Goal: Task Accomplishment & Management: Use online tool/utility

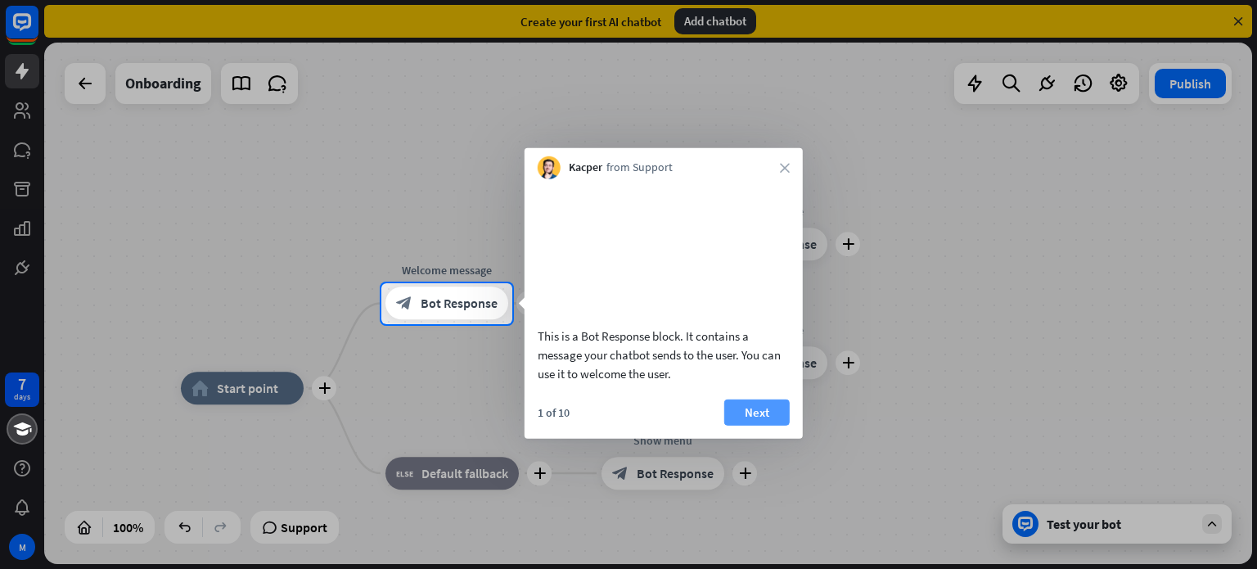
click at [763, 425] on button "Next" at bounding box center [756, 411] width 65 height 26
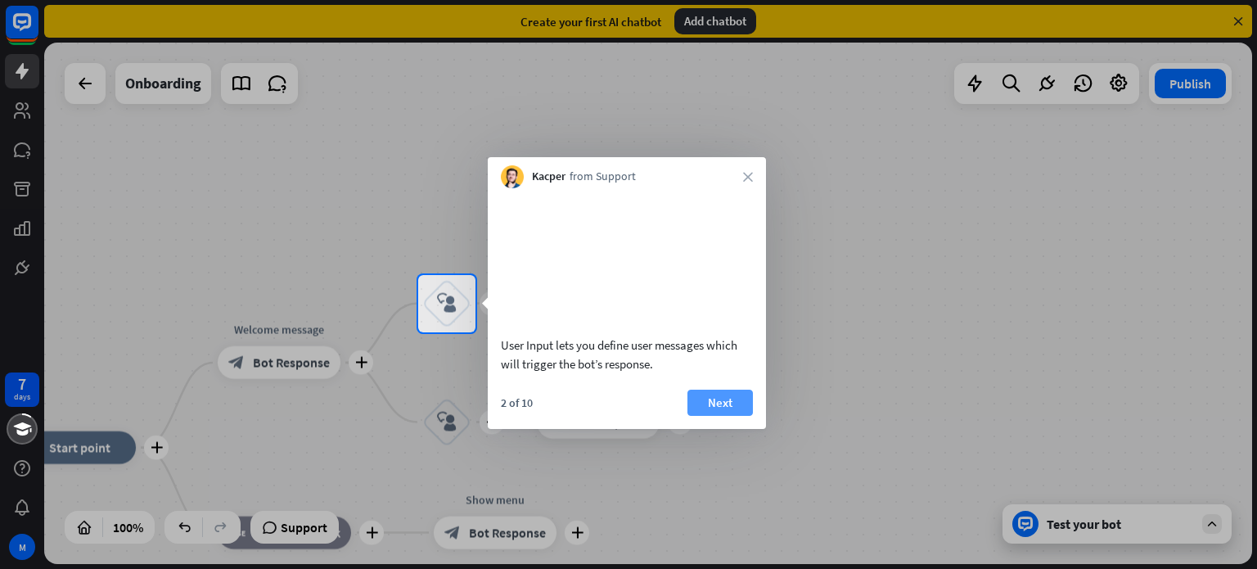
click at [725, 416] on button "Next" at bounding box center [719, 402] width 65 height 26
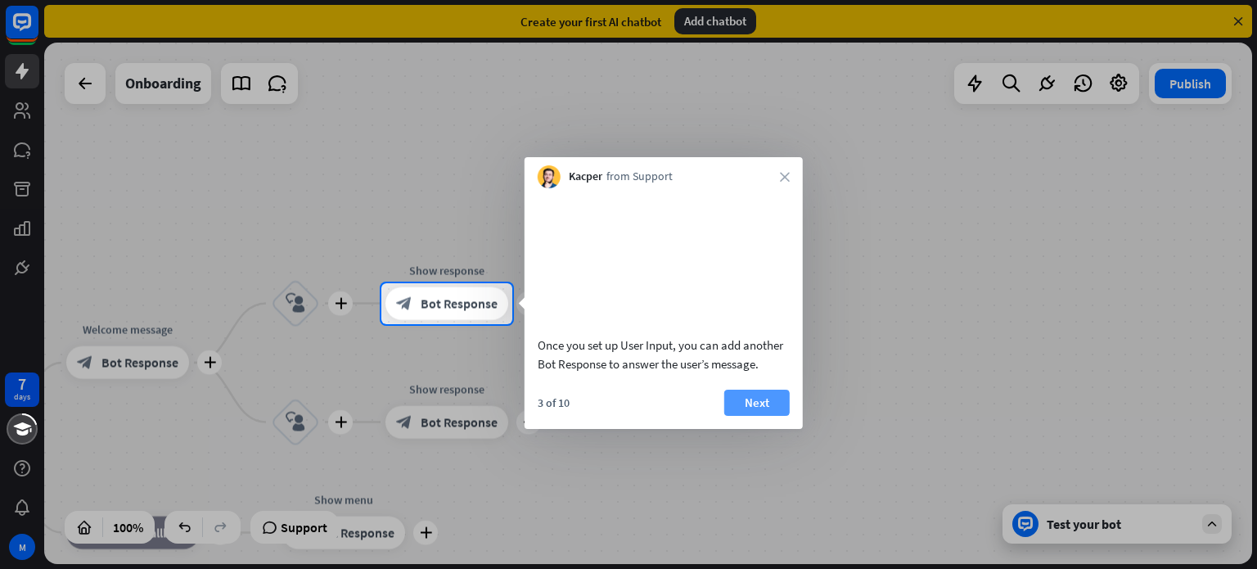
click at [743, 416] on button "Next" at bounding box center [756, 402] width 65 height 26
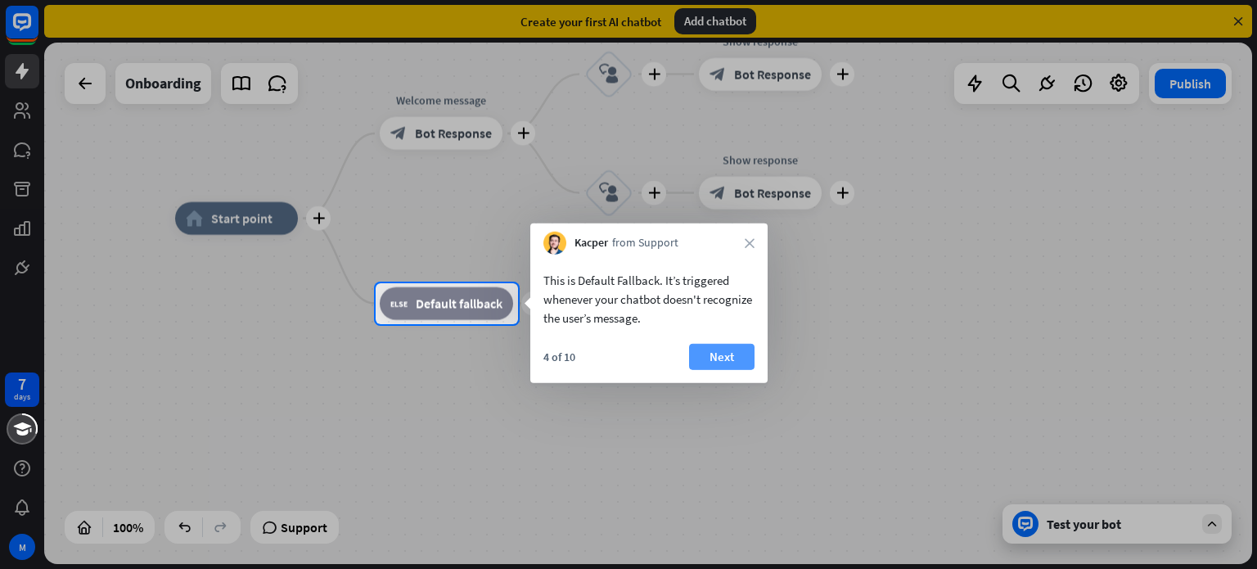
click at [723, 355] on button "Next" at bounding box center [721, 357] width 65 height 26
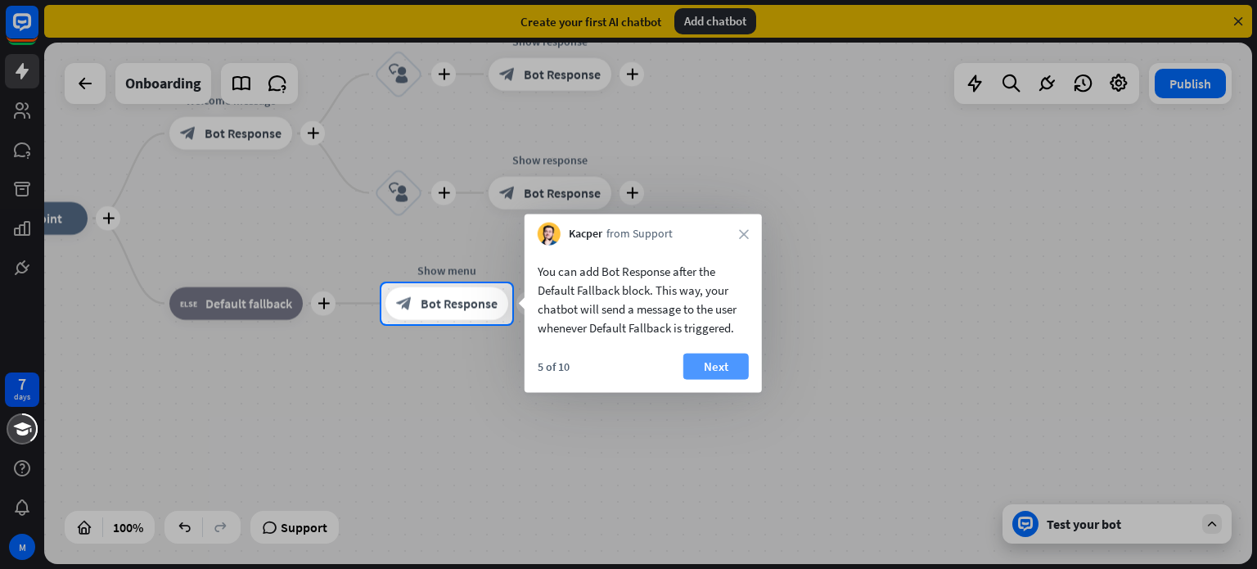
click at [718, 371] on button "Next" at bounding box center [715, 366] width 65 height 26
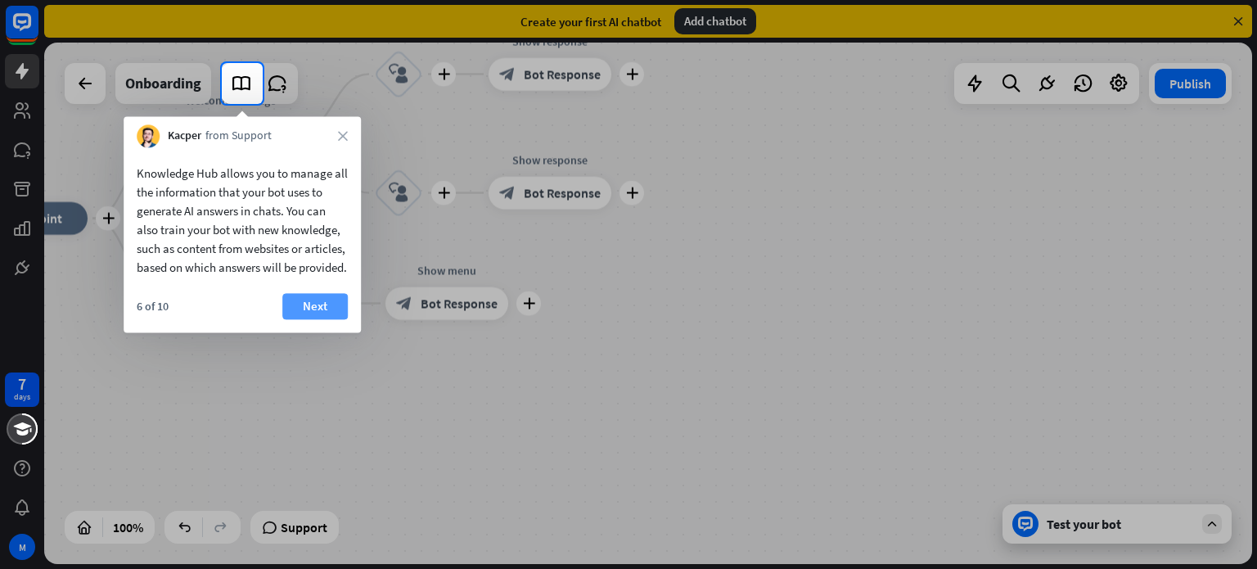
click at [317, 319] on button "Next" at bounding box center [314, 306] width 65 height 26
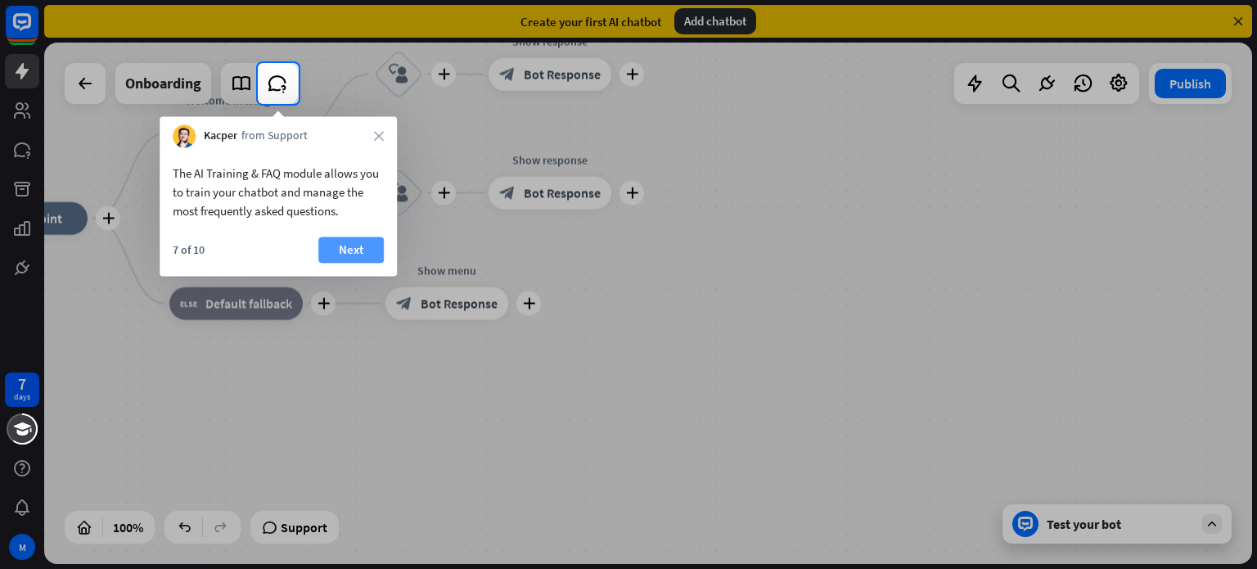
click at [342, 249] on button "Next" at bounding box center [350, 249] width 65 height 26
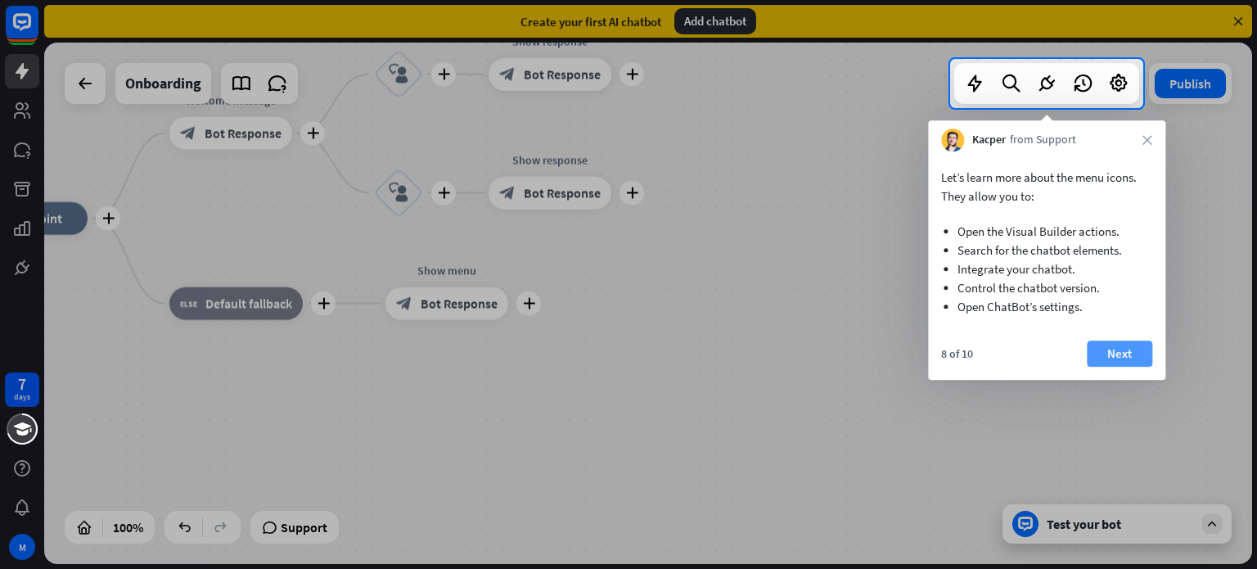
click at [1135, 358] on button "Next" at bounding box center [1119, 353] width 65 height 26
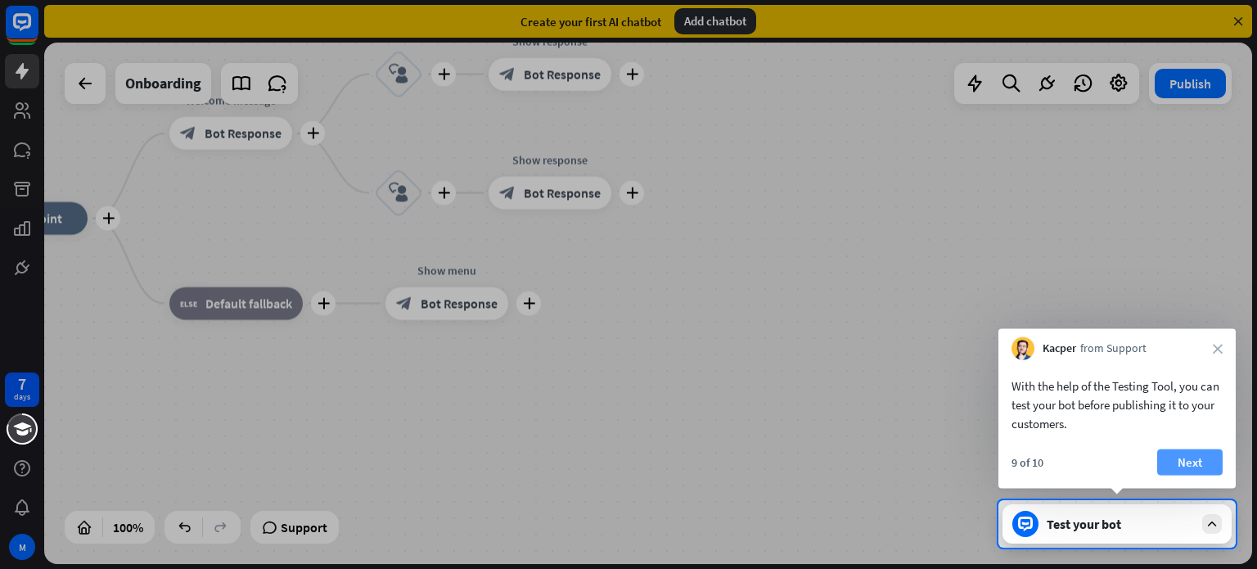
click at [1209, 470] on button "Next" at bounding box center [1189, 462] width 65 height 26
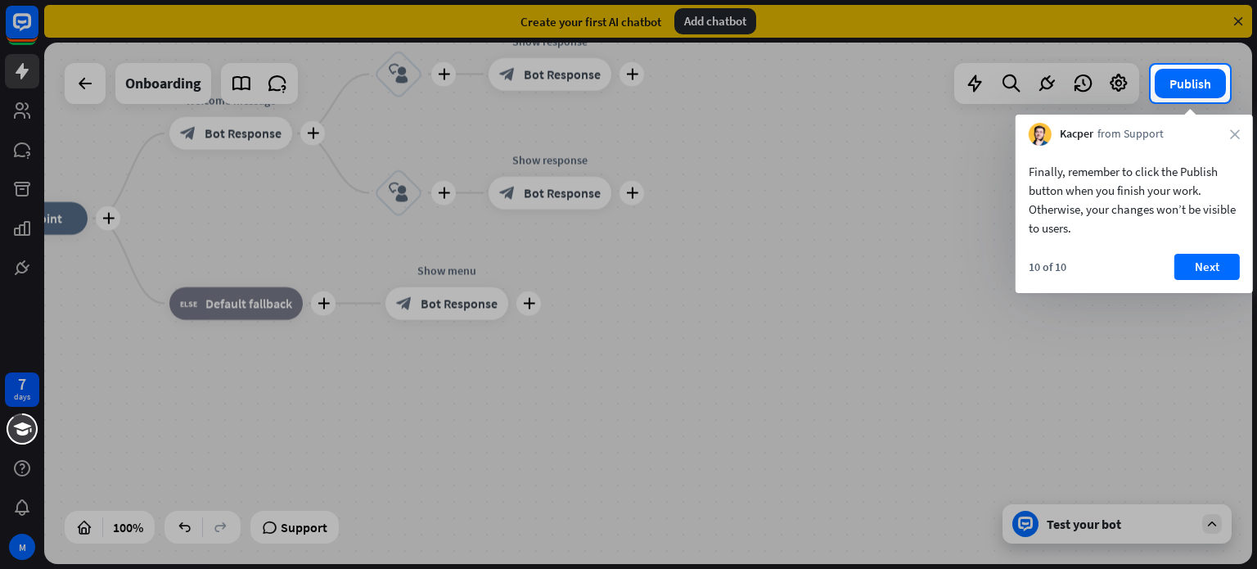
click at [1214, 281] on div "10 of 10 Next" at bounding box center [1133, 273] width 237 height 39
click at [1208, 264] on button "Next" at bounding box center [1206, 267] width 65 height 26
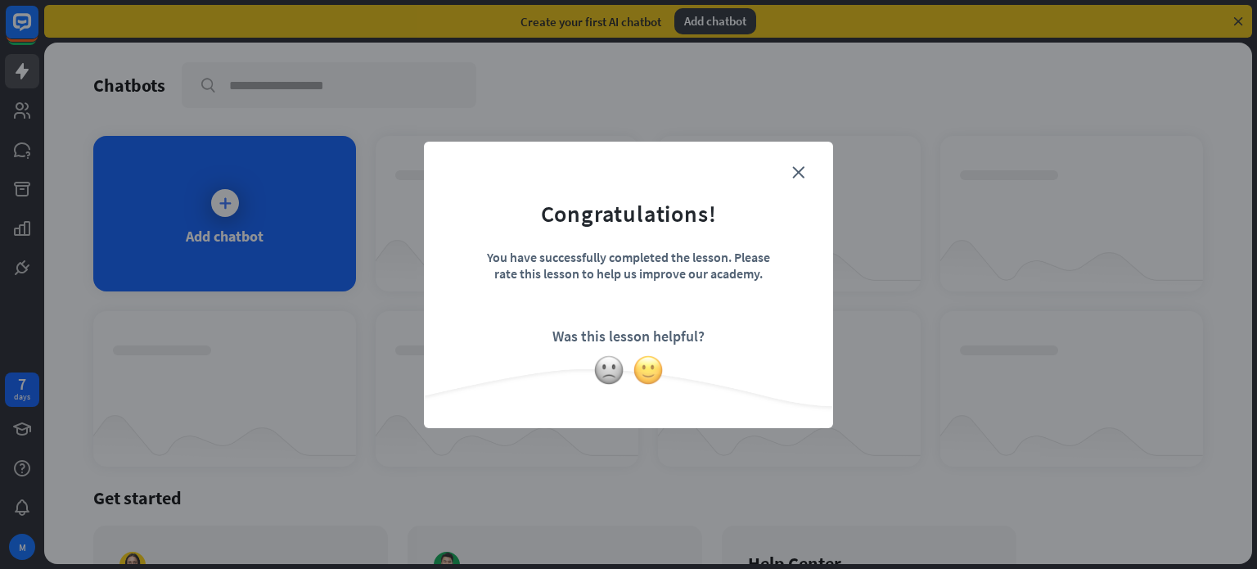
click at [641, 372] on img at bounding box center [647, 369] width 31 height 31
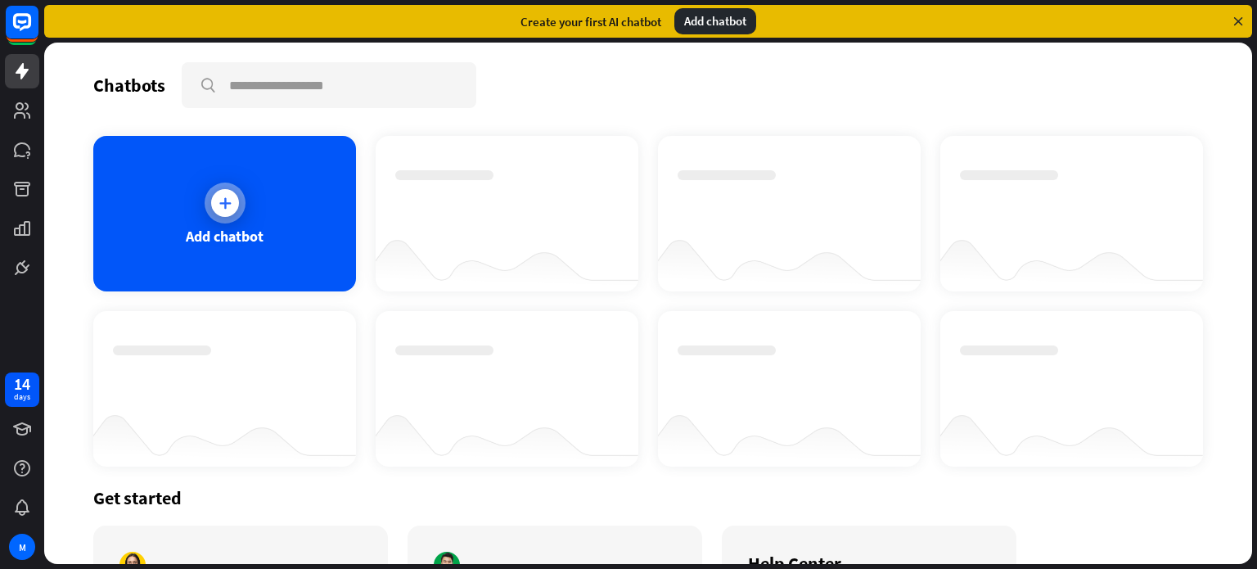
click at [211, 205] on div at bounding box center [225, 203] width 28 height 28
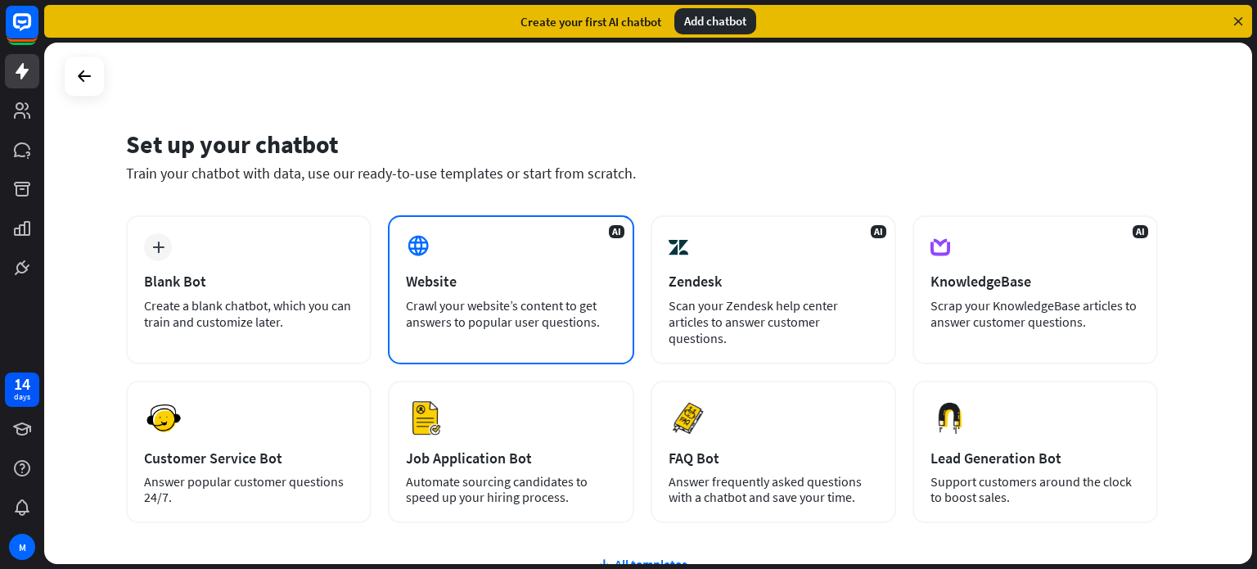
click at [446, 292] on div "AI Website Crawl your website’s content to get answers to popular user question…" at bounding box center [510, 289] width 245 height 149
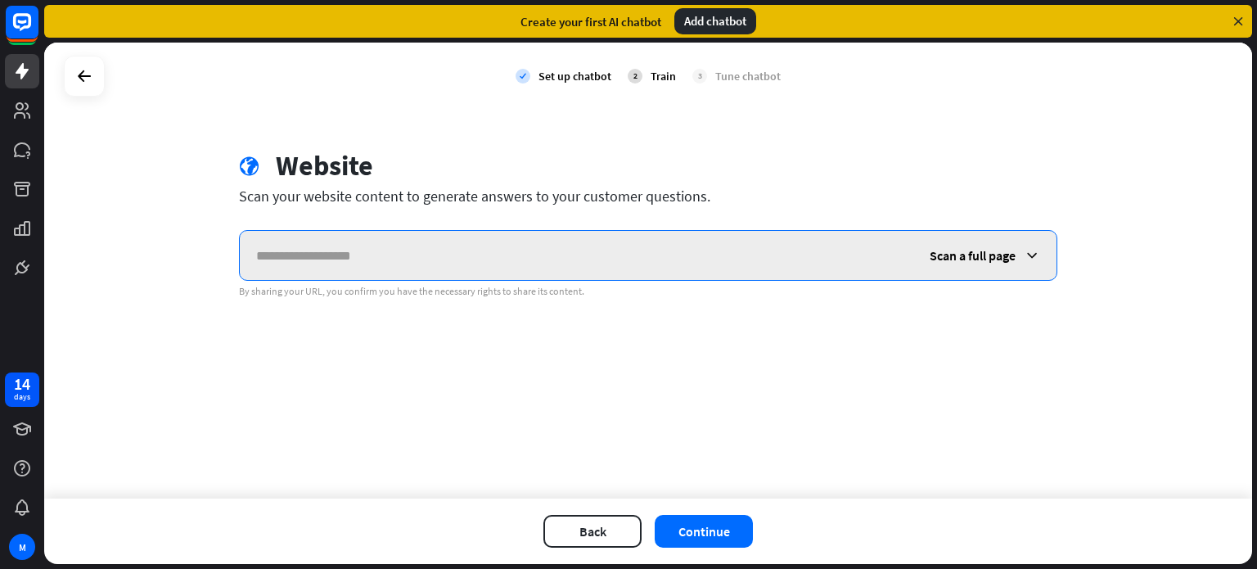
click at [346, 248] on input "text" at bounding box center [576, 255] width 673 height 49
paste input "**********"
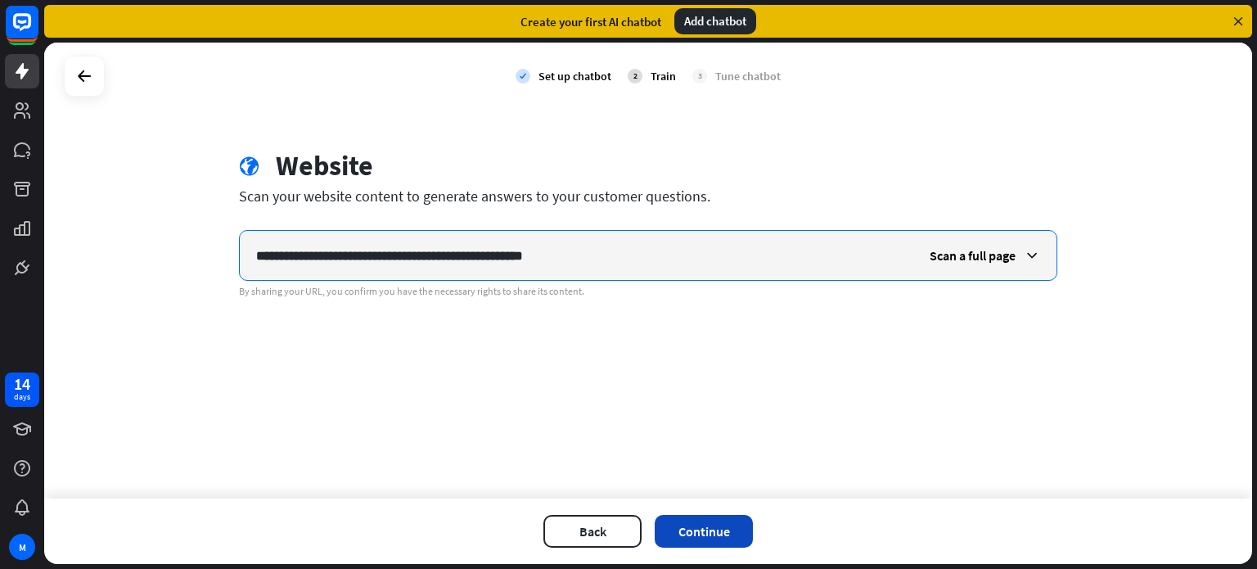
type input "**********"
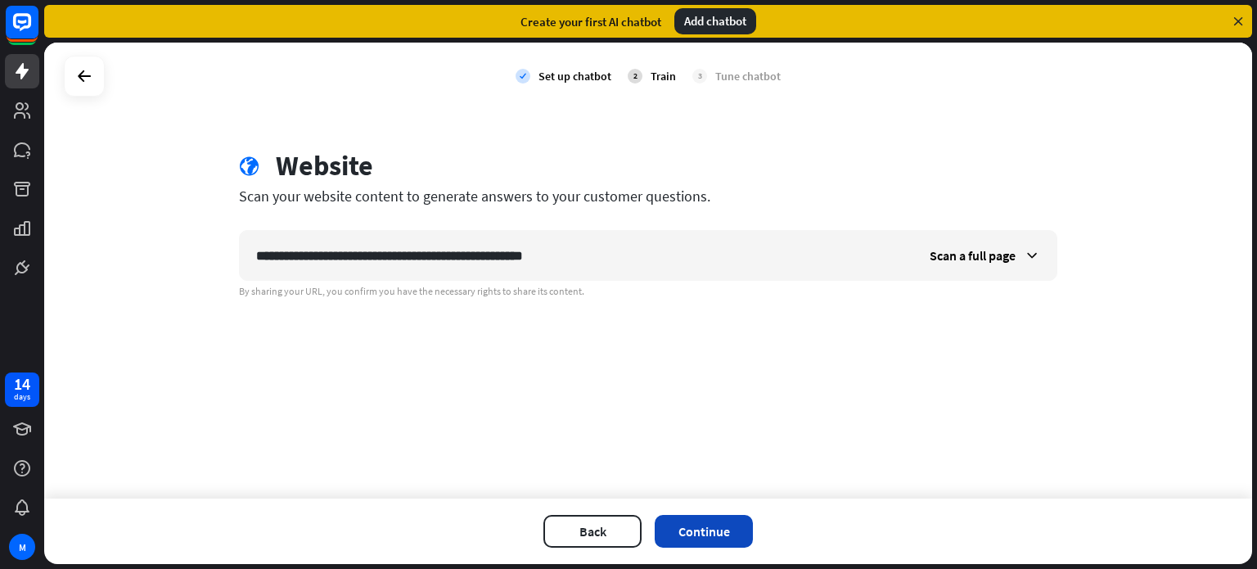
click at [722, 535] on button "Continue" at bounding box center [704, 531] width 98 height 33
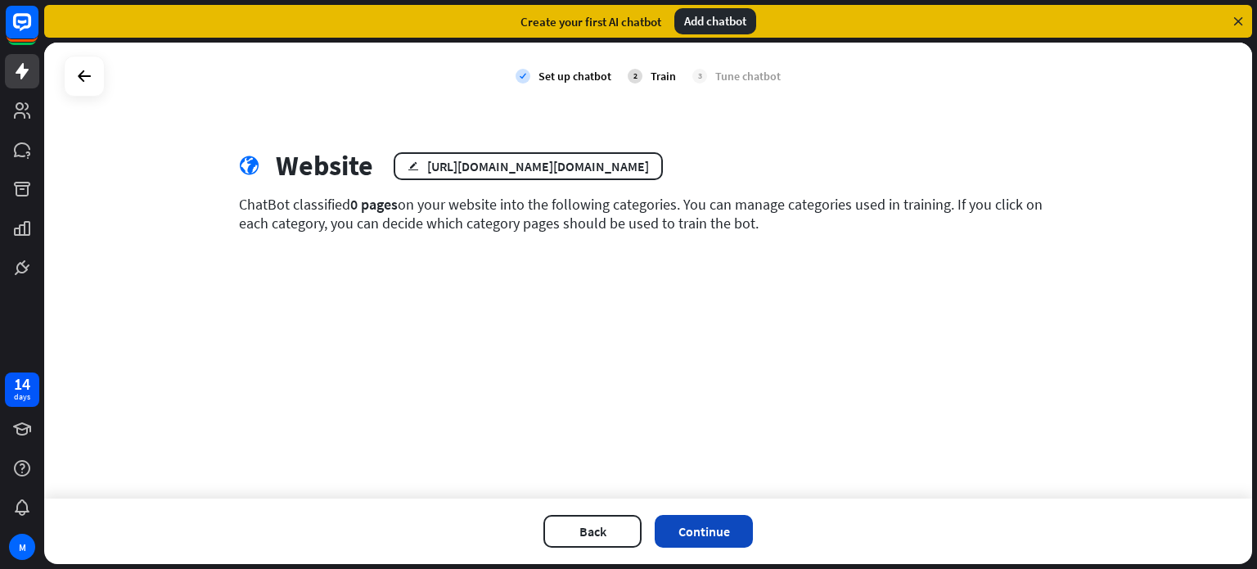
click at [687, 535] on button "Continue" at bounding box center [704, 531] width 98 height 33
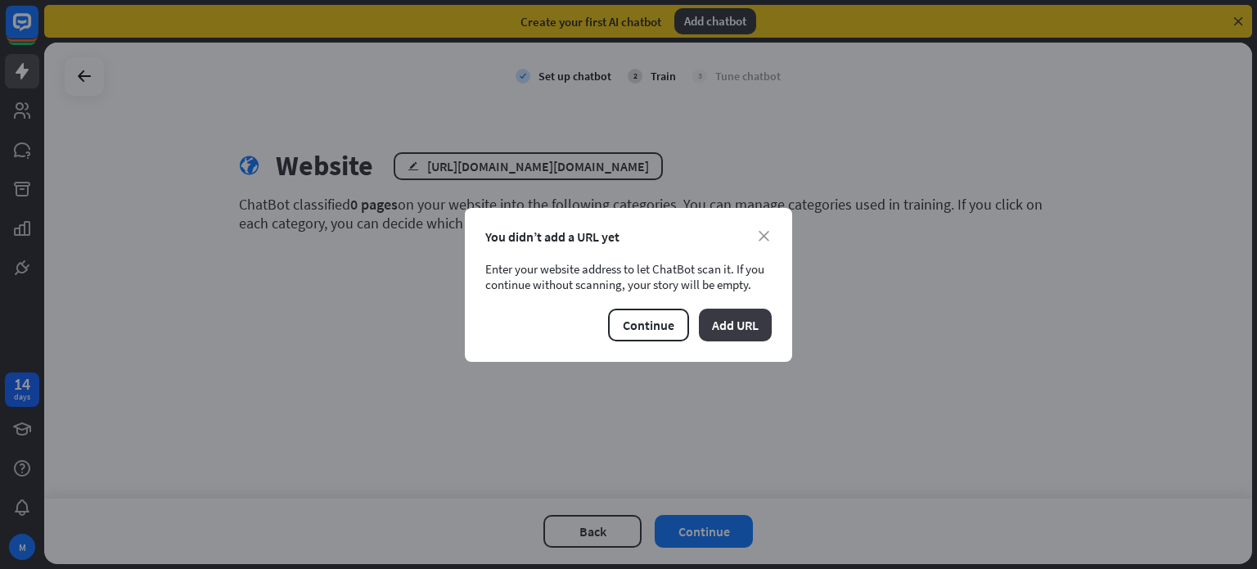
click at [736, 323] on button "Add URL" at bounding box center [735, 324] width 73 height 33
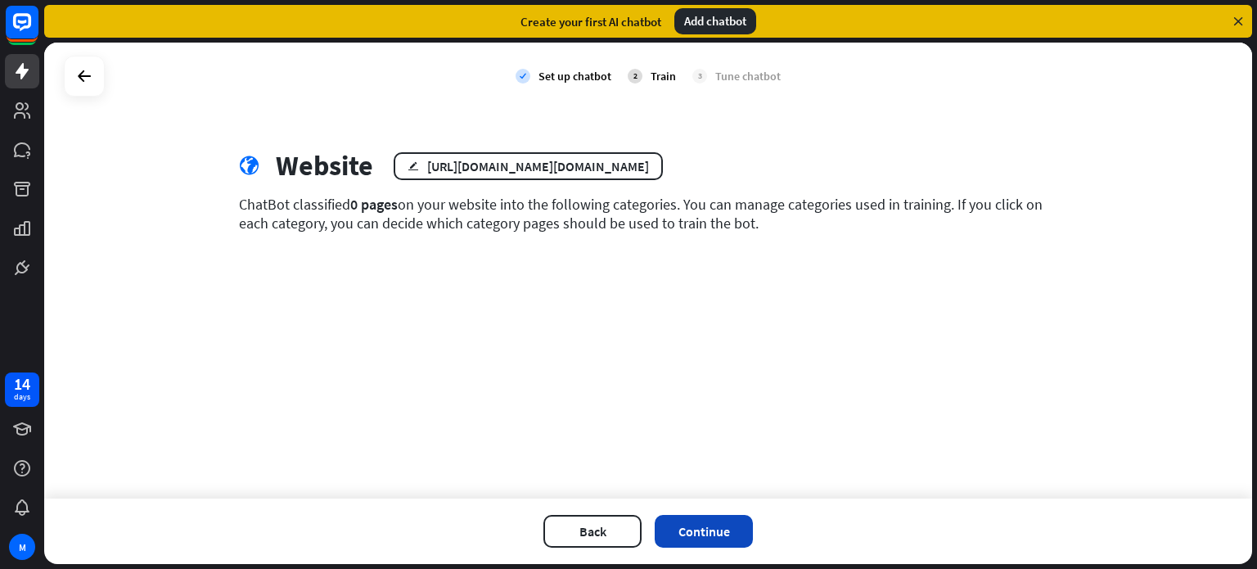
click at [705, 527] on button "Continue" at bounding box center [704, 531] width 98 height 33
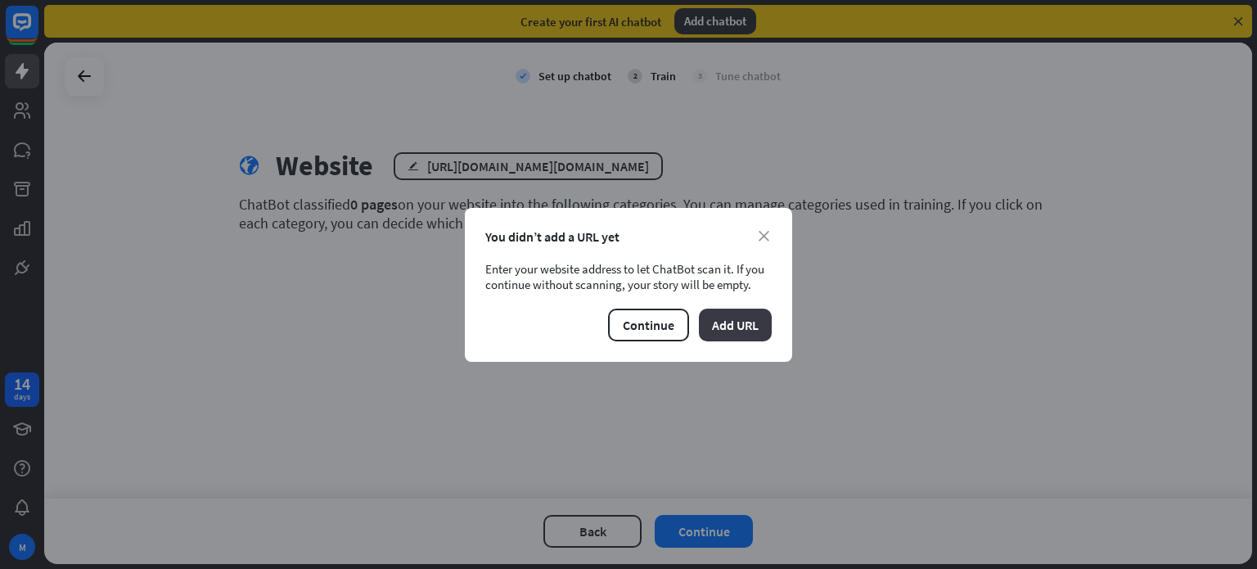
click at [734, 324] on button "Add URL" at bounding box center [735, 324] width 73 height 33
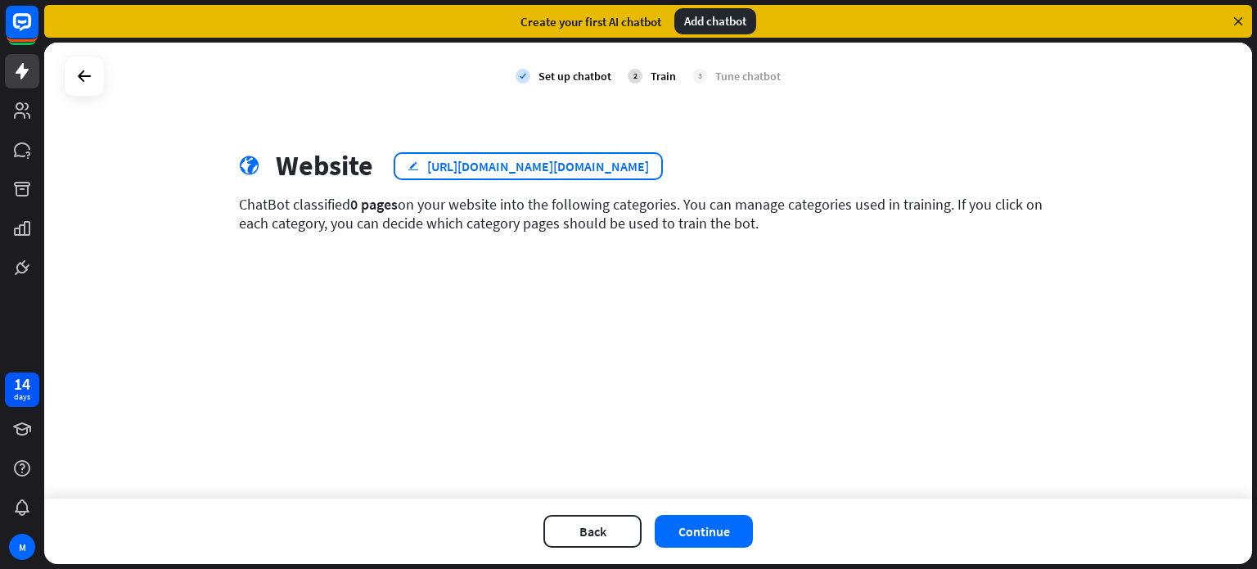
click at [649, 171] on div "[URL][DOMAIN_NAME][DOMAIN_NAME]" at bounding box center [538, 166] width 222 height 16
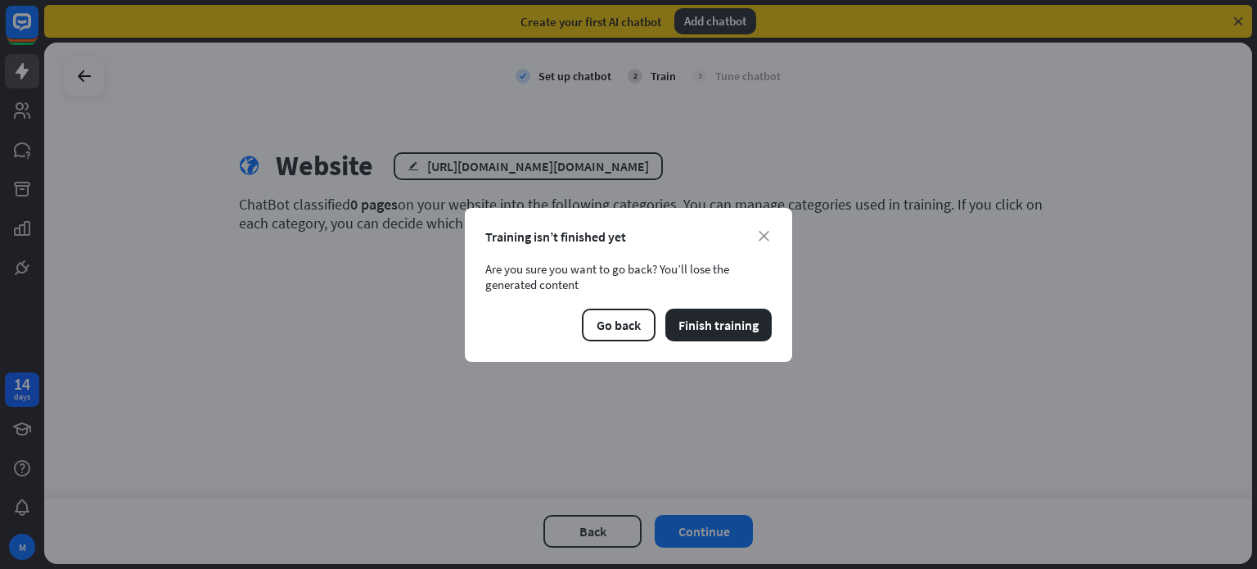
click at [679, 169] on div "close Training isn’t finished yet Are you sure you want to go back? You’ll lose…" at bounding box center [628, 284] width 1257 height 569
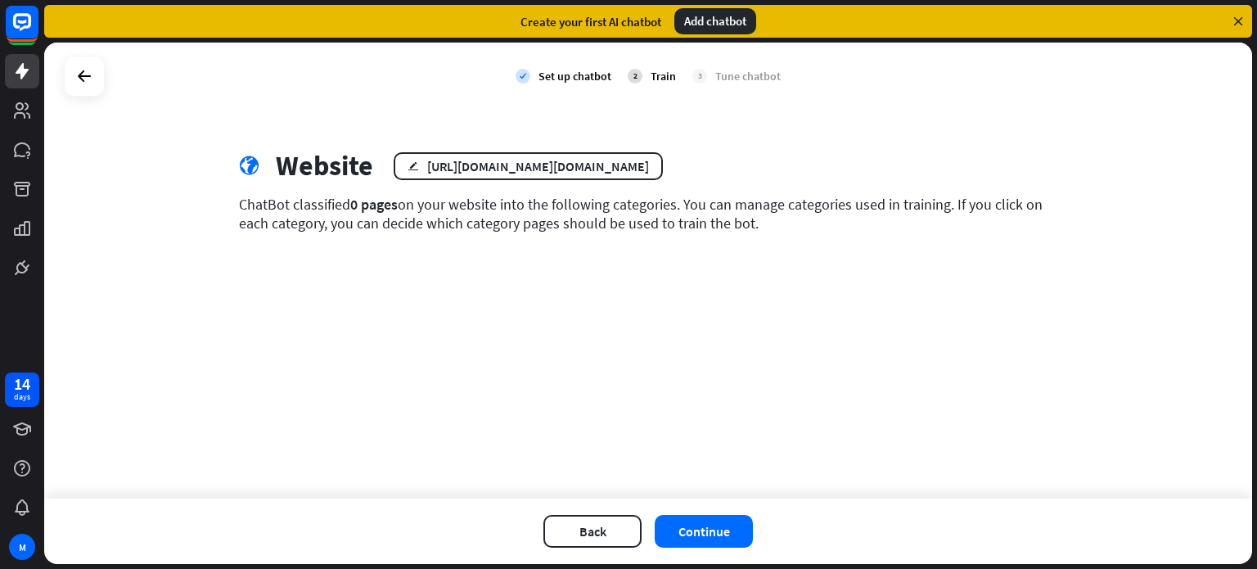
click at [649, 169] on div "[URL][DOMAIN_NAME][DOMAIN_NAME]" at bounding box center [538, 166] width 222 height 16
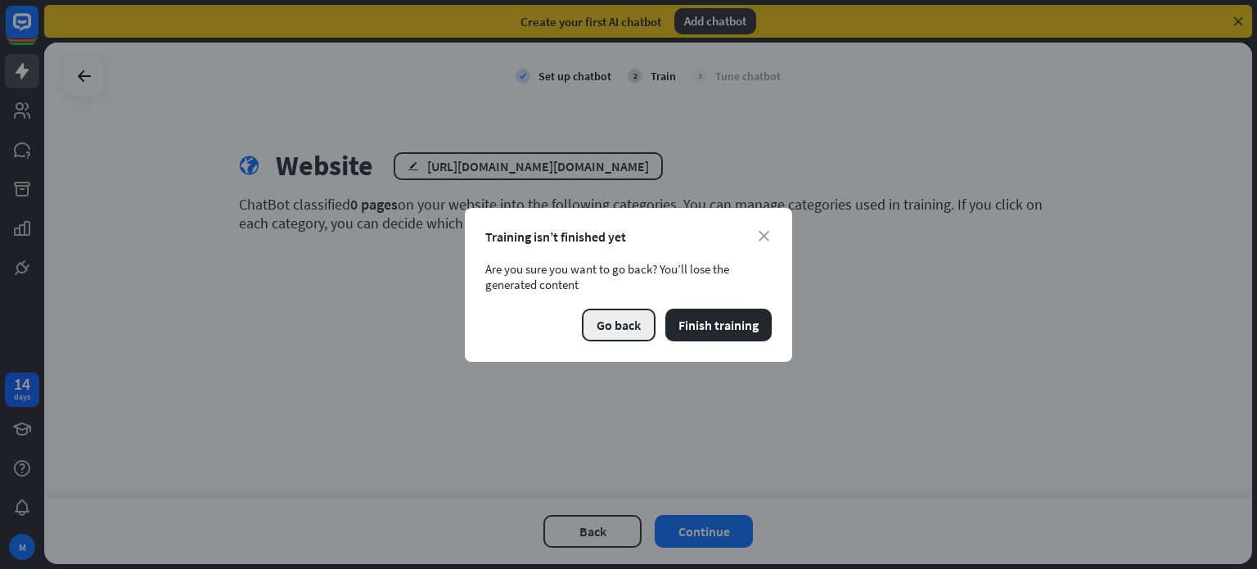
click at [612, 333] on button "Go back" at bounding box center [619, 324] width 74 height 33
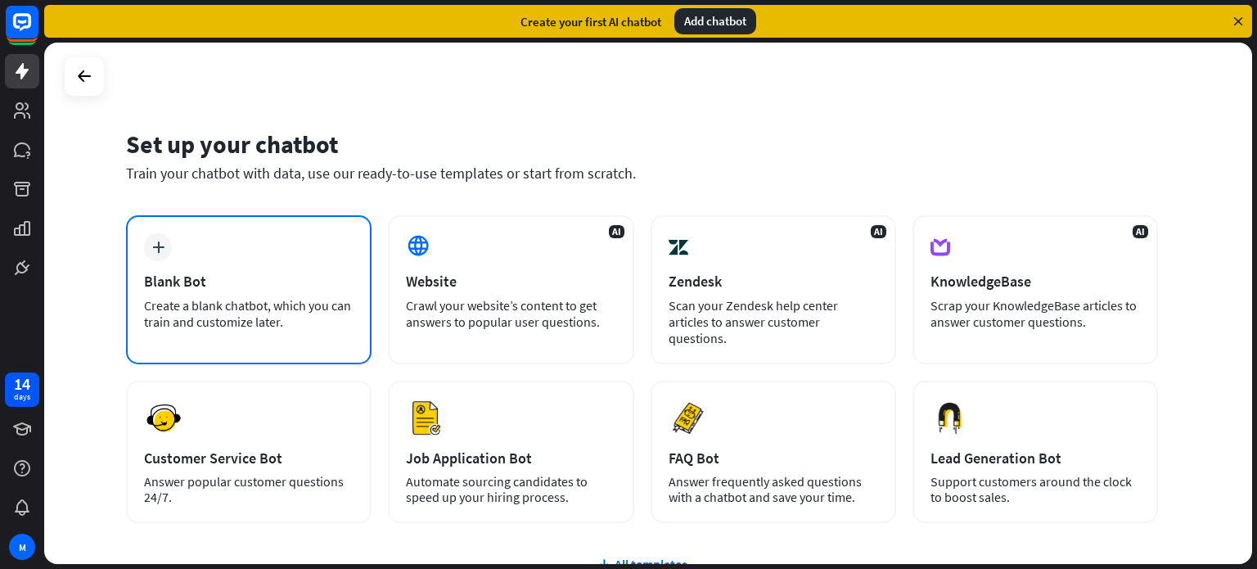
click at [215, 280] on div "Blank Bot" at bounding box center [248, 281] width 209 height 19
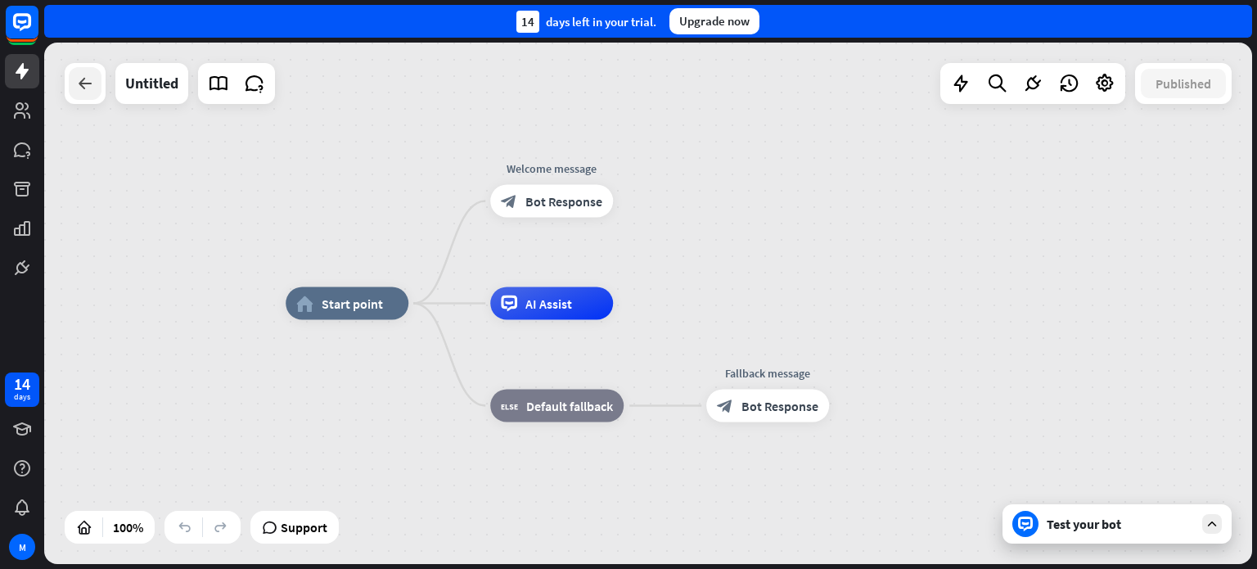
click at [89, 79] on icon at bounding box center [85, 84] width 20 height 20
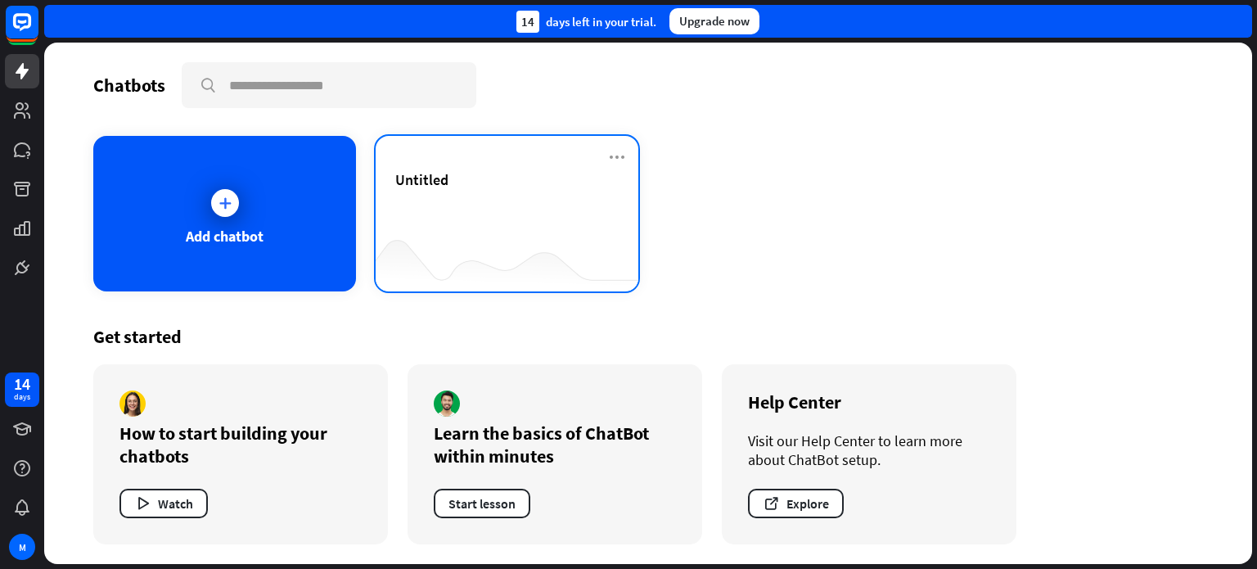
click at [496, 209] on div "Untitled" at bounding box center [506, 198] width 223 height 57
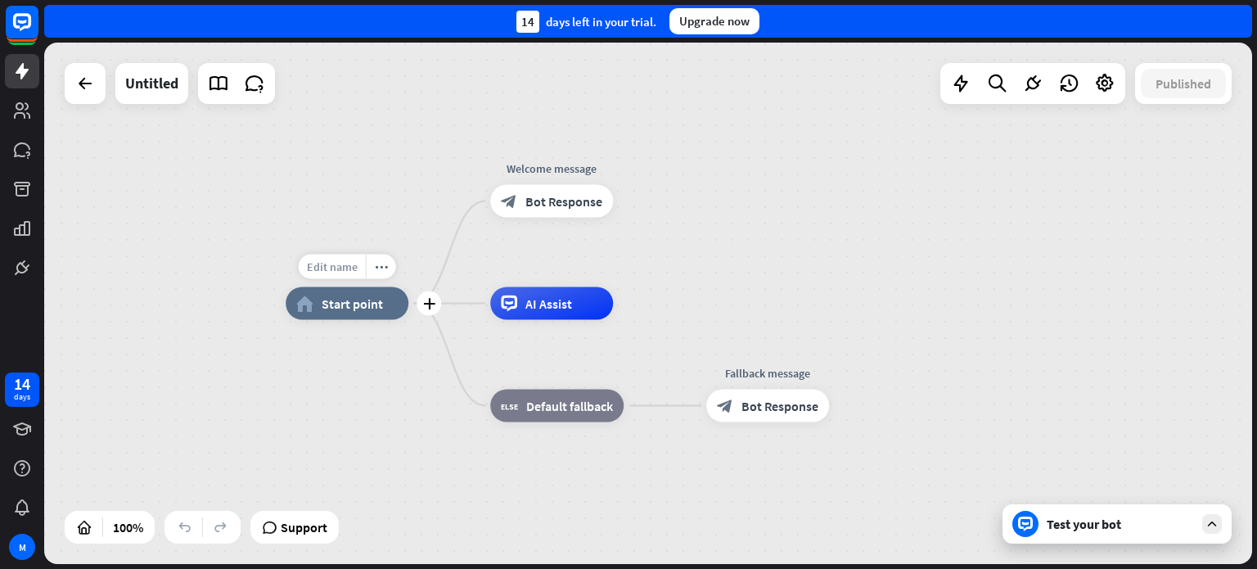
click at [339, 264] on span "Edit name" at bounding box center [332, 266] width 51 height 15
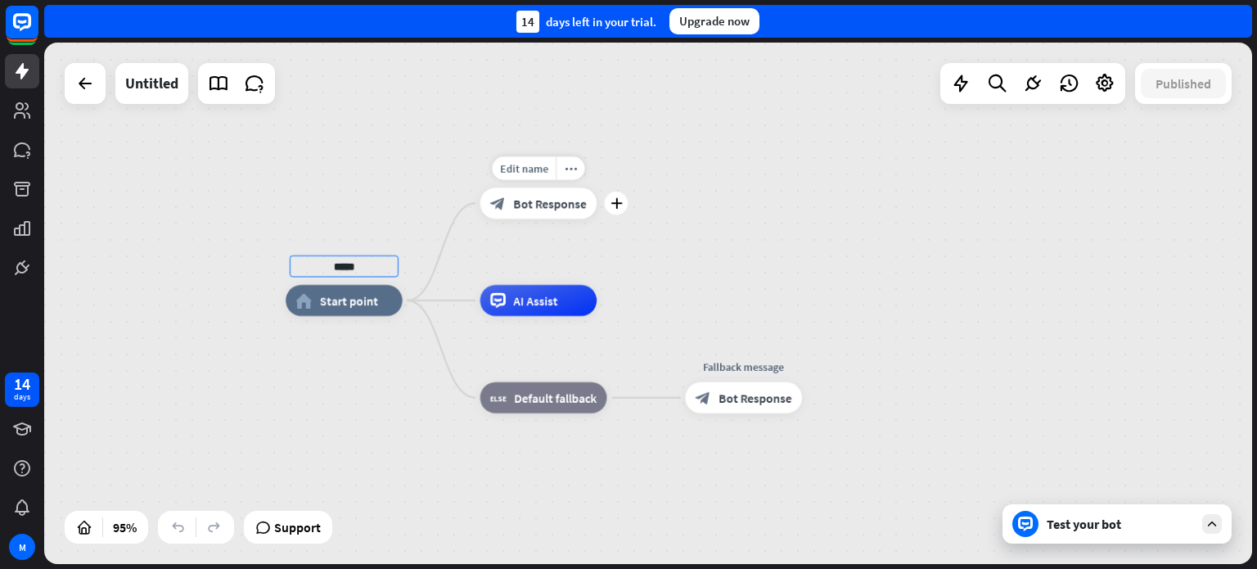
type input "*****"
click at [540, 205] on div "***** home_2 Start point Edit name more_horiz plus block_bot_response Bot Respo…" at bounding box center [648, 303] width 1208 height 521
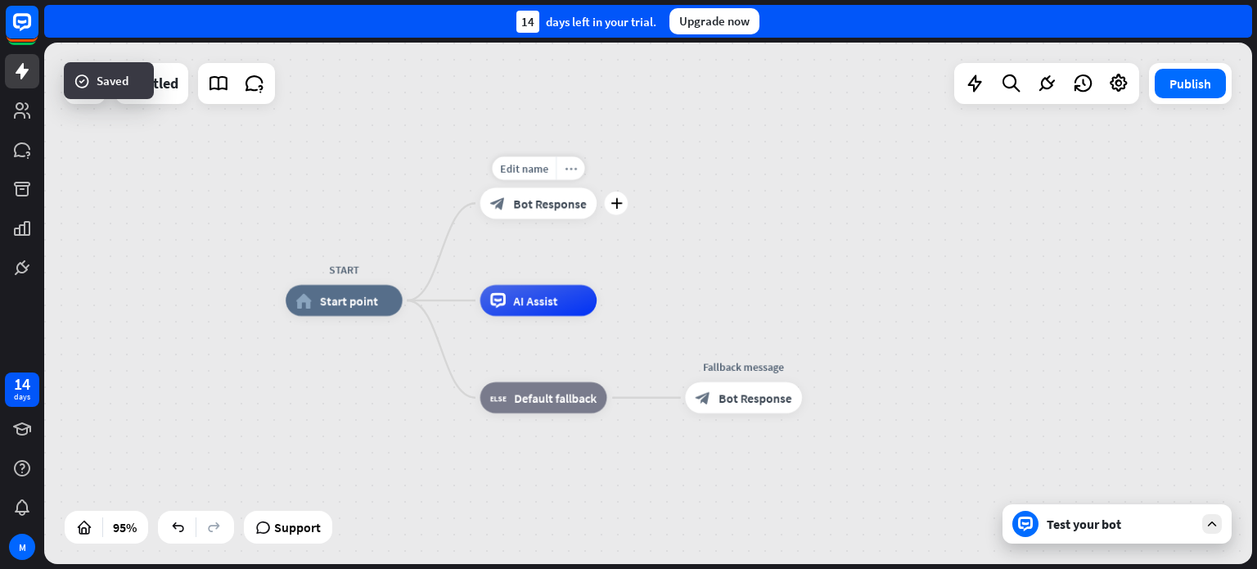
click at [568, 166] on icon "more_horiz" at bounding box center [571, 167] width 12 height 11
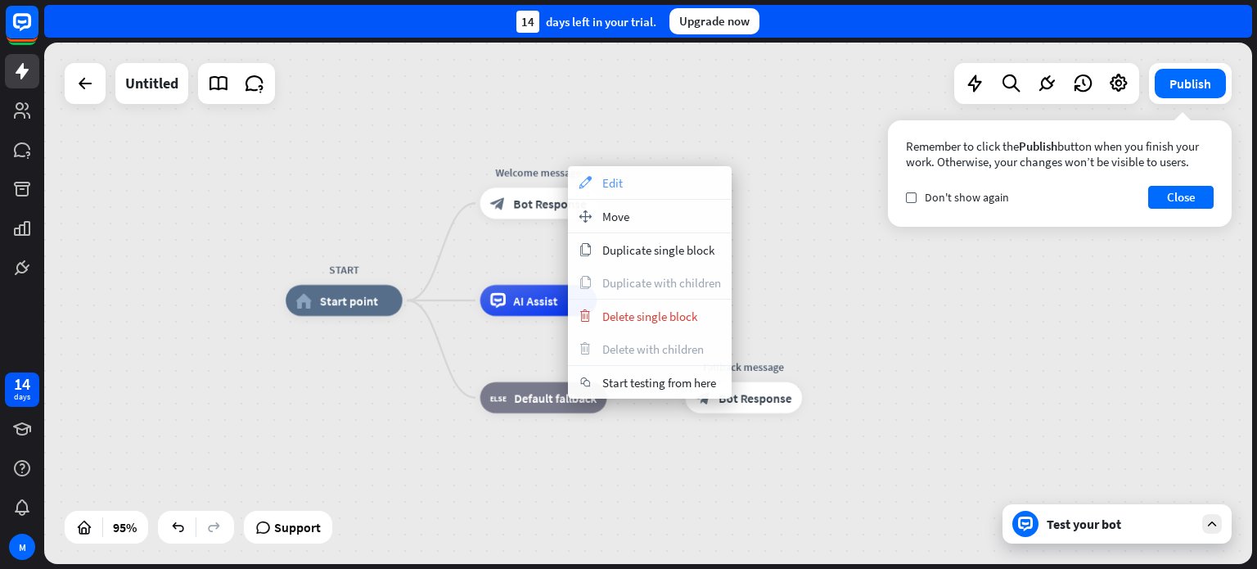
click at [594, 178] on div "appearance Edit" at bounding box center [650, 182] width 164 height 33
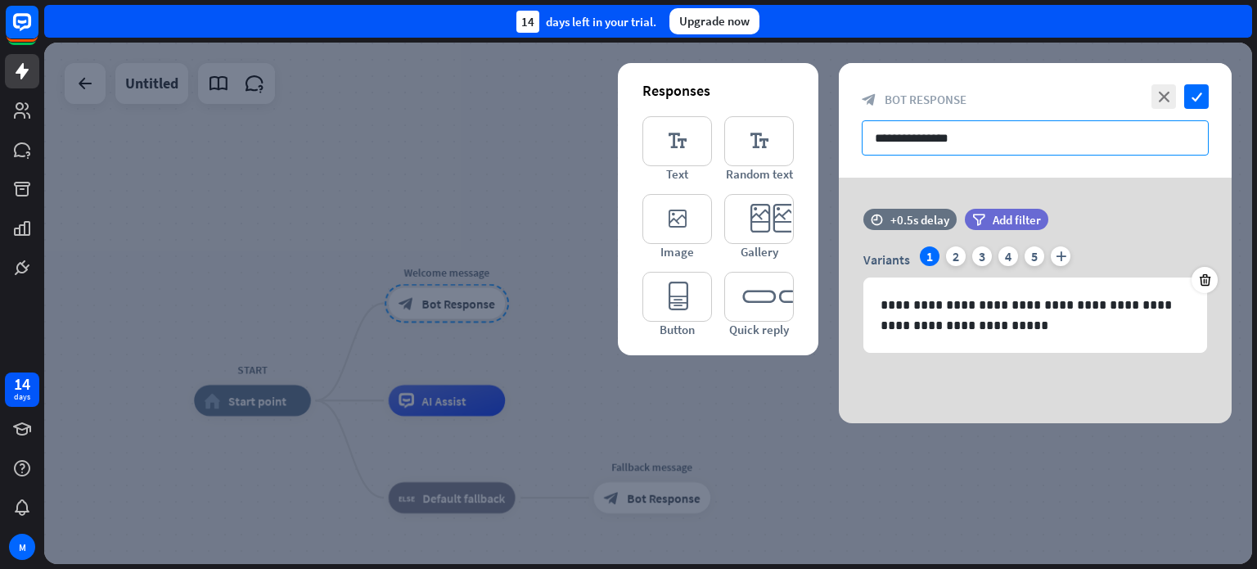
click at [998, 132] on input "**********" at bounding box center [1035, 137] width 347 height 35
drag, startPoint x: 993, startPoint y: 137, endPoint x: 789, endPoint y: 137, distance: 204.6
click at [839, 137] on div "**********" at bounding box center [1035, 243] width 393 height 360
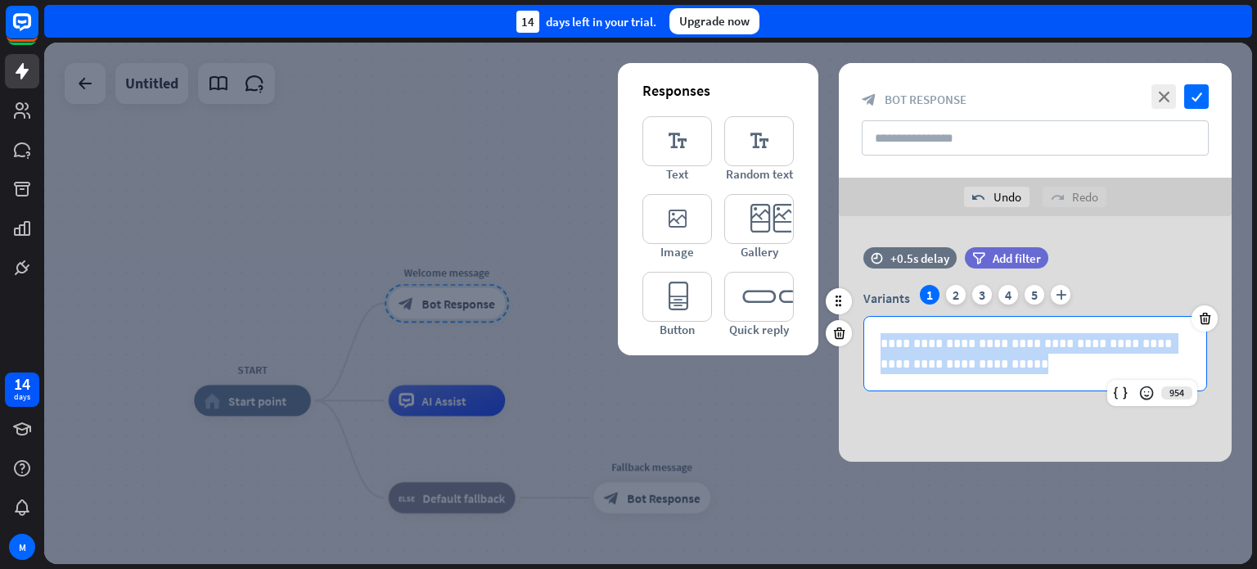
drag, startPoint x: 979, startPoint y: 366, endPoint x: 881, endPoint y: 338, distance: 101.3
click at [881, 338] on p "**********" at bounding box center [1034, 353] width 309 height 41
copy p "**********"
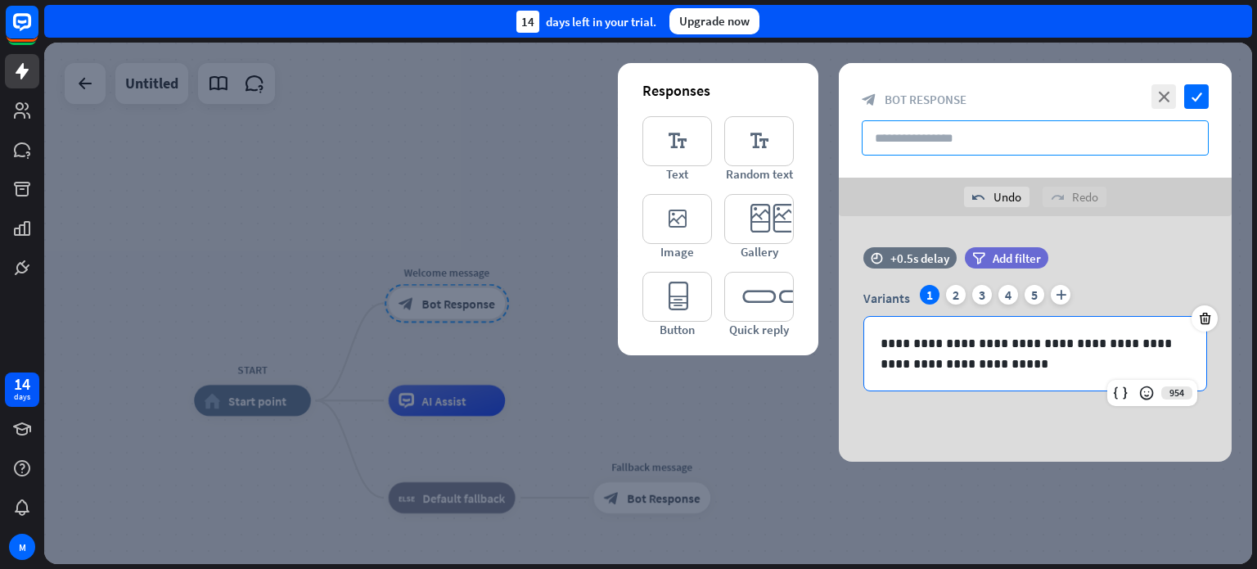
click at [1047, 127] on input "text" at bounding box center [1035, 137] width 347 height 35
click at [1025, 146] on input "text" at bounding box center [1035, 137] width 347 height 35
paste input "**********"
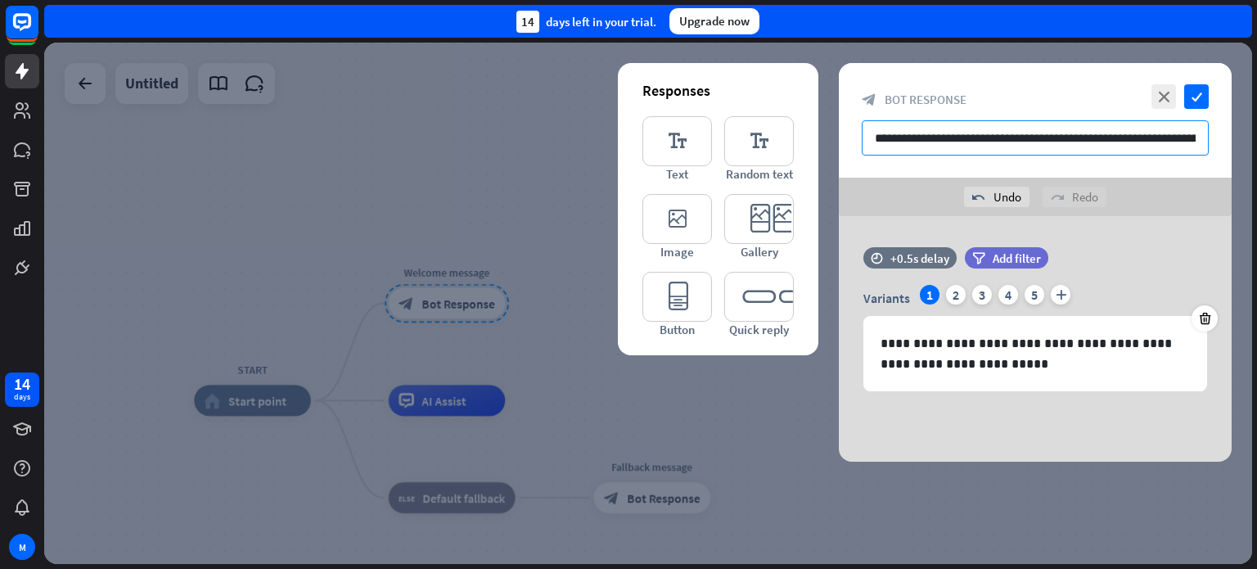
drag, startPoint x: 1043, startPoint y: 136, endPoint x: 926, endPoint y: 140, distance: 117.1
click at [926, 140] on input "**********" at bounding box center [1035, 137] width 347 height 35
click at [1087, 134] on input "**********" at bounding box center [1035, 137] width 347 height 35
click at [1020, 136] on input "**********" at bounding box center [1035, 137] width 347 height 35
drag, startPoint x: 1020, startPoint y: 135, endPoint x: 929, endPoint y: 136, distance: 90.8
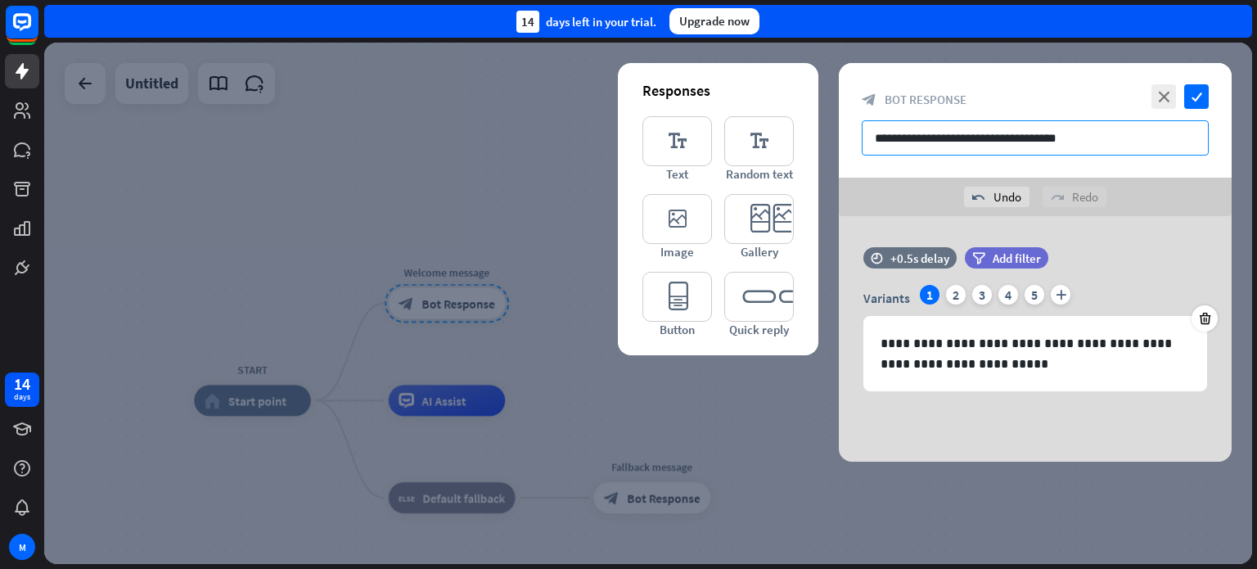
click at [929, 136] on input "**********" at bounding box center [1035, 137] width 347 height 35
click at [1072, 136] on input "**********" at bounding box center [1035, 137] width 347 height 35
drag, startPoint x: 1072, startPoint y: 135, endPoint x: 929, endPoint y: 133, distance: 142.4
click at [929, 133] on input "**********" at bounding box center [1035, 137] width 347 height 35
type input "**********"
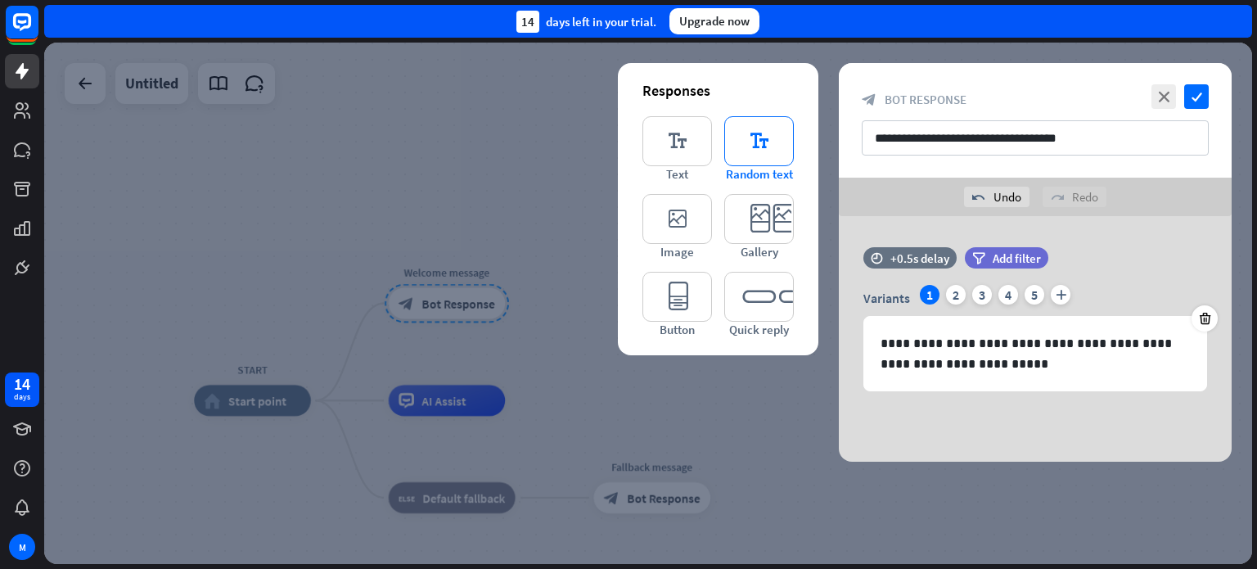
click at [749, 142] on icon "editor_text" at bounding box center [759, 141] width 70 height 50
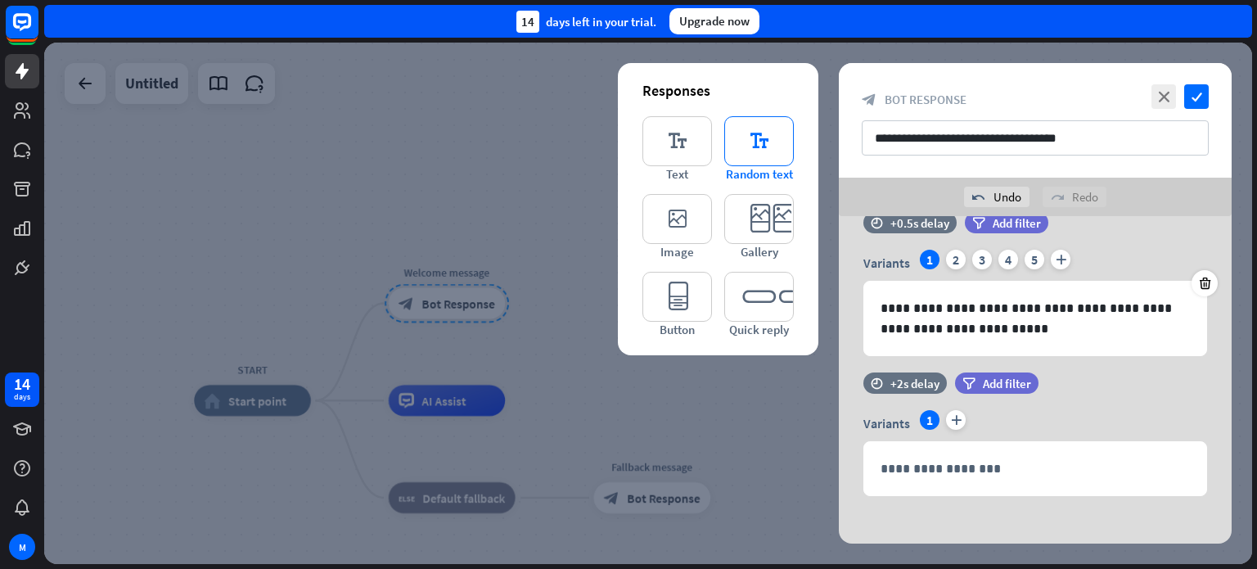
scroll to position [44, 0]
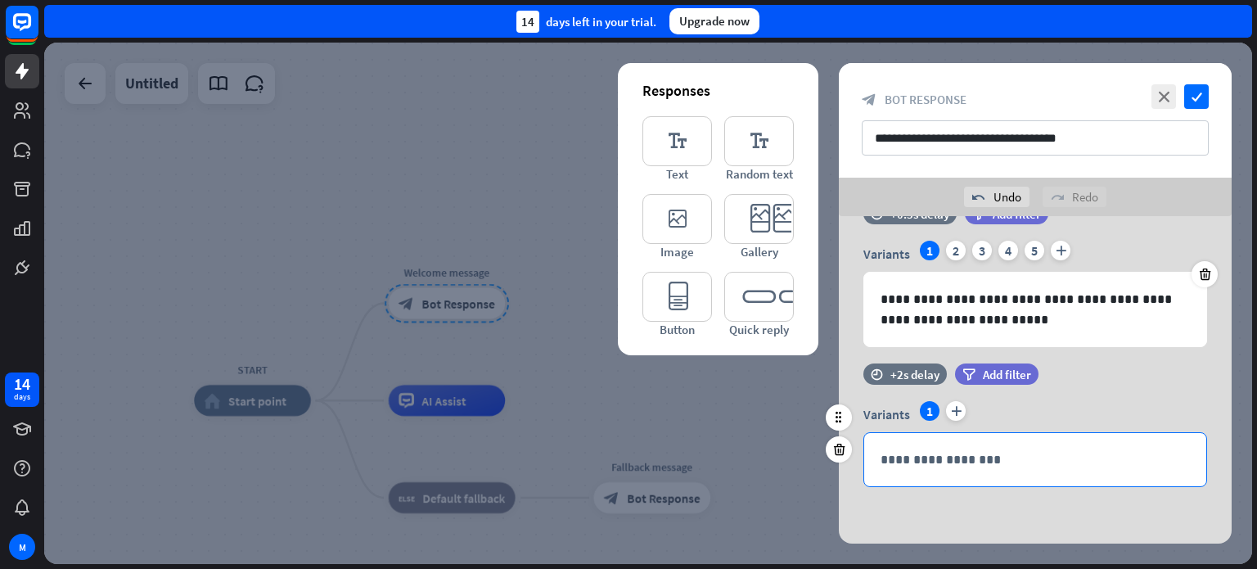
click at [999, 463] on p "**********" at bounding box center [1034, 459] width 309 height 20
click at [956, 408] on icon "plus" at bounding box center [956, 411] width 20 height 20
click at [926, 413] on div "1" at bounding box center [930, 411] width 20 height 20
click at [930, 453] on p "**********" at bounding box center [1034, 459] width 309 height 20
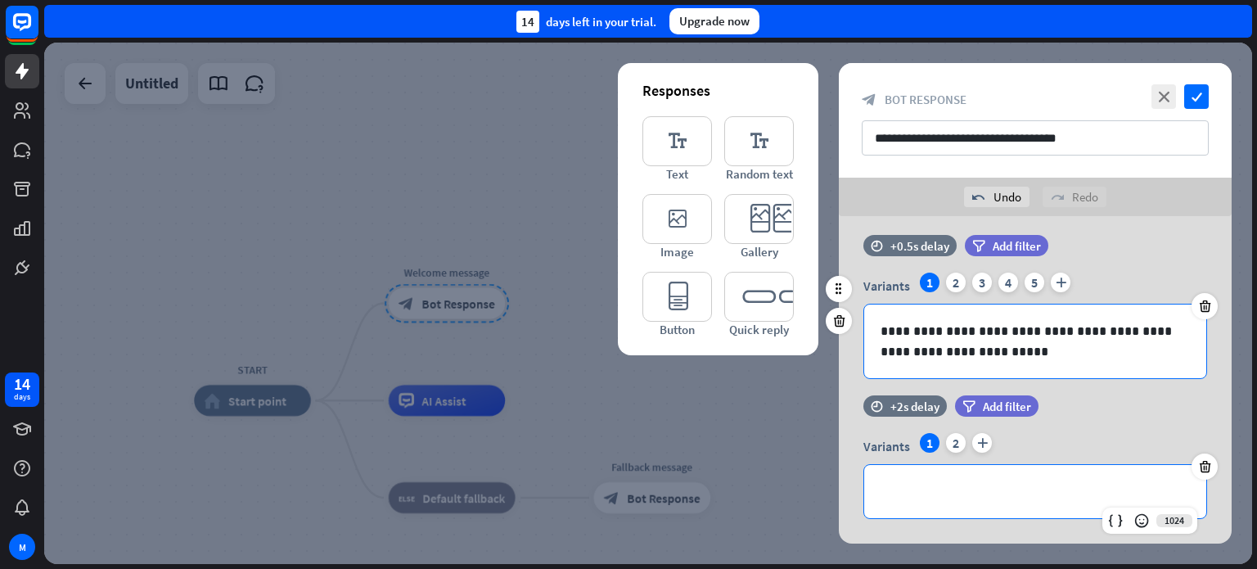
scroll to position [0, 0]
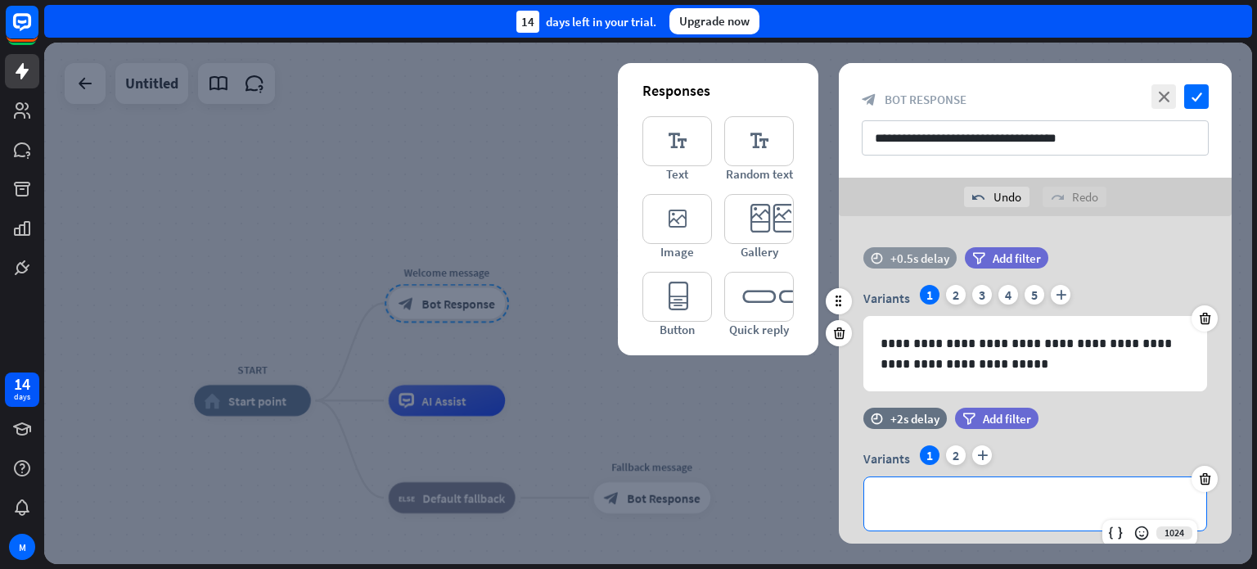
click at [902, 260] on div "+0.5s delay" at bounding box center [919, 258] width 59 height 16
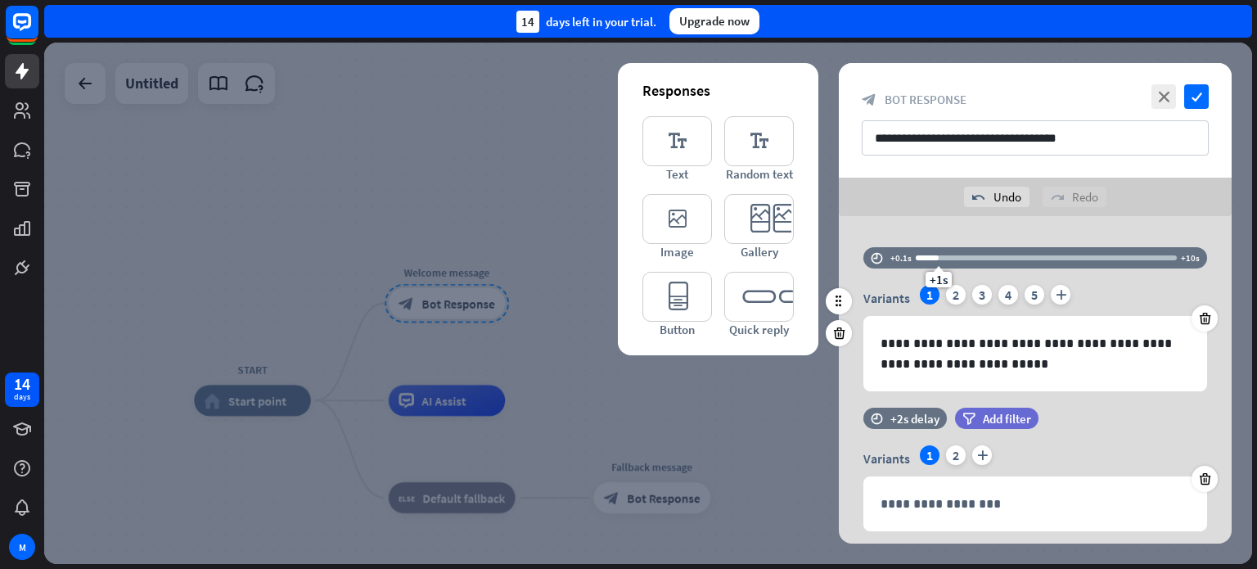
drag, startPoint x: 921, startPoint y: 272, endPoint x: 937, endPoint y: 273, distance: 15.6
click at [937, 273] on span "+1s" at bounding box center [938, 280] width 18 height 16
click at [1132, 293] on div "Variants 1 2 3 4 5 plus" at bounding box center [1035, 298] width 344 height 26
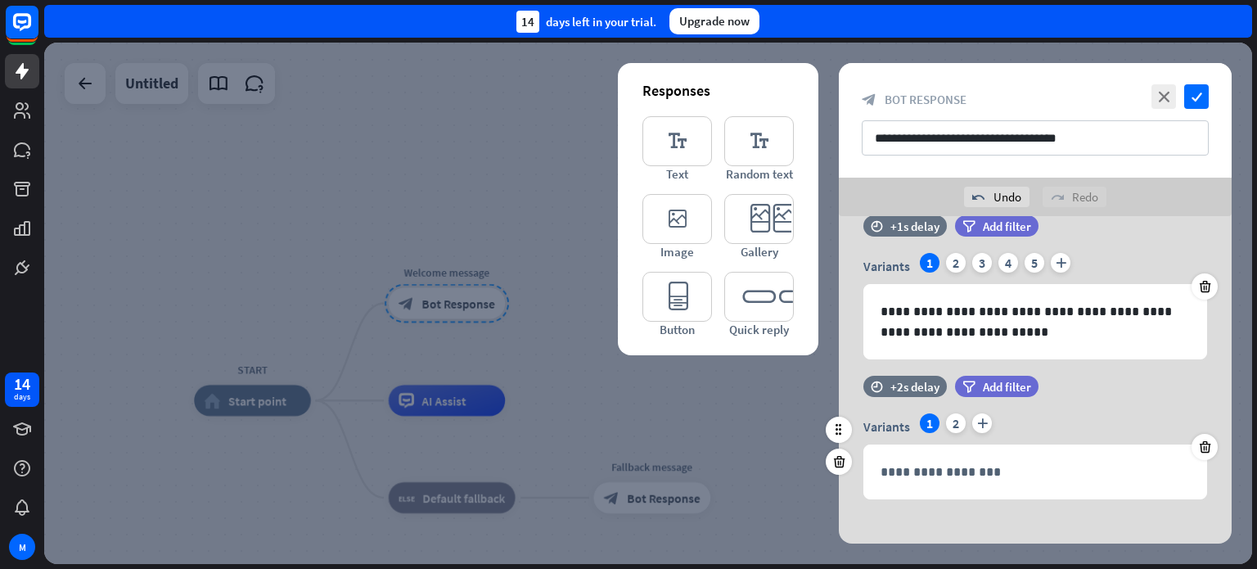
scroll to position [44, 0]
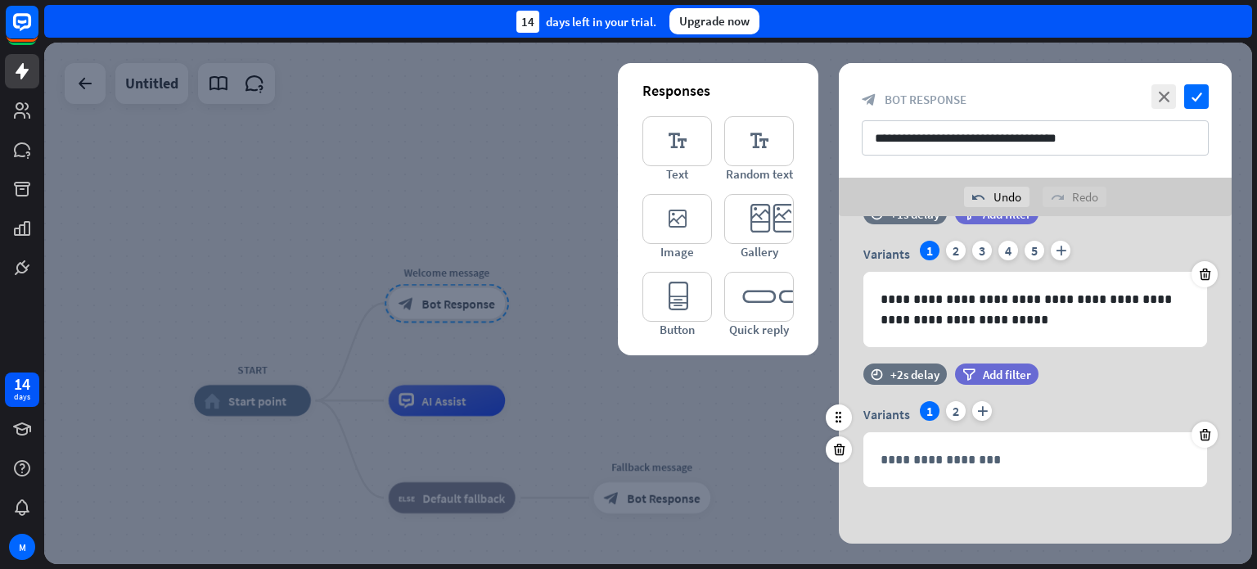
click at [923, 412] on div "1" at bounding box center [930, 411] width 20 height 20
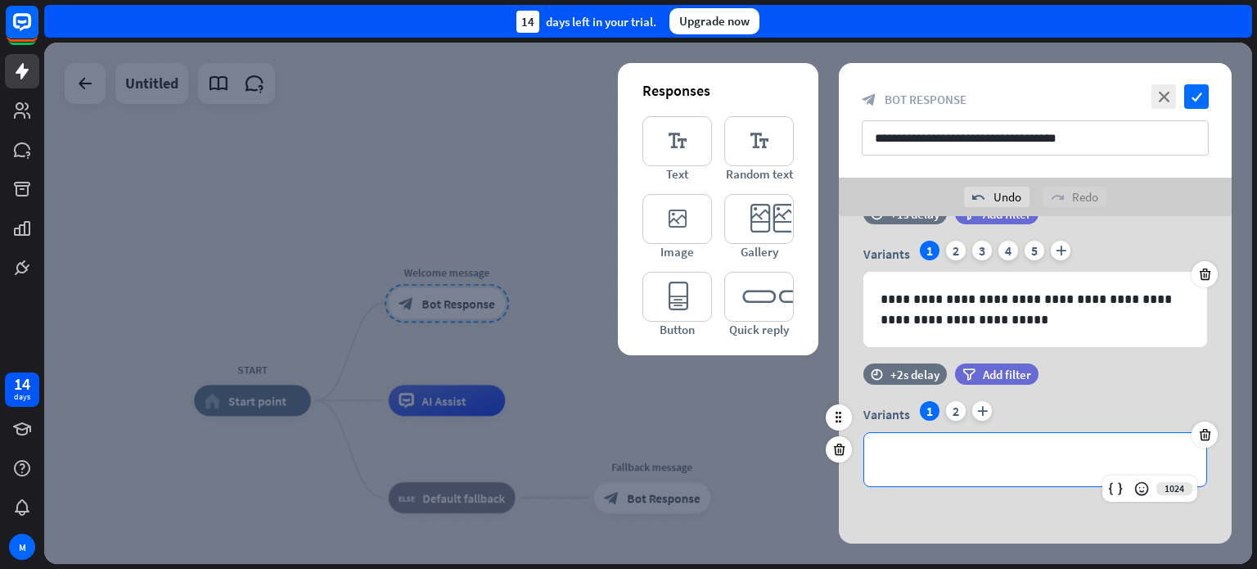
click at [923, 464] on p "**********" at bounding box center [1034, 459] width 309 height 20
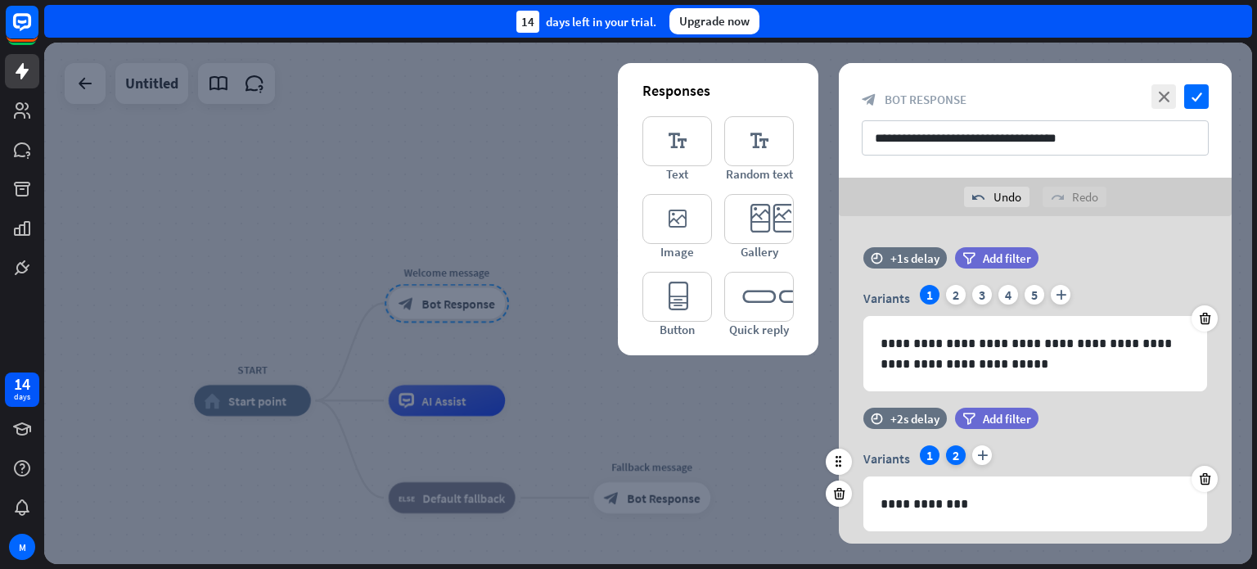
click at [952, 453] on div "2" at bounding box center [956, 455] width 20 height 20
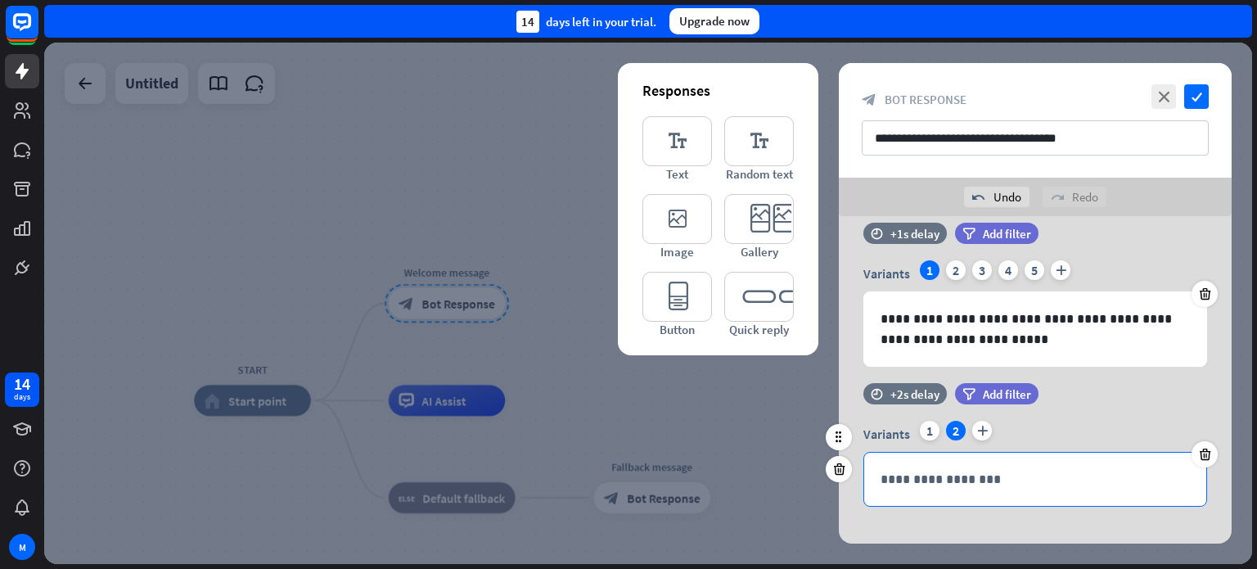
scroll to position [44, 0]
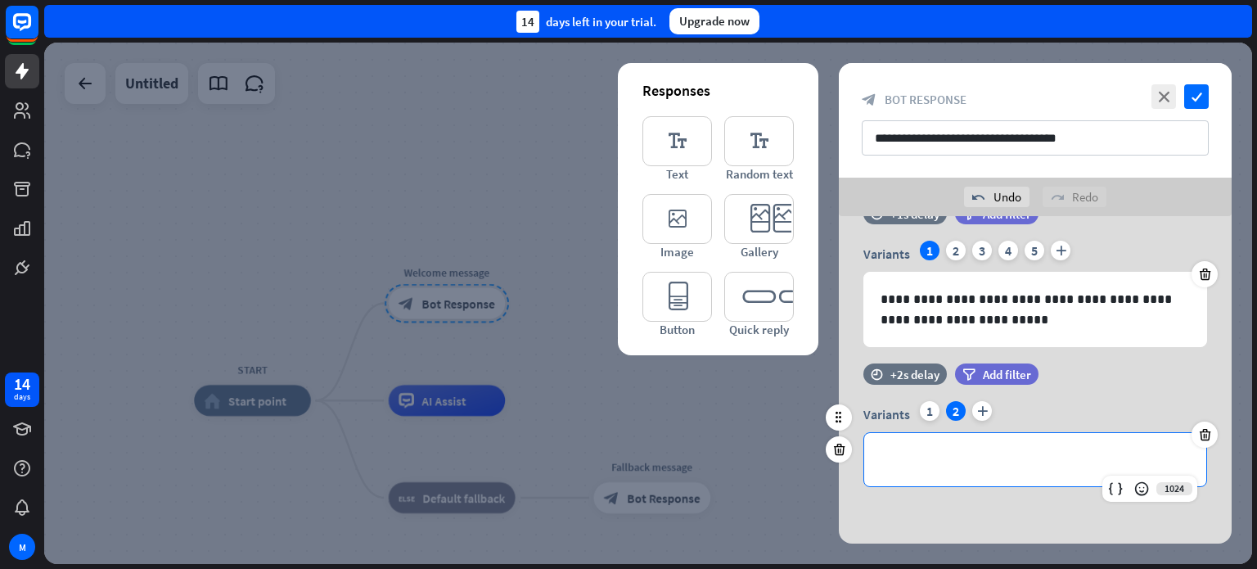
click at [965, 457] on p "**********" at bounding box center [1034, 459] width 309 height 20
click at [1087, 372] on div "filter Add filter" at bounding box center [1037, 373] width 165 height 21
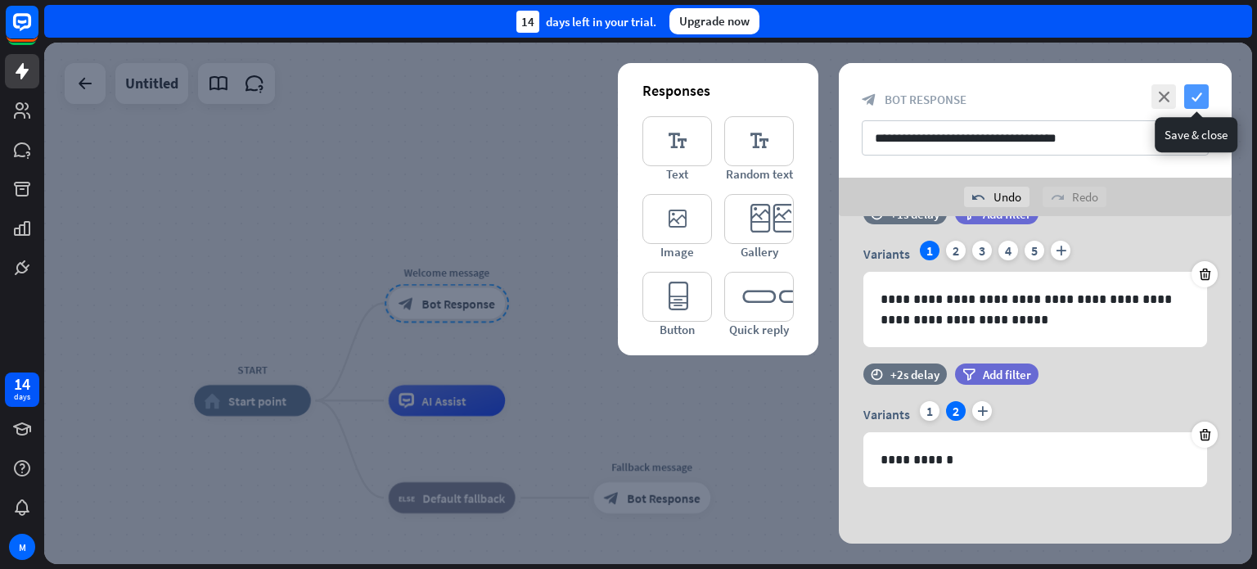
click at [1195, 98] on icon "check" at bounding box center [1196, 96] width 25 height 25
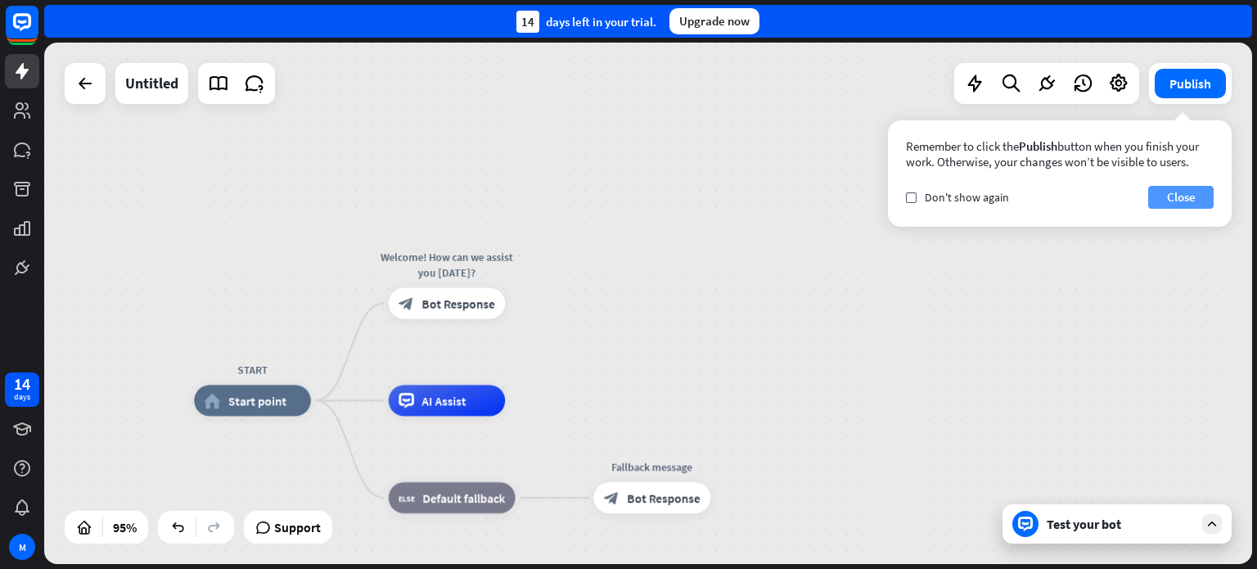
click at [1189, 197] on button "Close" at bounding box center [1180, 197] width 65 height 23
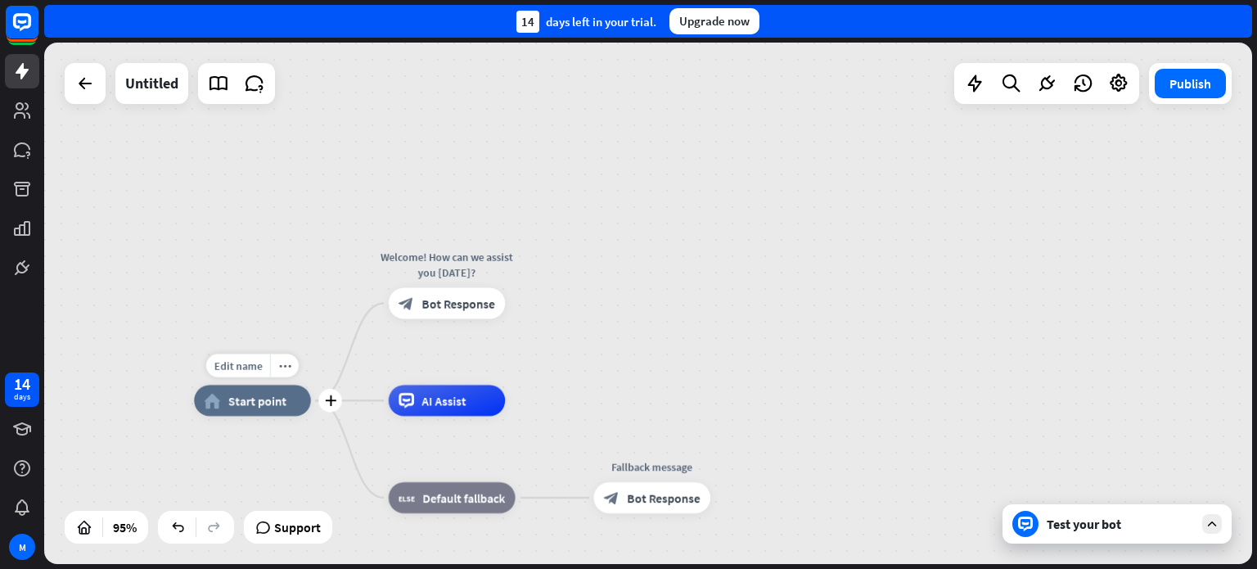
click at [232, 390] on div "home_2 Start point" at bounding box center [252, 400] width 117 height 31
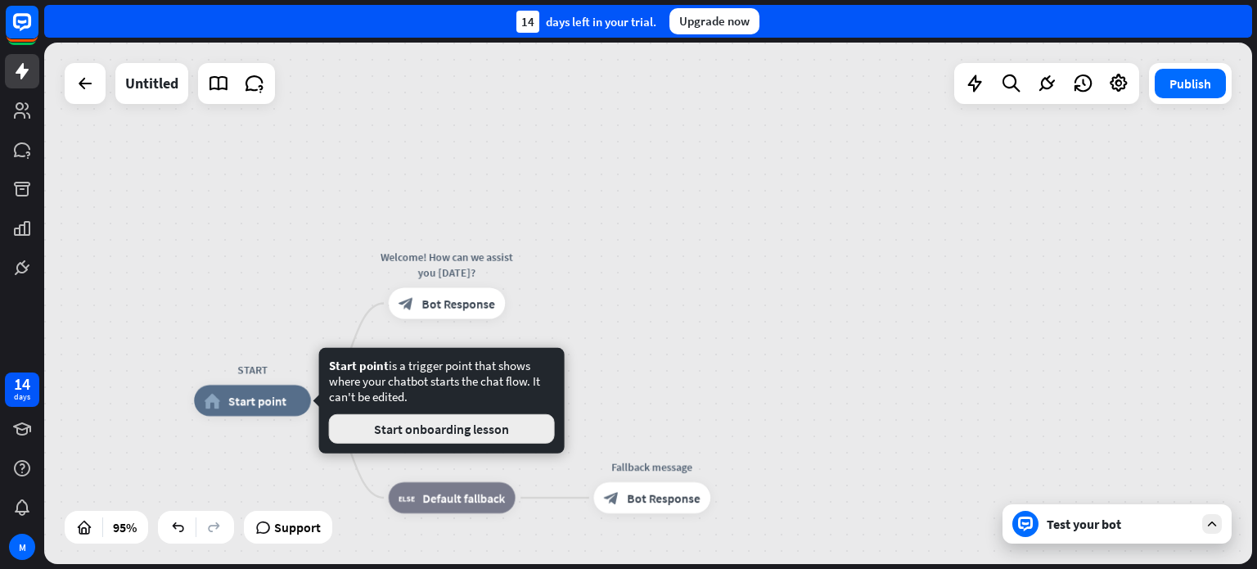
click at [403, 425] on button "Start onboarding lesson" at bounding box center [442, 428] width 226 height 29
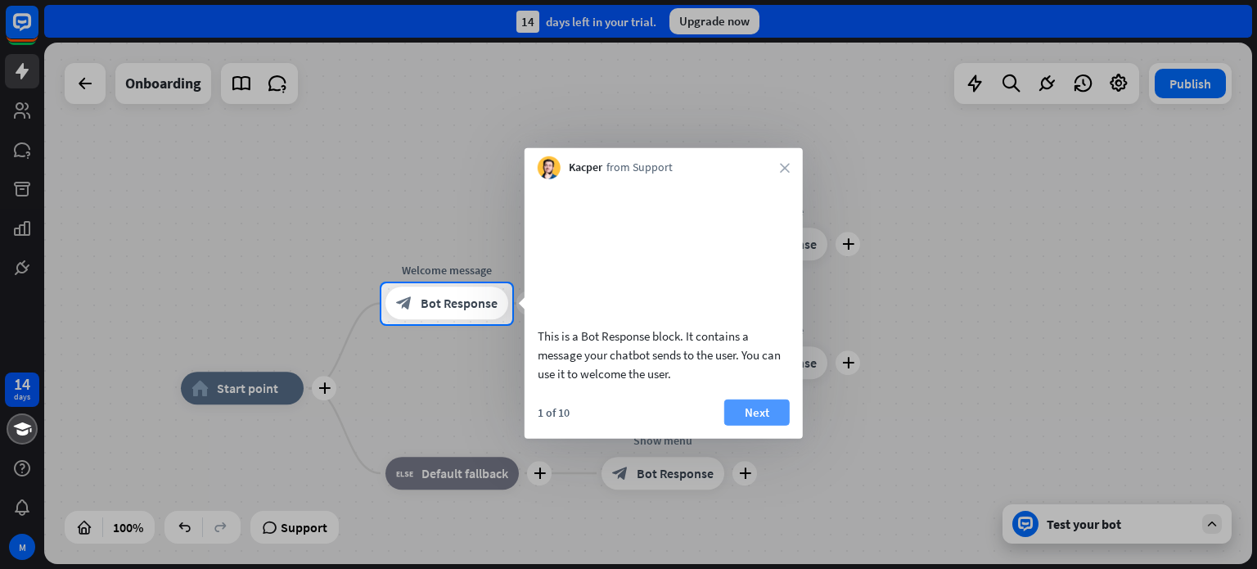
click at [757, 425] on button "Next" at bounding box center [756, 411] width 65 height 26
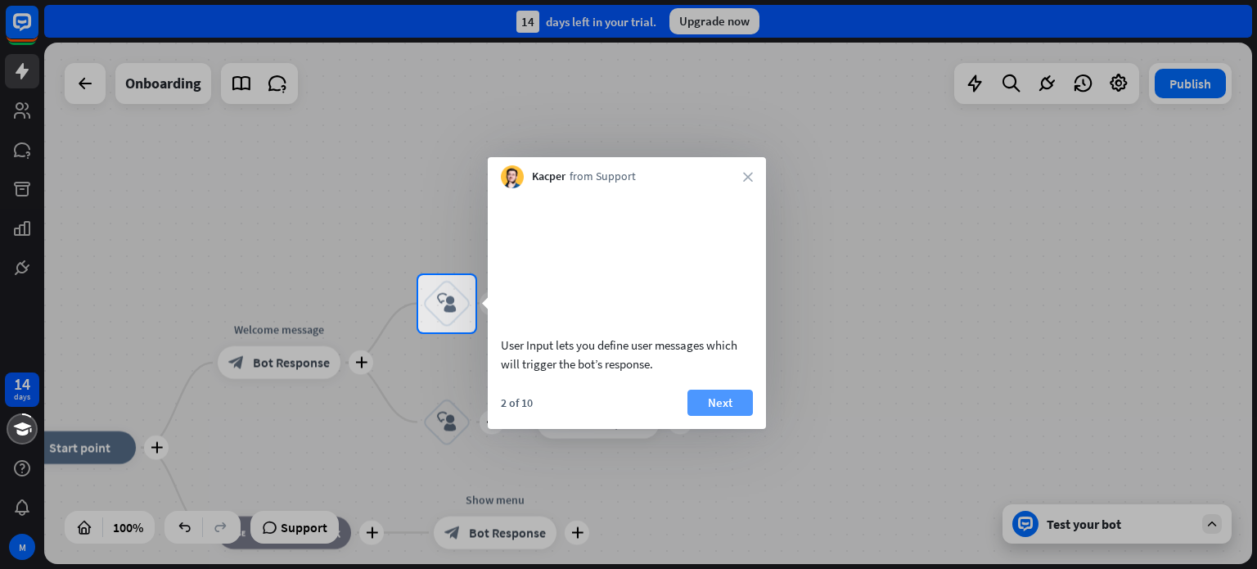
click at [732, 416] on button "Next" at bounding box center [719, 402] width 65 height 26
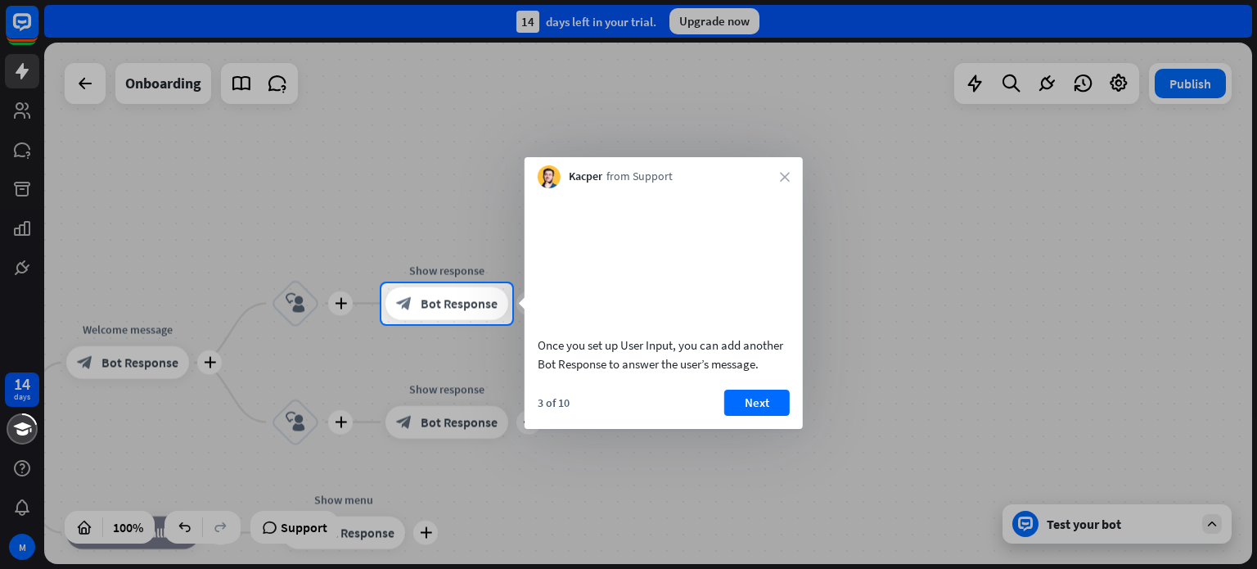
click at [743, 416] on button "Next" at bounding box center [756, 402] width 65 height 26
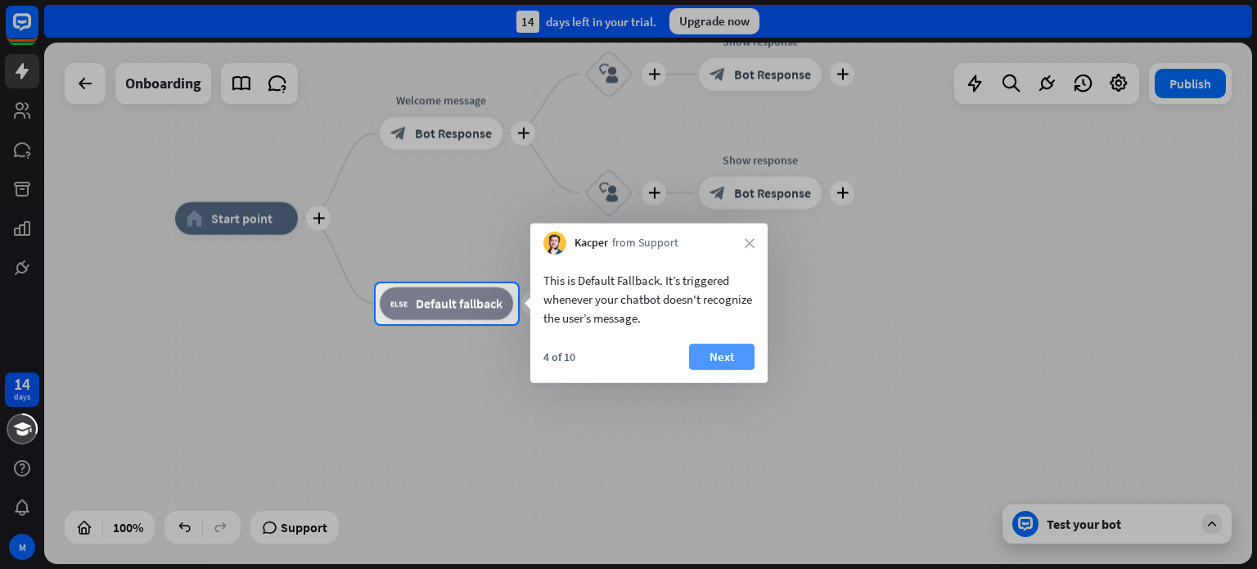
click at [727, 365] on button "Next" at bounding box center [721, 357] width 65 height 26
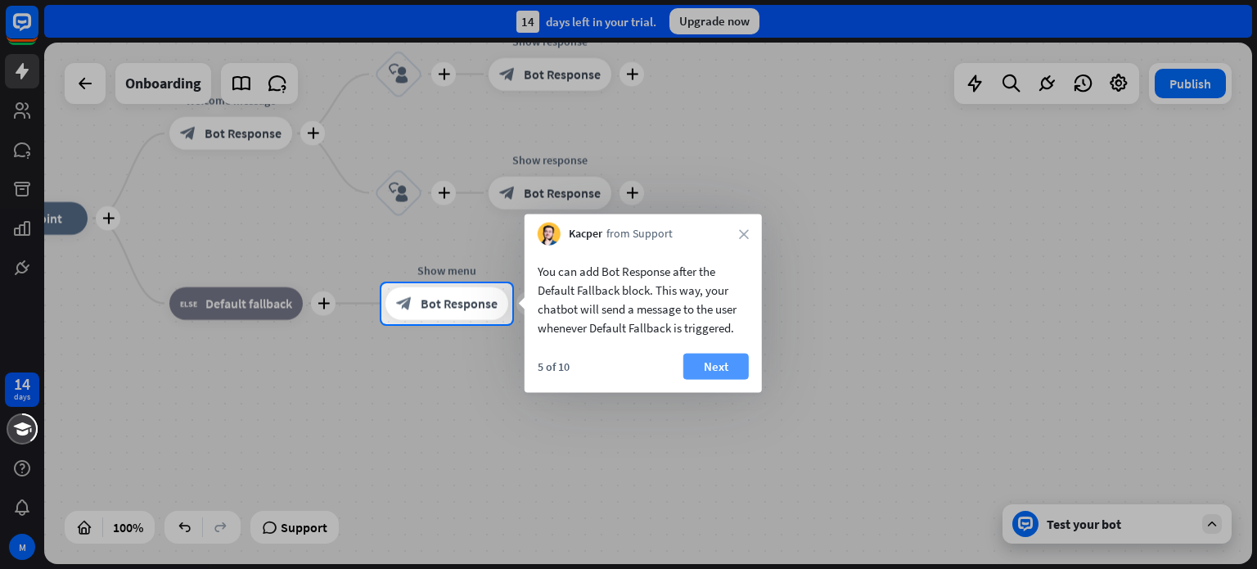
click at [730, 364] on button "Next" at bounding box center [715, 366] width 65 height 26
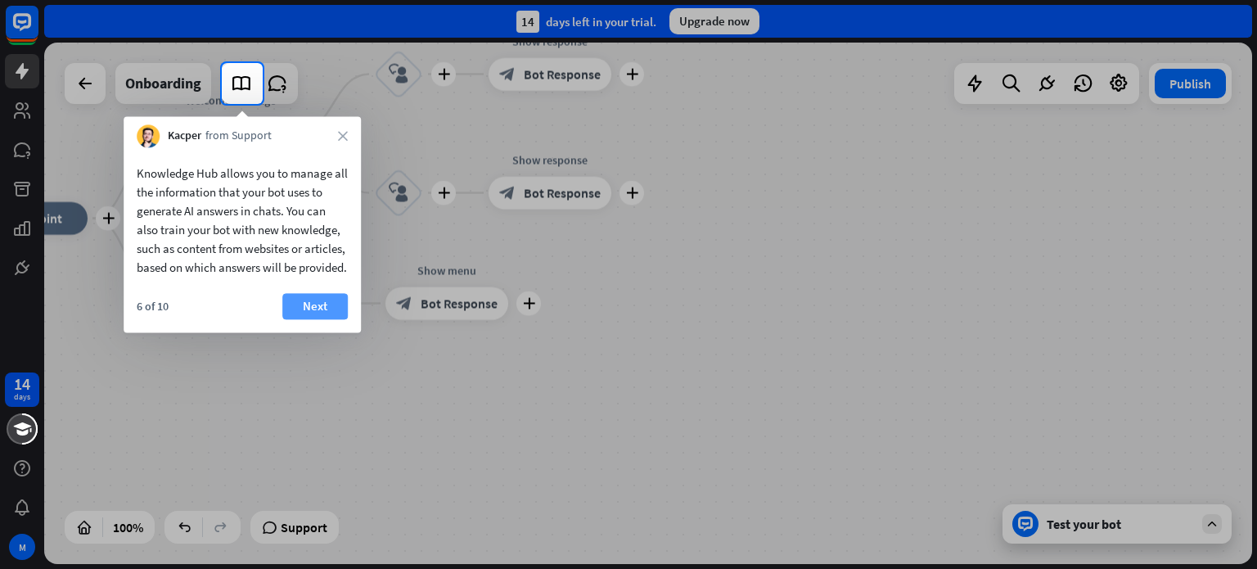
click at [318, 319] on button "Next" at bounding box center [314, 306] width 65 height 26
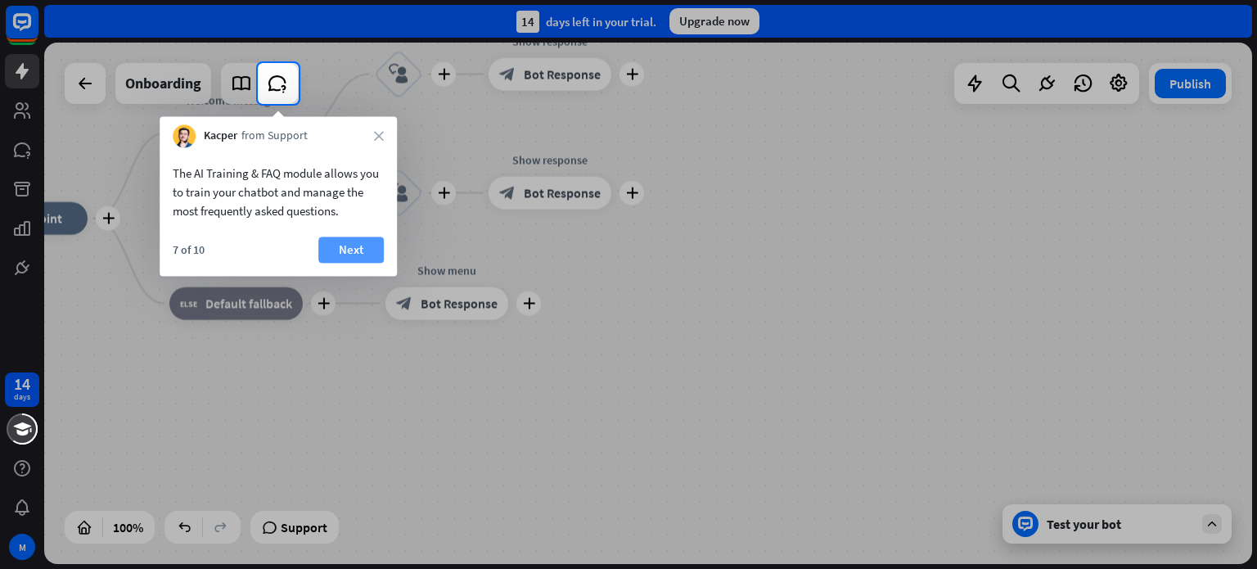
click at [359, 254] on button "Next" at bounding box center [350, 249] width 65 height 26
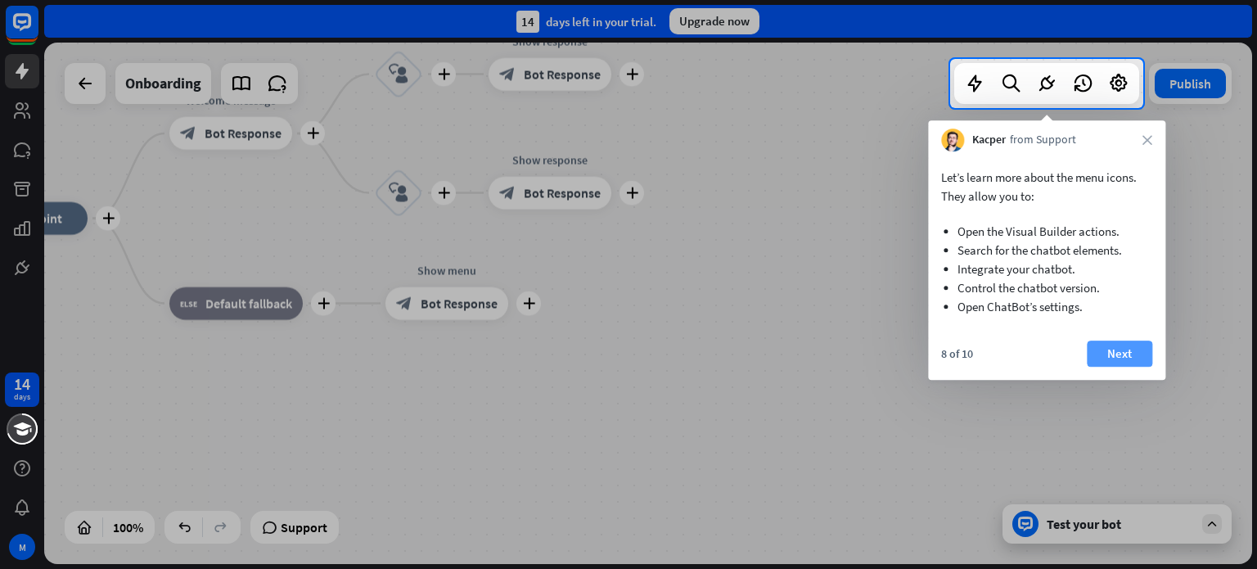
click at [1123, 359] on button "Next" at bounding box center [1119, 353] width 65 height 26
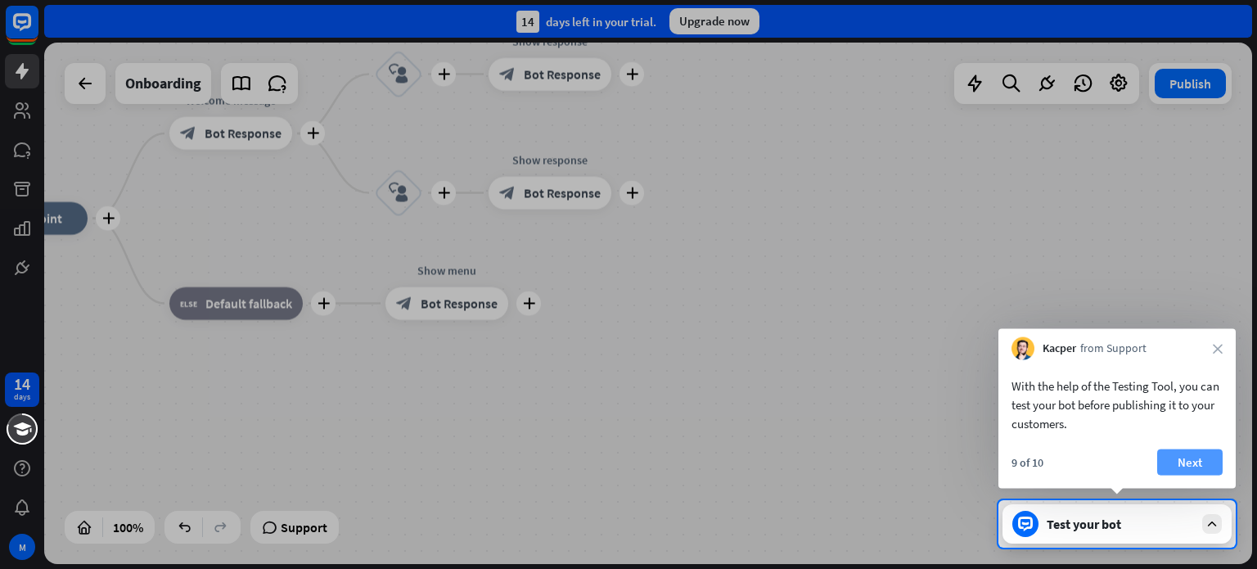
click at [1196, 469] on button "Next" at bounding box center [1189, 462] width 65 height 26
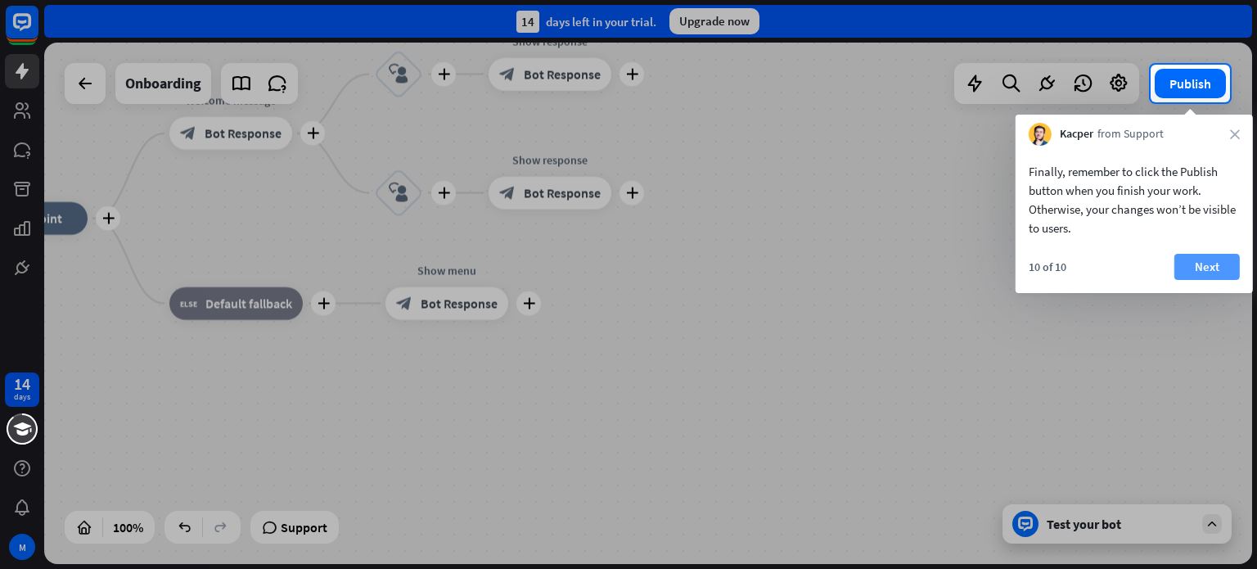
click at [1211, 270] on button "Next" at bounding box center [1206, 267] width 65 height 26
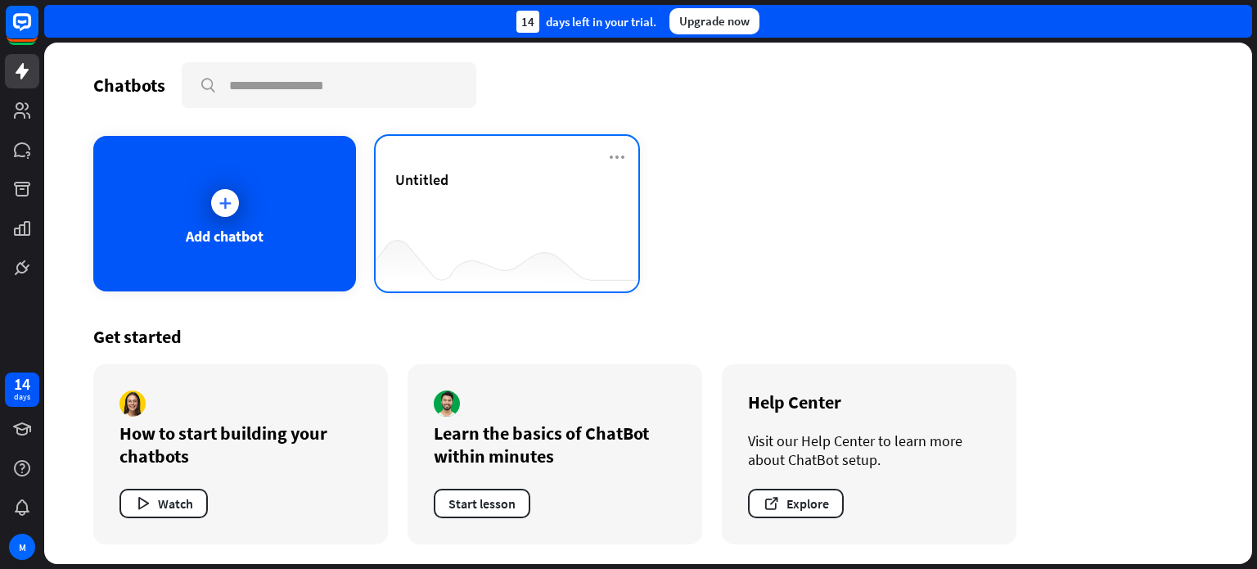
click at [481, 214] on div "Untitled" at bounding box center [506, 198] width 223 height 57
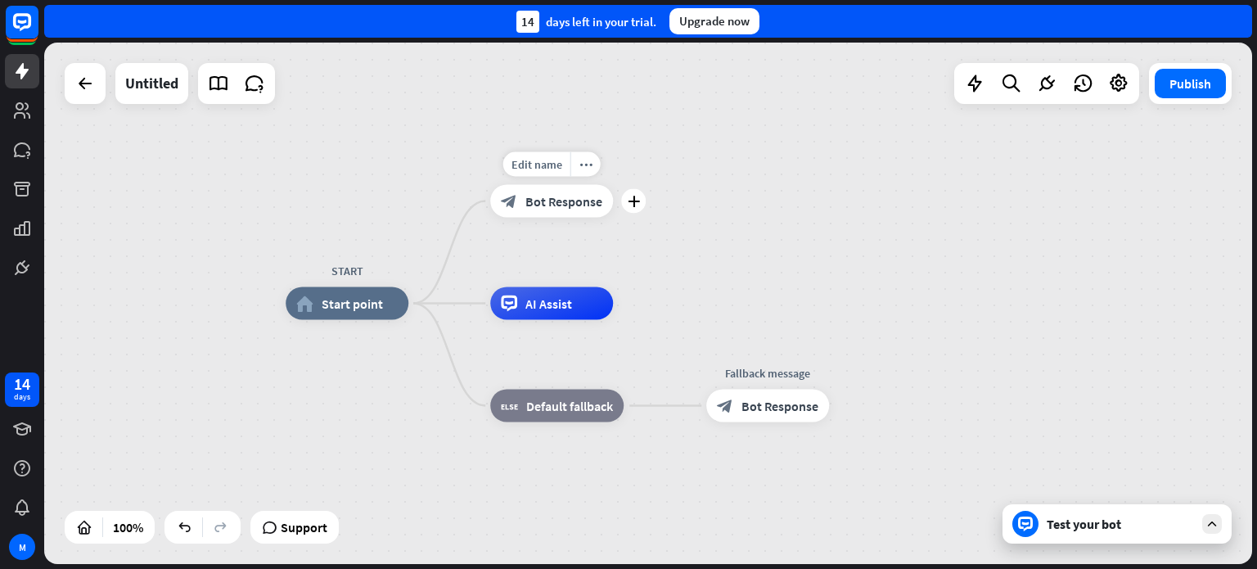
click at [553, 204] on span "Bot Response" at bounding box center [563, 201] width 77 height 16
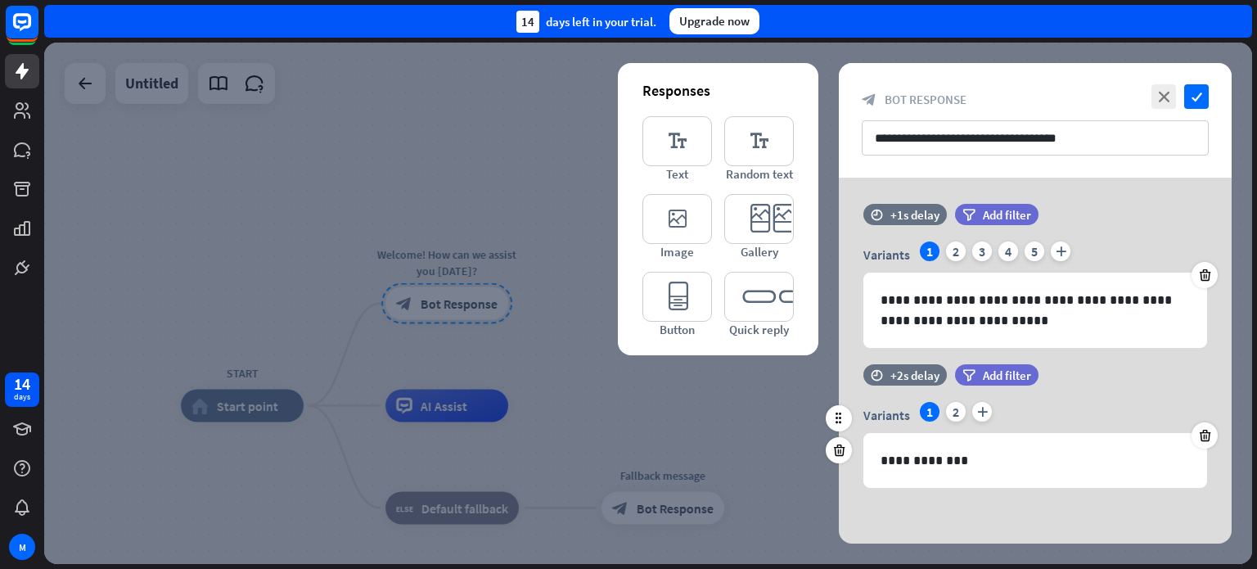
scroll to position [6, 0]
click at [957, 407] on div "2" at bounding box center [956, 411] width 20 height 20
click at [924, 415] on div "1" at bounding box center [930, 411] width 20 height 20
click at [1199, 101] on icon "check" at bounding box center [1196, 96] width 25 height 25
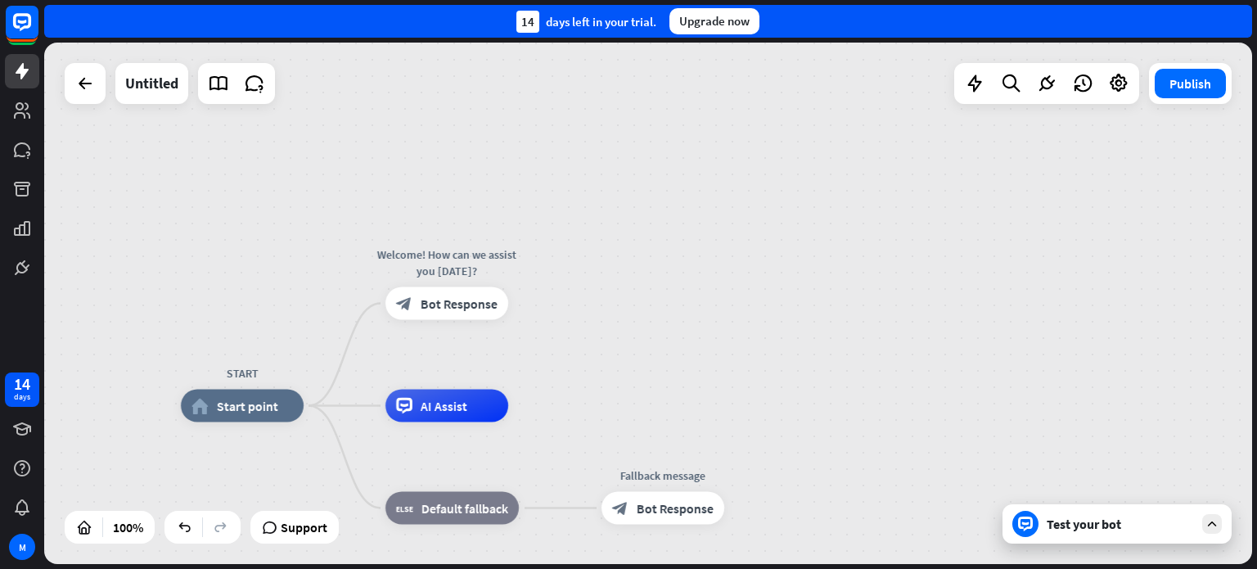
click at [1213, 528] on icon at bounding box center [1211, 523] width 15 height 15
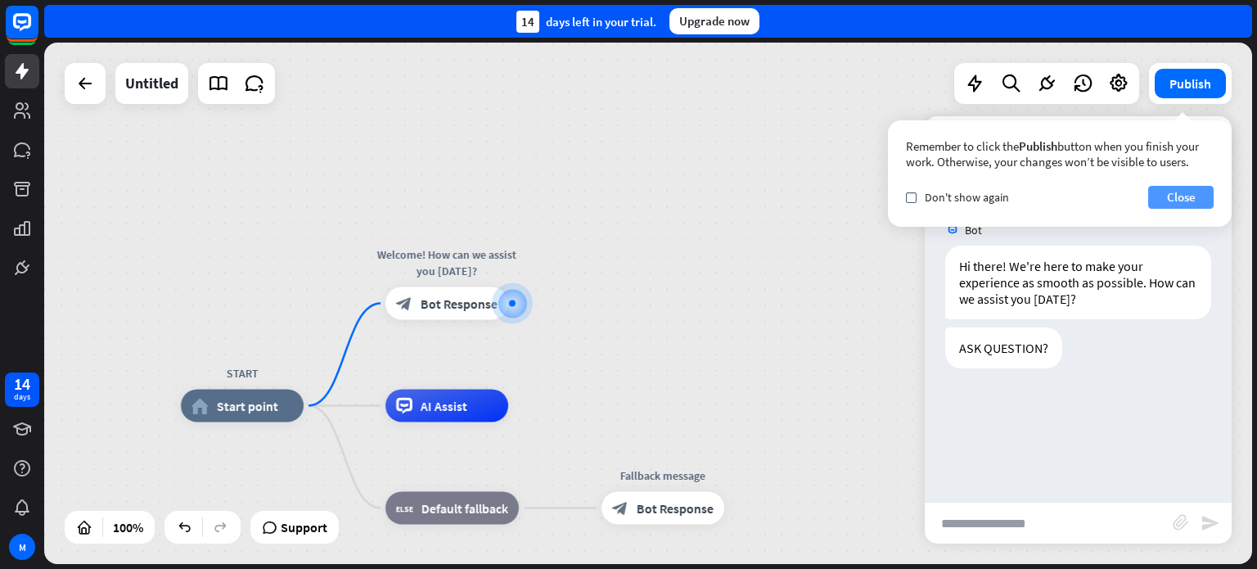
click at [1191, 199] on button "Close" at bounding box center [1180, 197] width 65 height 23
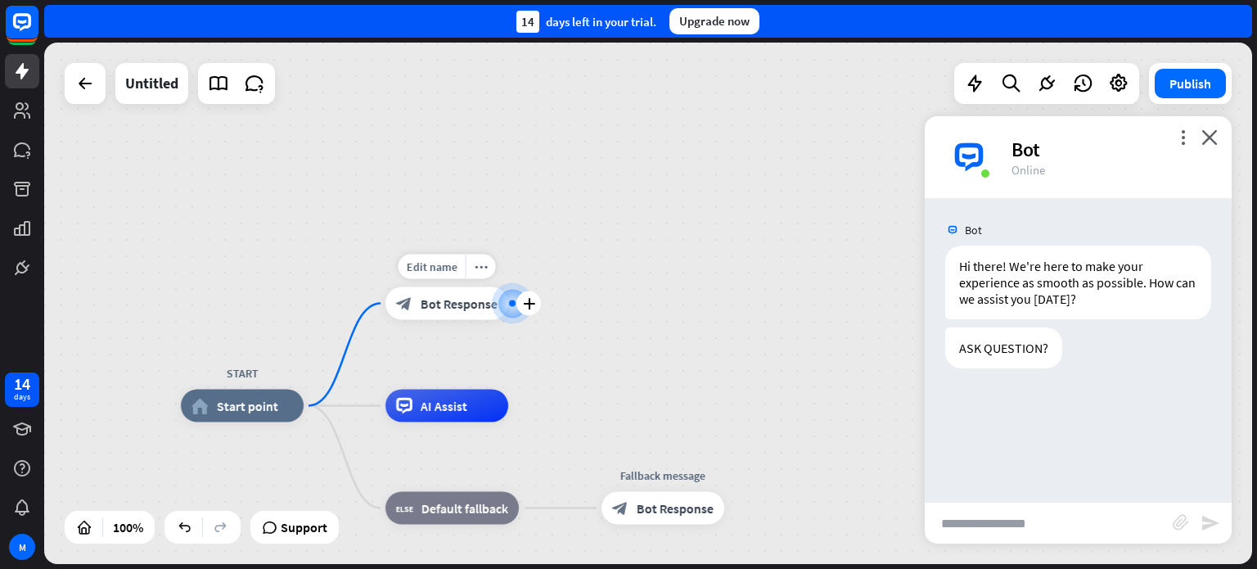
click at [447, 313] on div "block_bot_response Bot Response" at bounding box center [446, 303] width 123 height 33
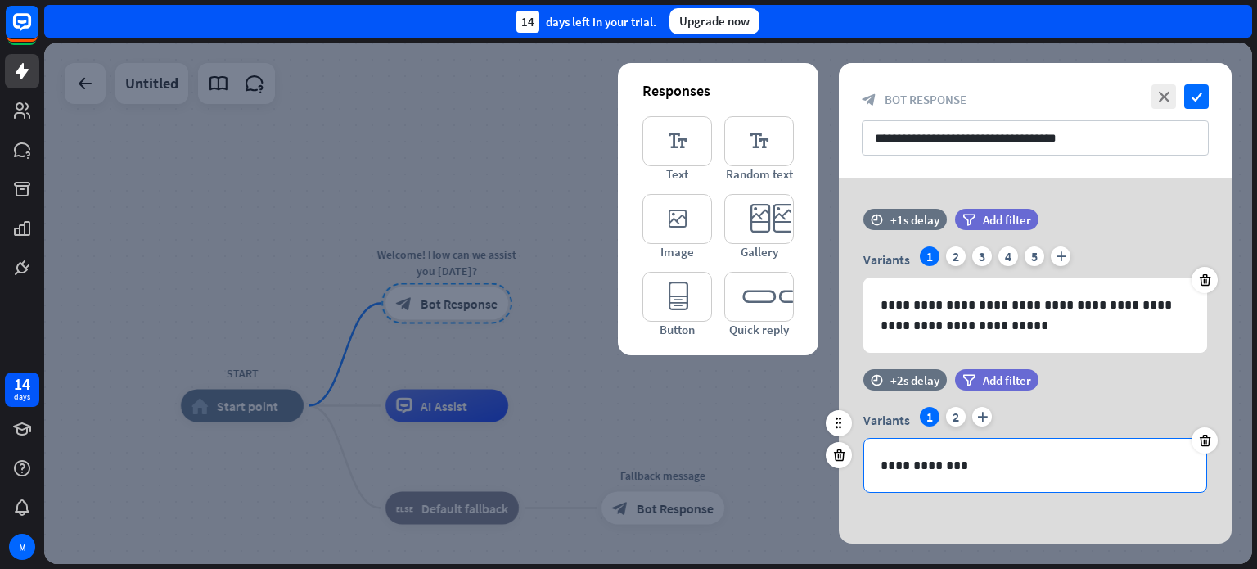
scroll to position [6, 0]
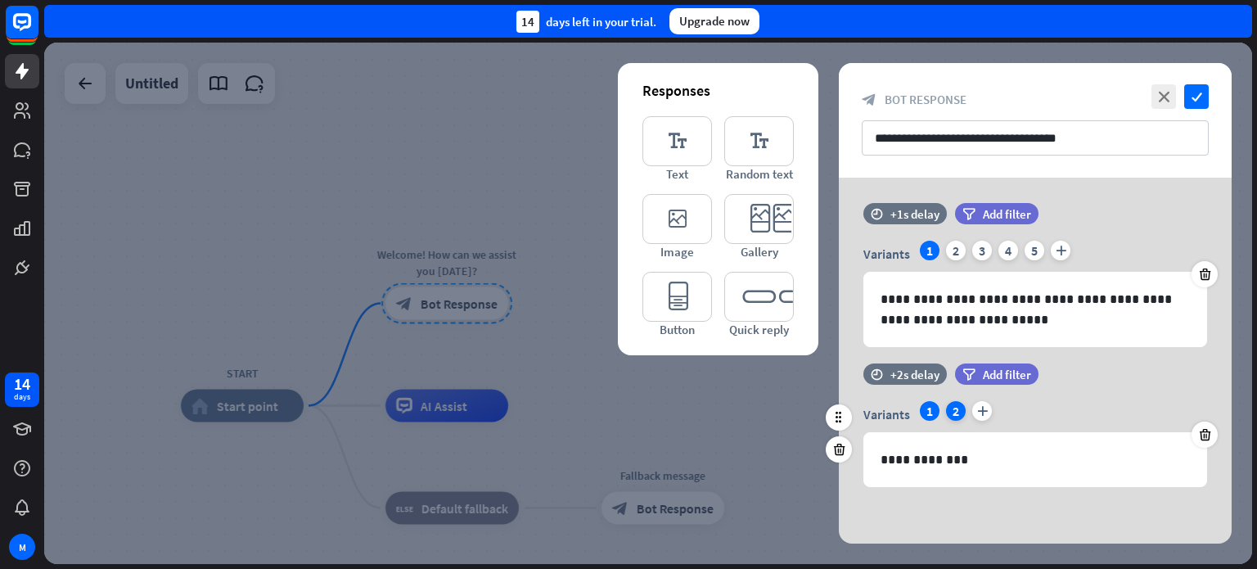
click at [956, 410] on div "2" at bounding box center [956, 411] width 20 height 20
click at [1200, 434] on icon at bounding box center [1205, 434] width 16 height 15
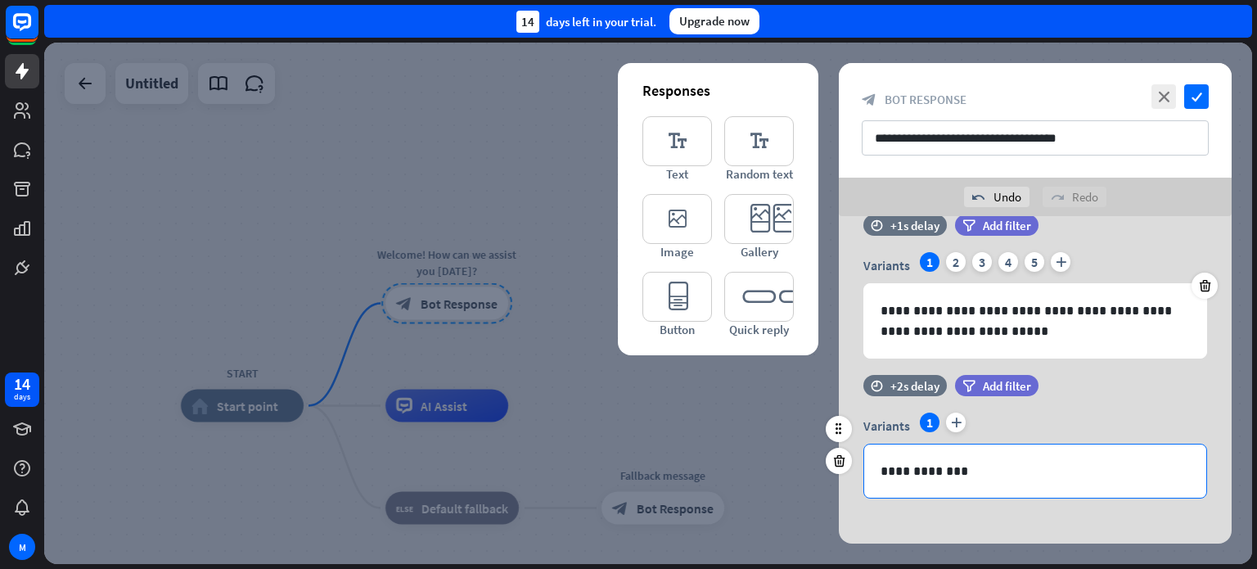
scroll to position [44, 0]
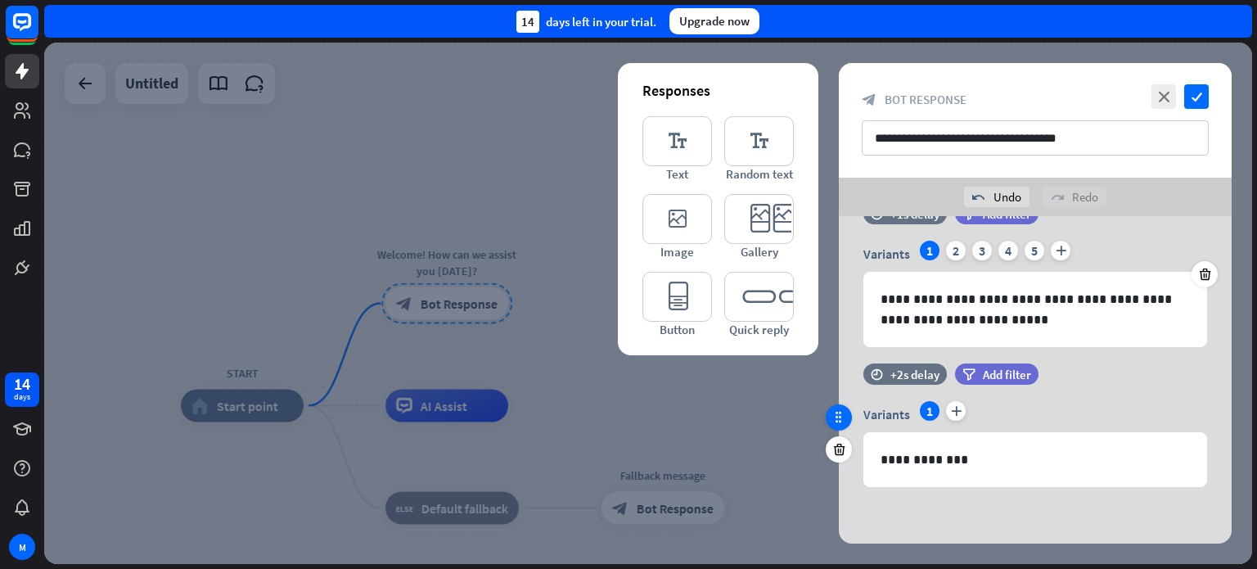
click at [841, 415] on icon at bounding box center [838, 417] width 15 height 15
click at [840, 421] on icon at bounding box center [838, 417] width 15 height 15
click at [665, 299] on icon "editor_button" at bounding box center [677, 297] width 70 height 50
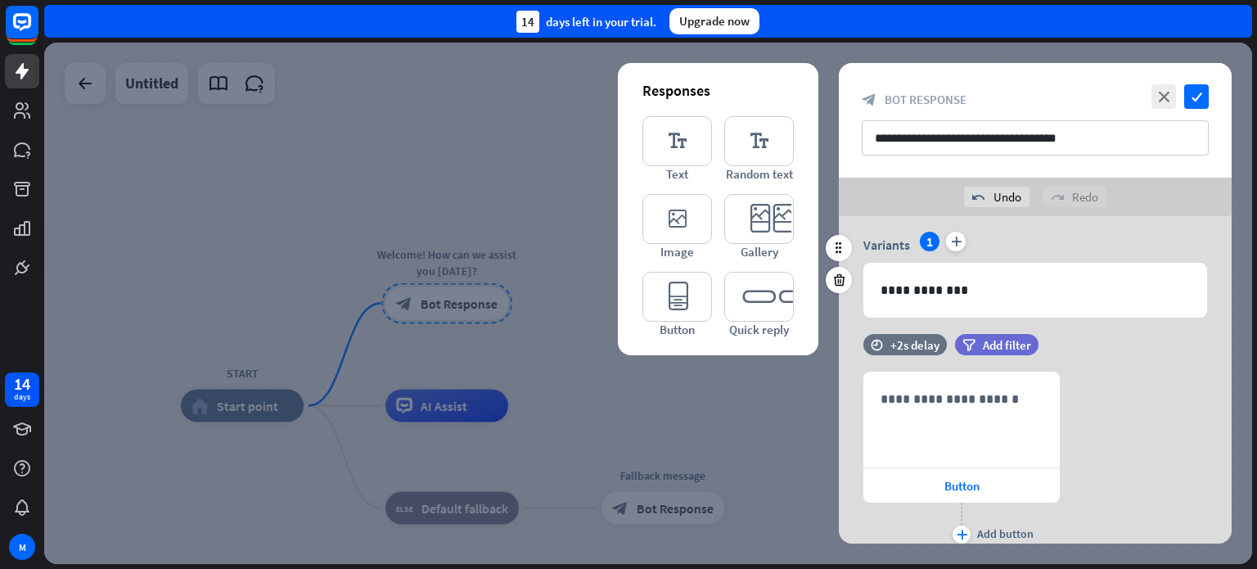
scroll to position [191, 0]
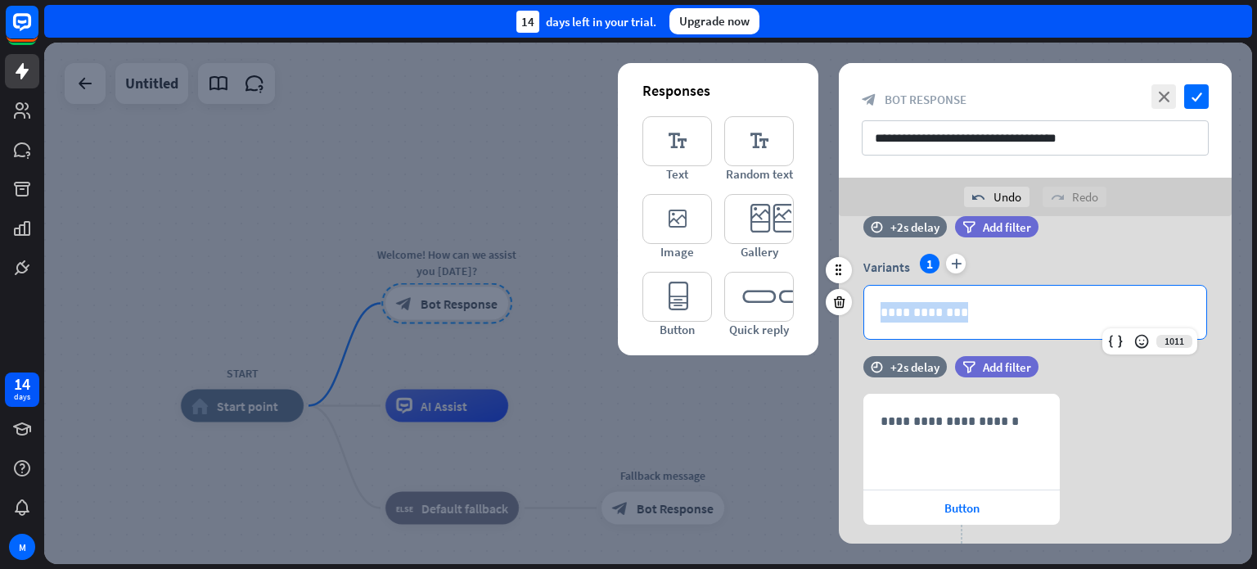
drag, startPoint x: 990, startPoint y: 309, endPoint x: 867, endPoint y: 305, distance: 122.8
click at [867, 305] on div "**********" at bounding box center [1035, 312] width 342 height 53
click at [1152, 402] on div "**********" at bounding box center [1035, 482] width 393 height 176
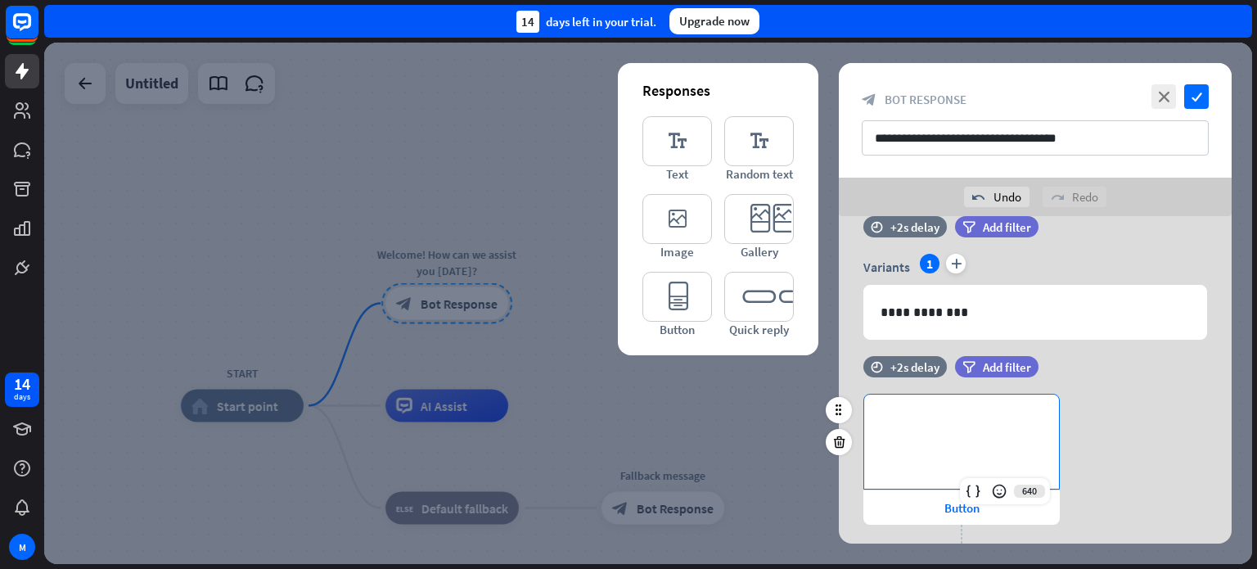
click at [1006, 425] on p "**********" at bounding box center [961, 421] width 162 height 20
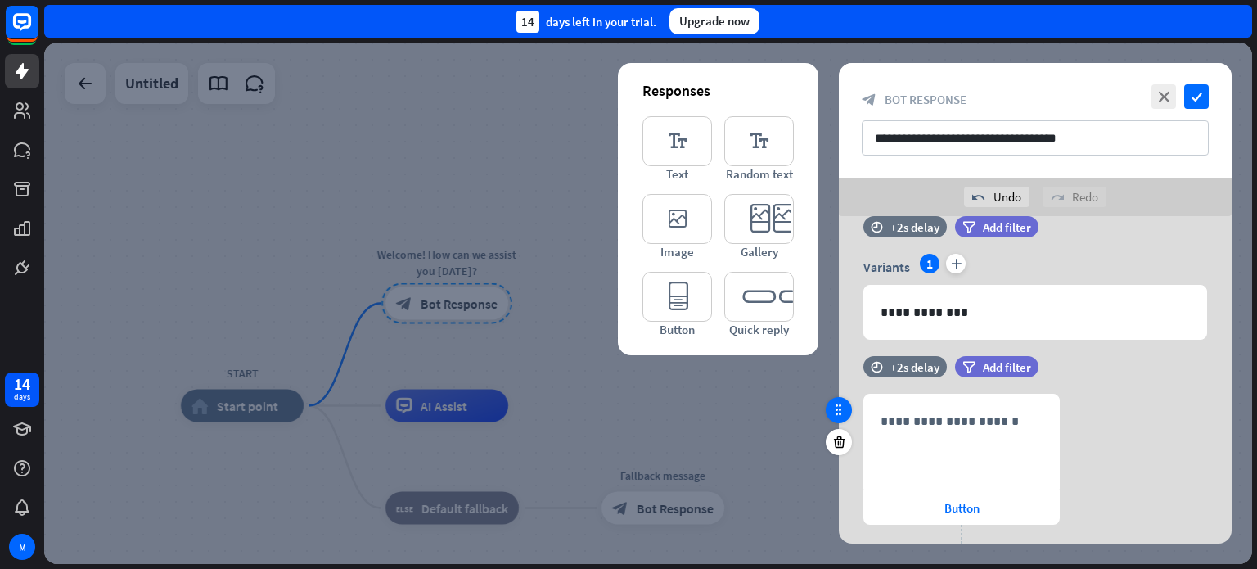
click at [841, 412] on icon at bounding box center [838, 410] width 15 height 15
click at [668, 296] on icon "editor_button" at bounding box center [677, 297] width 70 height 50
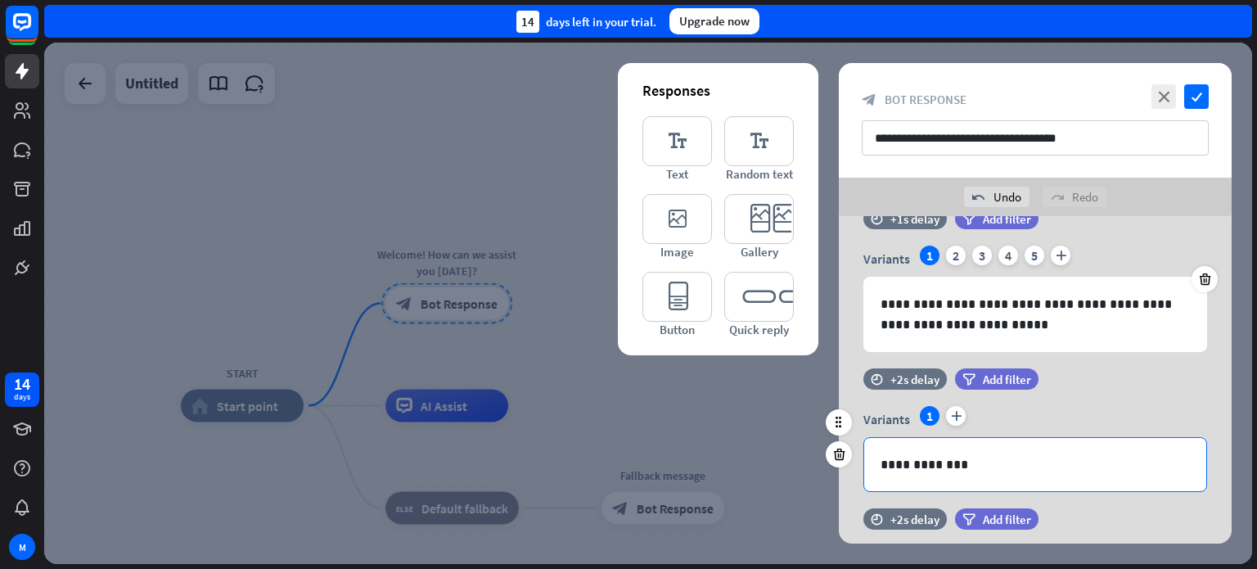
scroll to position [12, 0]
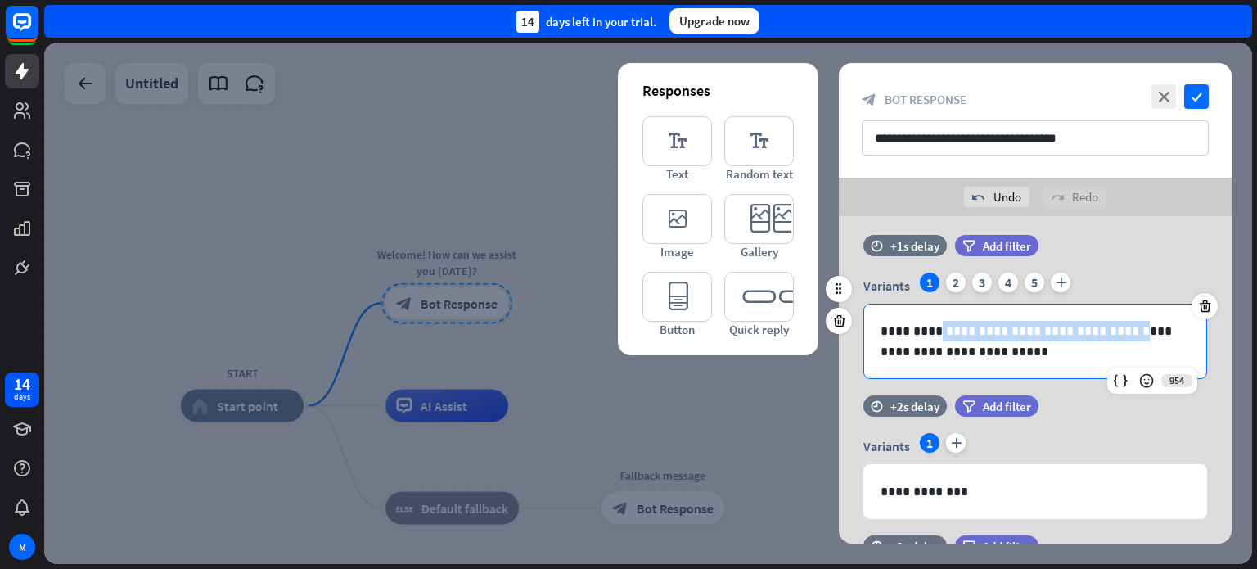
drag, startPoint x: 1106, startPoint y: 333, endPoint x: 937, endPoint y: 331, distance: 169.4
click at [937, 331] on p "**********" at bounding box center [1034, 341] width 309 height 41
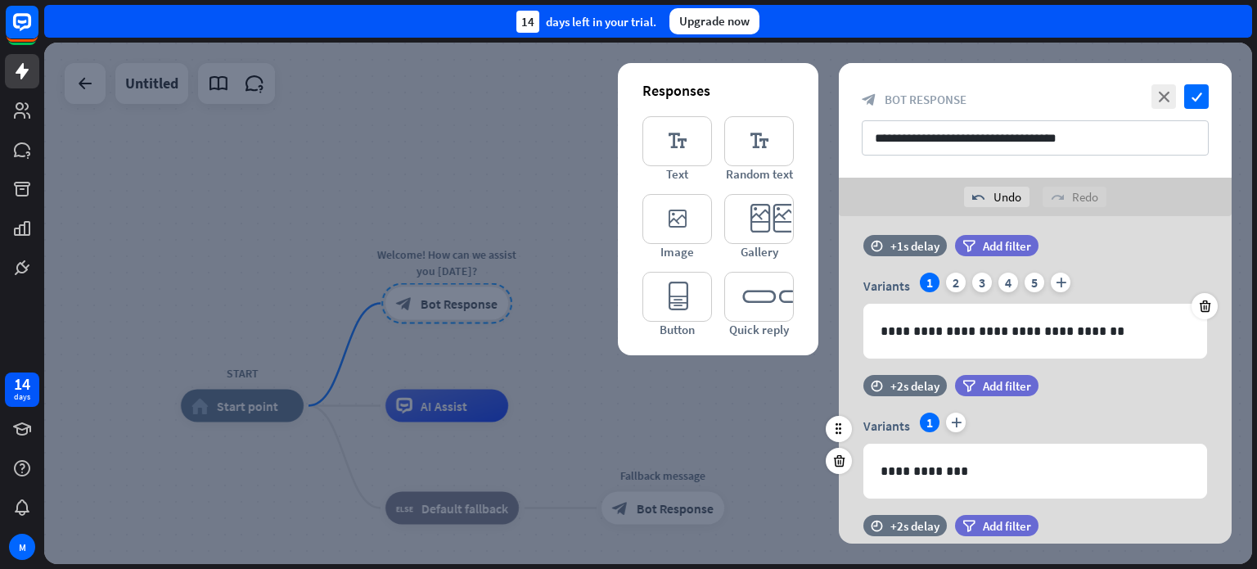
click at [1070, 410] on div "filter Add filter" at bounding box center [1037, 394] width 165 height 38
click at [1093, 398] on div "filter Add filter" at bounding box center [1037, 394] width 165 height 38
click at [685, 143] on icon "editor_text" at bounding box center [677, 141] width 70 height 50
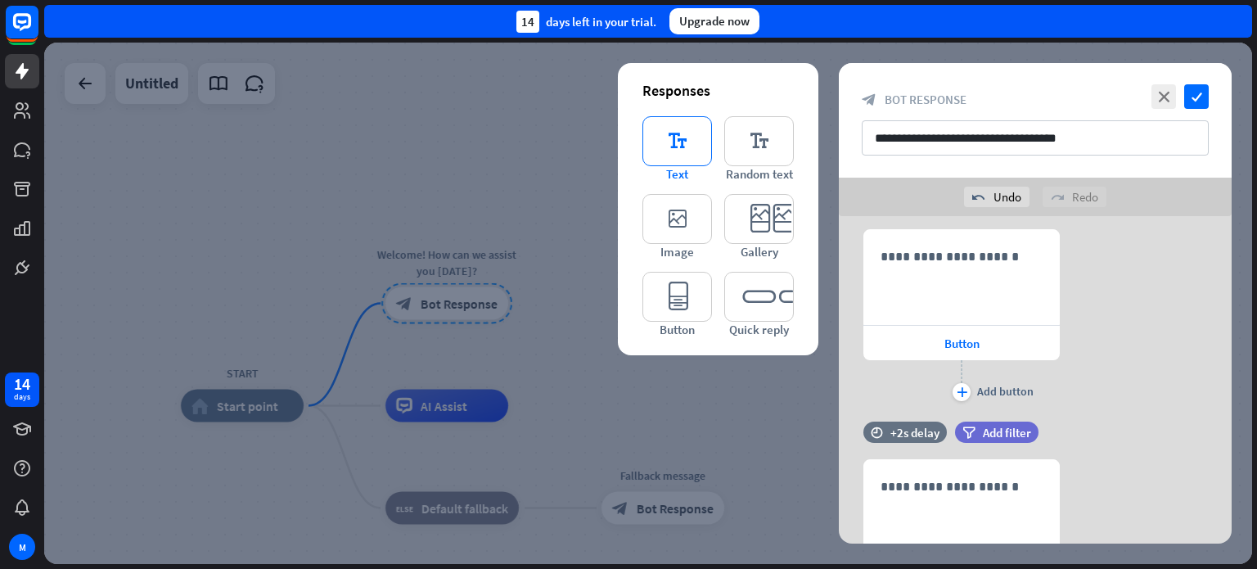
scroll to position [591, 0]
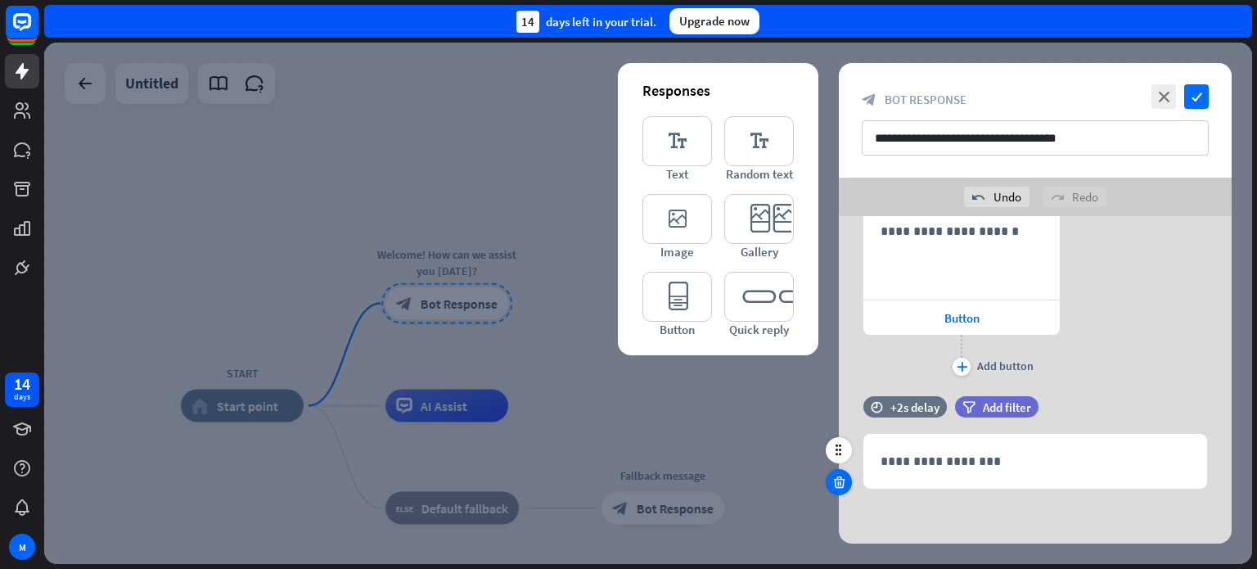
click at [842, 485] on icon at bounding box center [839, 482] width 16 height 15
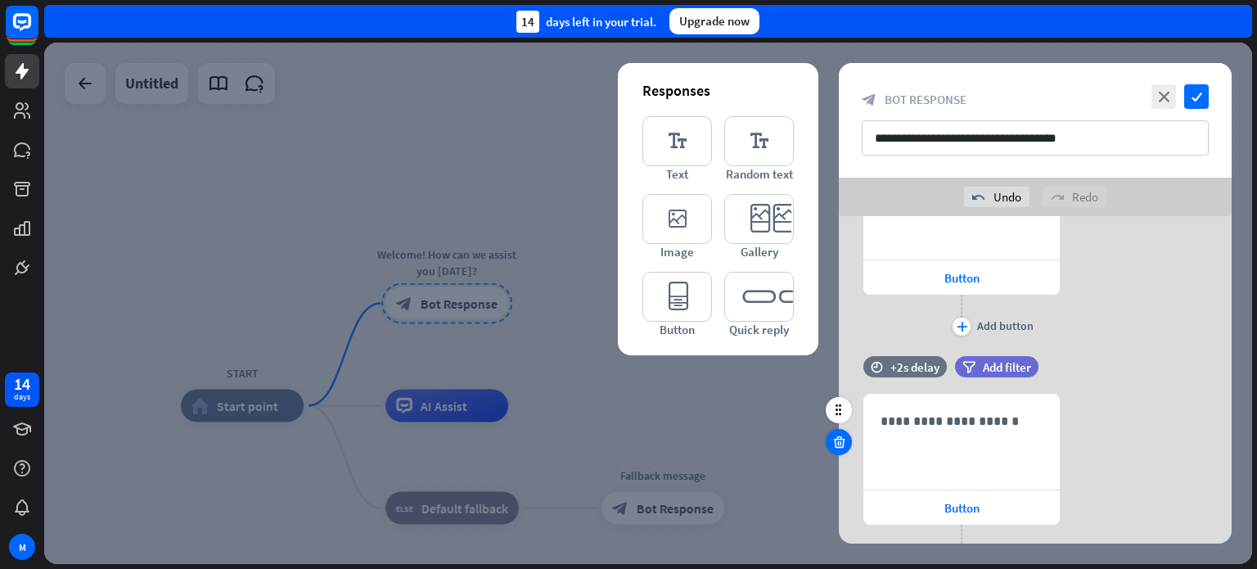
click at [835, 441] on icon at bounding box center [839, 441] width 16 height 15
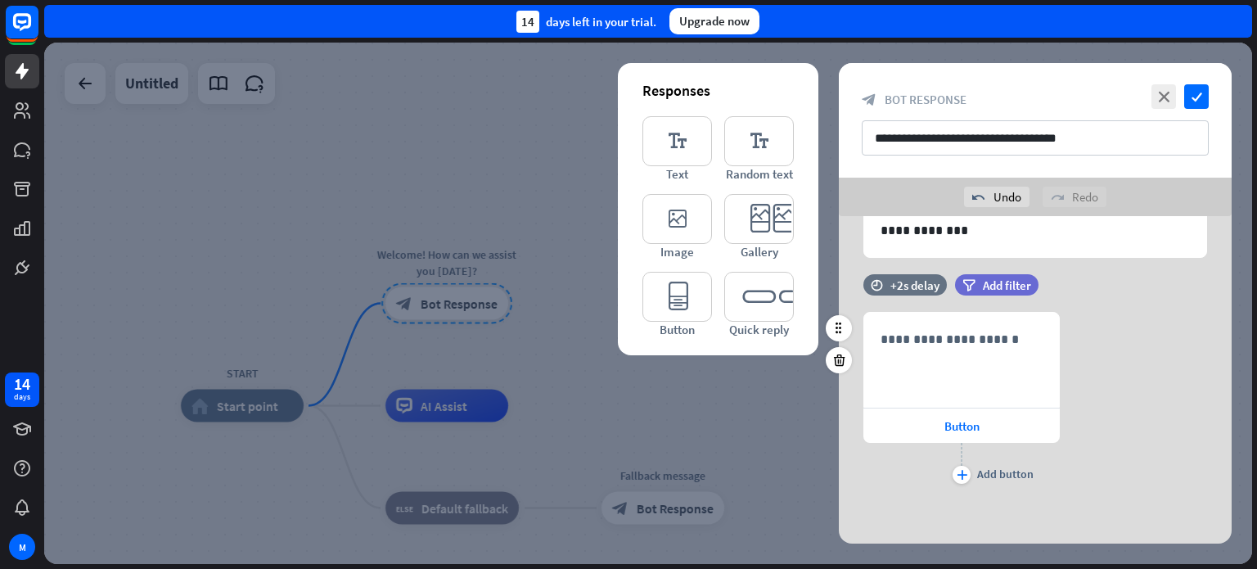
scroll to position [89, 0]
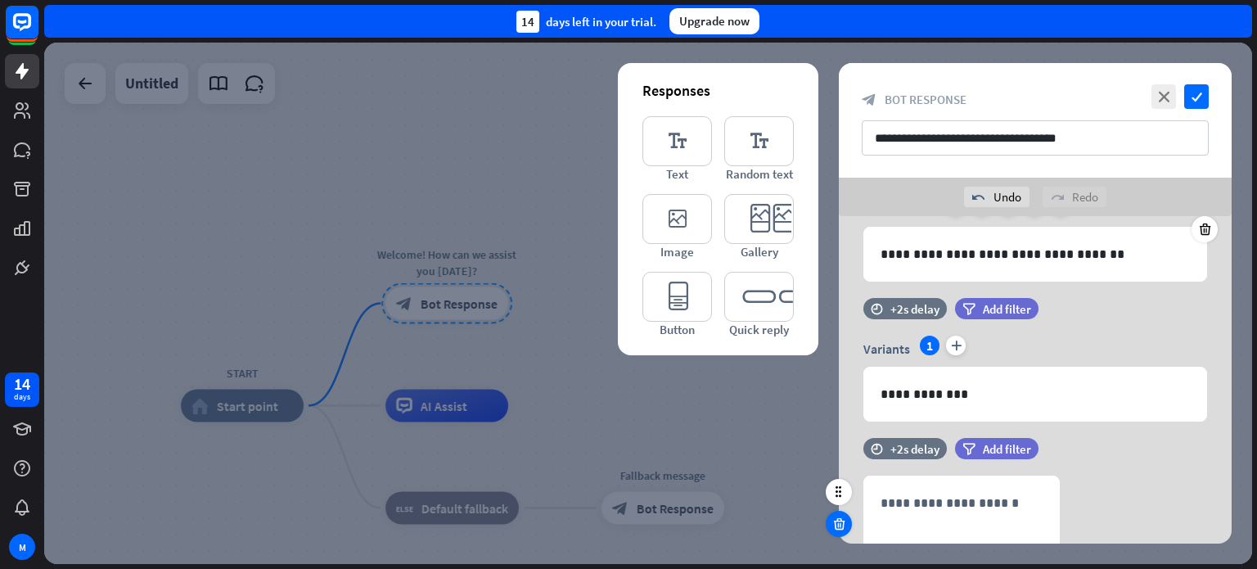
click at [836, 520] on icon at bounding box center [839, 523] width 16 height 15
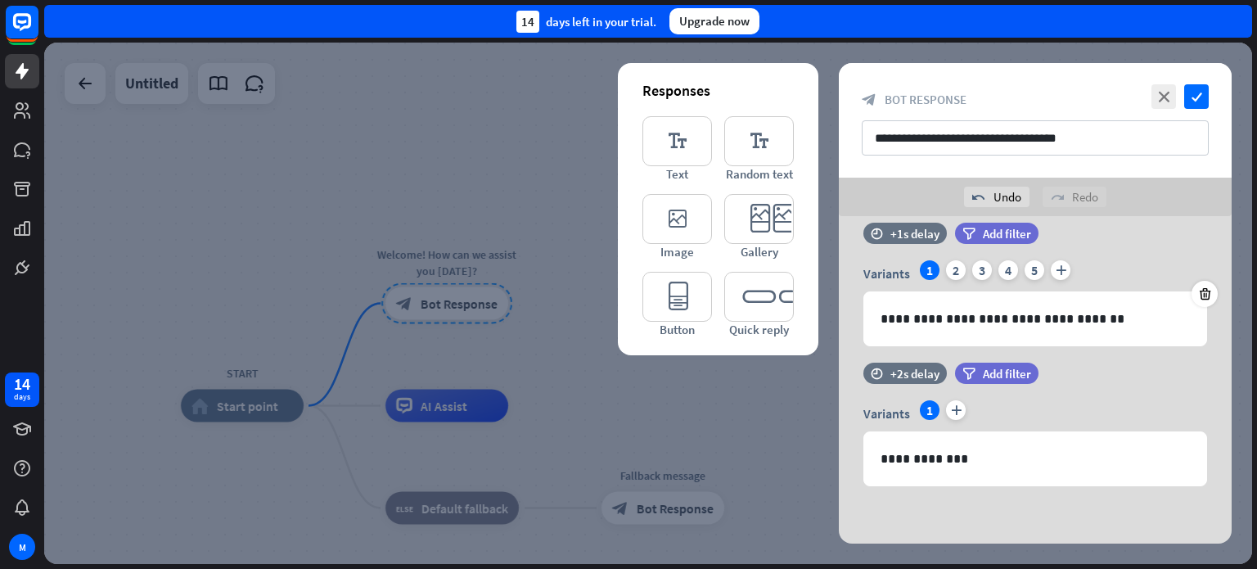
scroll to position [24, 0]
click at [838, 452] on icon at bounding box center [839, 449] width 16 height 15
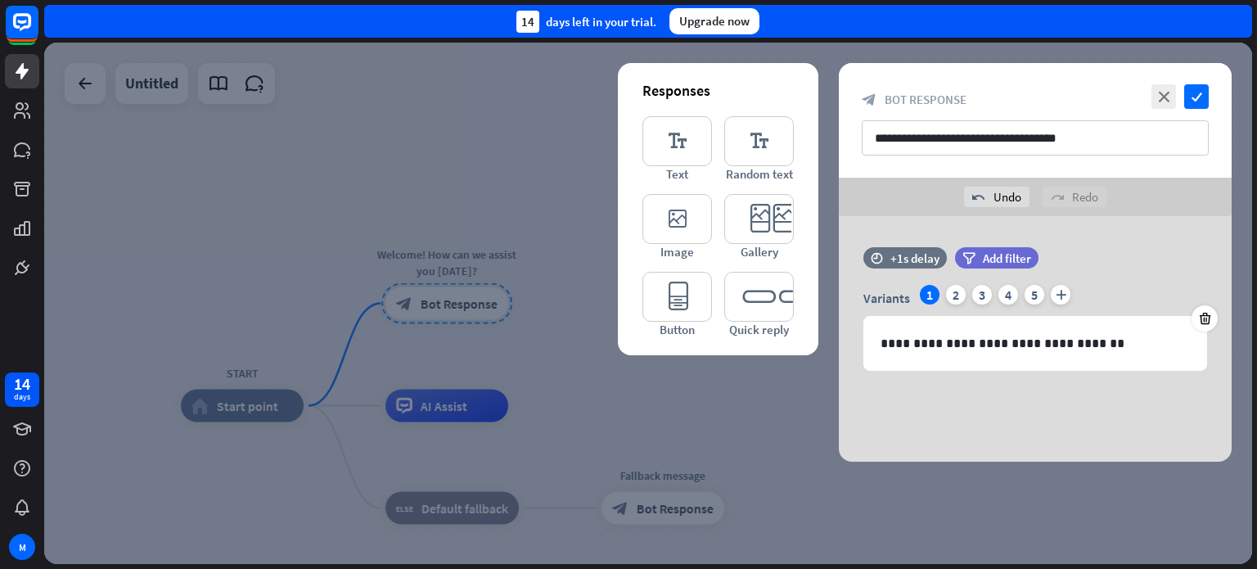
scroll to position [0, 0]
click at [839, 304] on icon at bounding box center [838, 301] width 15 height 15
click at [760, 307] on icon "editor_quick_replies" at bounding box center [759, 297] width 70 height 50
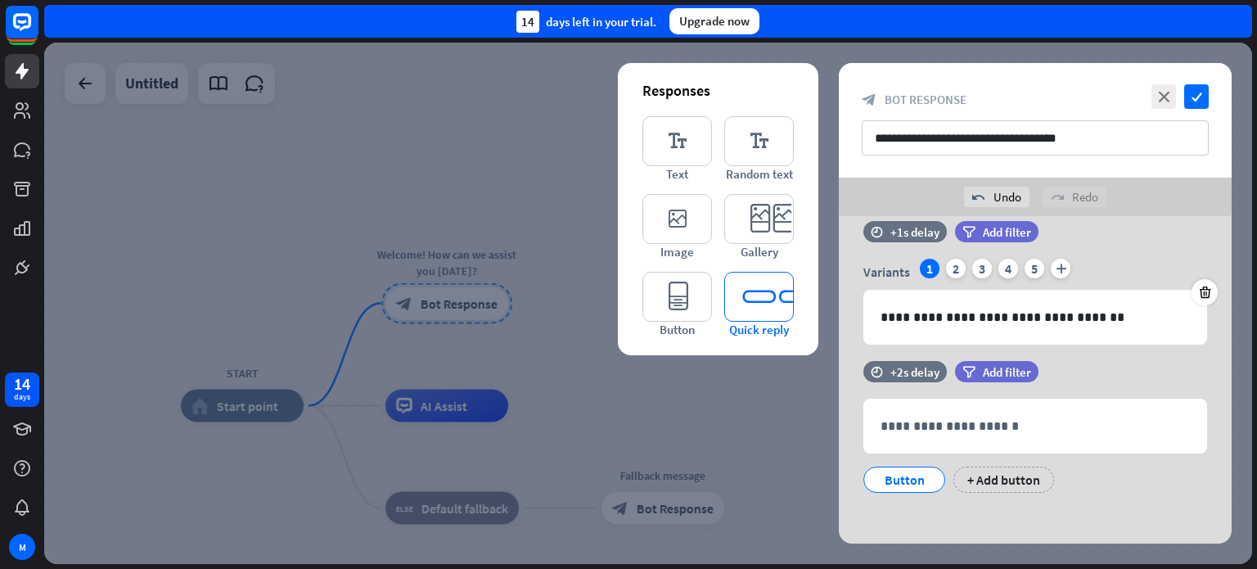
scroll to position [32, 0]
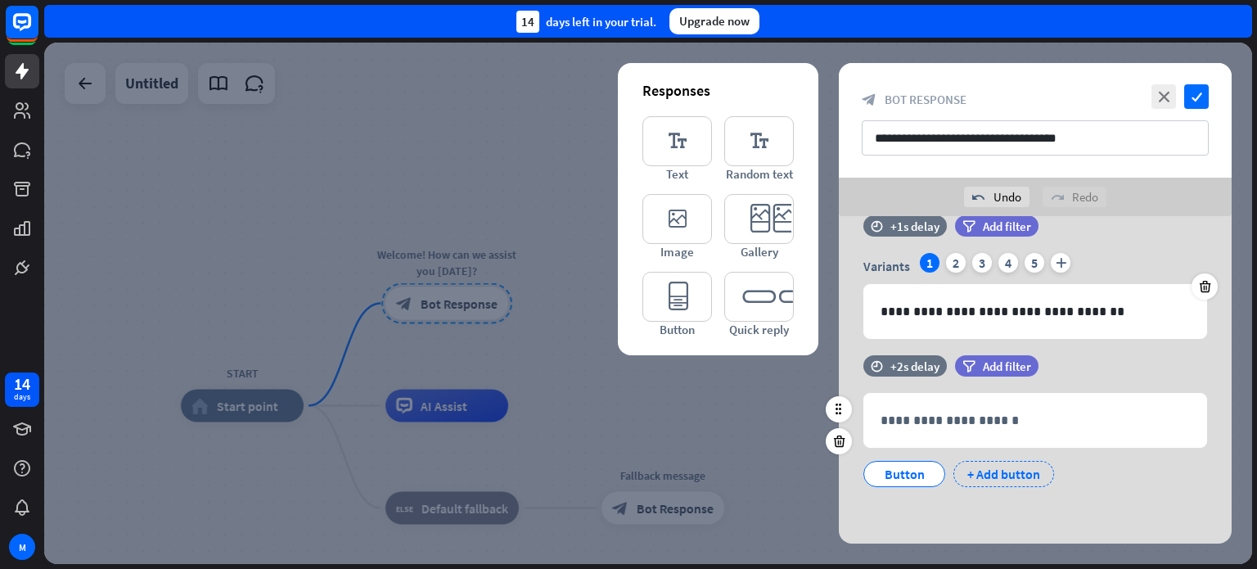
click at [1011, 483] on div "+ Add button" at bounding box center [1003, 474] width 101 height 26
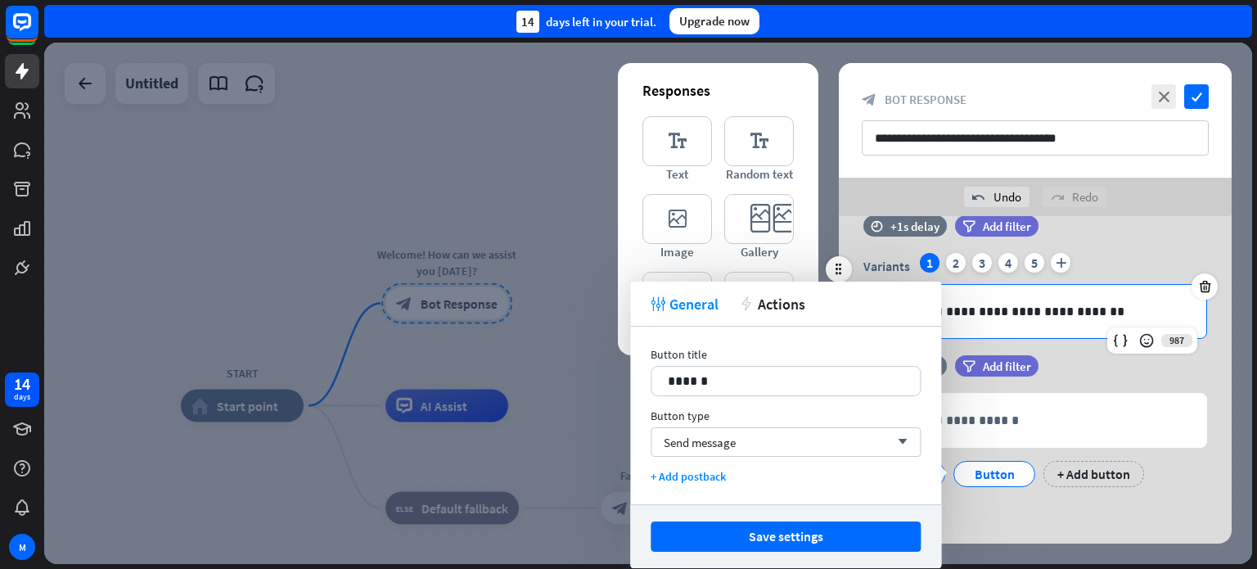
click at [1141, 335] on div "**********" at bounding box center [1035, 311] width 344 height 55
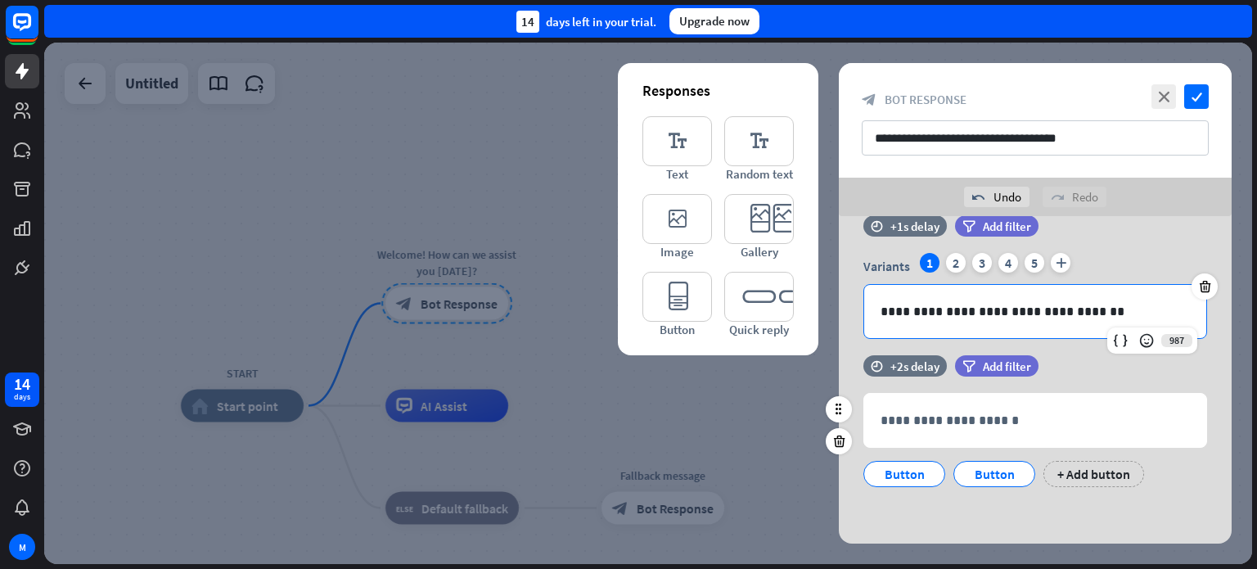
click at [1088, 371] on div "filter Add filter" at bounding box center [1037, 365] width 165 height 21
click at [1128, 320] on p "**********" at bounding box center [1034, 311] width 309 height 20
click at [1150, 337] on icon at bounding box center [1146, 340] width 16 height 16
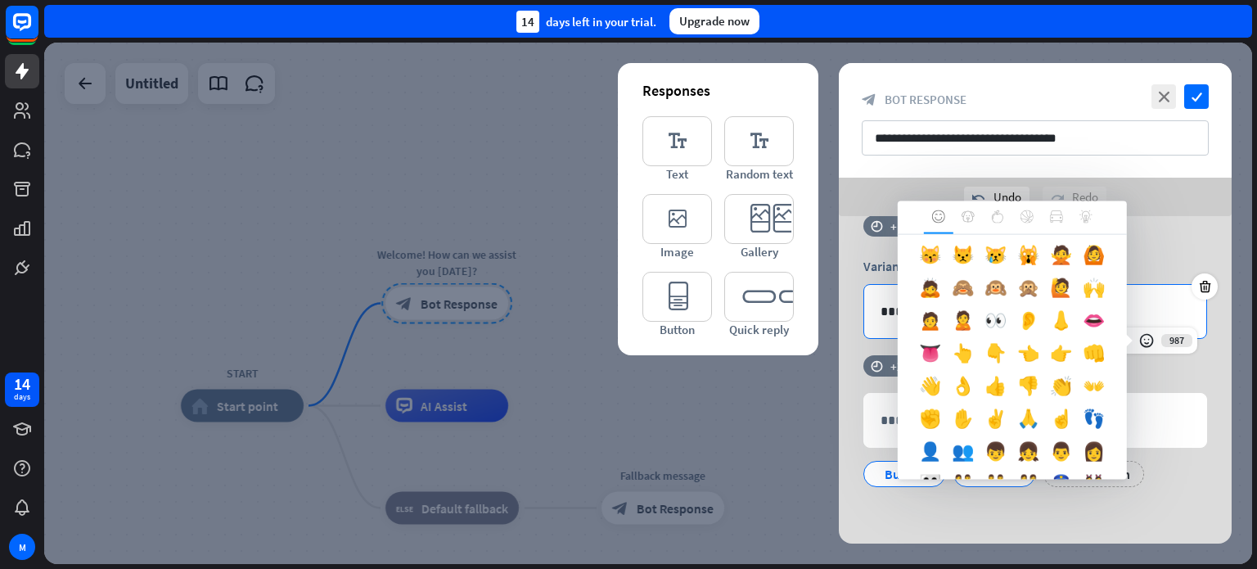
scroll to position [491, 0]
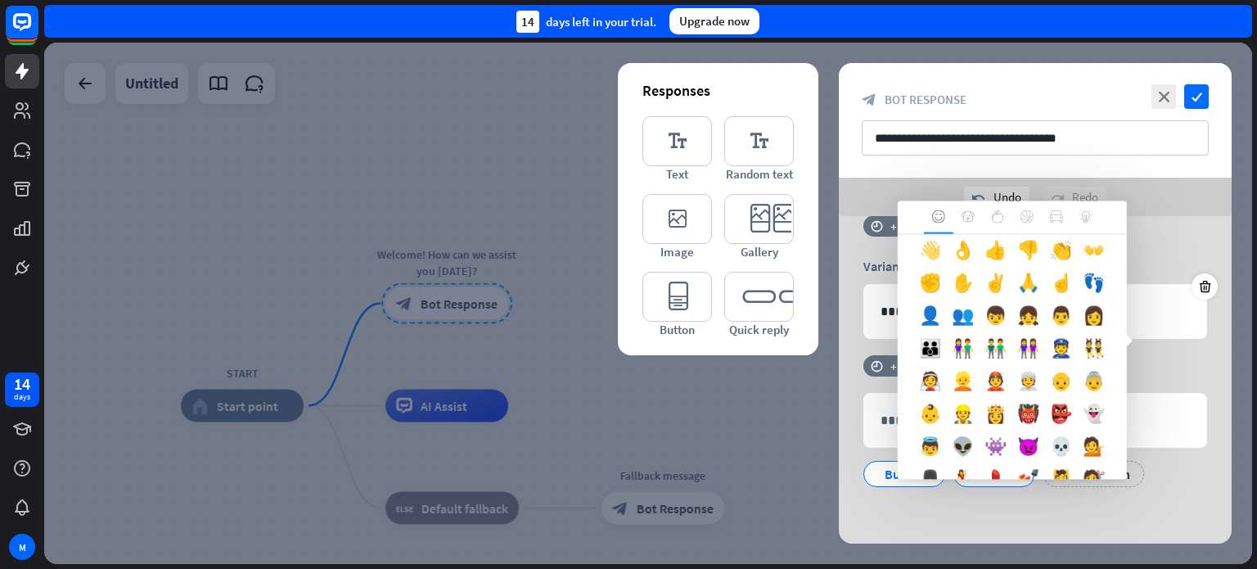
click at [947, 270] on div "👋" at bounding box center [930, 253] width 33 height 33
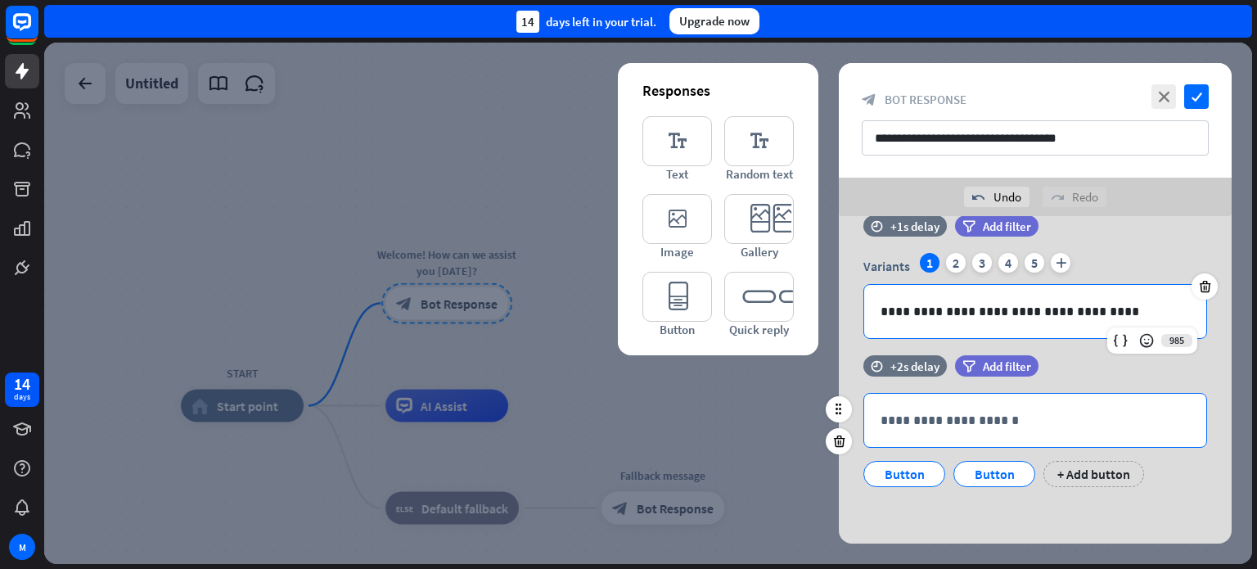
click at [969, 425] on p "**********" at bounding box center [1034, 420] width 309 height 20
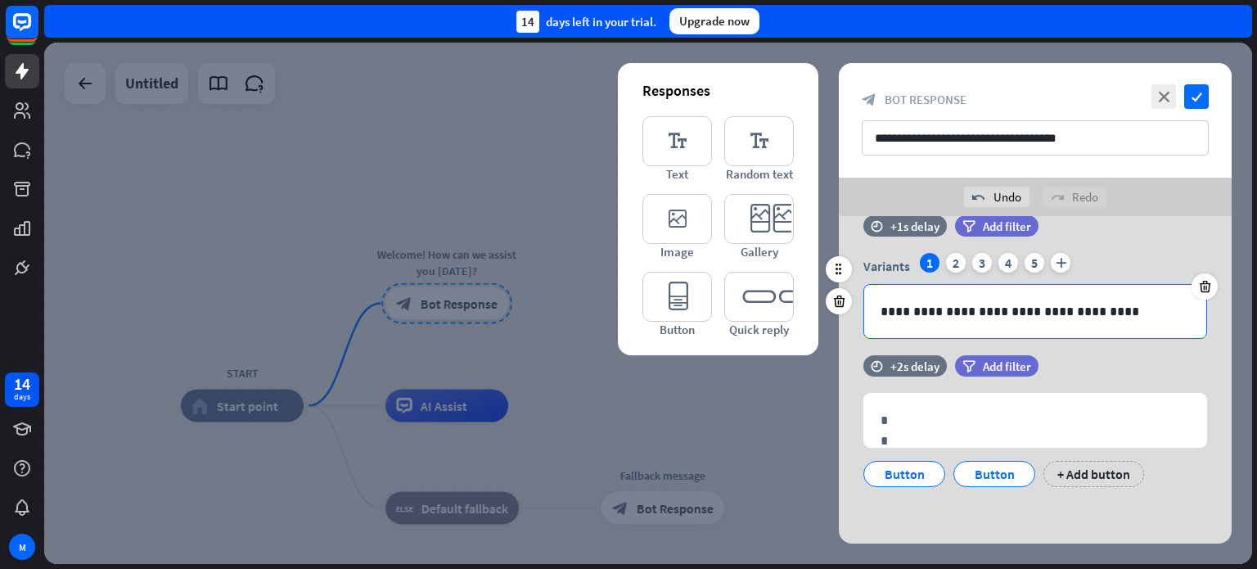
click at [1122, 312] on p "**********" at bounding box center [1034, 311] width 309 height 20
click at [1152, 337] on icon at bounding box center [1146, 340] width 16 height 16
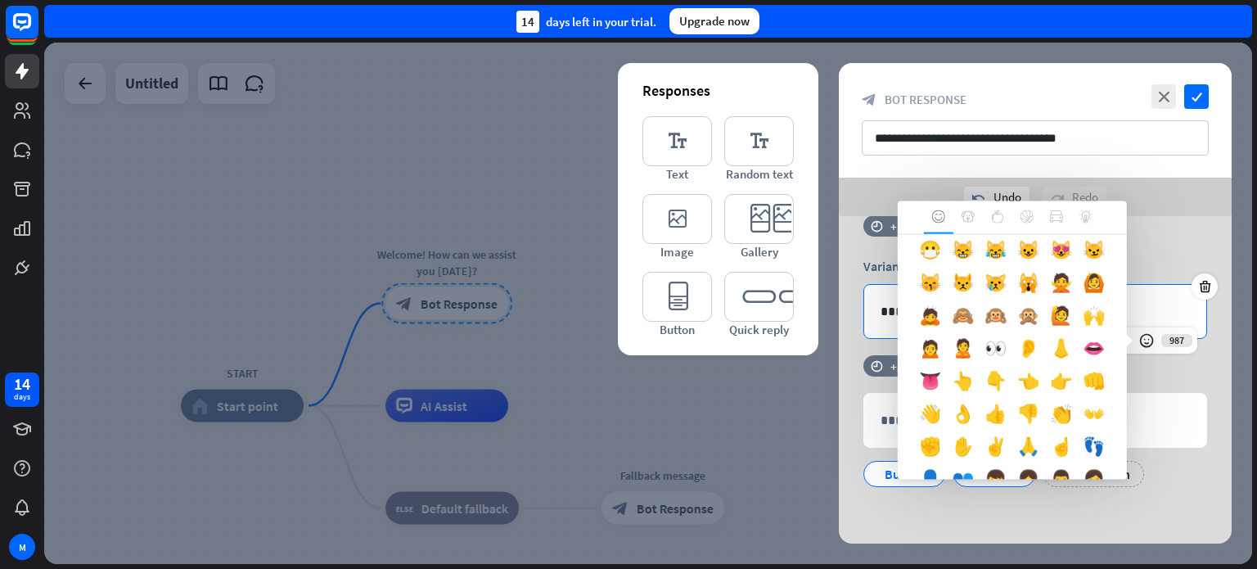
scroll to position [409, 0]
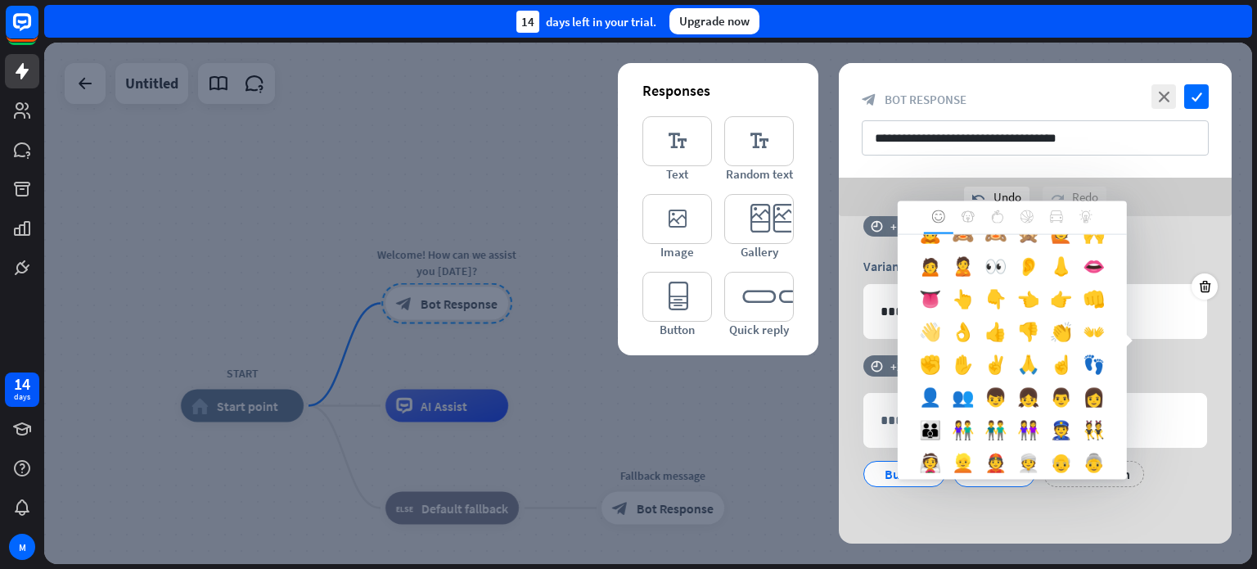
click at [947, 352] on div "👋" at bounding box center [930, 335] width 33 height 33
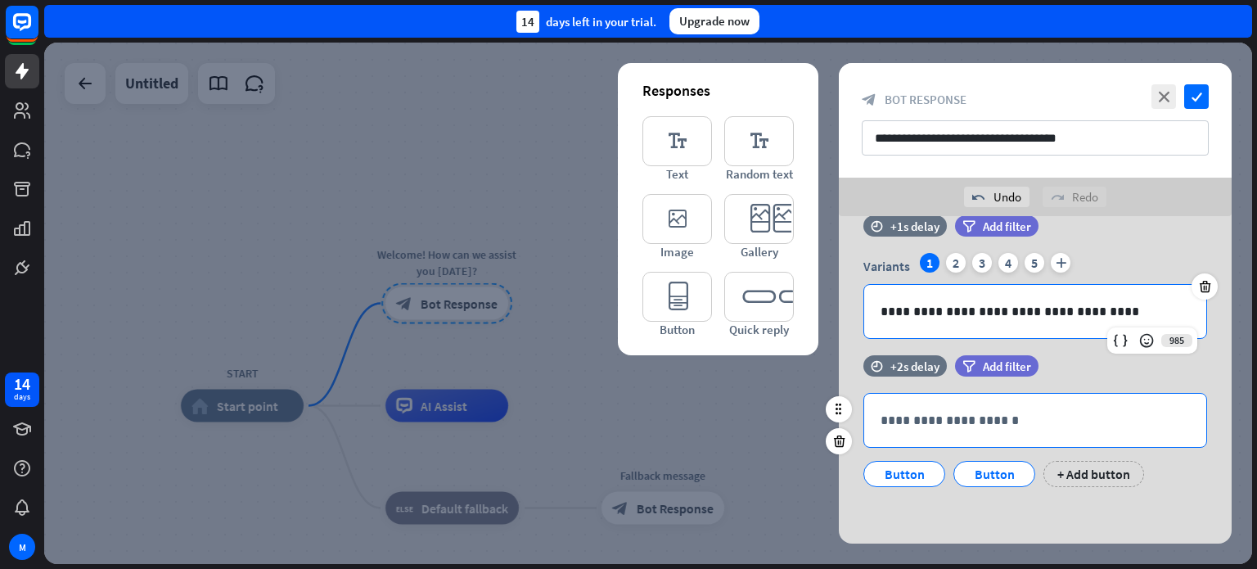
click at [1023, 431] on div "**********" at bounding box center [1035, 420] width 342 height 53
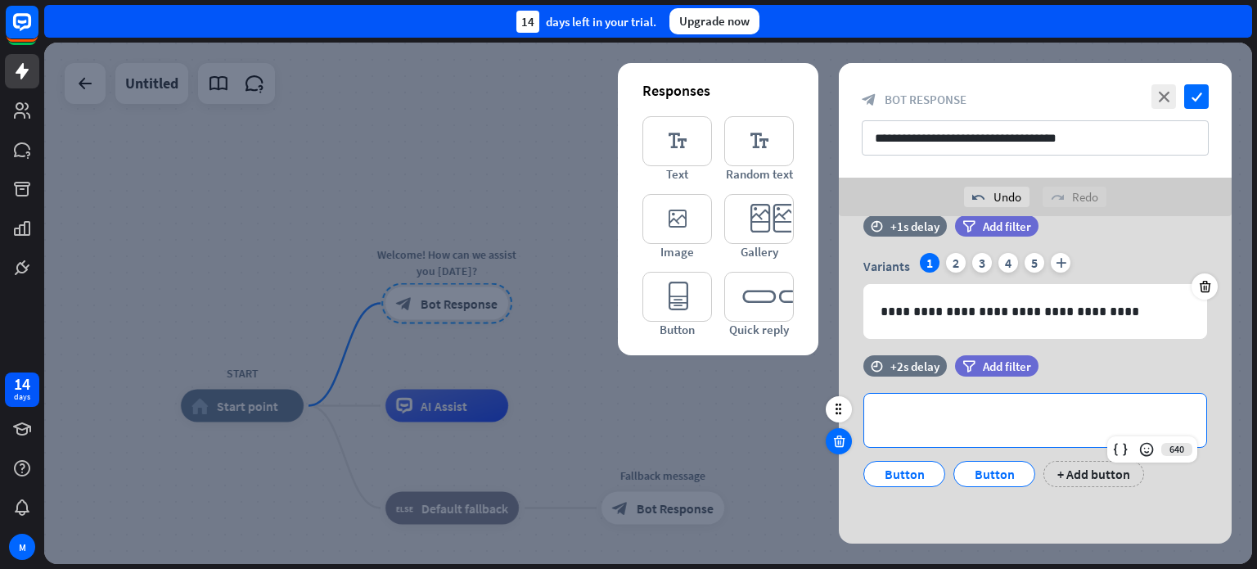
click at [838, 438] on icon at bounding box center [839, 441] width 16 height 15
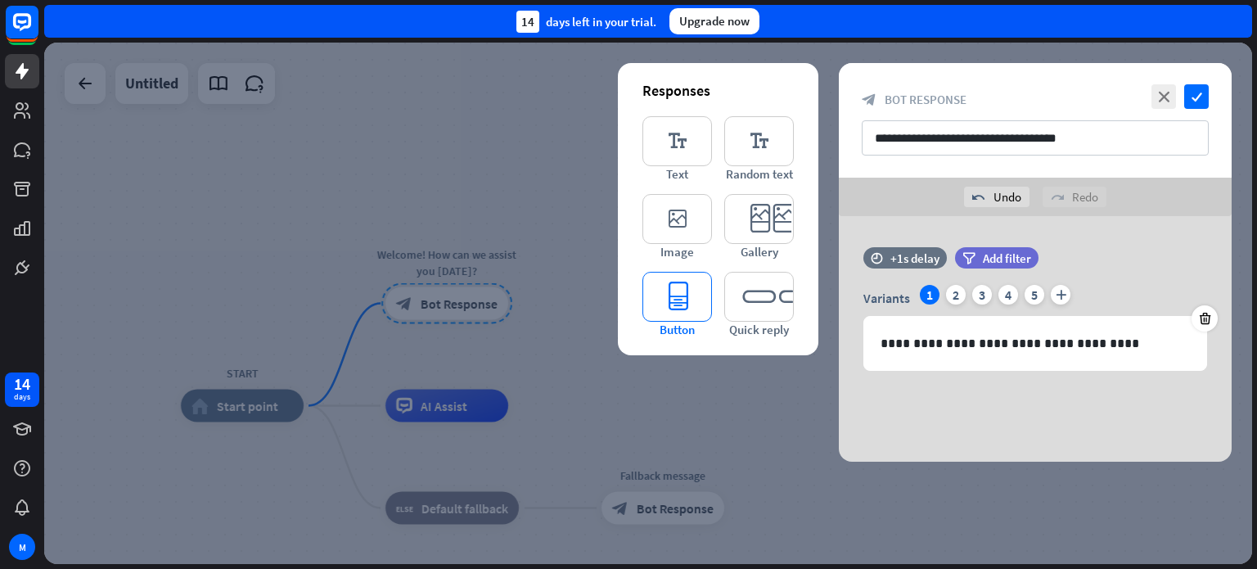
click at [674, 302] on icon "editor_button" at bounding box center [677, 297] width 70 height 50
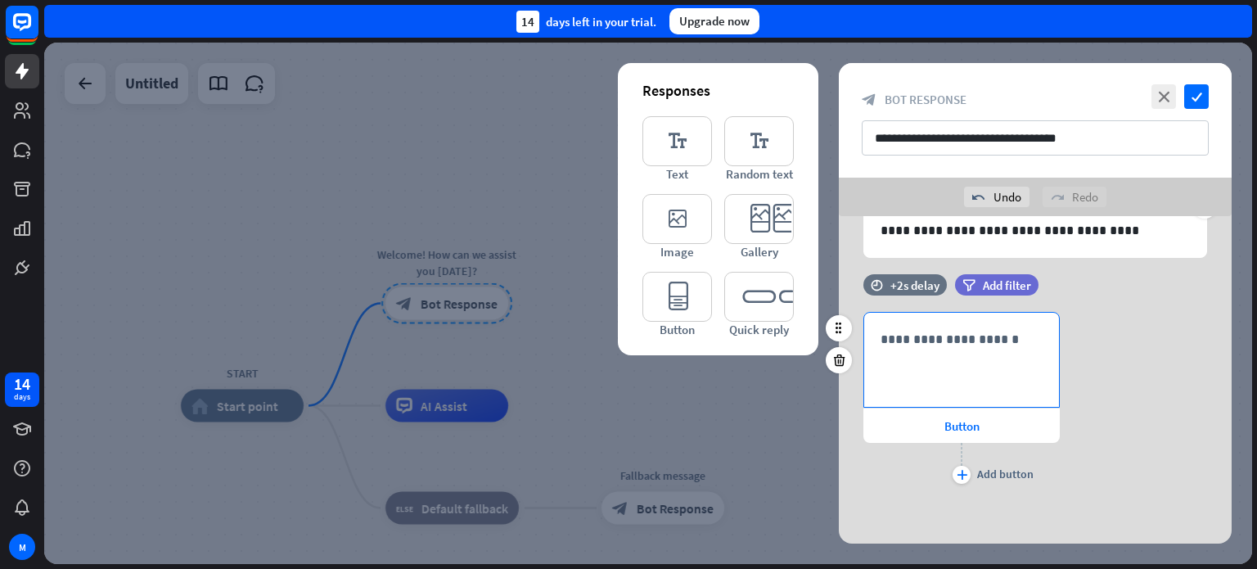
scroll to position [114, 0]
click at [949, 326] on div "**********" at bounding box center [961, 359] width 195 height 94
click at [838, 362] on icon at bounding box center [839, 359] width 16 height 15
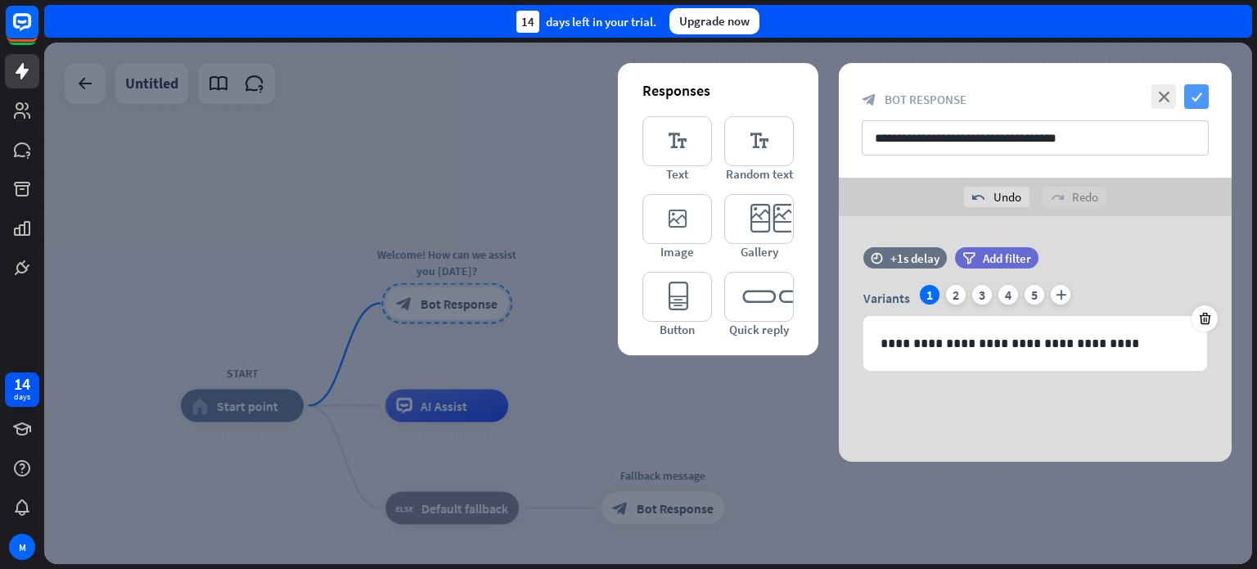
click at [1198, 97] on icon "check" at bounding box center [1196, 96] width 25 height 25
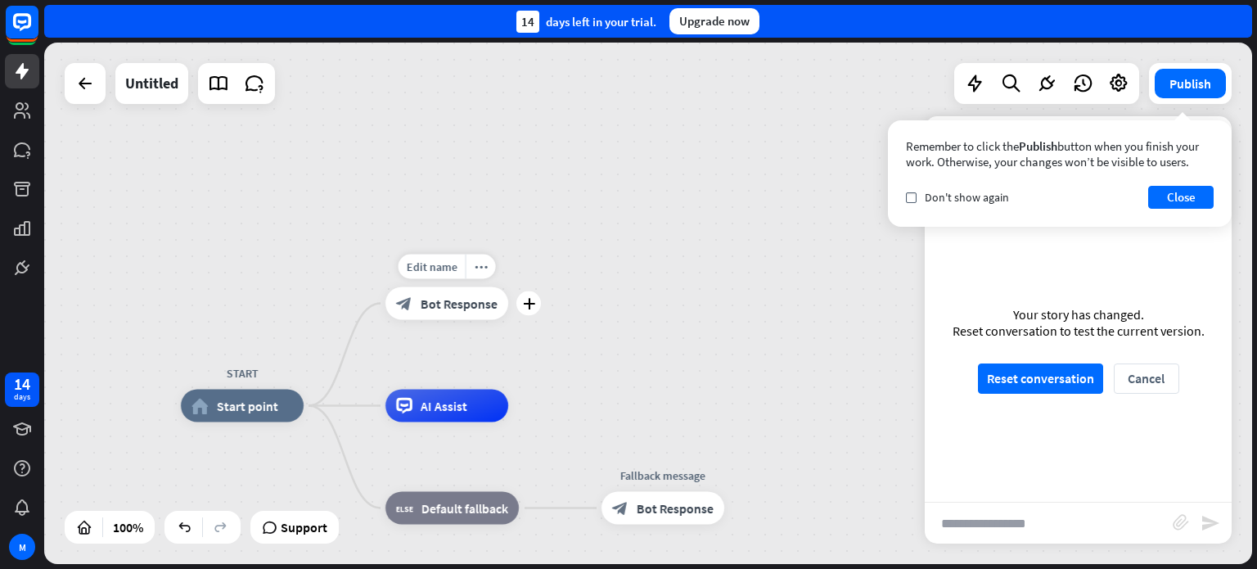
click at [471, 301] on span "Bot Response" at bounding box center [459, 303] width 77 height 16
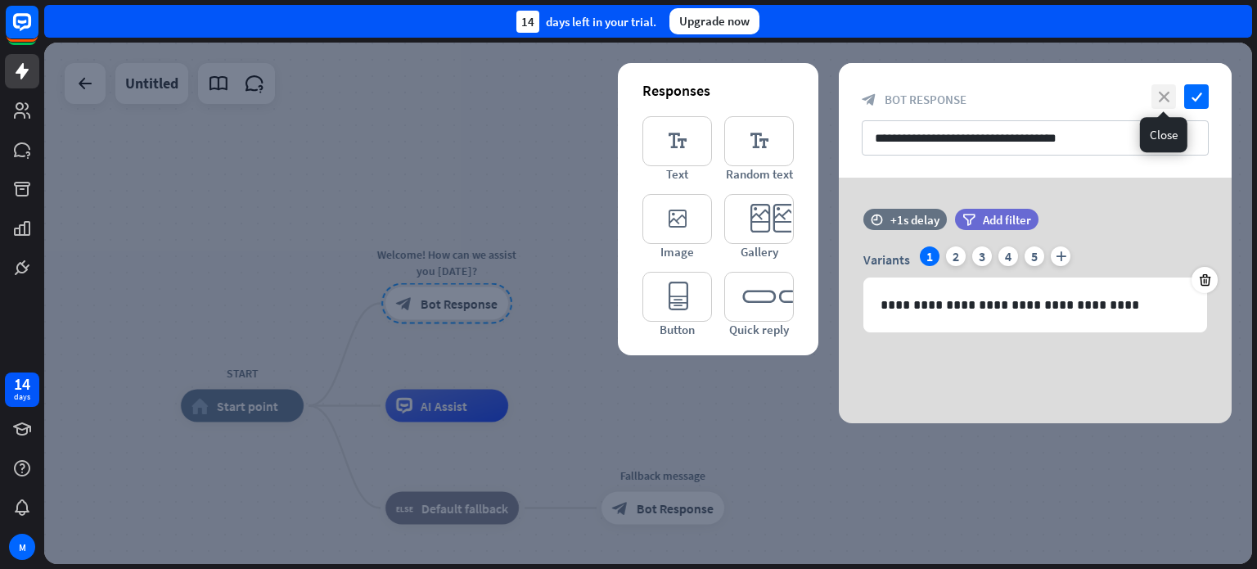
click at [1162, 96] on icon "close" at bounding box center [1163, 96] width 25 height 25
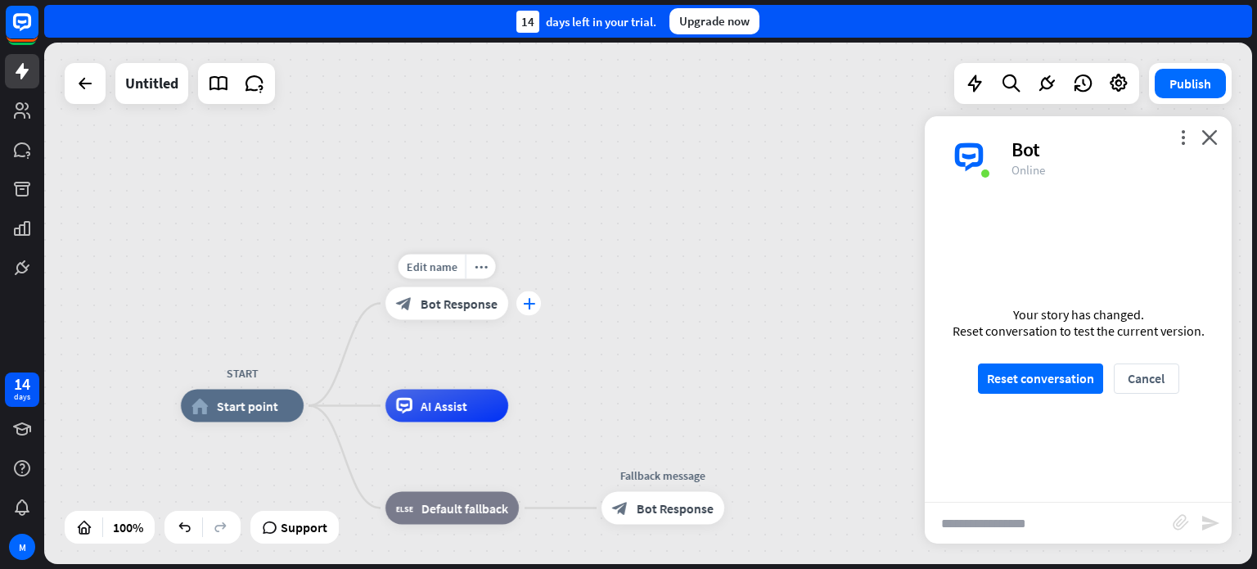
click at [533, 304] on icon "plus" at bounding box center [529, 303] width 12 height 11
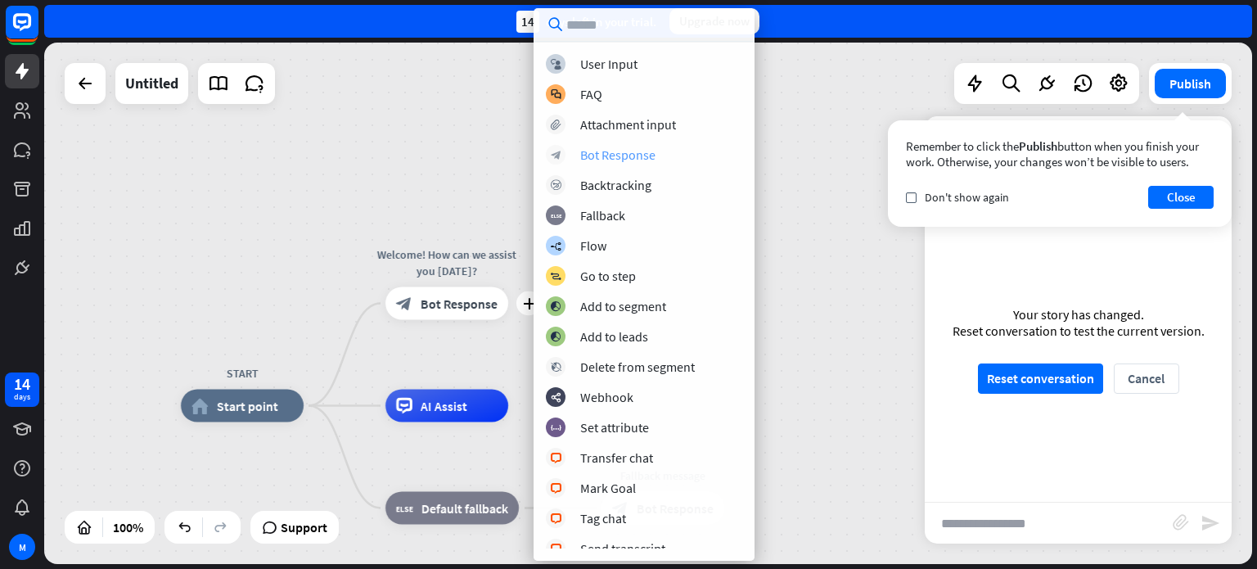
click at [606, 156] on div "Bot Response" at bounding box center [617, 154] width 75 height 16
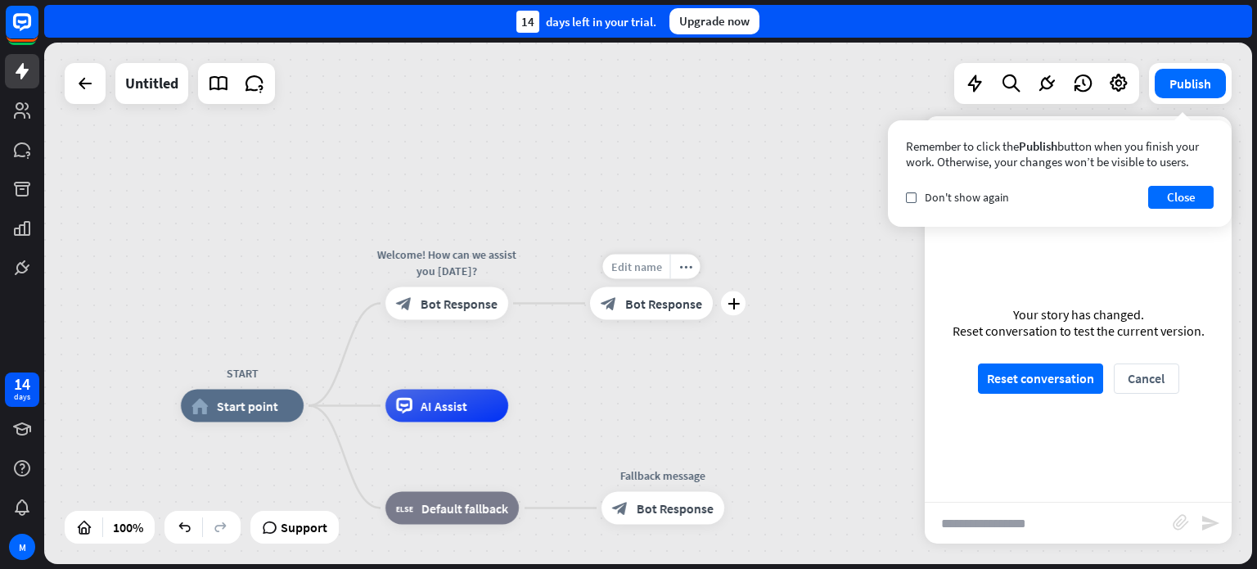
click at [647, 271] on span "Edit name" at bounding box center [636, 266] width 51 height 15
type input "*******"
click at [828, 358] on div "START home_2 Start point Welcome! How can we assist you [DATE]? block_bot_respo…" at bounding box center [648, 303] width 1208 height 521
click at [664, 307] on span "Bot Response" at bounding box center [663, 303] width 77 height 16
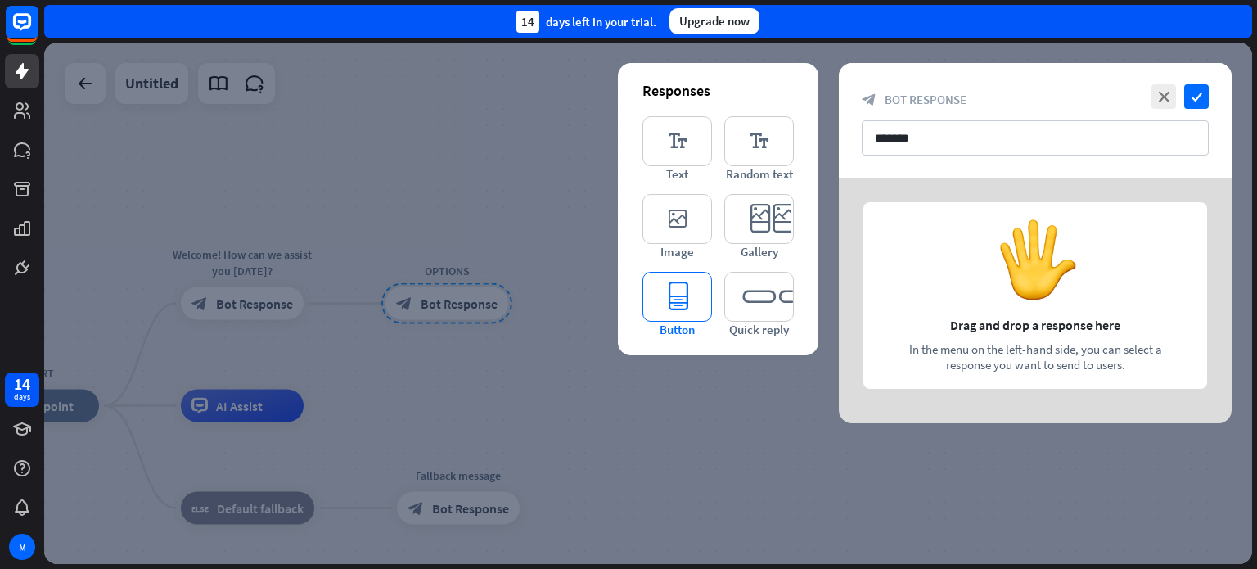
click at [677, 307] on icon "editor_button" at bounding box center [677, 297] width 70 height 50
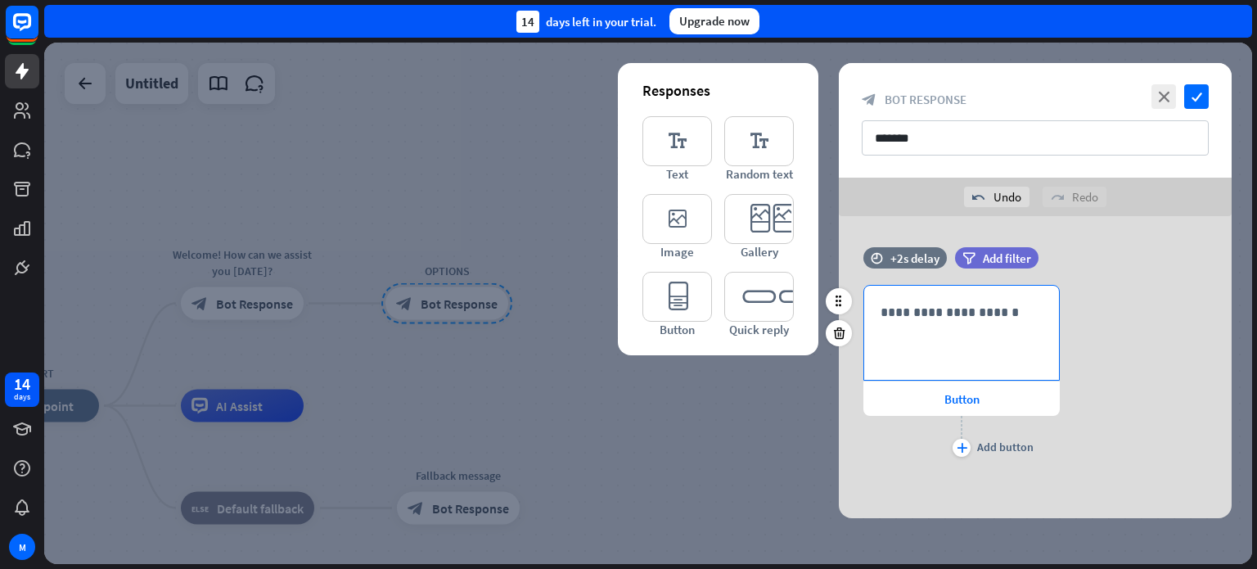
click at [966, 320] on p "**********" at bounding box center [961, 312] width 162 height 20
click at [839, 334] on icon at bounding box center [839, 333] width 16 height 15
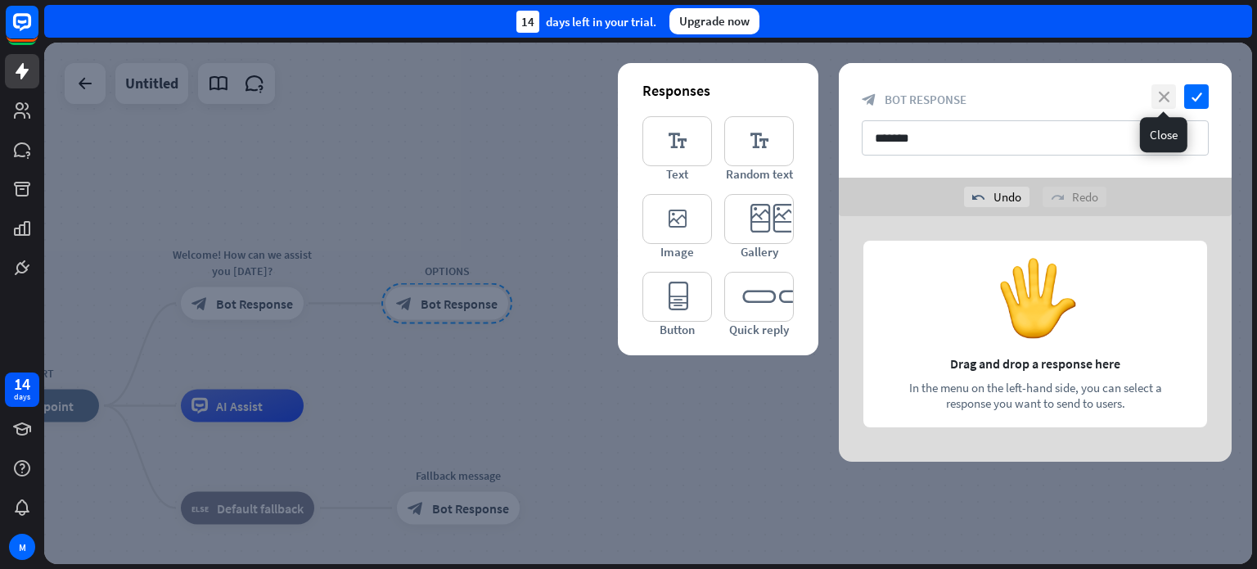
click at [1161, 98] on icon "close" at bounding box center [1163, 96] width 25 height 25
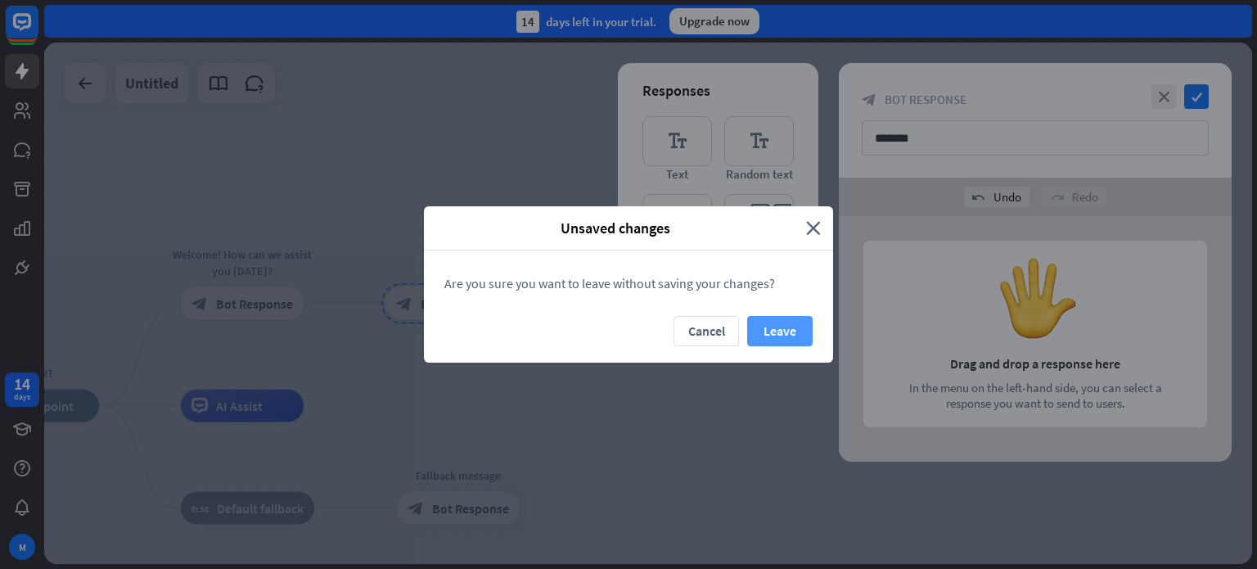
click at [782, 330] on button "Leave" at bounding box center [779, 331] width 65 height 30
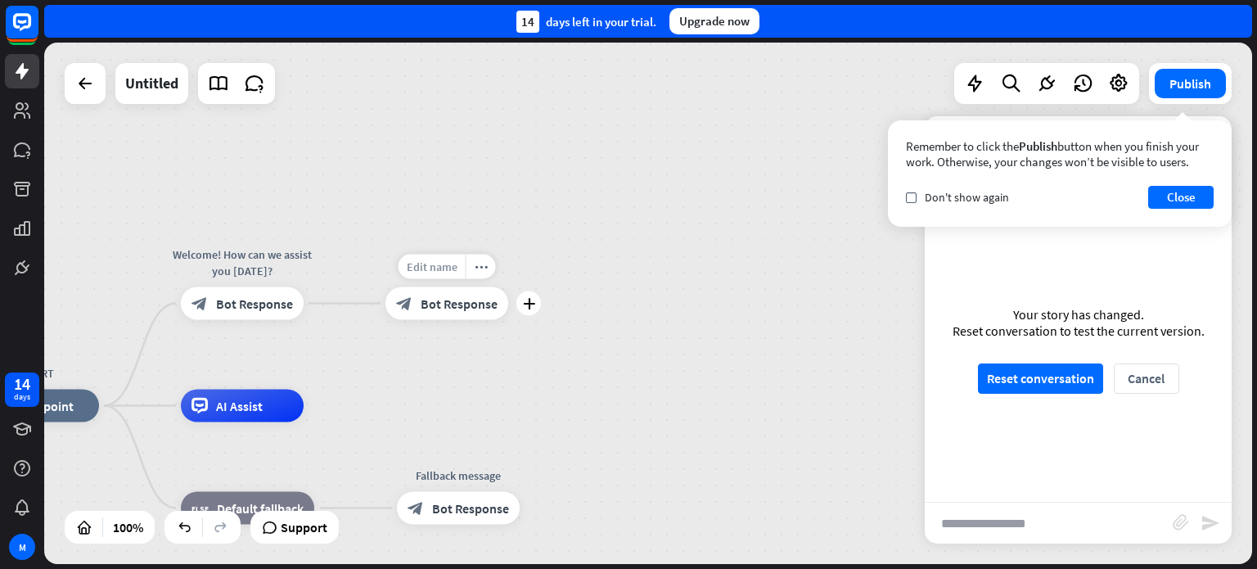
click at [445, 268] on span "Edit name" at bounding box center [432, 266] width 51 height 15
click at [624, 262] on div "START home_2 Start point Welcome! How can we assist you [DATE]? block_bot_respo…" at bounding box center [648, 303] width 1208 height 521
click at [481, 265] on icon "more_horiz" at bounding box center [481, 266] width 13 height 12
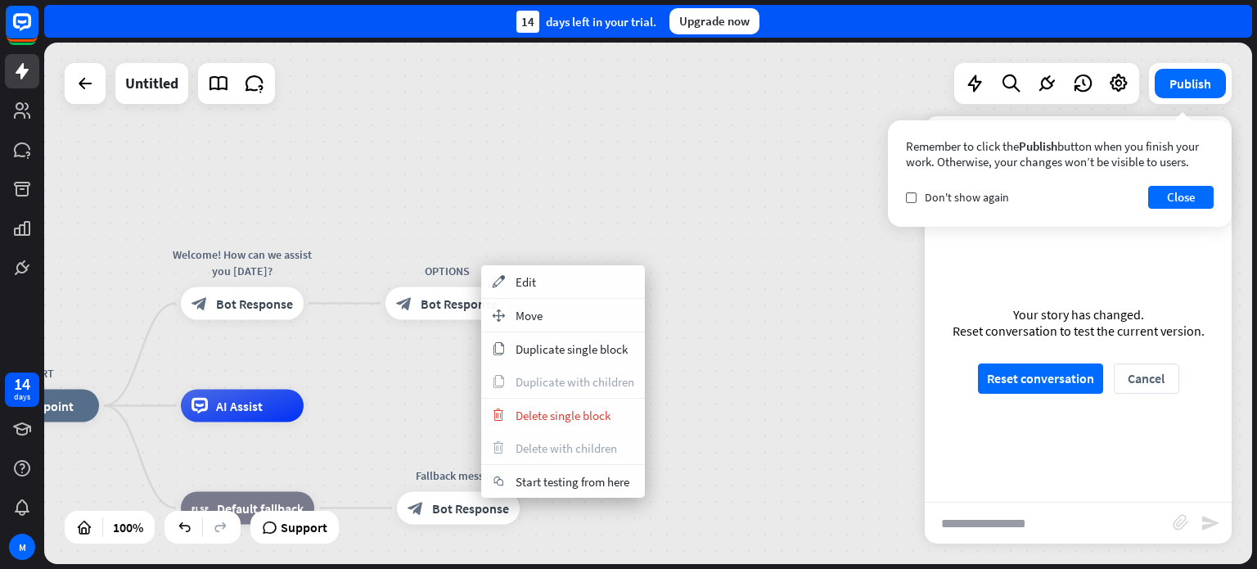
click at [764, 392] on div "START home_2 Start point Welcome! How can we assist you [DATE]? block_bot_respo…" at bounding box center [648, 303] width 1208 height 521
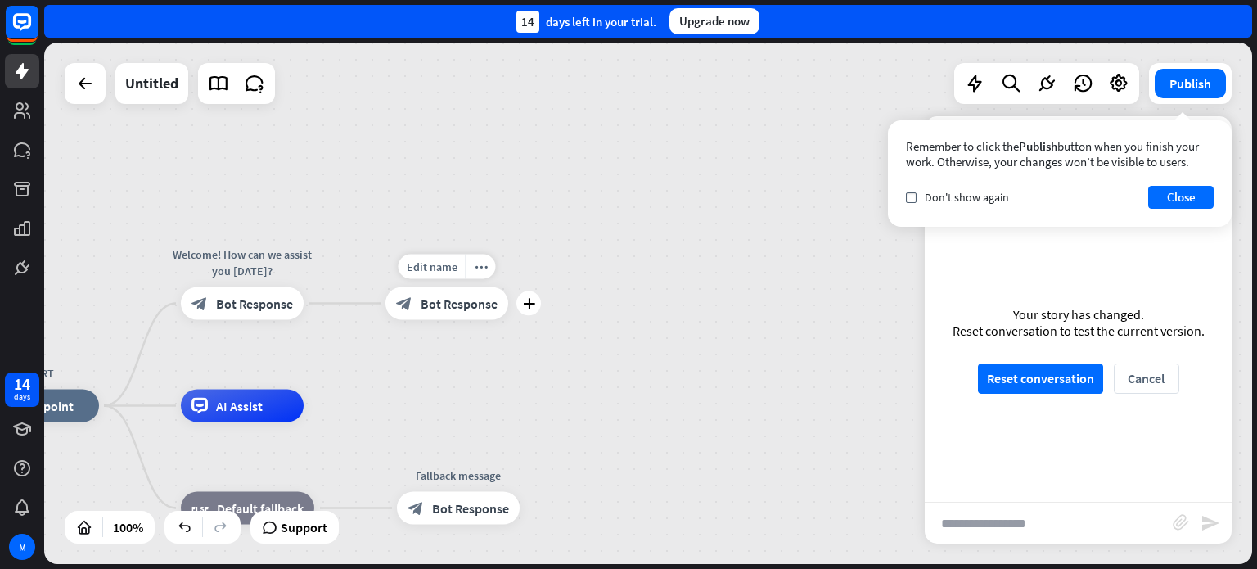
click at [466, 313] on div "block_bot_response Bot Response" at bounding box center [446, 303] width 123 height 33
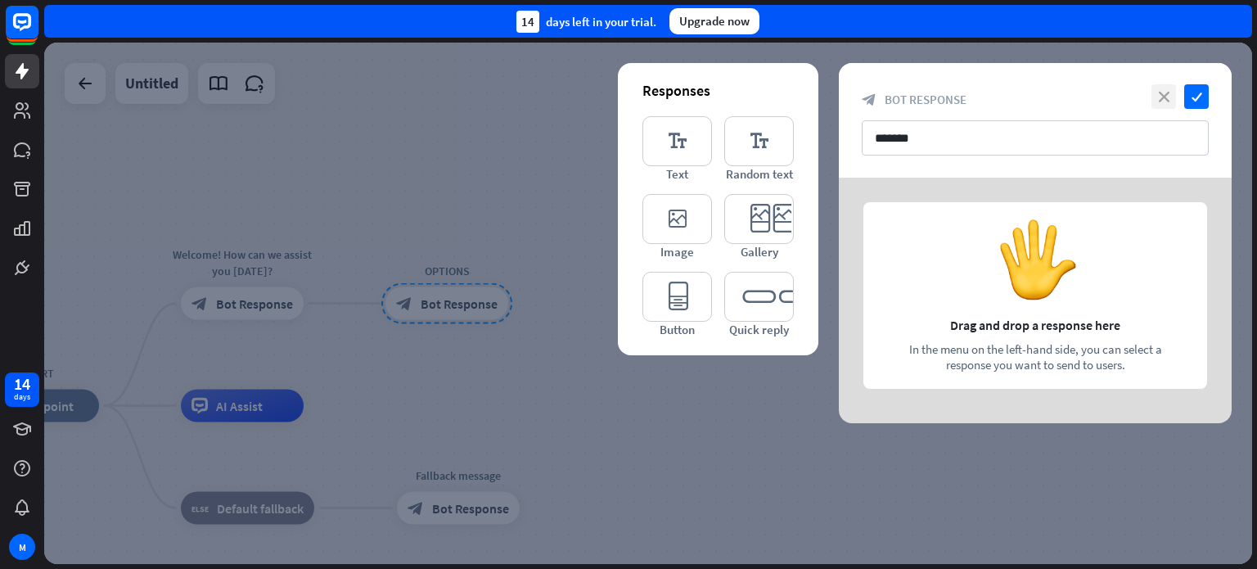
click at [1162, 97] on icon "close" at bounding box center [1163, 96] width 25 height 25
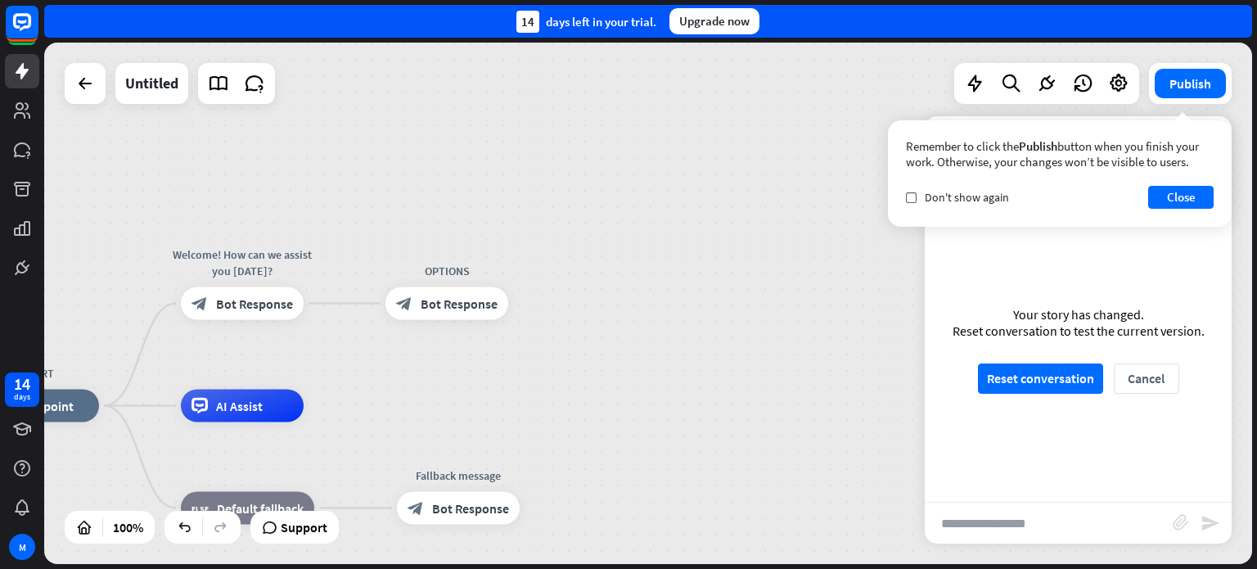
click at [1209, 139] on div "Remember to click the Publish button when you finish your work. Otherwise, your…" at bounding box center [1060, 153] width 308 height 31
click at [1164, 193] on button "Close" at bounding box center [1180, 197] width 65 height 23
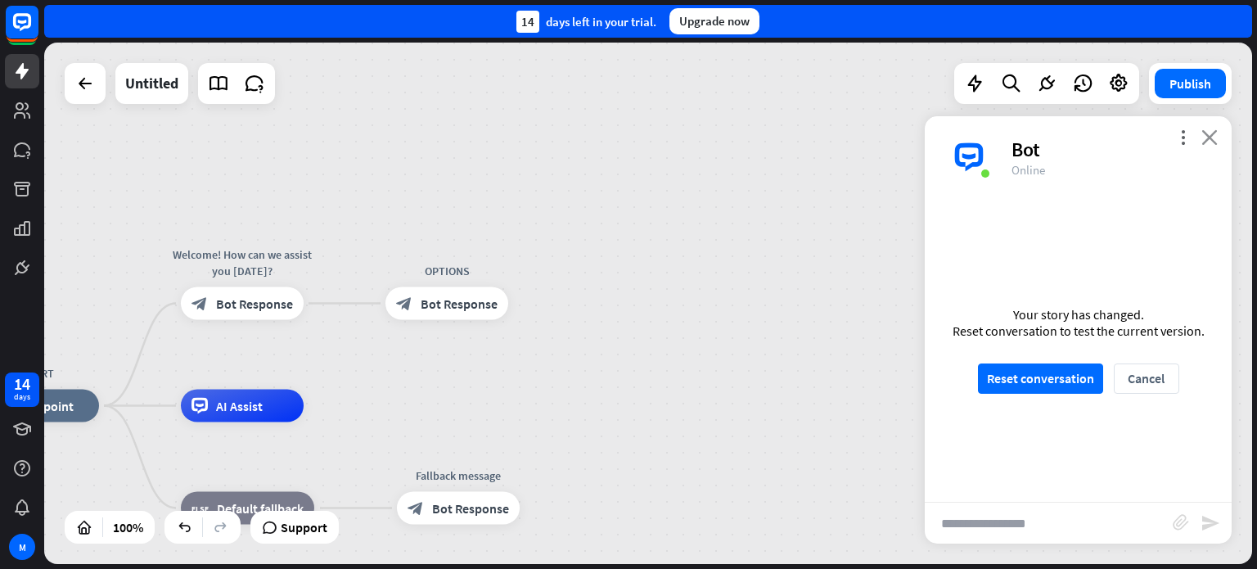
click at [1210, 135] on icon "close" at bounding box center [1209, 137] width 16 height 16
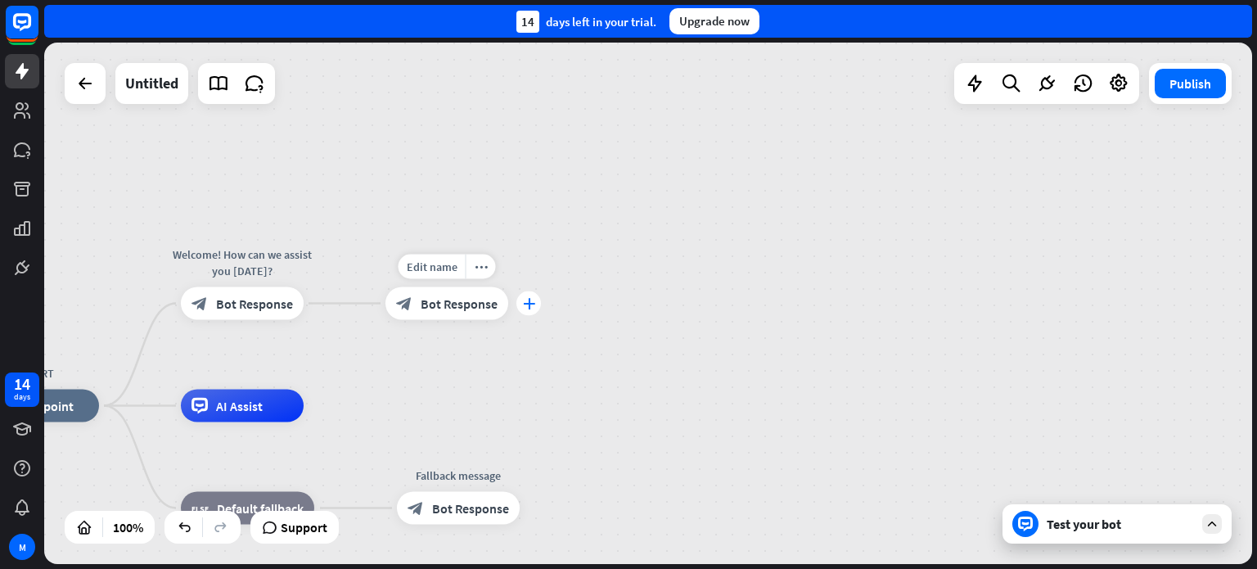
click at [529, 302] on icon "plus" at bounding box center [529, 303] width 12 height 11
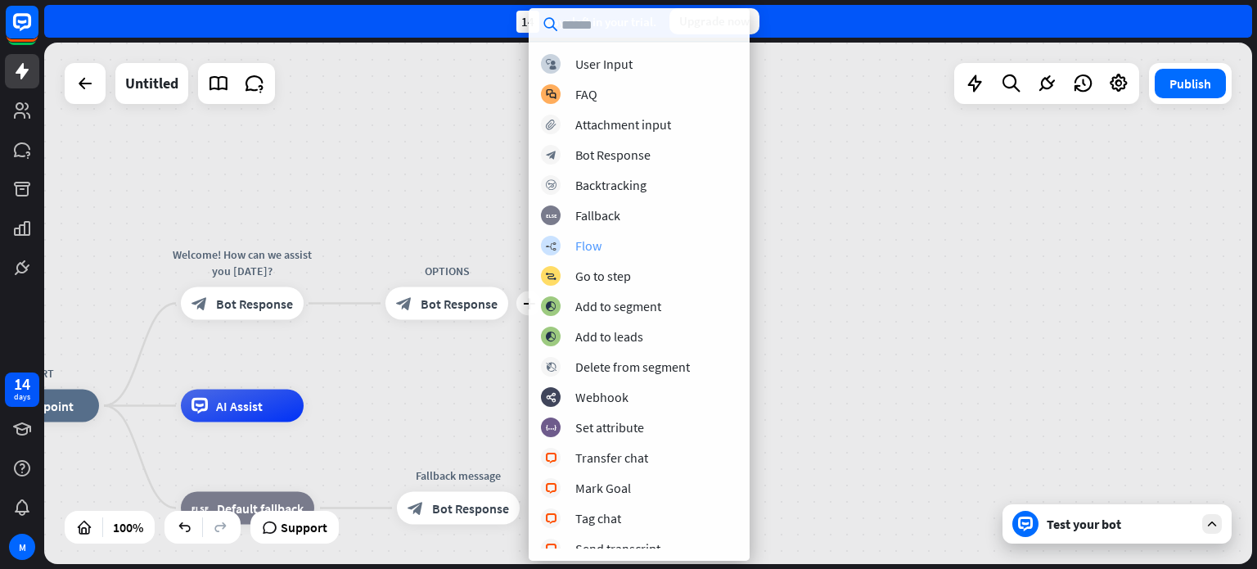
click at [587, 248] on div "Flow" at bounding box center [588, 245] width 26 height 16
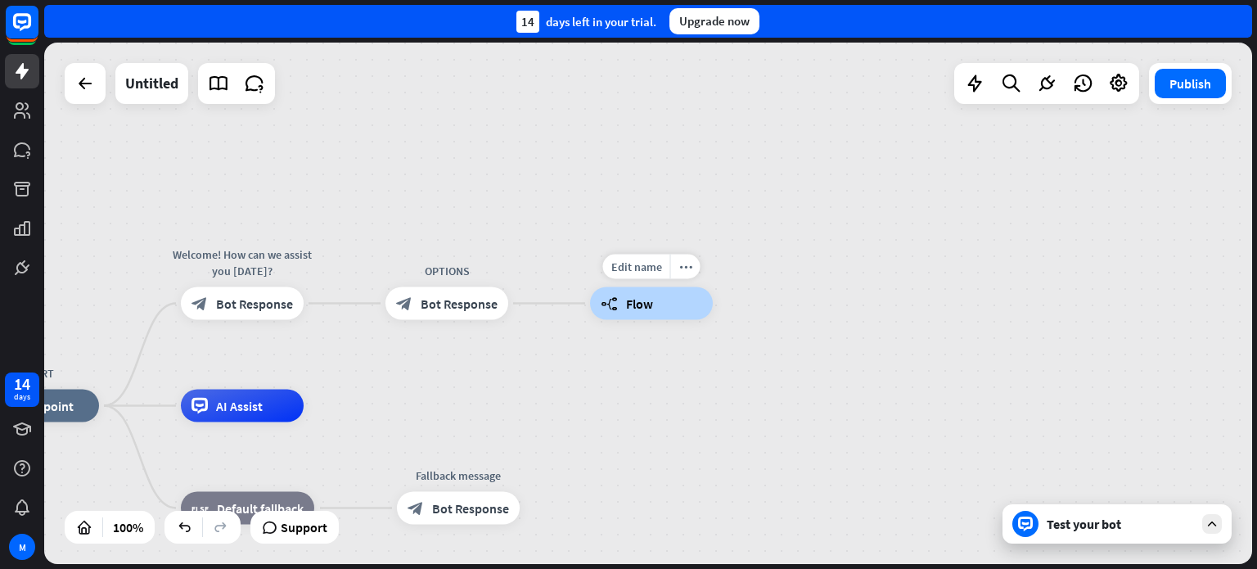
click at [626, 304] on span "Flow" at bounding box center [639, 303] width 27 height 16
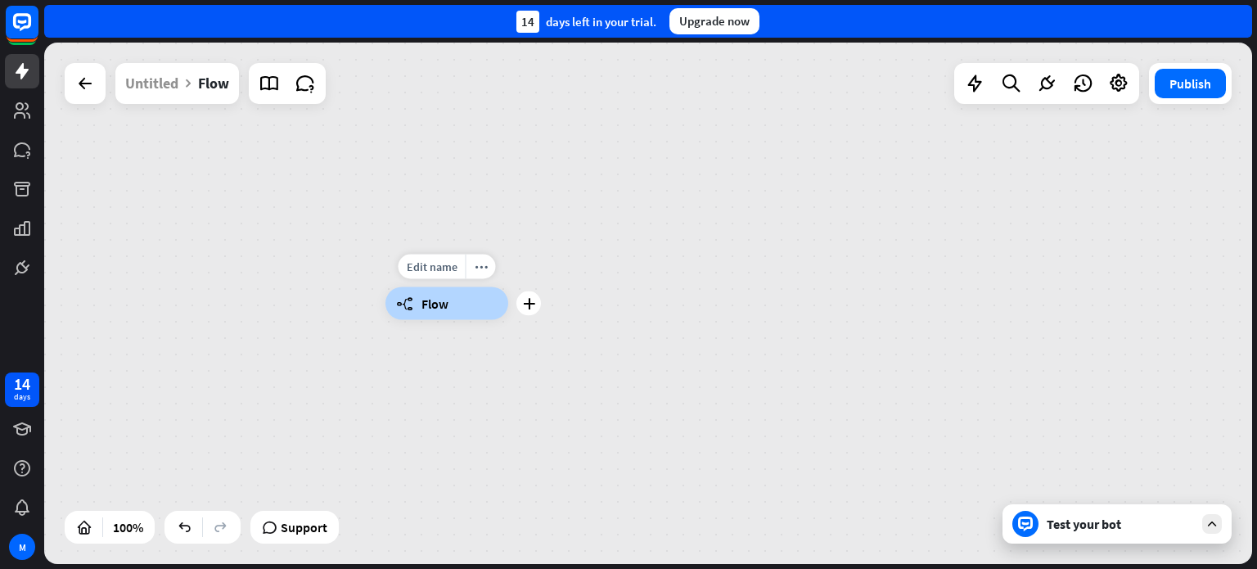
click at [434, 294] on div "builder_tree Flow" at bounding box center [446, 303] width 123 height 33
click at [427, 302] on span "Flow" at bounding box center [434, 303] width 27 height 16
click at [459, 306] on div "builder_tree Flow" at bounding box center [446, 303] width 123 height 33
click at [452, 379] on div "builder_tree Flow" at bounding box center [989, 564] width 1208 height 521
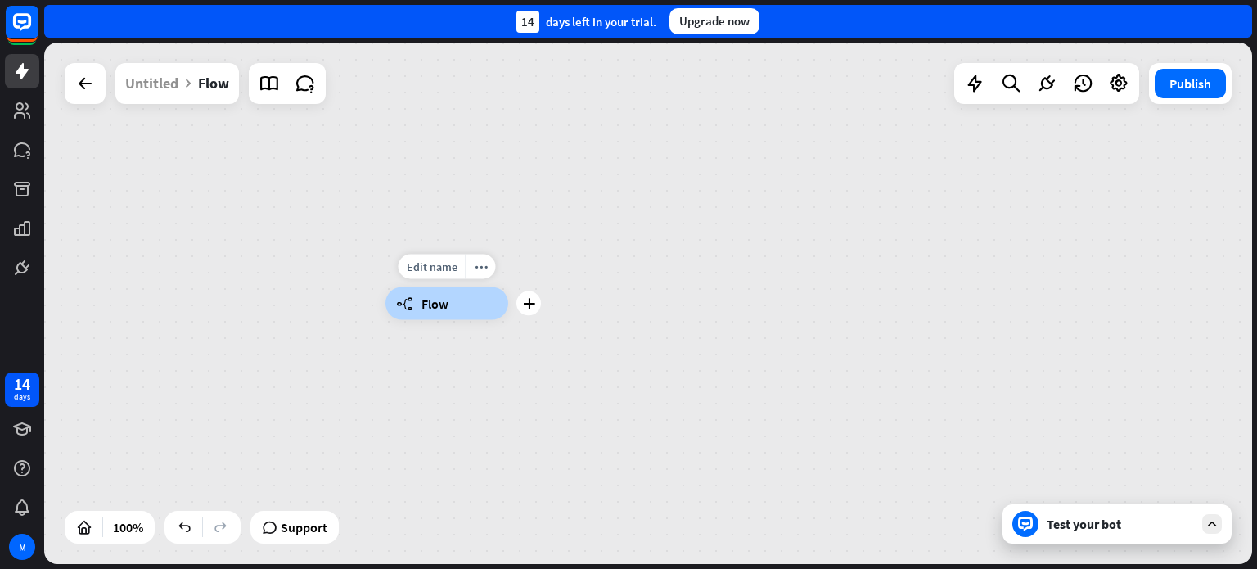
click at [452, 304] on div "builder_tree Flow" at bounding box center [446, 303] width 123 height 33
click at [449, 299] on div "builder_tree Flow" at bounding box center [446, 303] width 123 height 33
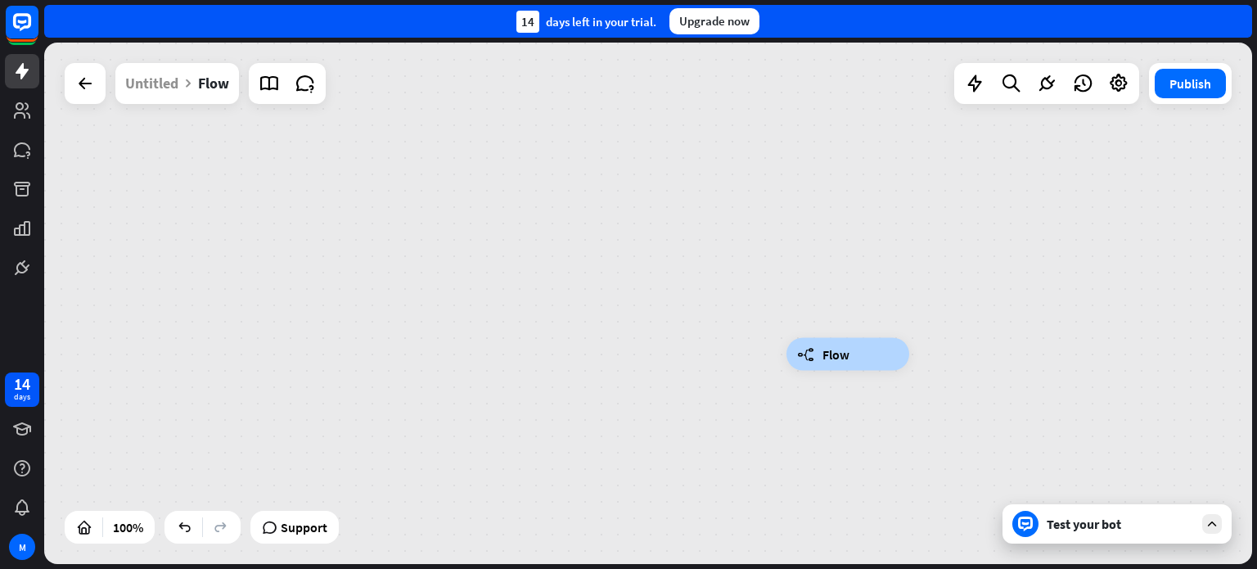
drag, startPoint x: 514, startPoint y: 391, endPoint x: 915, endPoint y: 442, distance: 404.1
drag, startPoint x: 812, startPoint y: 439, endPoint x: 730, endPoint y: 369, distance: 107.4
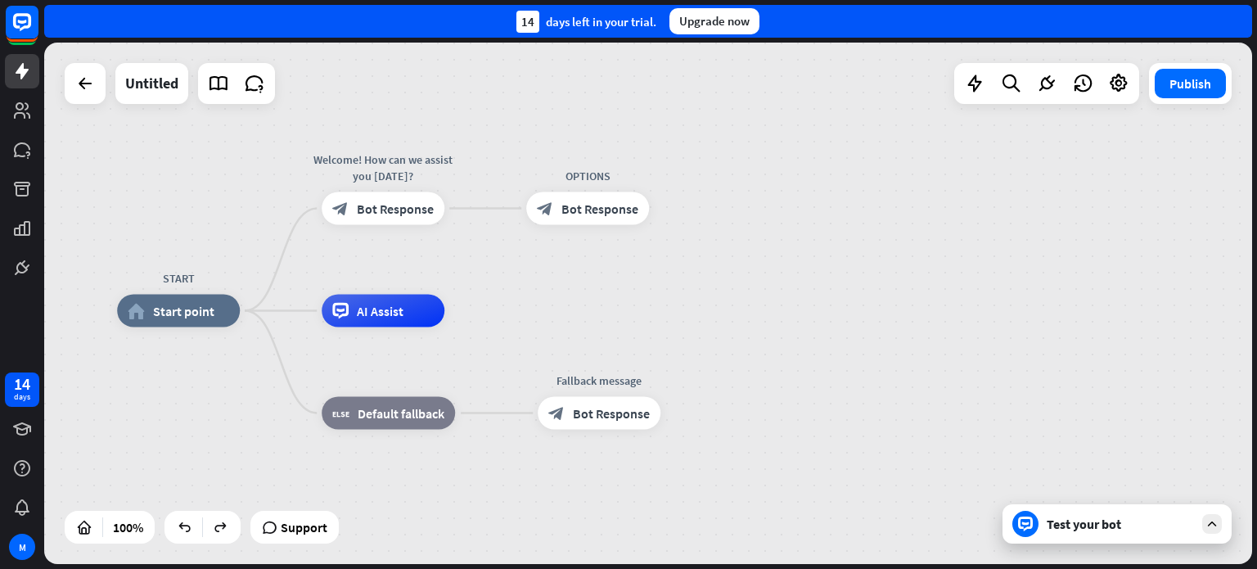
drag, startPoint x: 925, startPoint y: 295, endPoint x: 736, endPoint y: 301, distance: 189.1
click at [744, 307] on div "START home_2 Start point Welcome! How can we assist you [DATE]? block_bot_respo…" at bounding box center [648, 303] width 1208 height 521
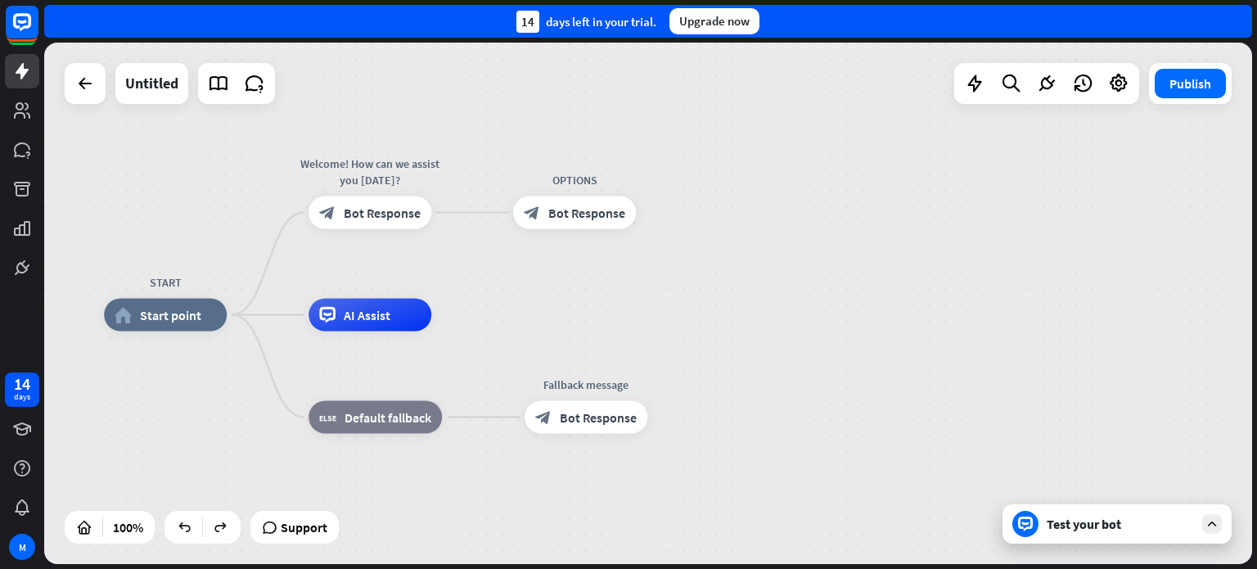
click at [634, 307] on div "START home_2 Start point Welcome! How can we assist you [DATE]? block_bot_respo…" at bounding box center [648, 303] width 1208 height 521
click at [592, 210] on span "Bot Response" at bounding box center [586, 213] width 77 height 16
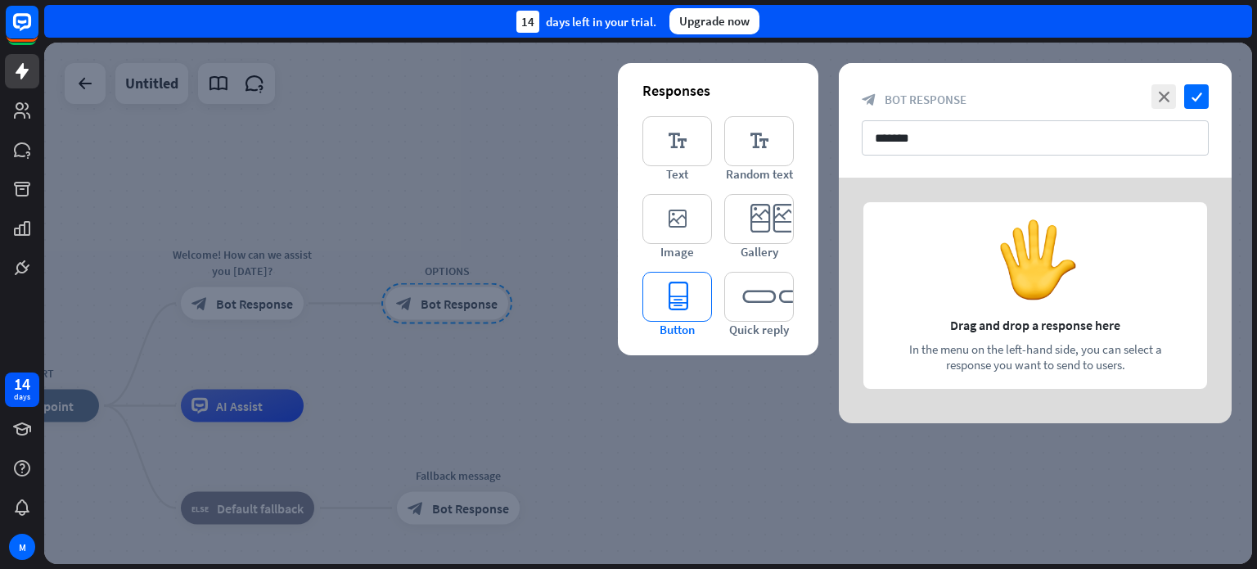
click at [676, 299] on icon "editor_button" at bounding box center [677, 297] width 70 height 50
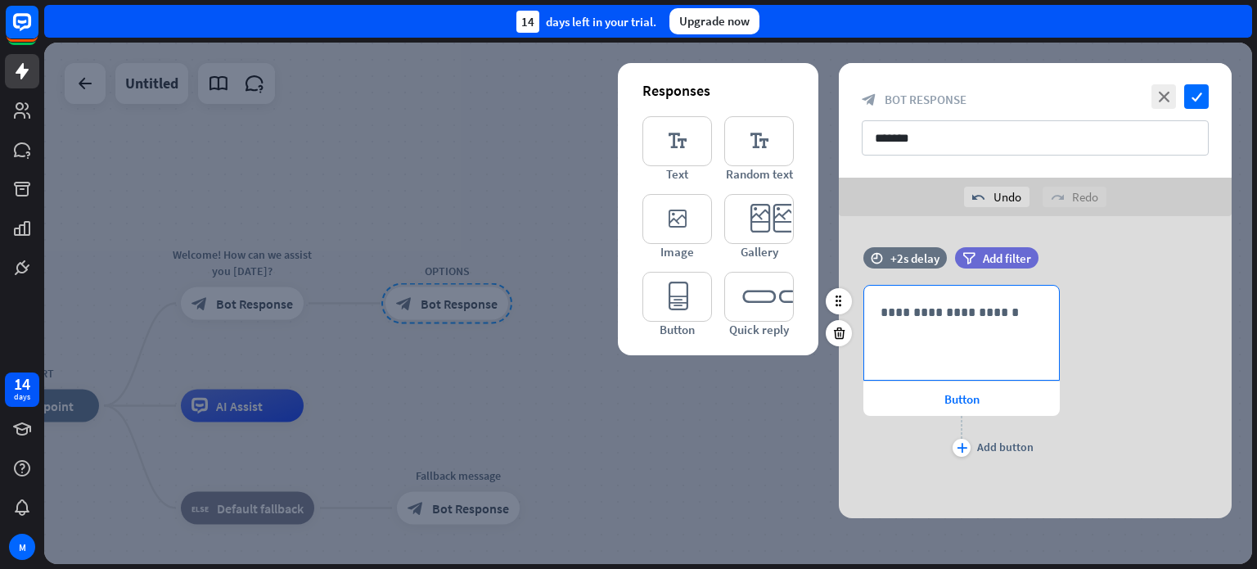
click at [953, 320] on p "**********" at bounding box center [961, 312] width 162 height 20
click at [961, 447] on icon "plus" at bounding box center [962, 448] width 11 height 10
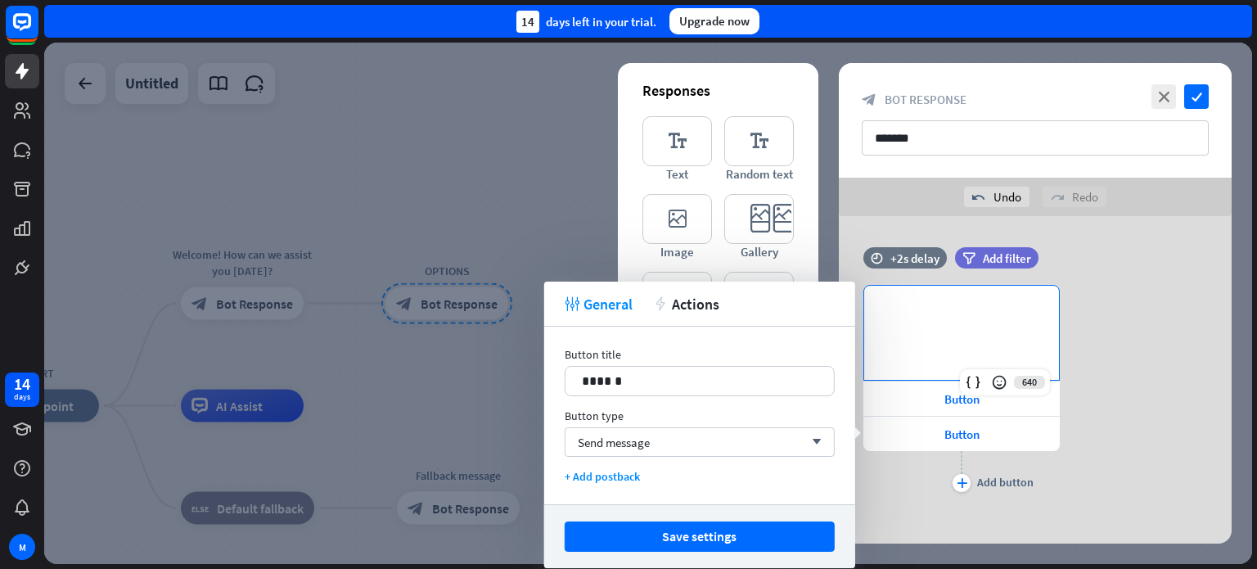
click at [952, 307] on p "**********" at bounding box center [961, 312] width 162 height 20
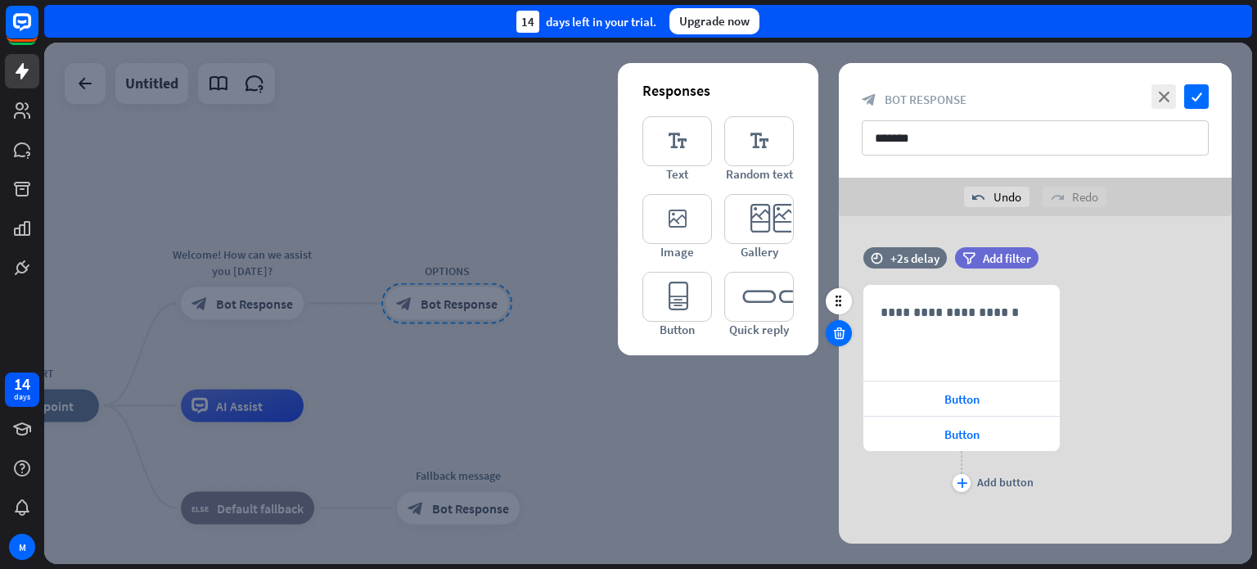
click at [841, 333] on icon at bounding box center [839, 333] width 16 height 15
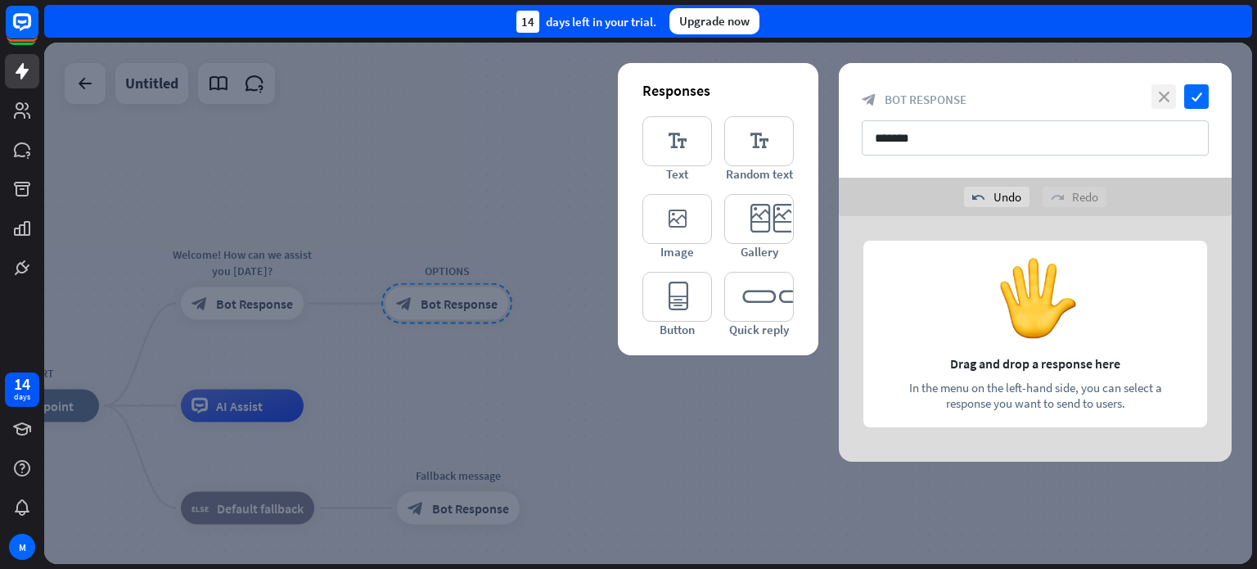
click at [1155, 101] on icon "close" at bounding box center [1163, 96] width 25 height 25
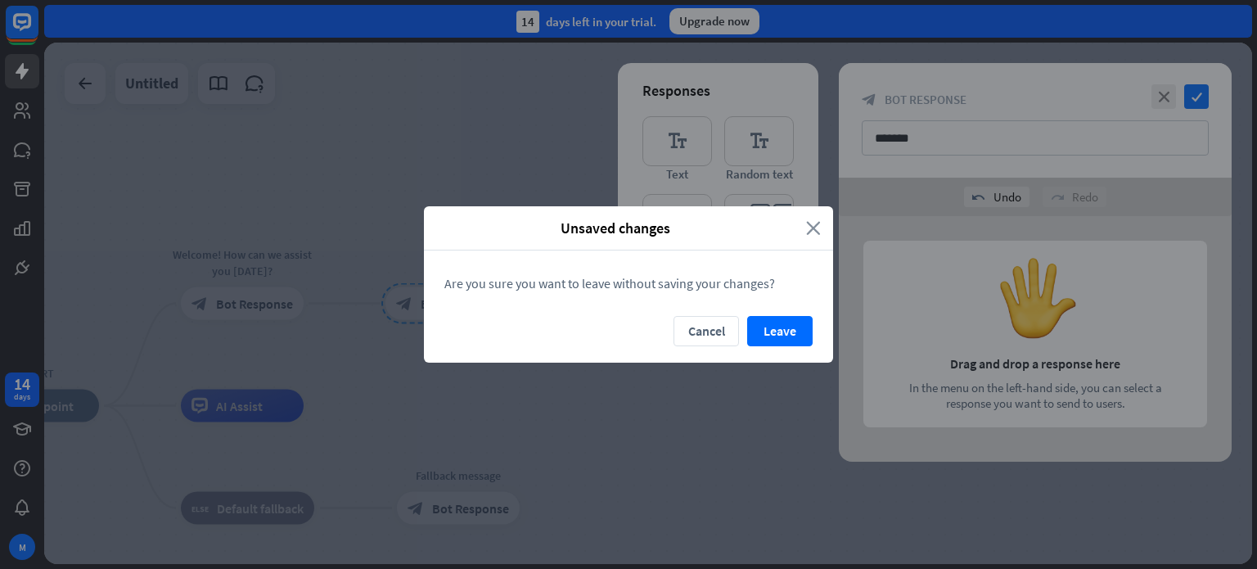
click at [814, 222] on icon "close" at bounding box center [813, 227] width 15 height 19
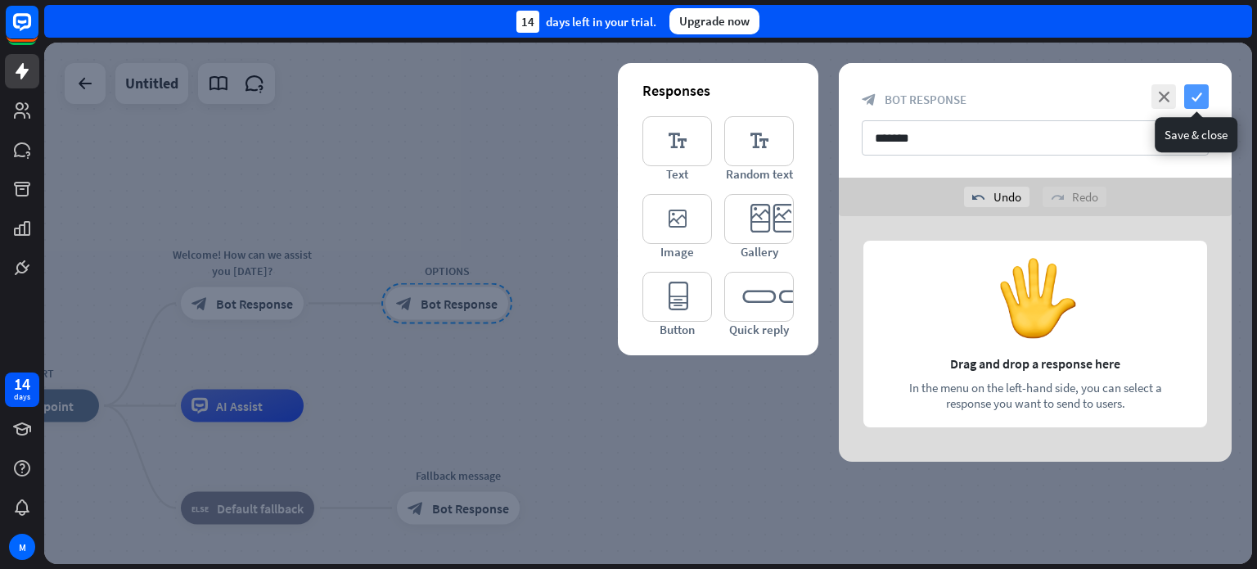
click at [1197, 92] on icon "check" at bounding box center [1196, 96] width 25 height 25
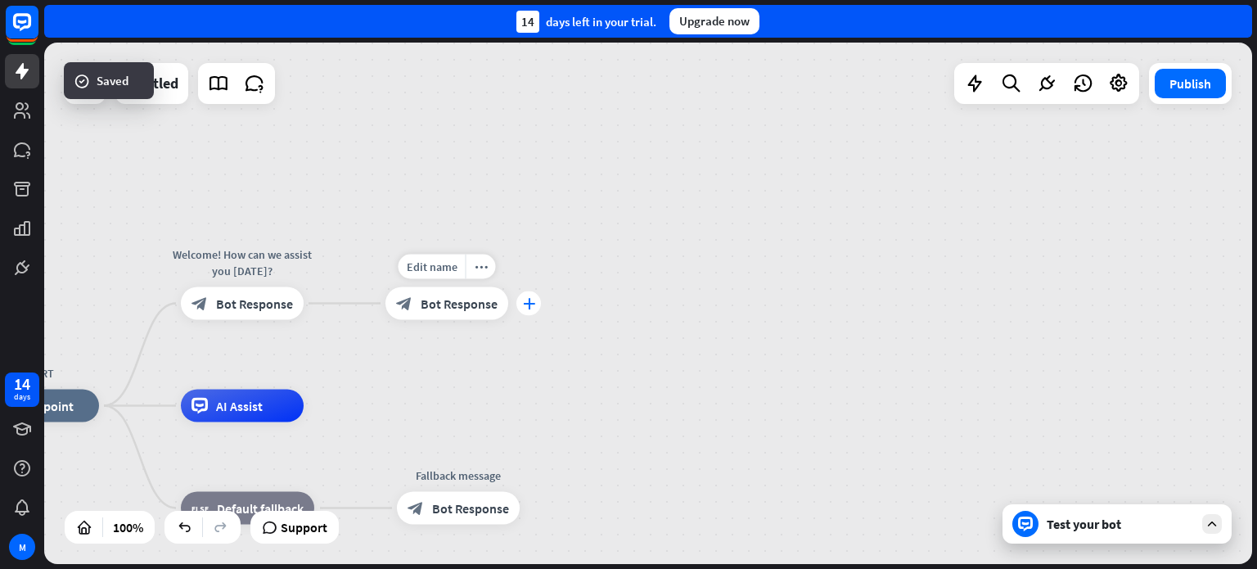
click at [531, 307] on icon "plus" at bounding box center [529, 303] width 12 height 11
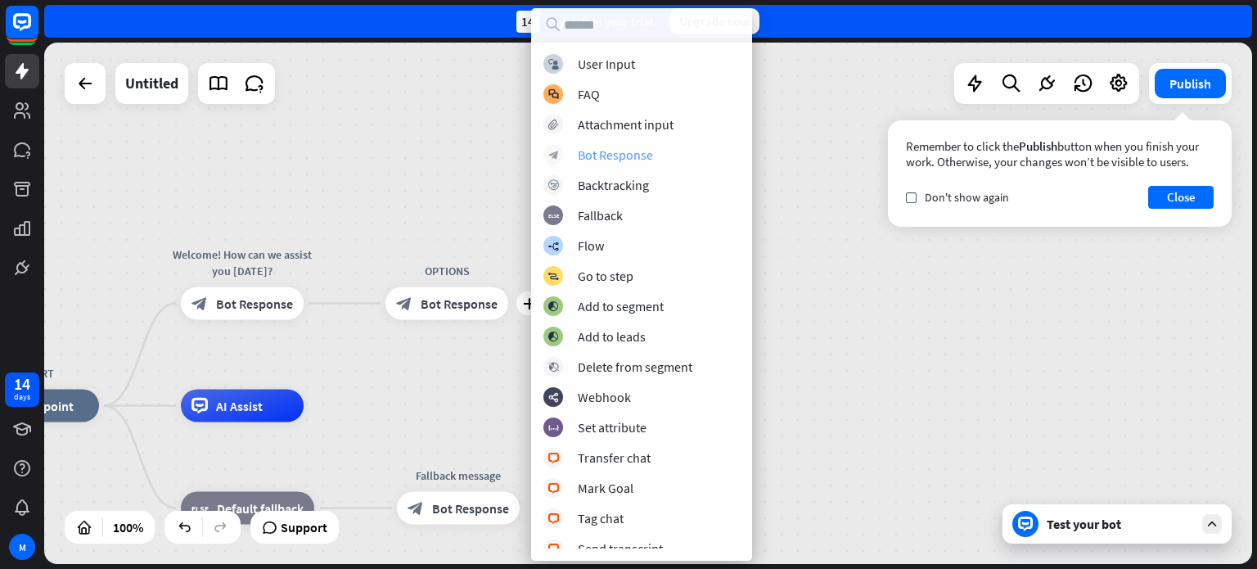
click at [614, 157] on div "Bot Response" at bounding box center [615, 154] width 75 height 16
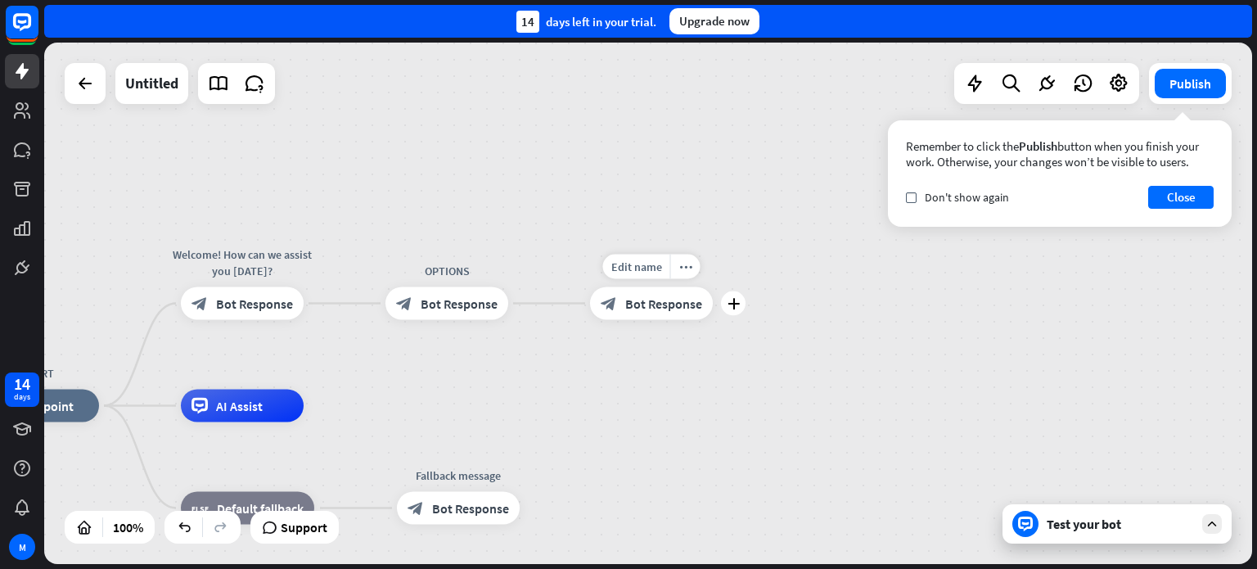
click at [663, 307] on span "Bot Response" at bounding box center [663, 303] width 77 height 16
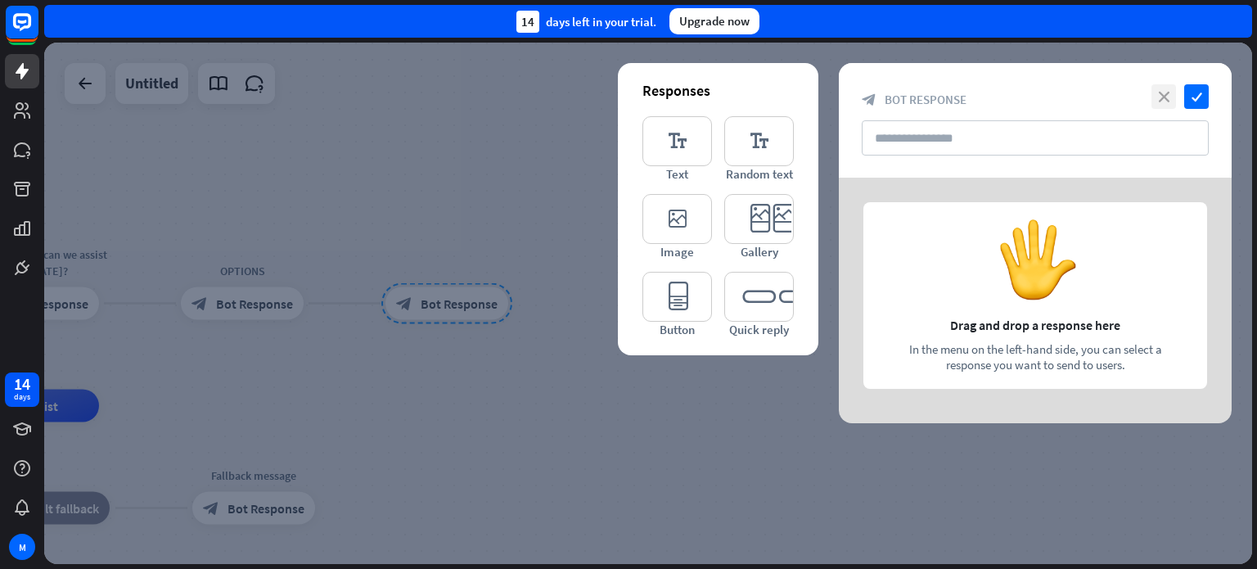
click at [1162, 101] on icon "close" at bounding box center [1163, 96] width 25 height 25
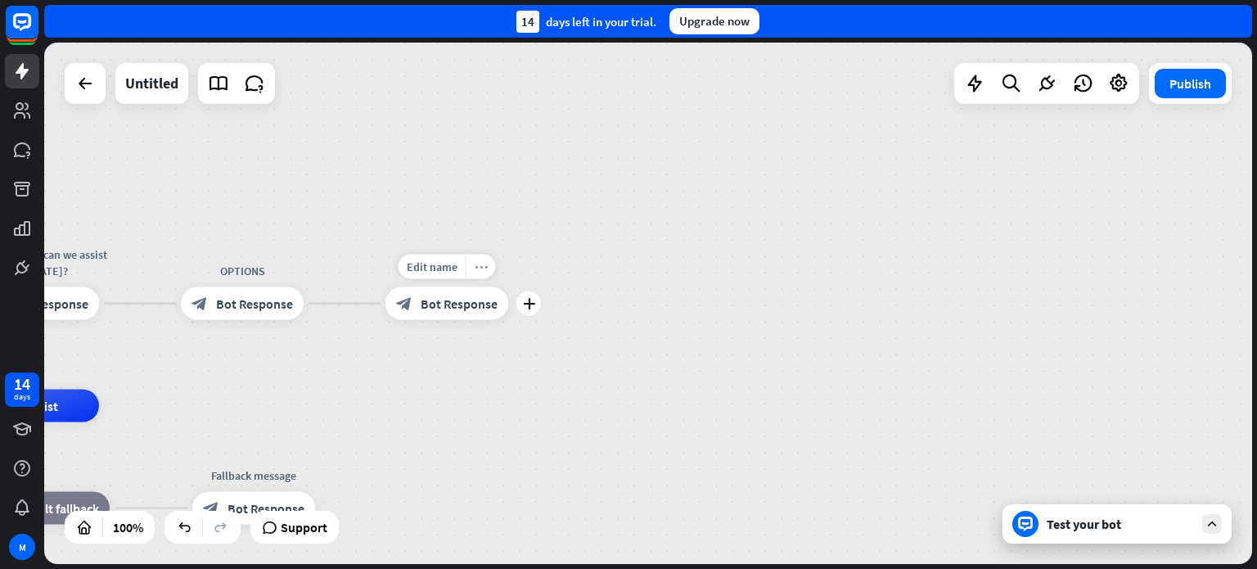
click at [479, 272] on icon "more_horiz" at bounding box center [481, 266] width 13 height 12
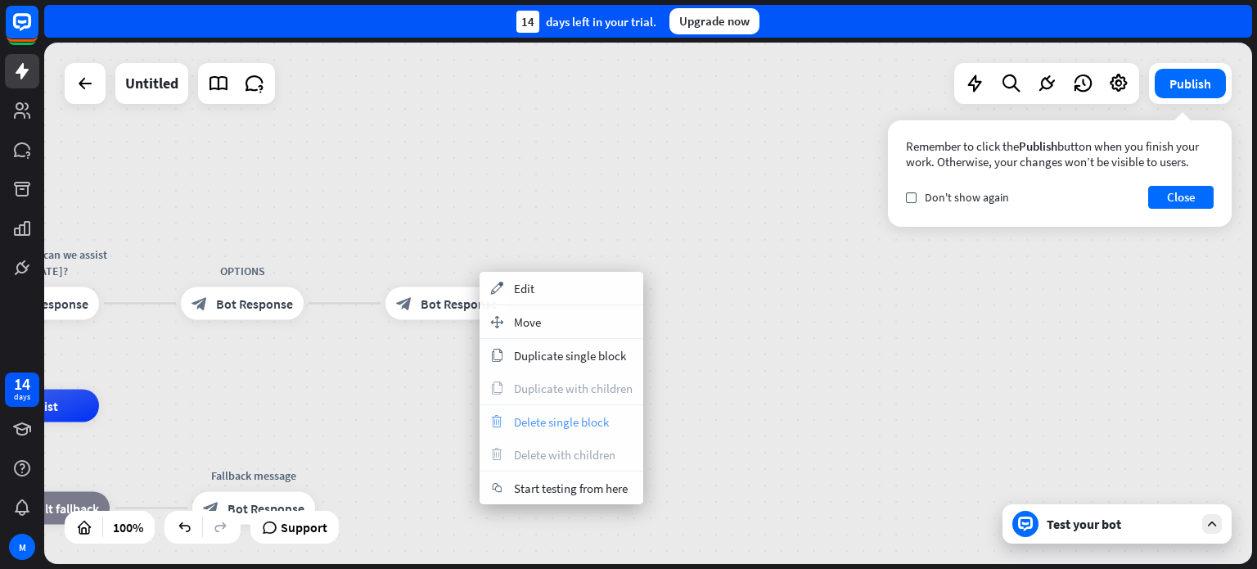
click at [524, 418] on span "Delete single block" at bounding box center [561, 422] width 95 height 16
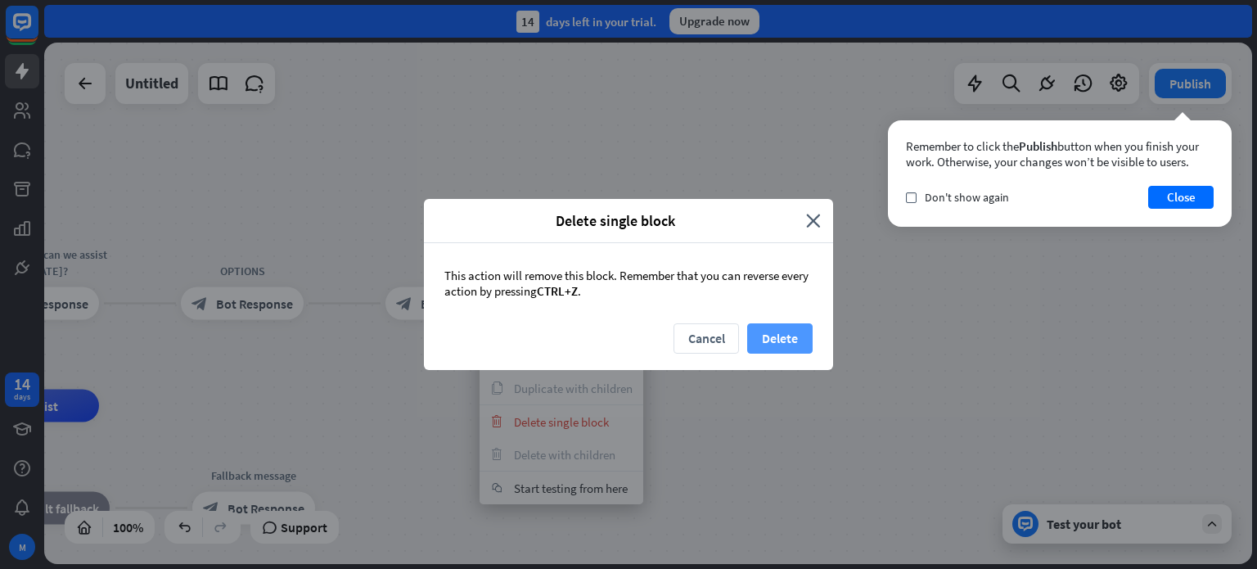
click at [777, 333] on button "Delete" at bounding box center [779, 338] width 65 height 30
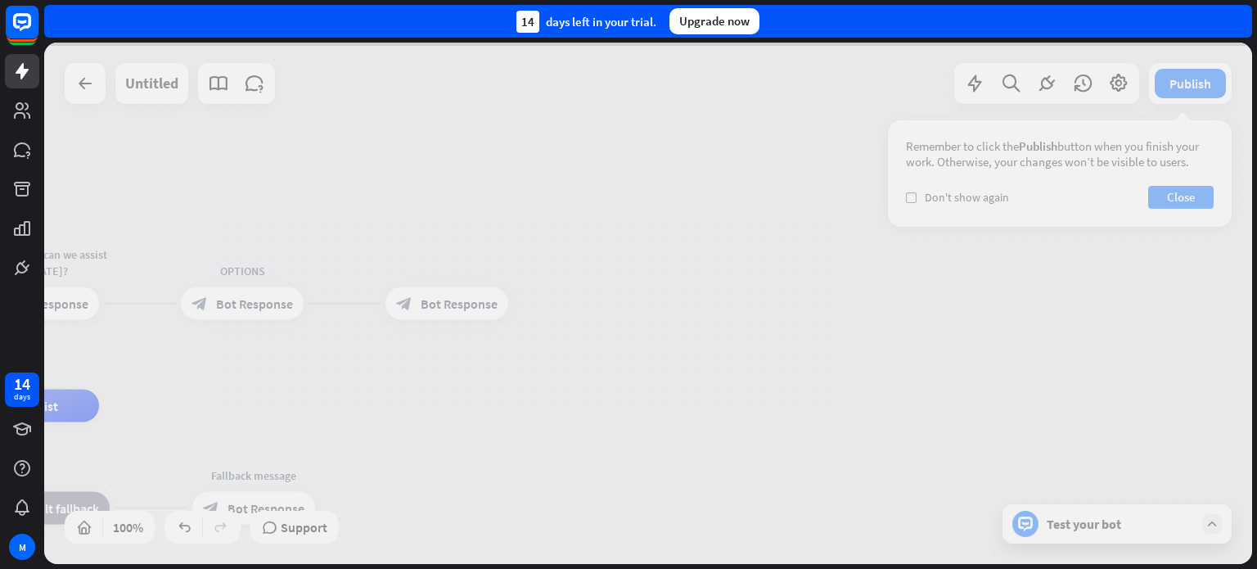
drag, startPoint x: 371, startPoint y: 366, endPoint x: 488, endPoint y: 372, distance: 117.2
click at [488, 372] on div at bounding box center [648, 303] width 1208 height 521
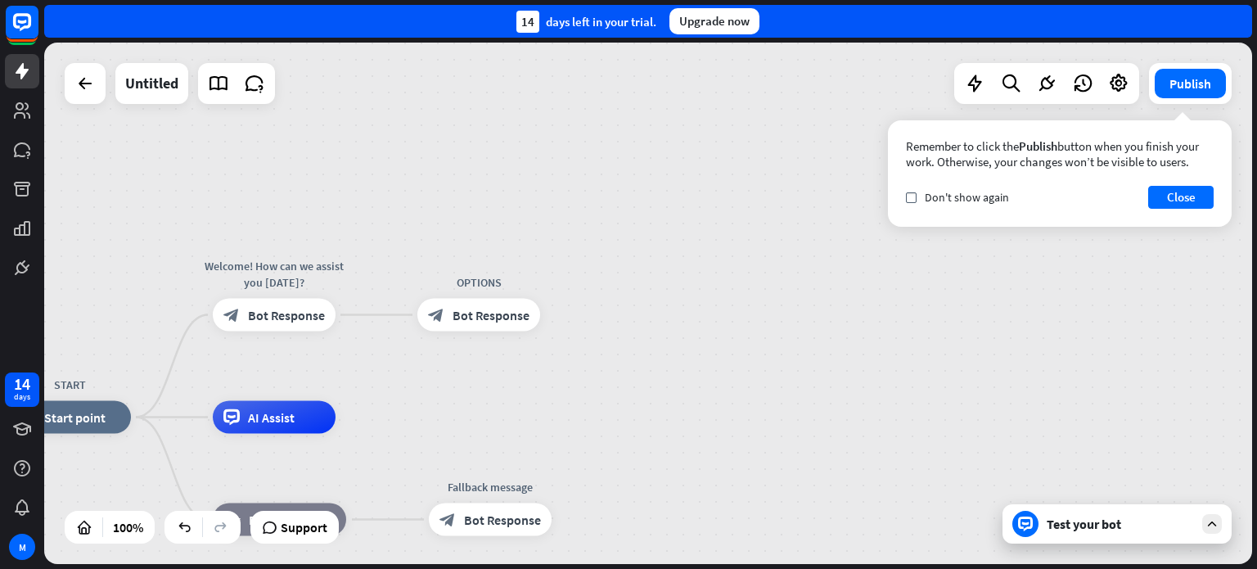
drag, startPoint x: 347, startPoint y: 364, endPoint x: 583, endPoint y: 376, distance: 236.7
click at [583, 376] on div "START home_2 Start point Welcome! How can we assist you [DATE]? block_bot_respo…" at bounding box center [648, 303] width 1208 height 521
click at [467, 310] on span "Bot Response" at bounding box center [490, 315] width 77 height 16
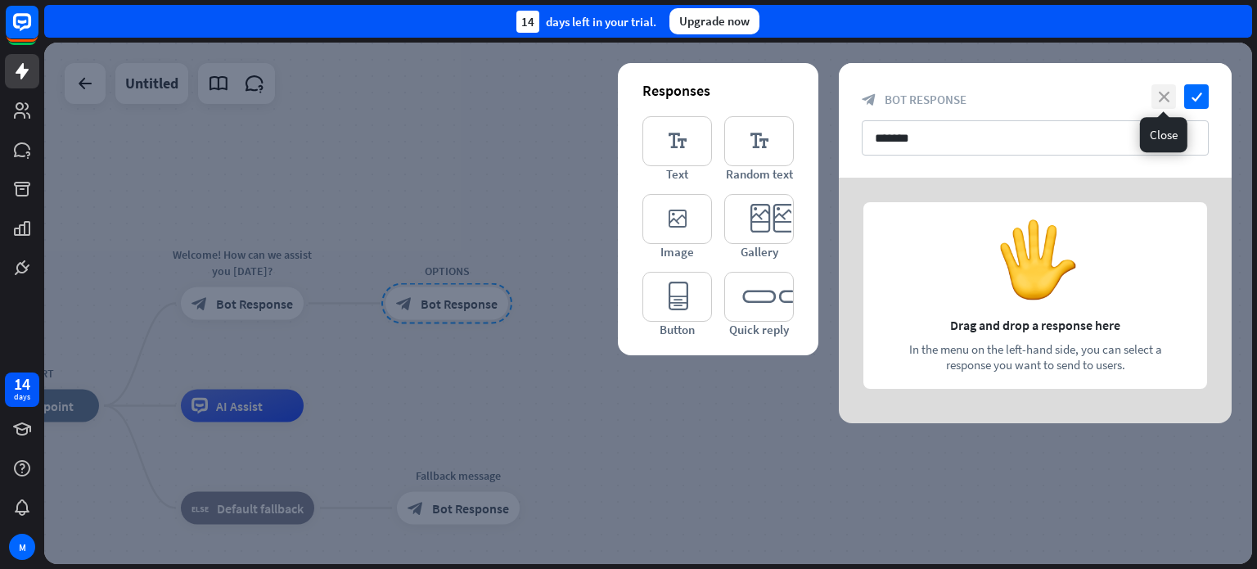
click at [1173, 97] on icon "close" at bounding box center [1163, 96] width 25 height 25
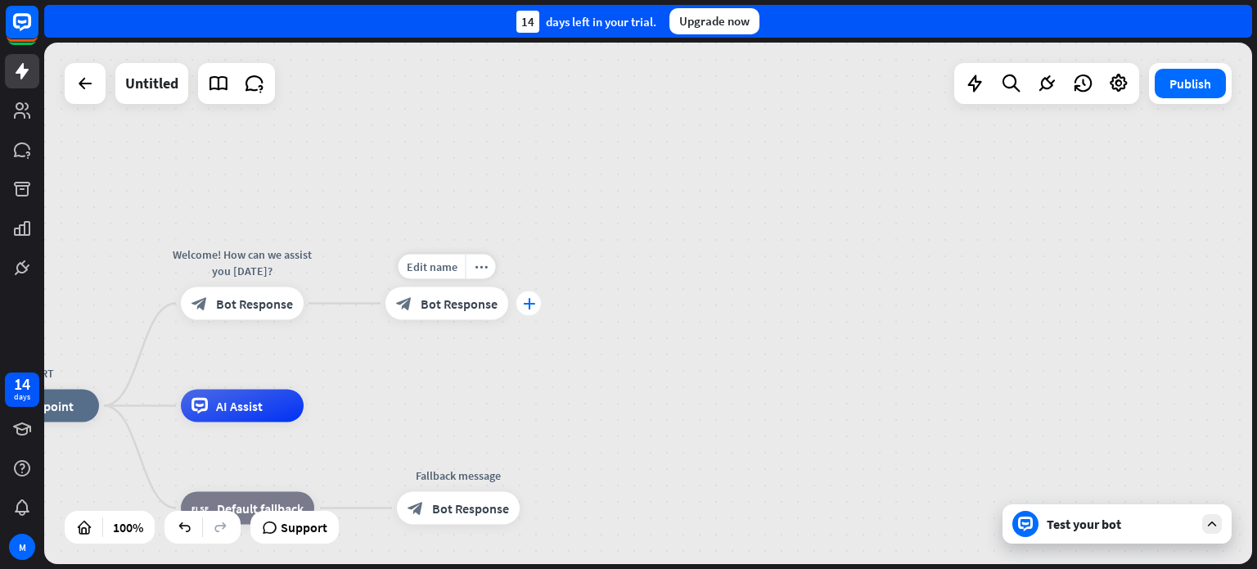
click at [527, 304] on icon "plus" at bounding box center [529, 303] width 12 height 11
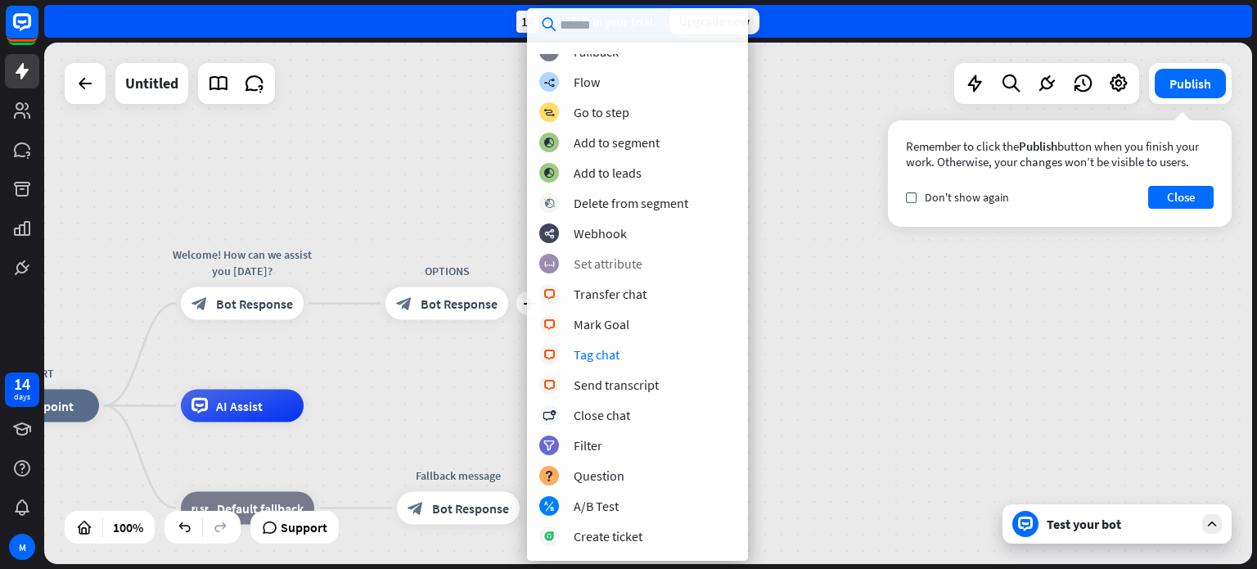
scroll to position [245, 0]
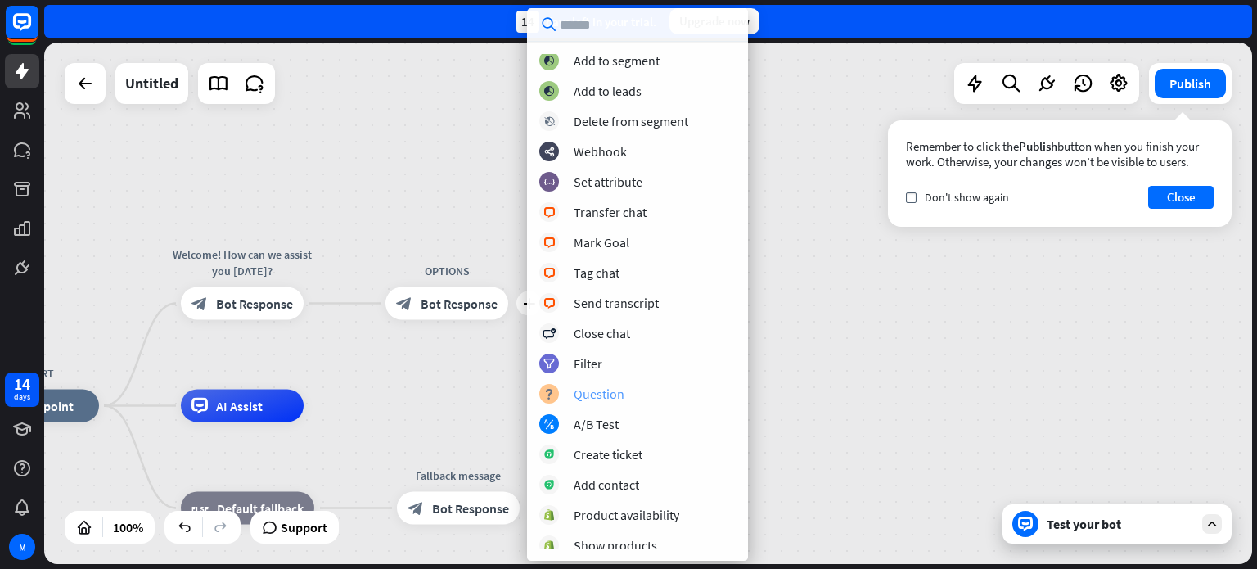
click at [589, 398] on div "Question" at bounding box center [599, 393] width 51 height 16
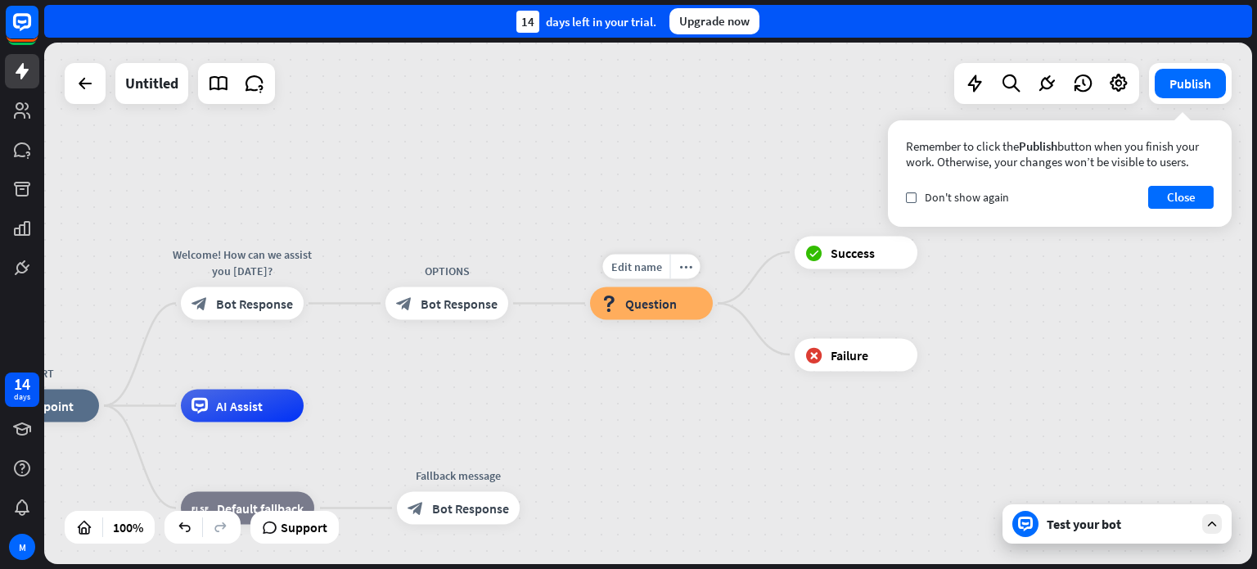
click at [632, 308] on span "Question" at bounding box center [651, 303] width 52 height 16
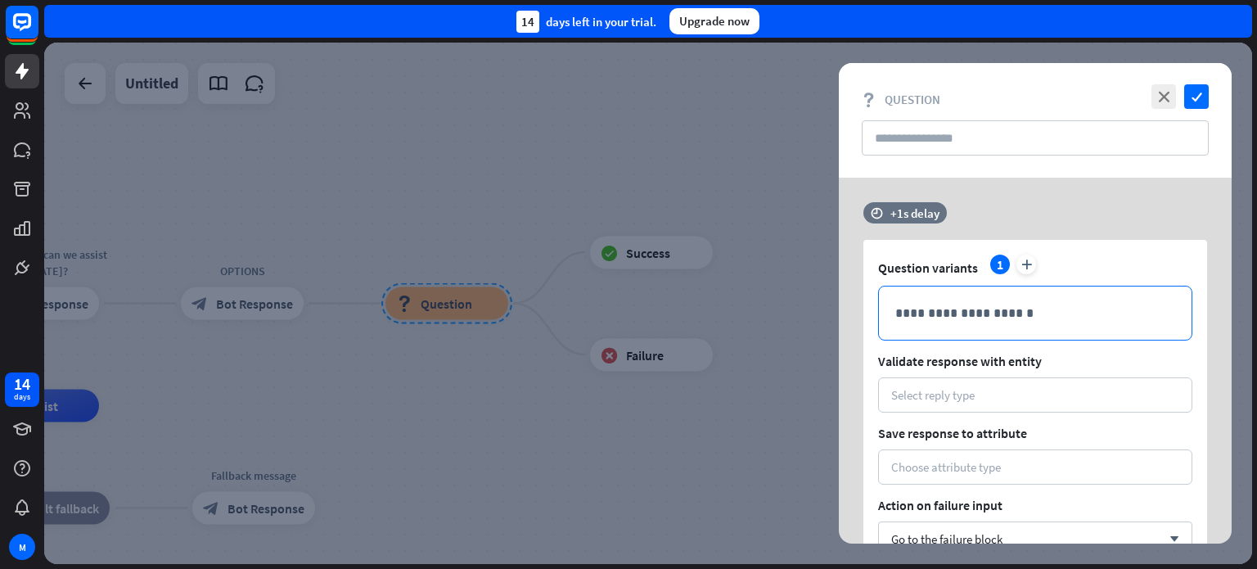
click at [992, 313] on p "**********" at bounding box center [1035, 313] width 280 height 20
click at [1168, 97] on icon "close" at bounding box center [1163, 96] width 25 height 25
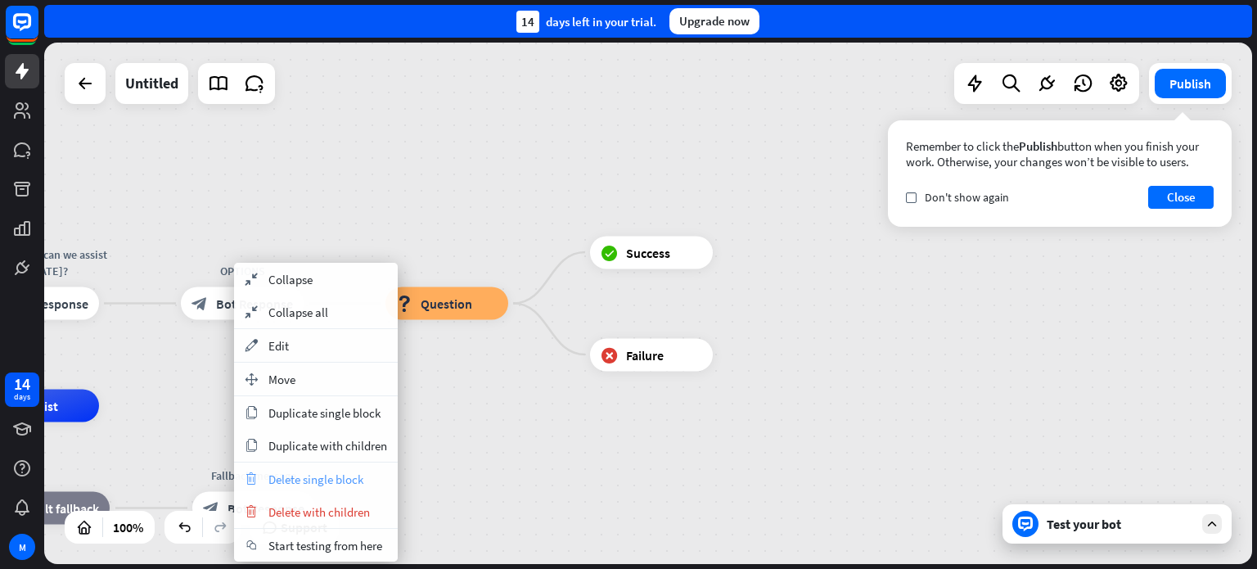
click at [325, 484] on span "Delete single block" at bounding box center [315, 479] width 95 height 16
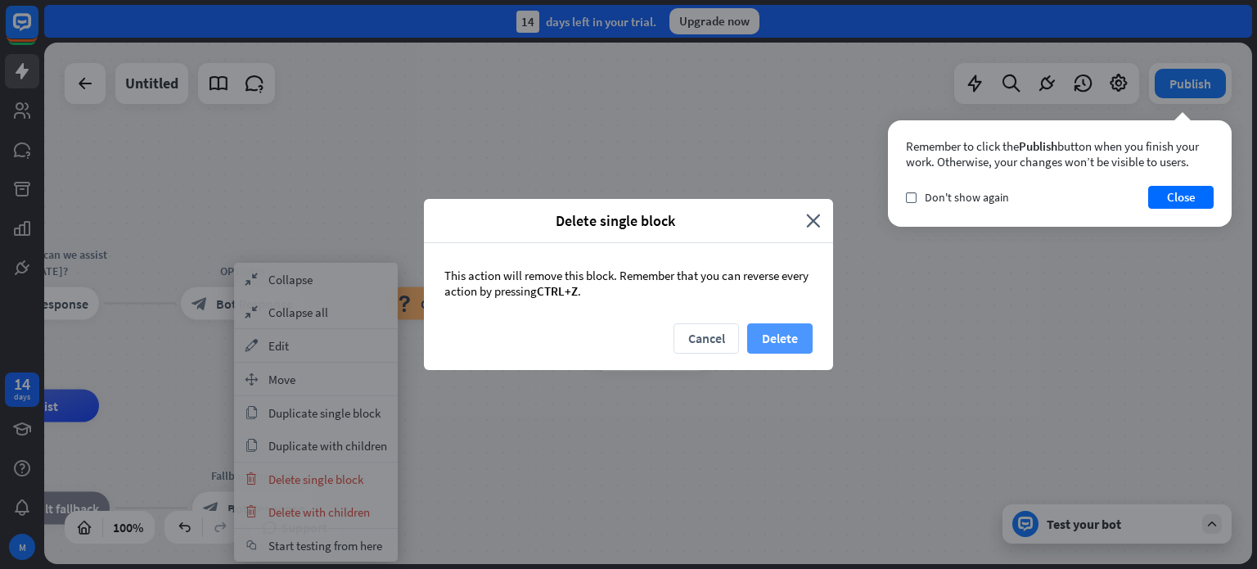
click at [781, 339] on button "Delete" at bounding box center [779, 338] width 65 height 30
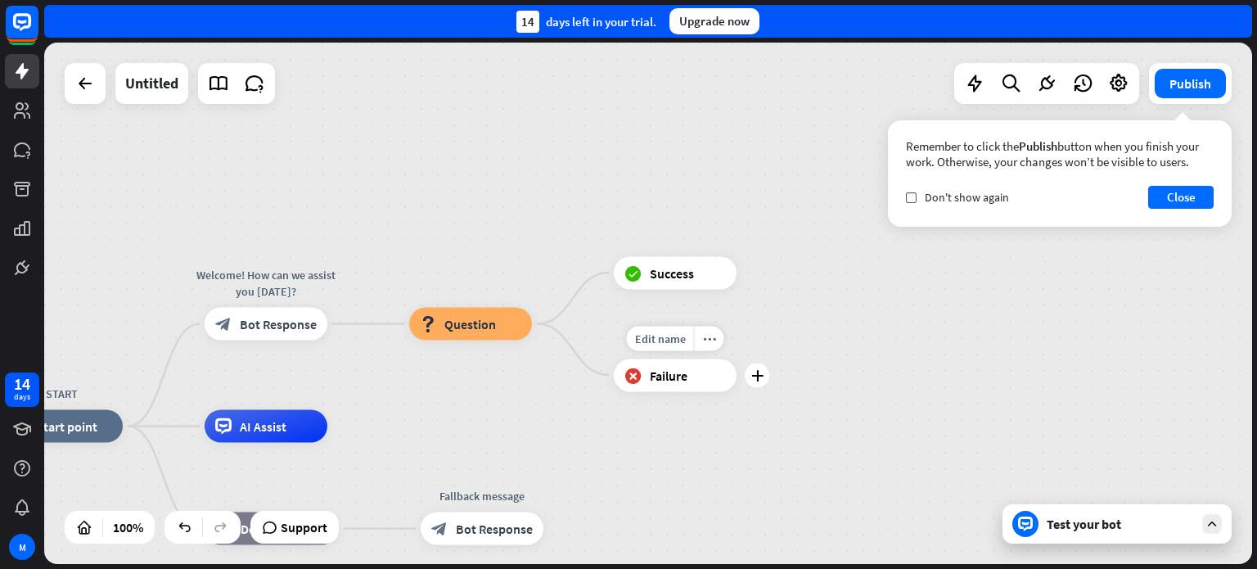
drag, startPoint x: 360, startPoint y: 389, endPoint x: 588, endPoint y: 409, distance: 229.2
click at [614, 391] on div "Edit name more_horiz plus block_failure Failure" at bounding box center [675, 374] width 123 height 33
click at [447, 340] on div "Edit name more_horiz block_question Question" at bounding box center [470, 324] width 123 height 33
click at [462, 287] on span "Edit name" at bounding box center [455, 287] width 51 height 15
type input "*******"
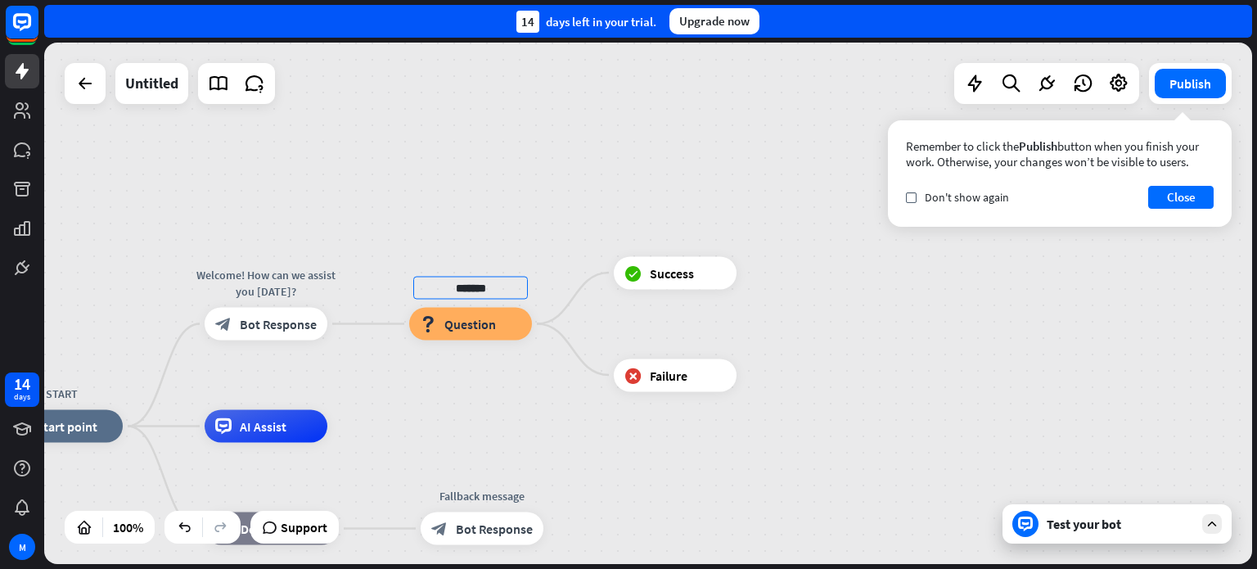
click at [579, 142] on div "START home_2 Start point Welcome! How can we assist you [DATE]? block_bot_respo…" at bounding box center [648, 303] width 1208 height 521
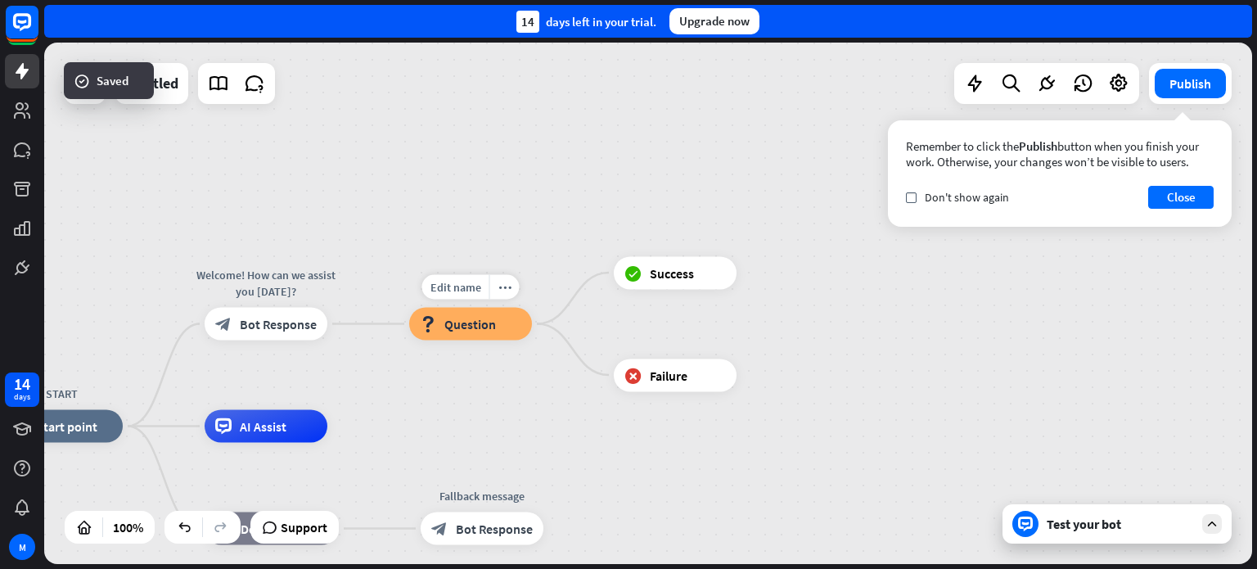
click at [479, 330] on span "Question" at bounding box center [470, 324] width 52 height 16
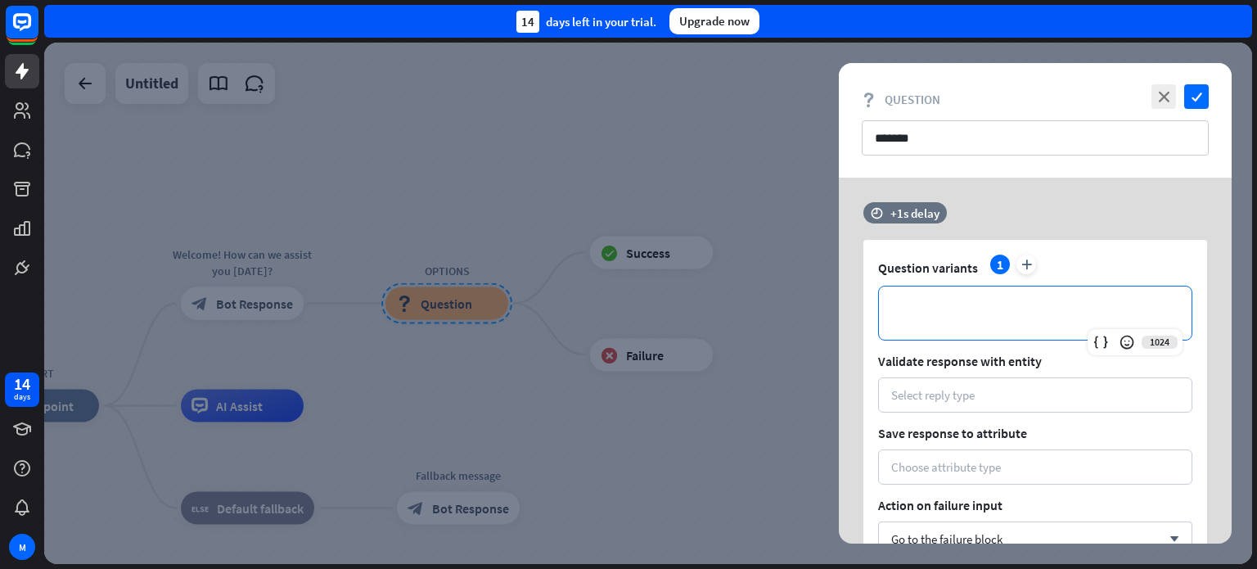
click at [952, 313] on p "**********" at bounding box center [1035, 313] width 280 height 20
click at [1162, 92] on icon "close" at bounding box center [1163, 96] width 25 height 25
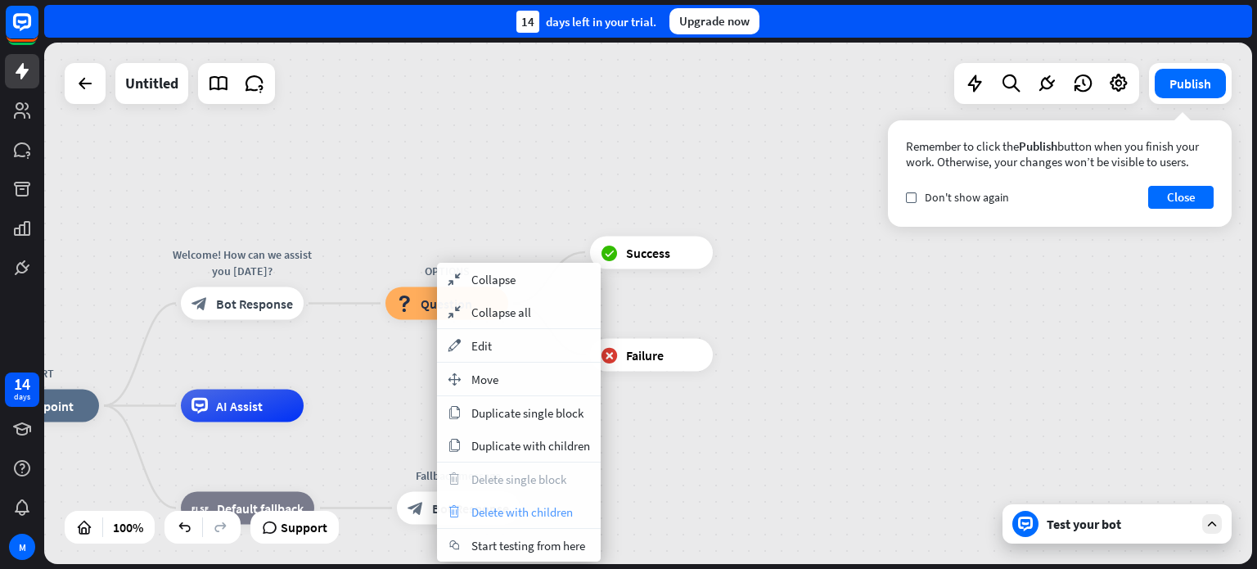
click at [525, 511] on span "Delete with children" at bounding box center [521, 512] width 101 height 16
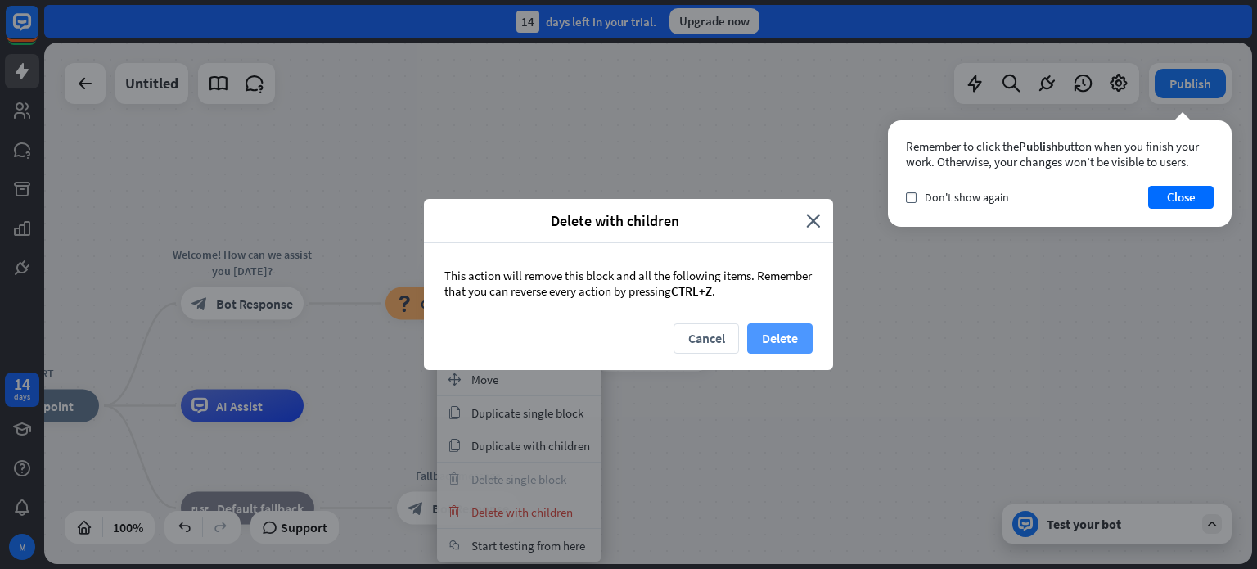
click at [782, 338] on button "Delete" at bounding box center [779, 338] width 65 height 30
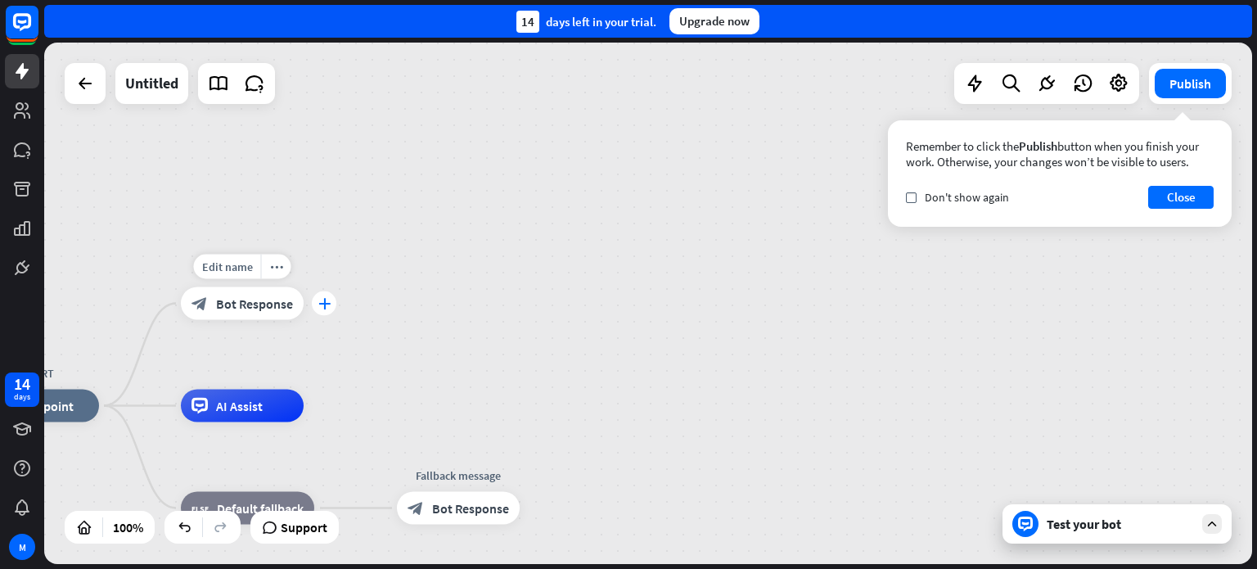
click at [329, 304] on icon "plus" at bounding box center [324, 303] width 12 height 11
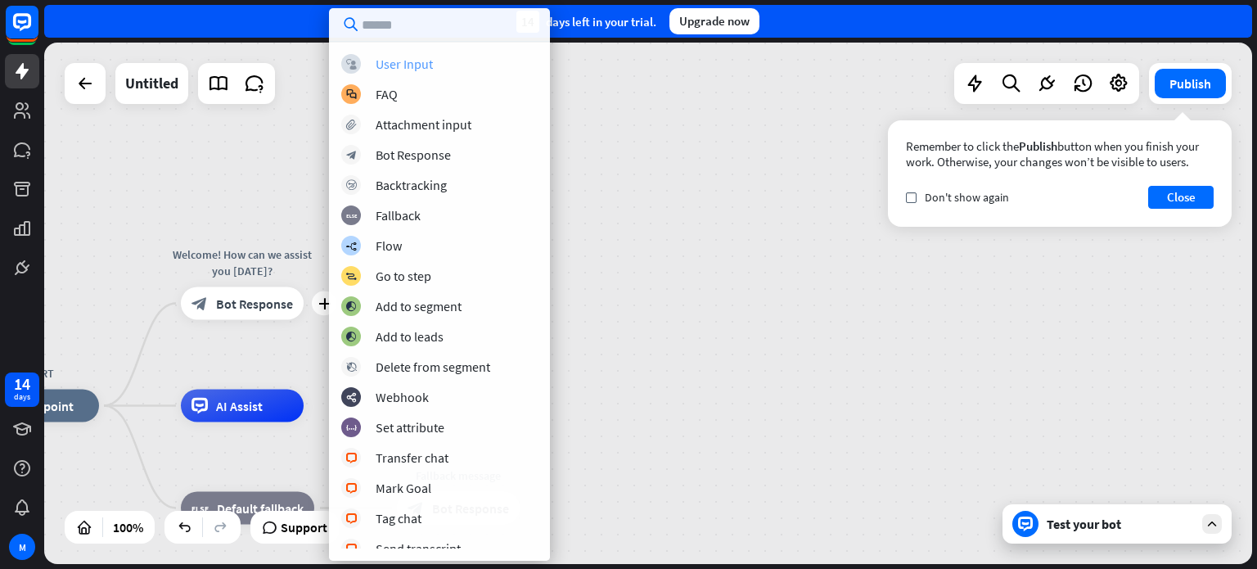
click at [401, 61] on div "User Input" at bounding box center [404, 64] width 57 height 16
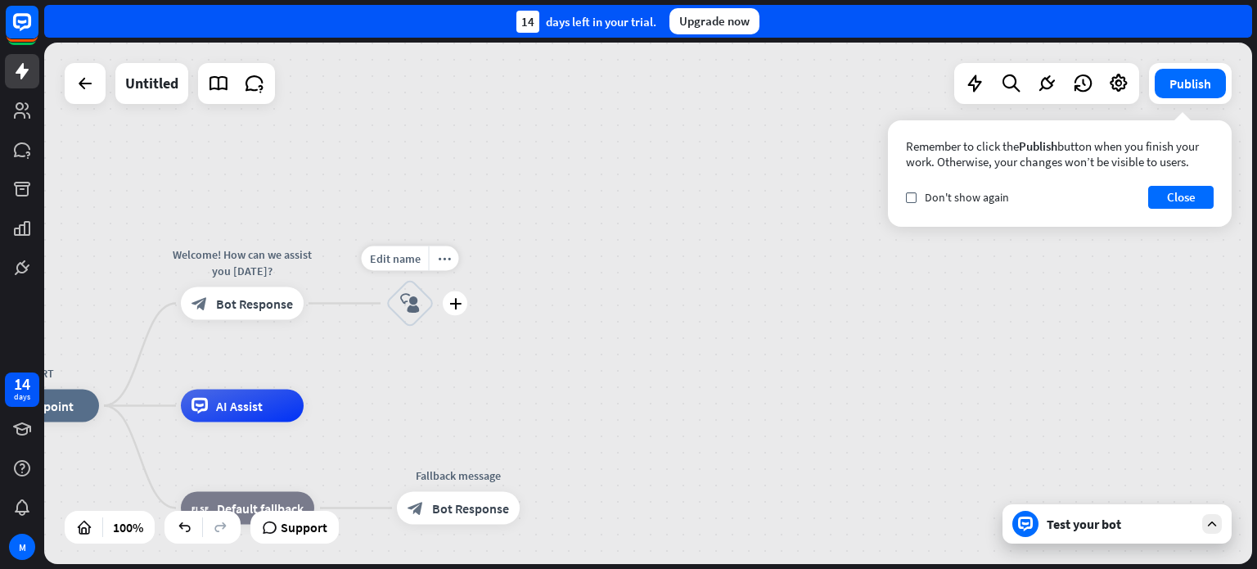
click at [409, 306] on icon "block_user_input" at bounding box center [410, 304] width 20 height 20
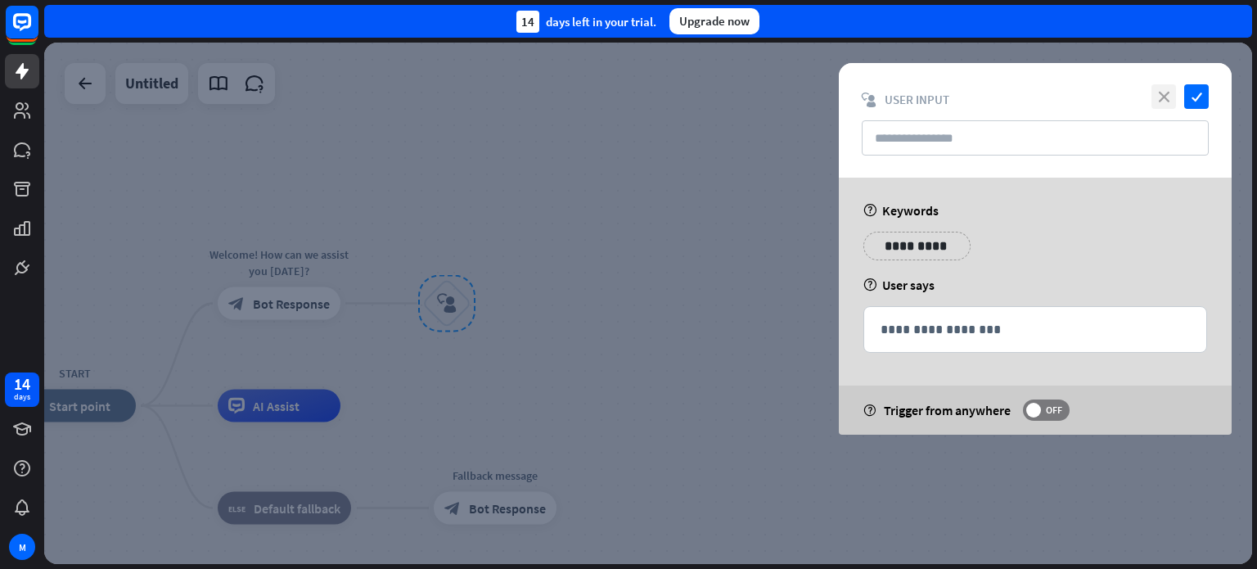
click at [1169, 91] on icon "close" at bounding box center [1163, 96] width 25 height 25
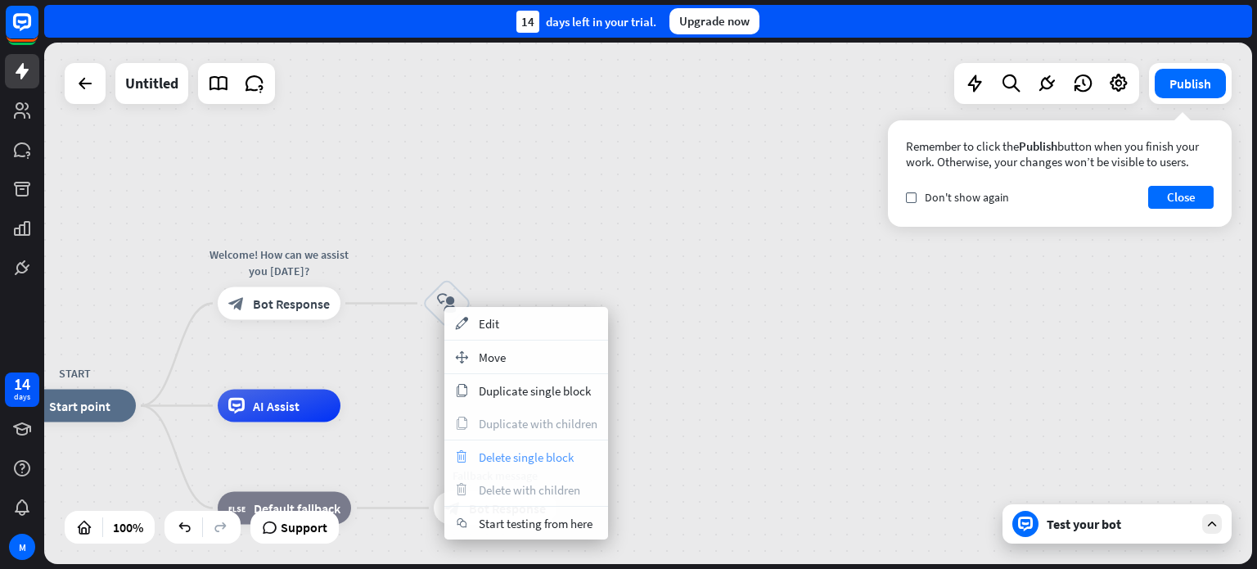
click at [538, 464] on div "trash Delete single block" at bounding box center [526, 456] width 164 height 33
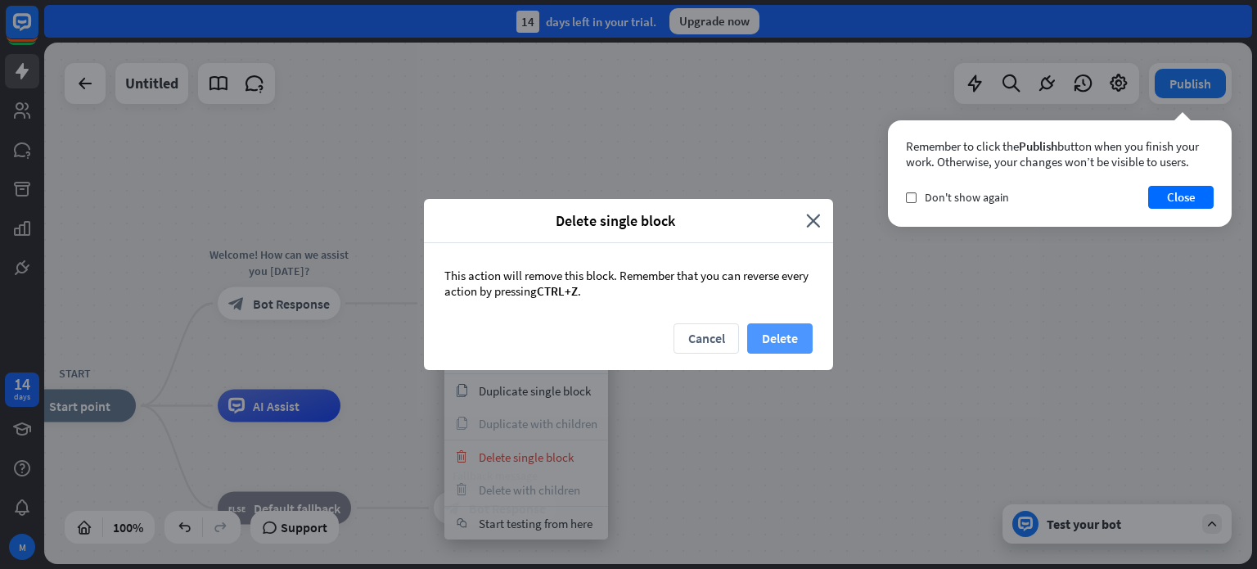
click at [774, 338] on button "Delete" at bounding box center [779, 338] width 65 height 30
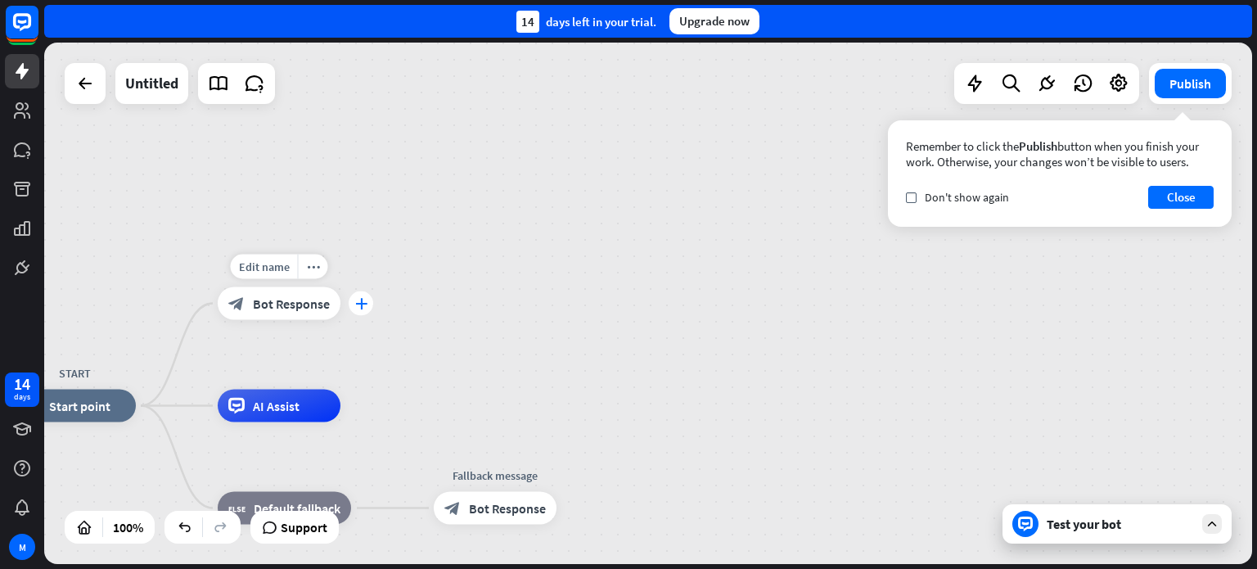
click at [367, 298] on div "plus" at bounding box center [361, 303] width 25 height 25
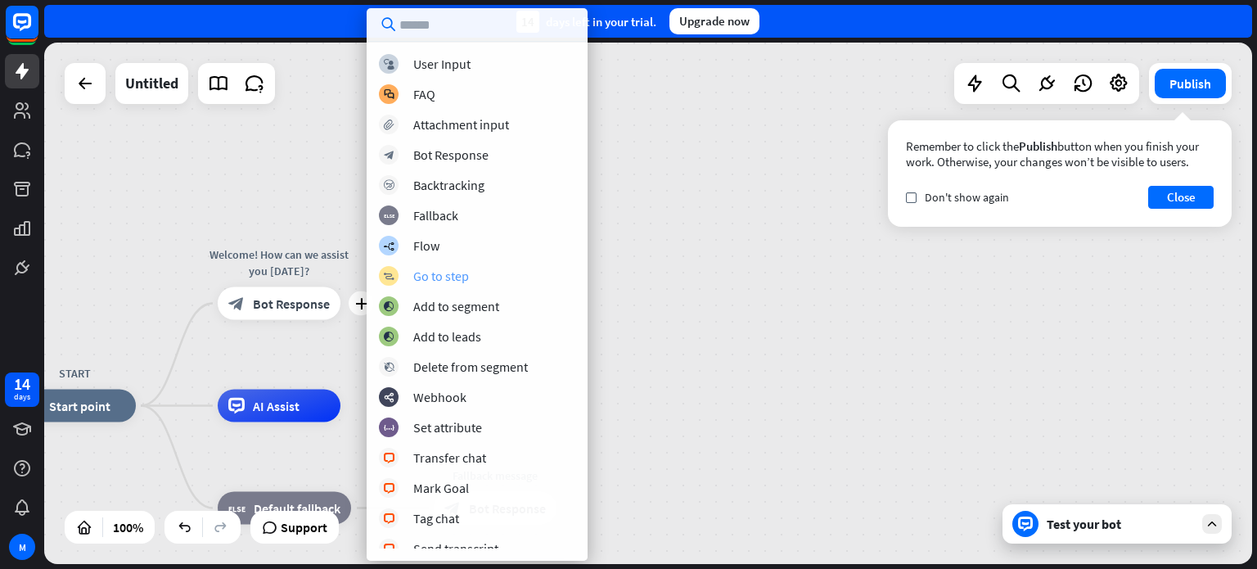
click at [419, 271] on div "Go to step" at bounding box center [441, 276] width 56 height 16
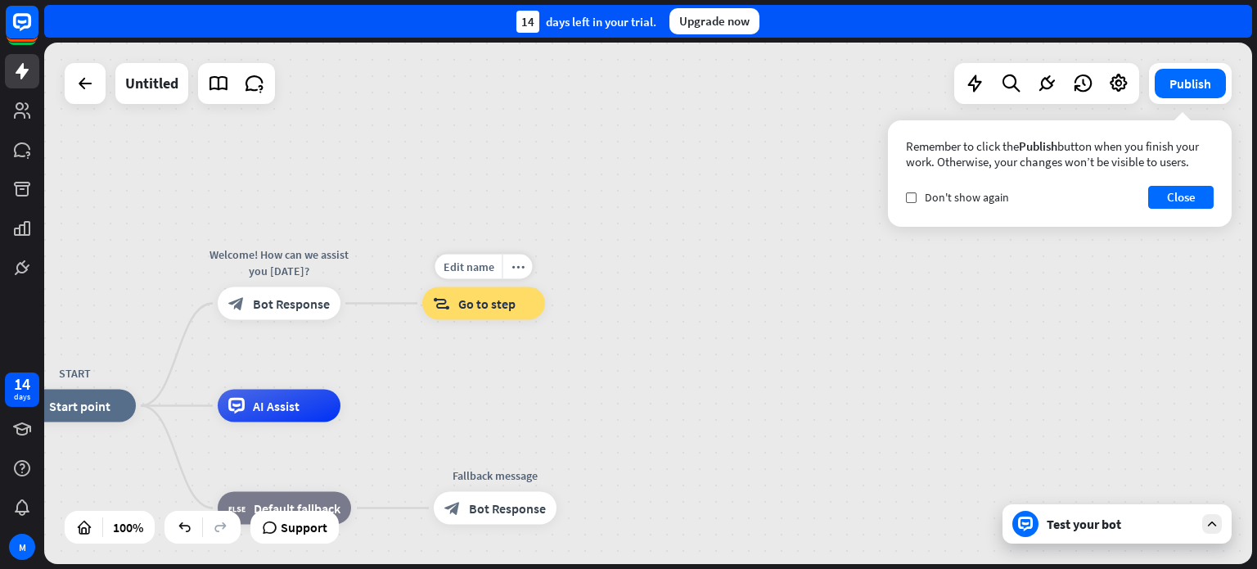
click at [488, 300] on span "Go to step" at bounding box center [486, 303] width 57 height 16
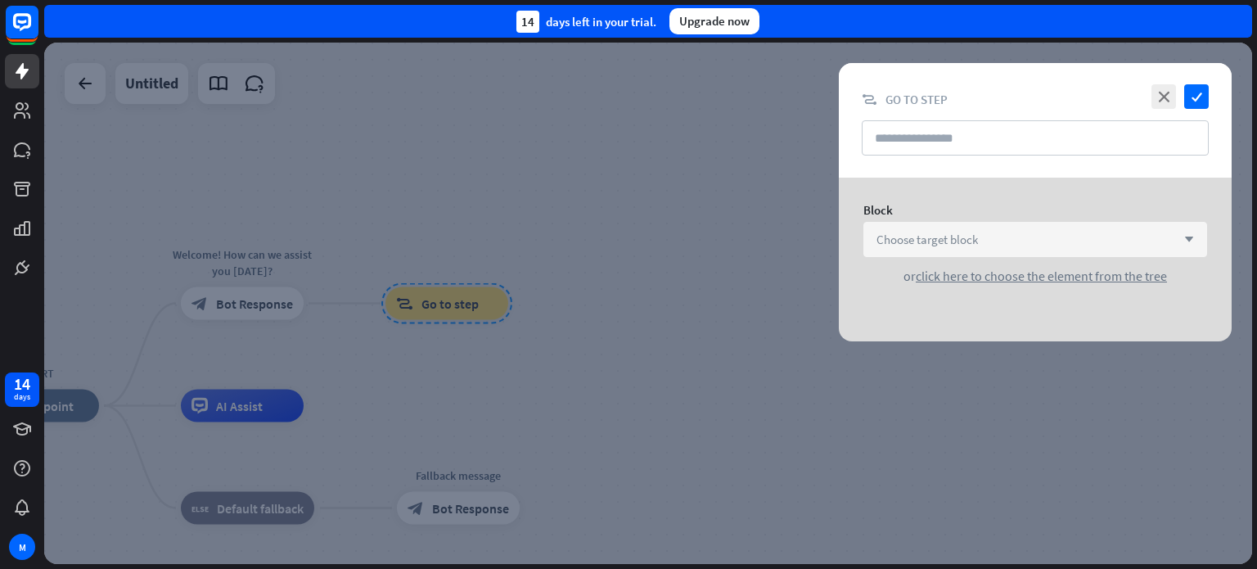
click at [1188, 238] on icon "arrow_down" at bounding box center [1185, 240] width 18 height 10
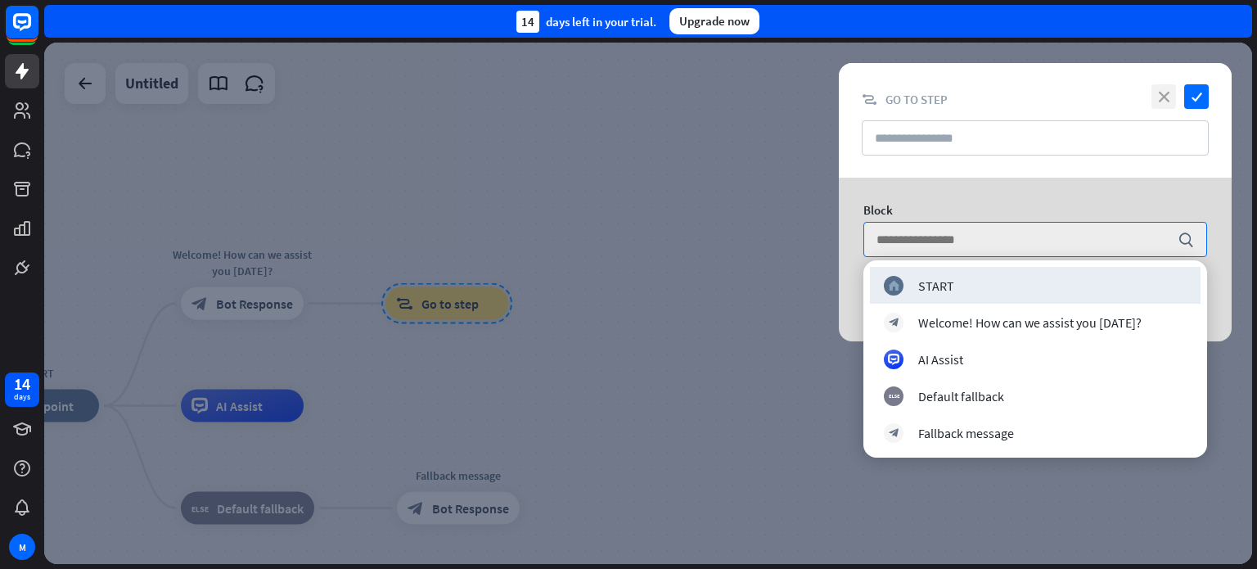
click at [1163, 99] on icon "close" at bounding box center [1163, 96] width 25 height 25
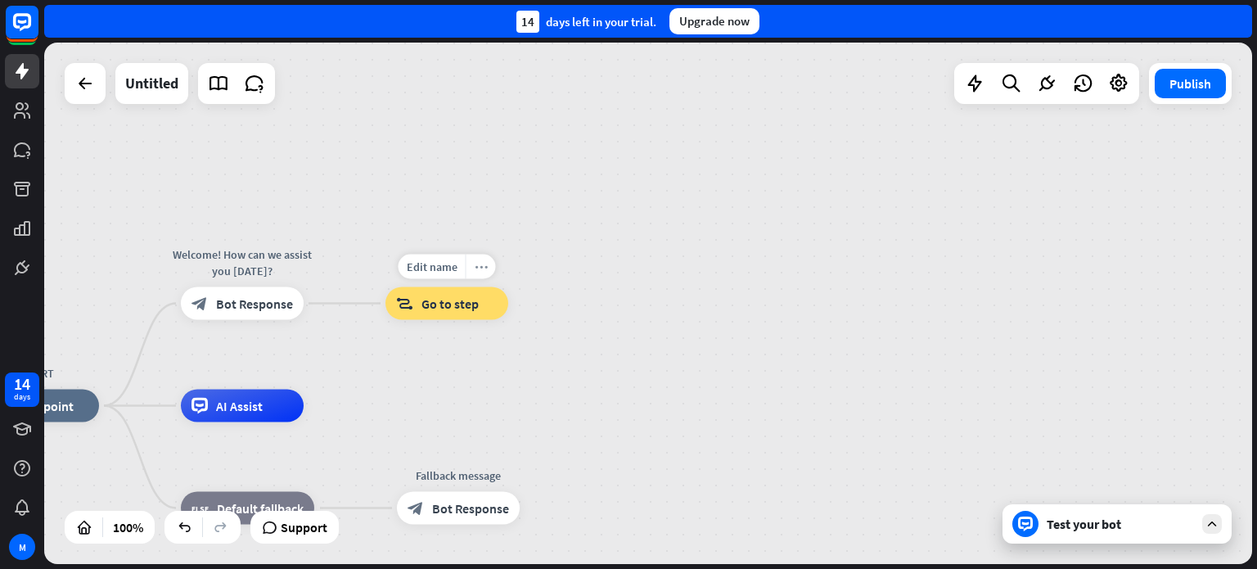
click at [478, 265] on icon "more_horiz" at bounding box center [481, 266] width 13 height 12
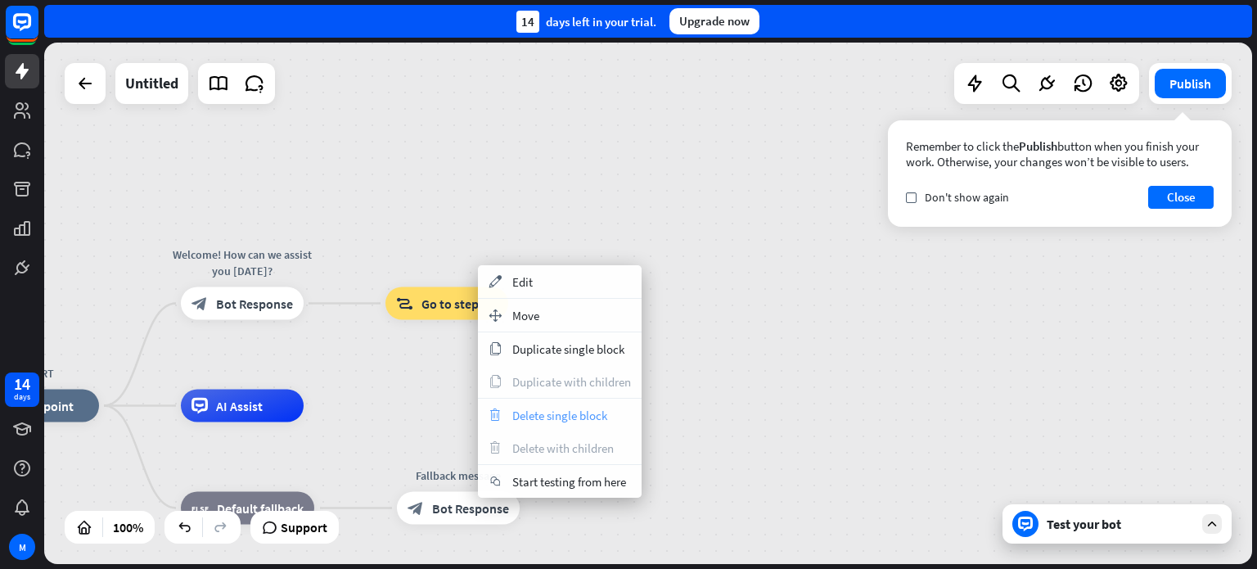
click at [537, 416] on span "Delete single block" at bounding box center [559, 415] width 95 height 16
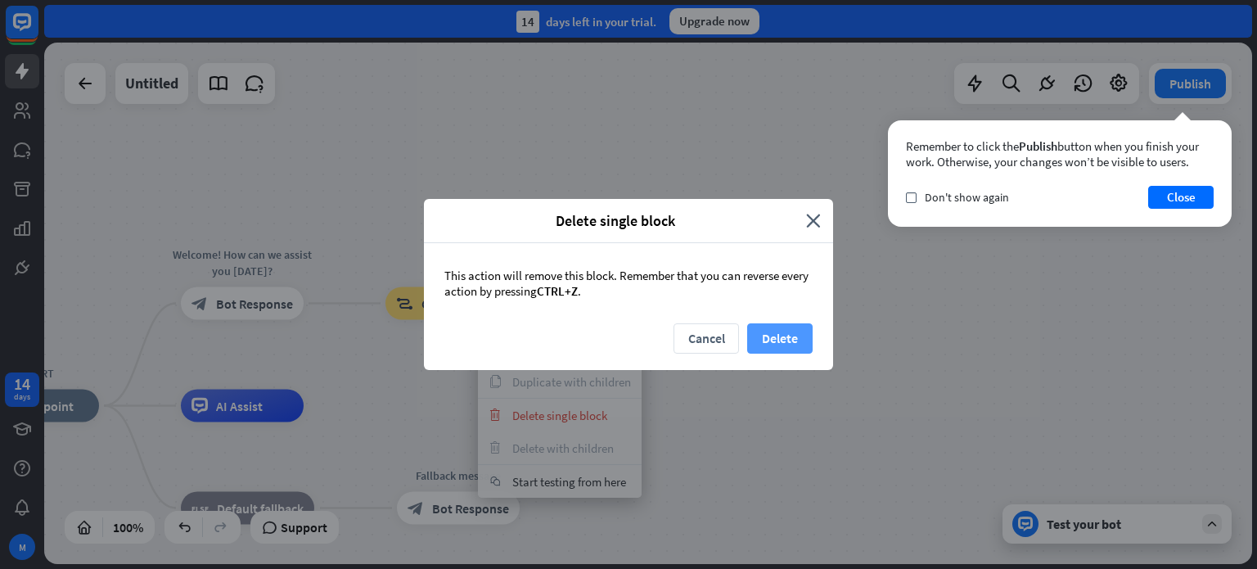
click at [794, 330] on button "Delete" at bounding box center [779, 338] width 65 height 30
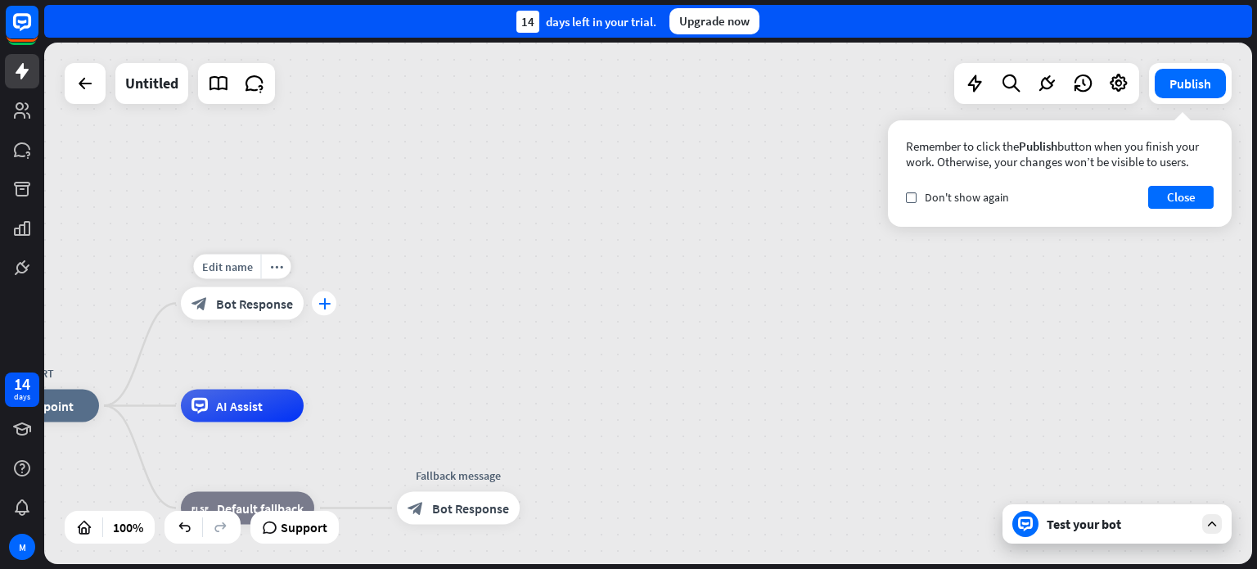
click at [317, 304] on div "plus" at bounding box center [324, 303] width 25 height 25
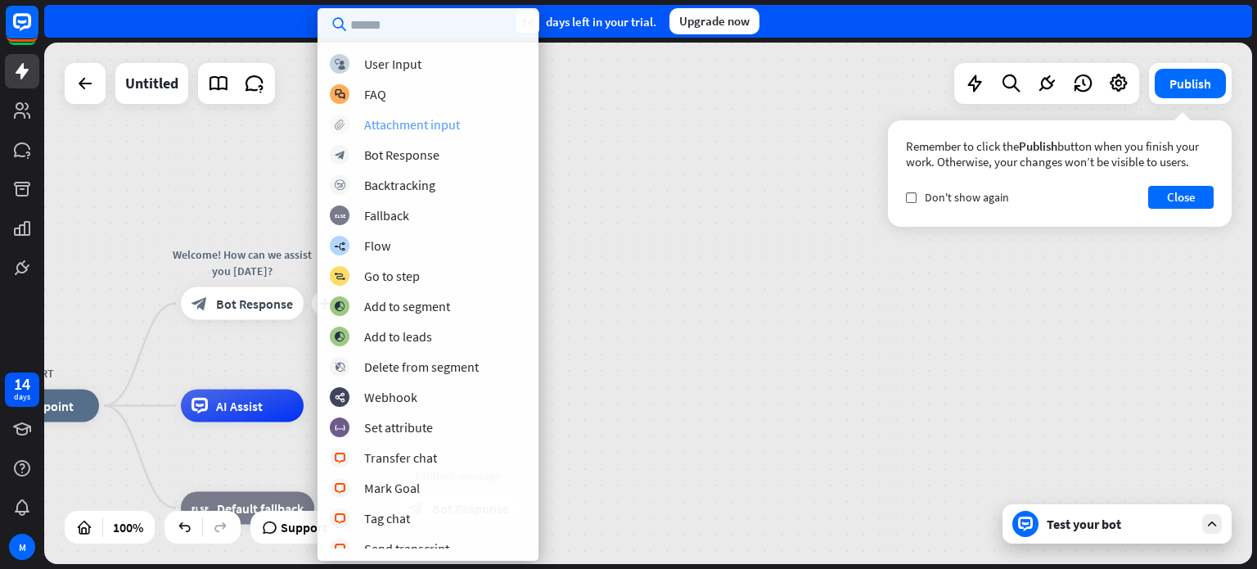
click at [407, 117] on div "Attachment input" at bounding box center [412, 124] width 96 height 16
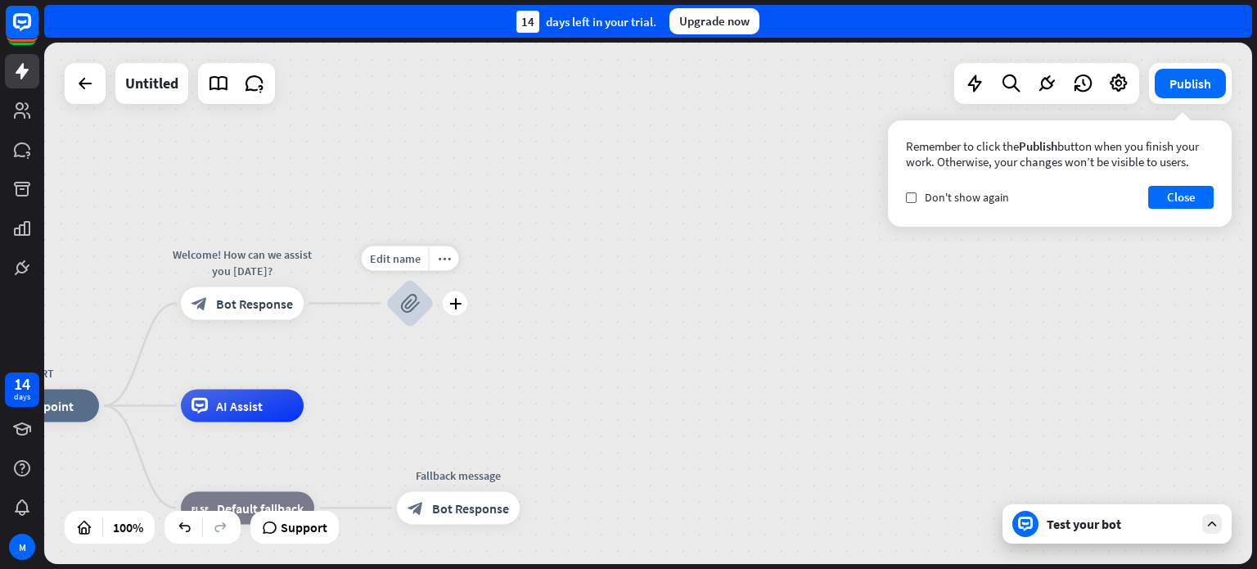
click at [404, 299] on icon "block_attachment" at bounding box center [410, 304] width 20 height 20
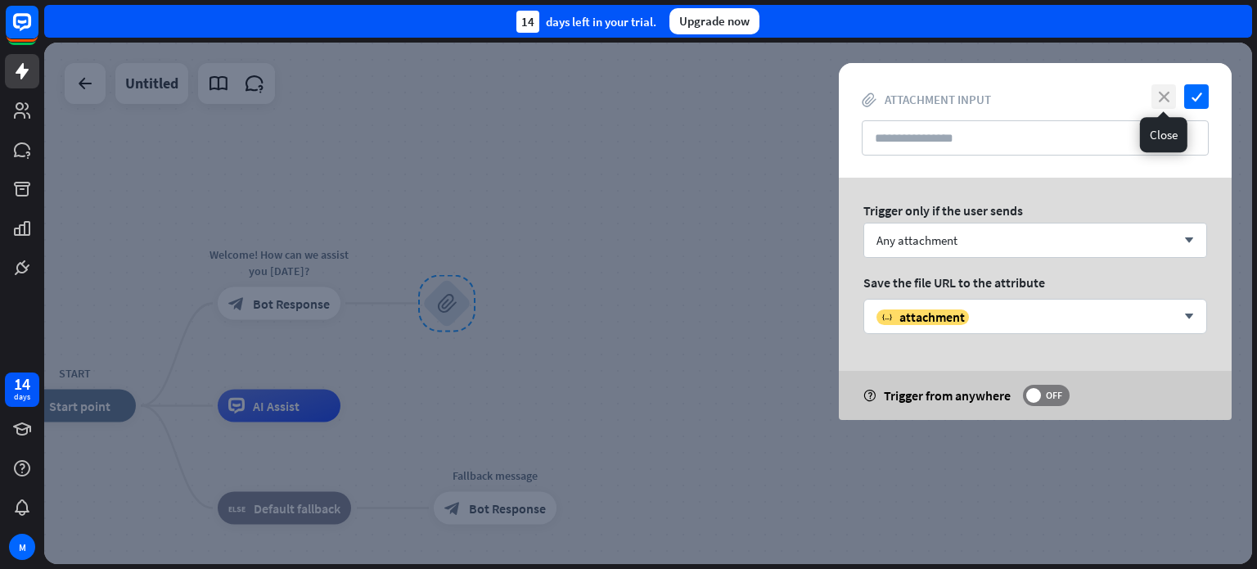
click at [1160, 99] on icon "close" at bounding box center [1163, 96] width 25 height 25
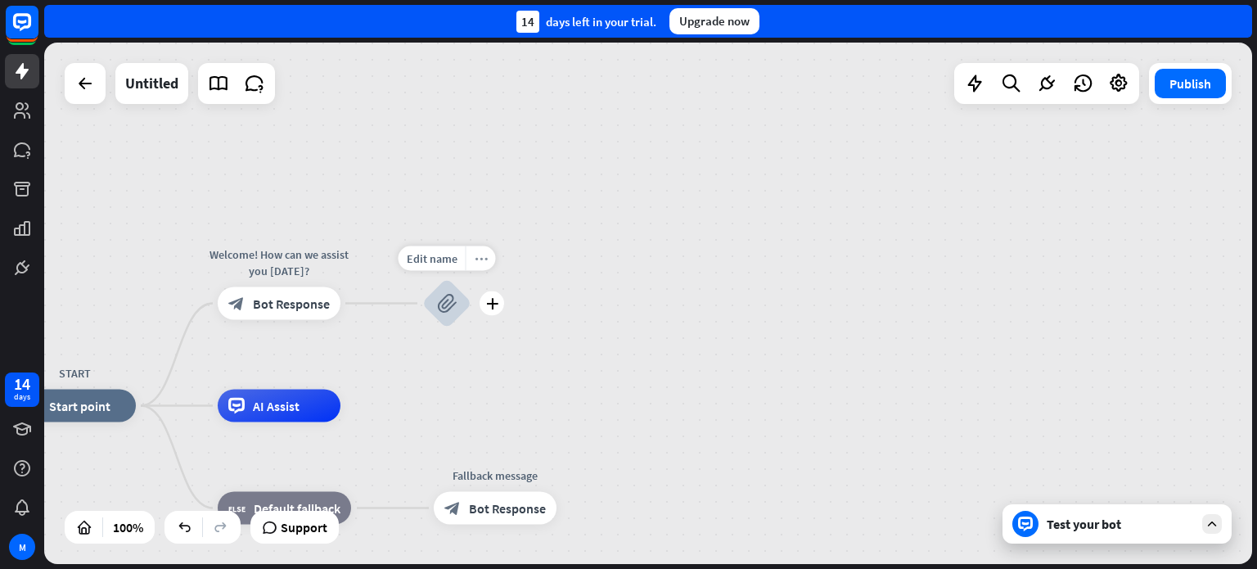
click at [476, 255] on icon "more_horiz" at bounding box center [481, 258] width 13 height 12
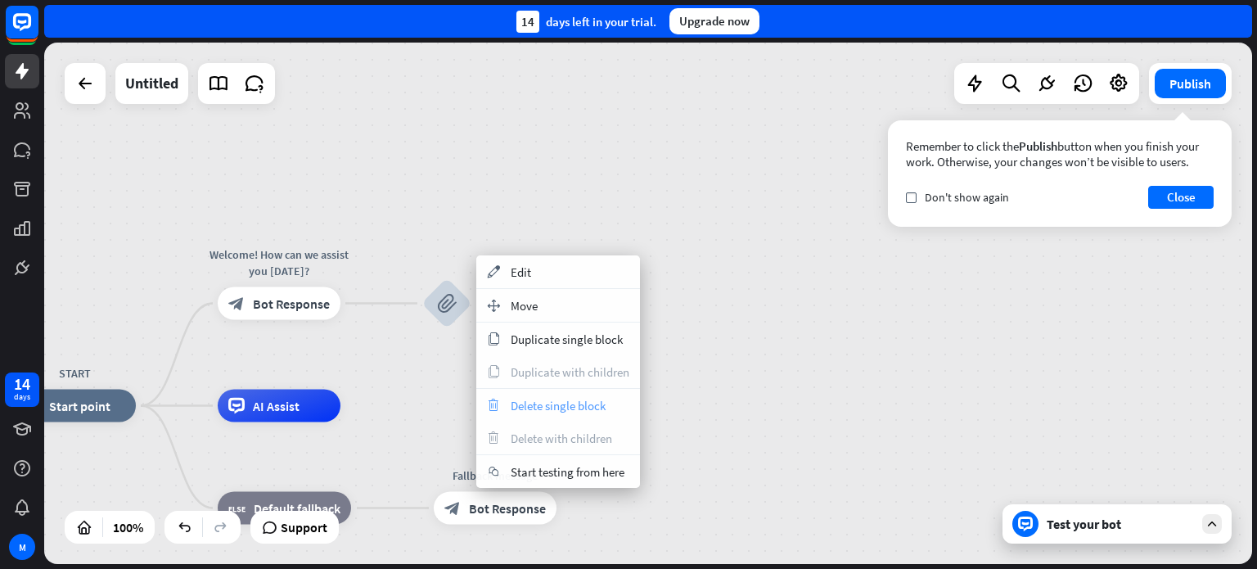
click at [556, 410] on span "Delete single block" at bounding box center [558, 406] width 95 height 16
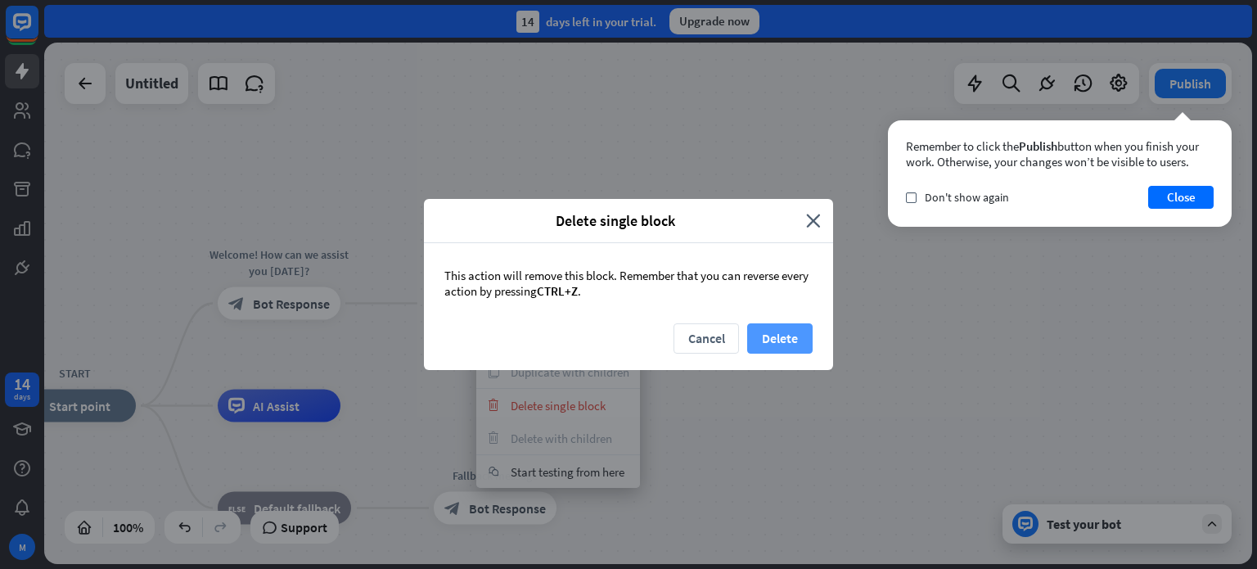
click at [773, 344] on button "Delete" at bounding box center [779, 338] width 65 height 30
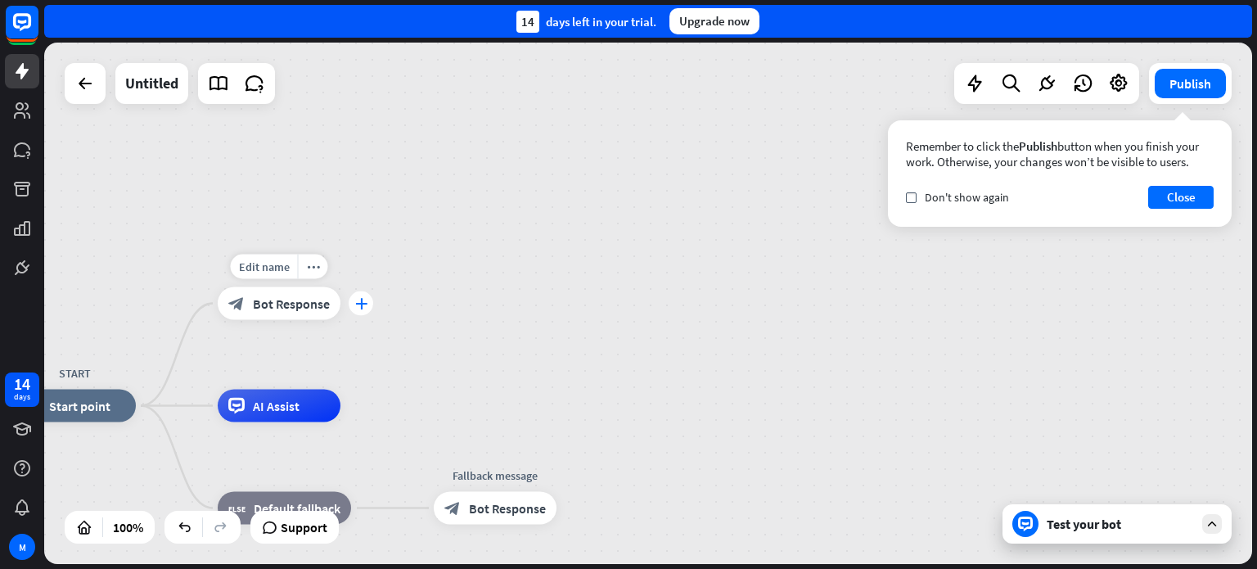
click at [356, 304] on icon "plus" at bounding box center [361, 303] width 12 height 11
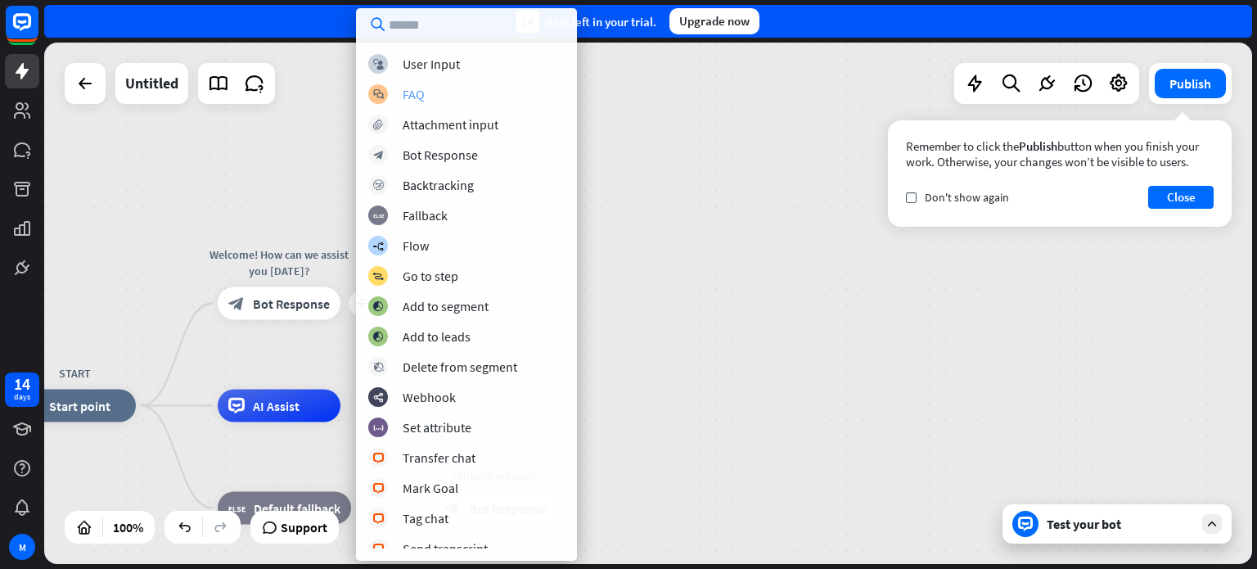
click at [417, 97] on div "FAQ" at bounding box center [414, 94] width 22 height 16
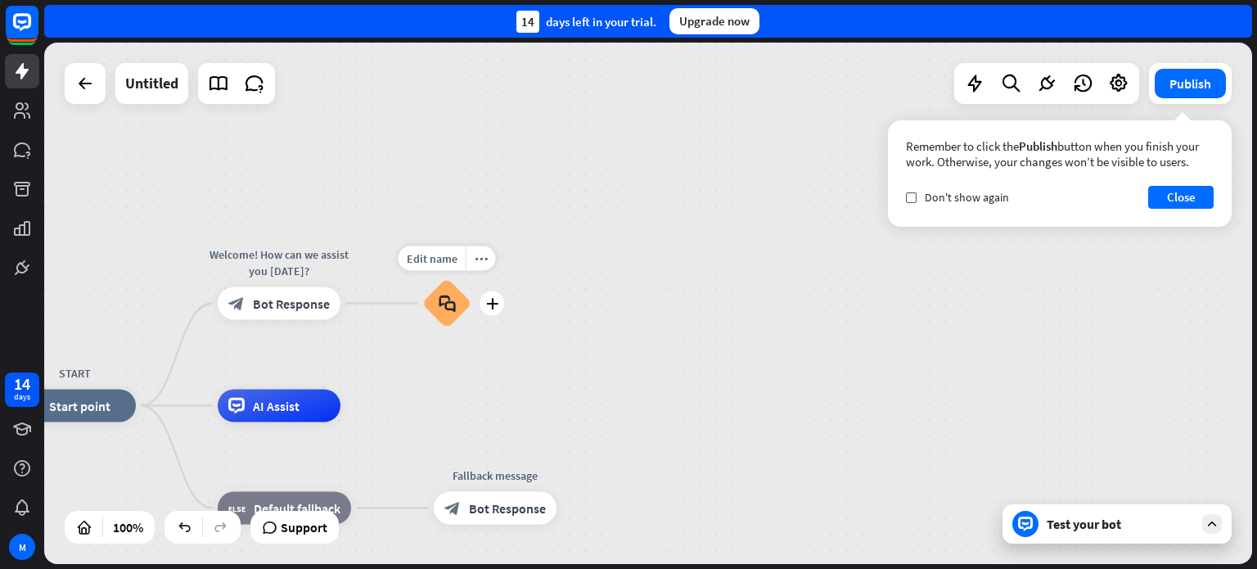
click at [453, 310] on icon "block_faq" at bounding box center [447, 304] width 17 height 18
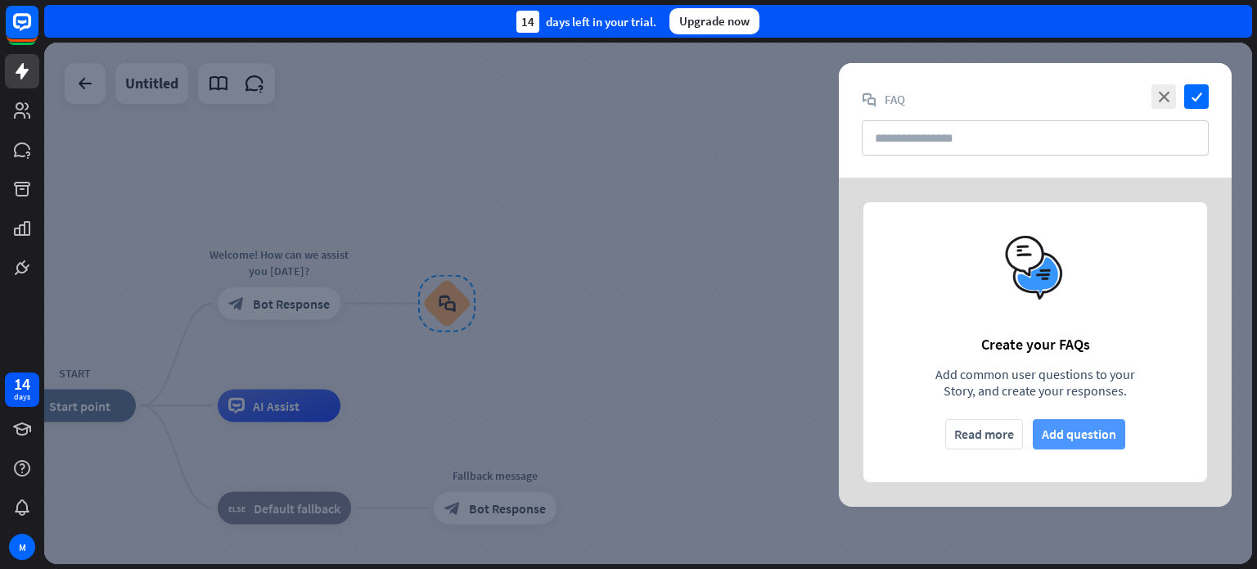
click at [1063, 434] on button "Add question" at bounding box center [1079, 434] width 92 height 30
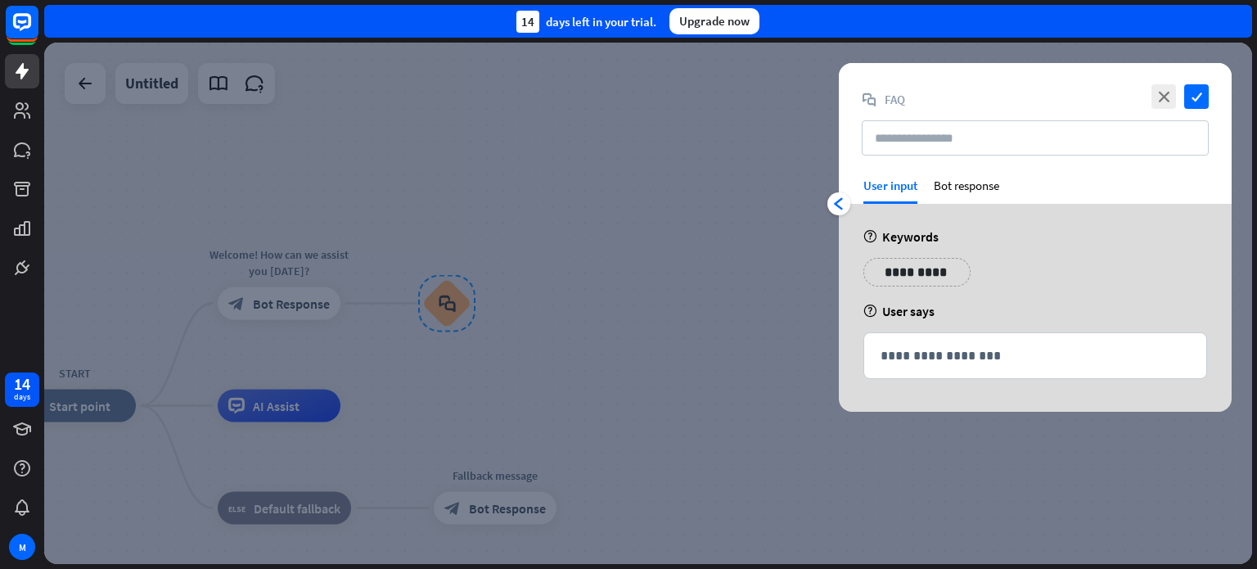
click at [903, 264] on p "**********" at bounding box center [916, 272] width 83 height 20
click at [962, 188] on div "Bot response" at bounding box center [966, 191] width 65 height 26
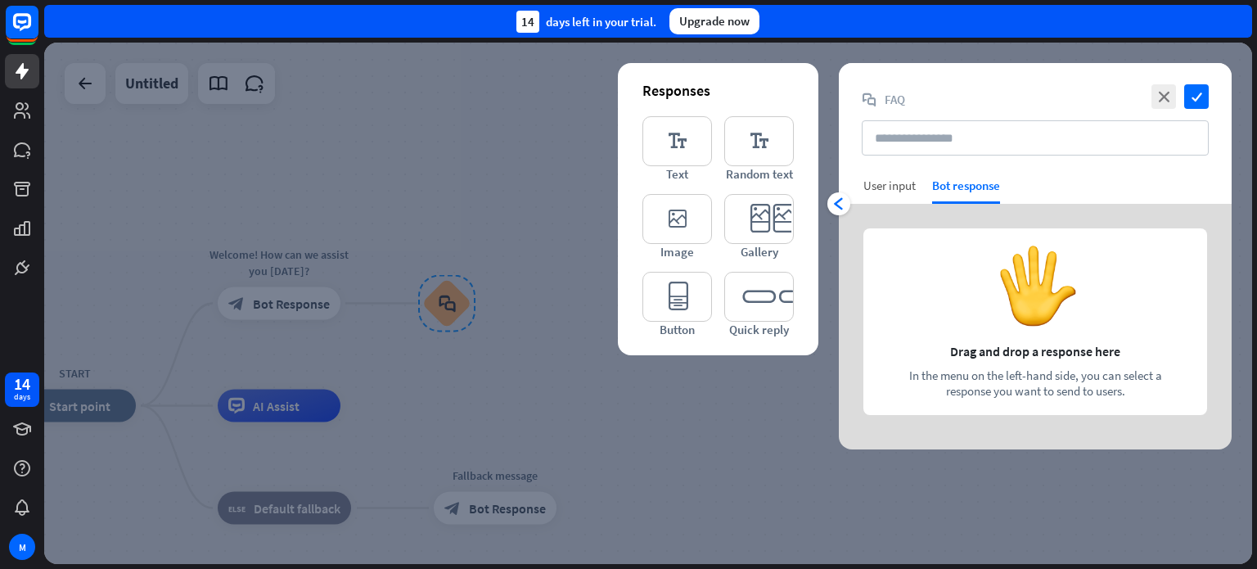
click at [888, 187] on div "User input" at bounding box center [889, 186] width 52 height 16
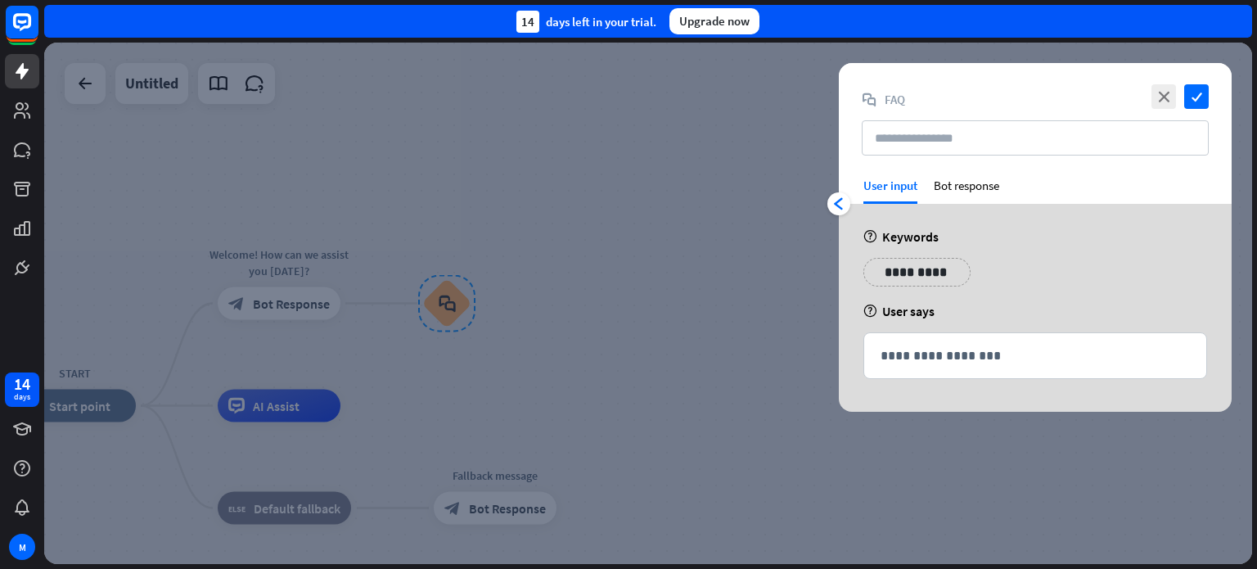
click at [898, 273] on p "**********" at bounding box center [916, 272] width 83 height 20
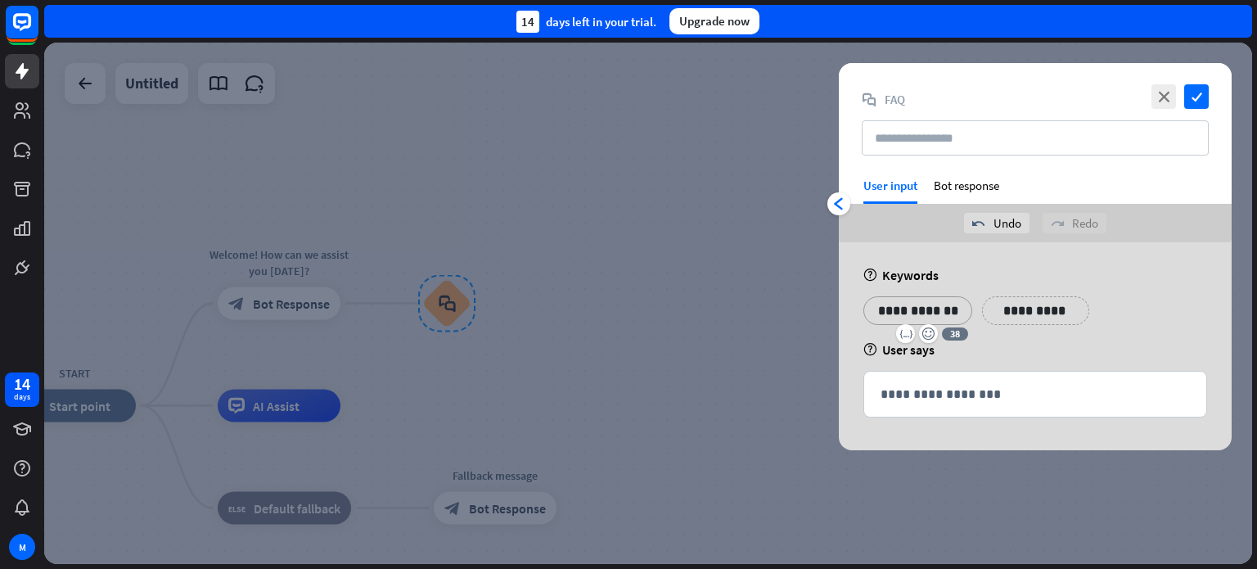
click at [1047, 300] on p "**********" at bounding box center [1035, 310] width 83 height 20
click at [954, 310] on p "**********" at bounding box center [917, 310] width 84 height 20
click at [932, 332] on icon "emoji_smile" at bounding box center [928, 333] width 14 height 13
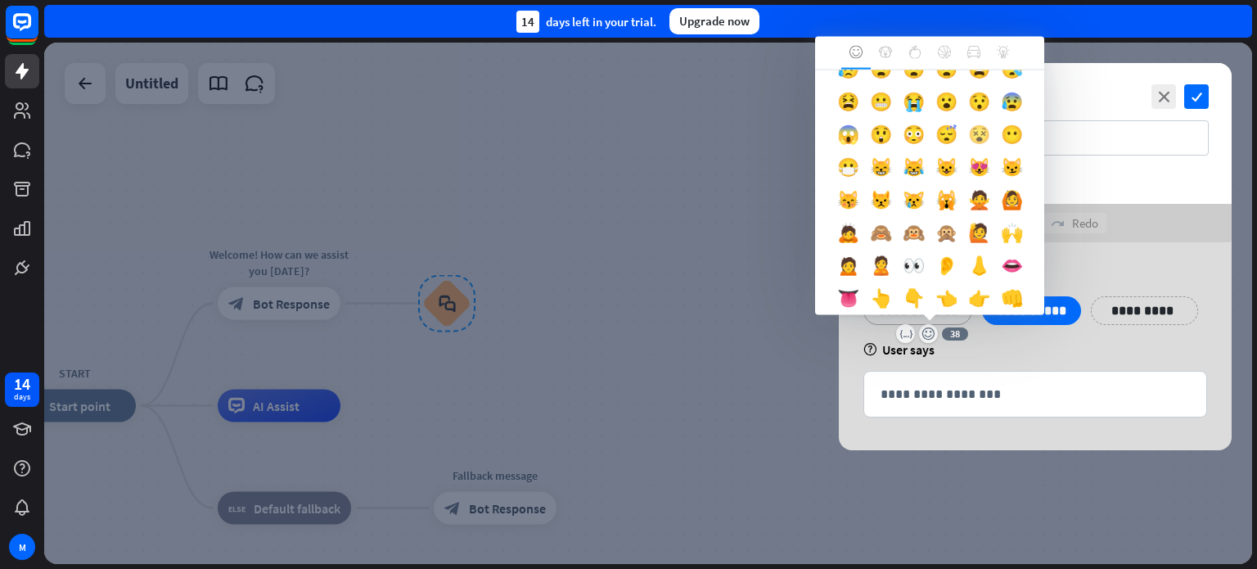
scroll to position [409, 0]
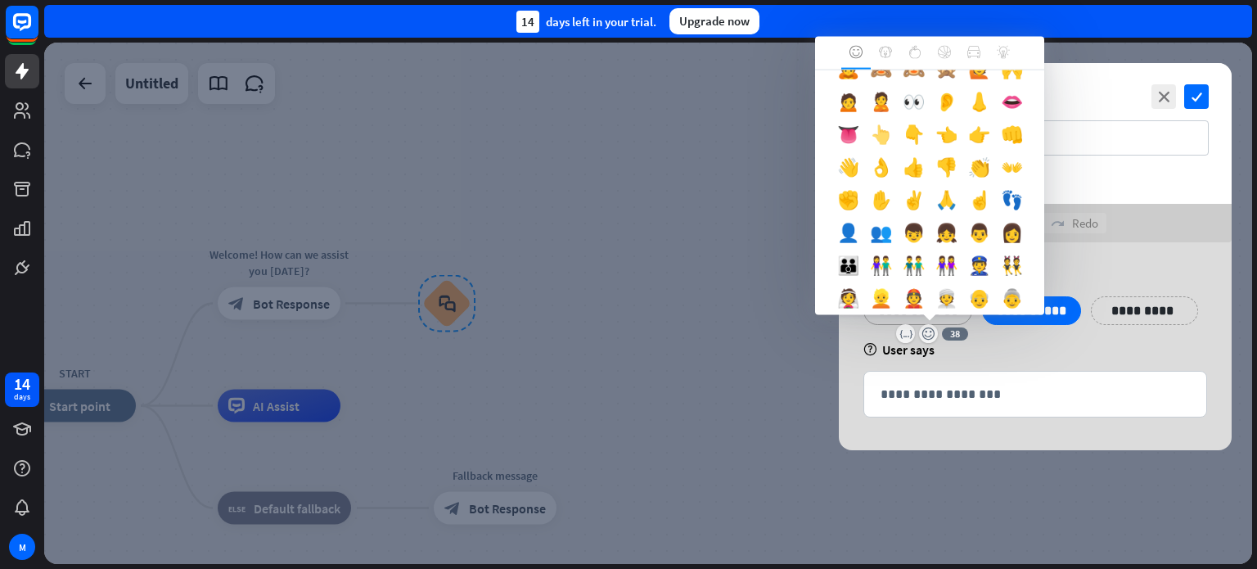
click at [897, 155] on div "👆" at bounding box center [880, 138] width 33 height 33
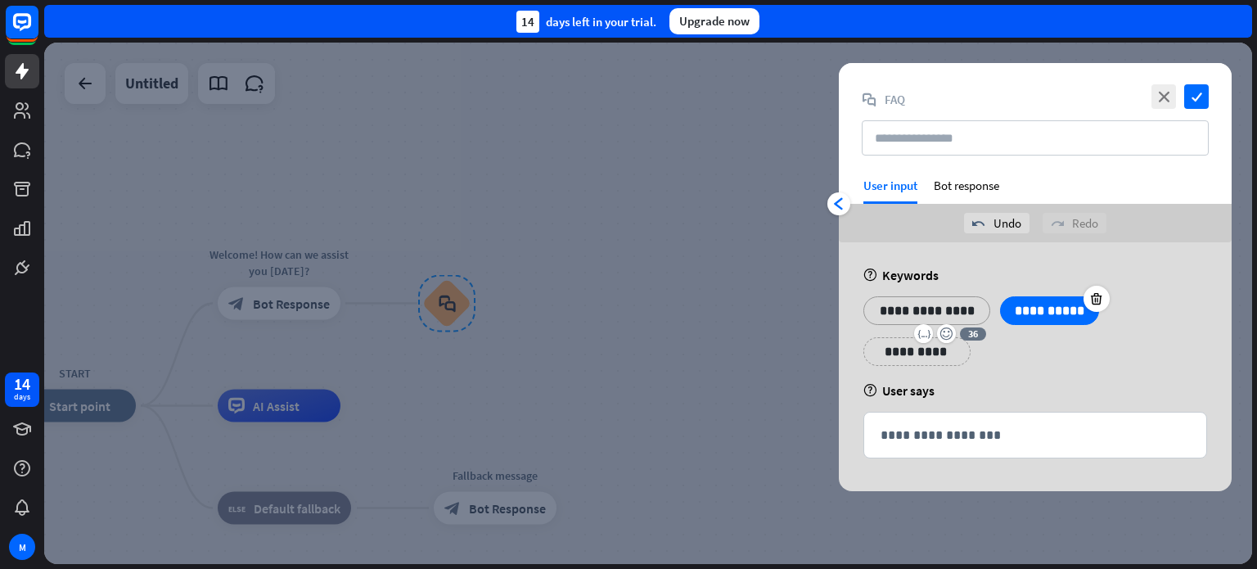
click at [1051, 308] on p "**********" at bounding box center [1049, 310] width 74 height 20
click at [1087, 310] on div "**********" at bounding box center [1049, 310] width 99 height 29
click at [1086, 313] on div "**********" at bounding box center [1049, 310] width 99 height 29
click at [1080, 307] on p "**********" at bounding box center [1049, 310] width 74 height 20
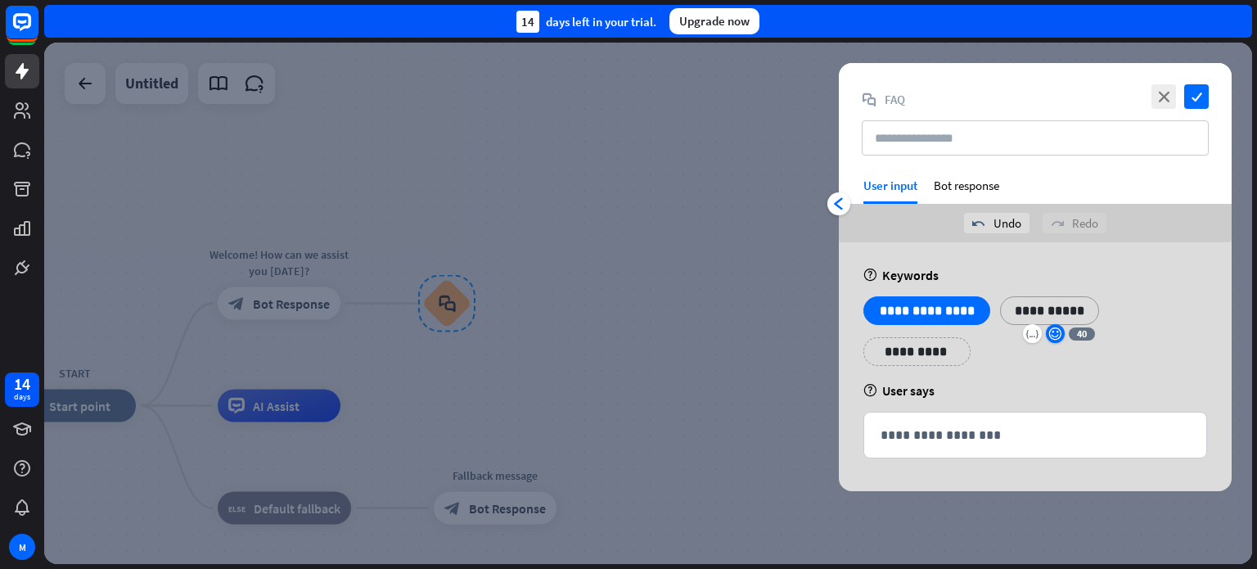
click at [1050, 337] on icon "emoji_smile" at bounding box center [1055, 333] width 14 height 13
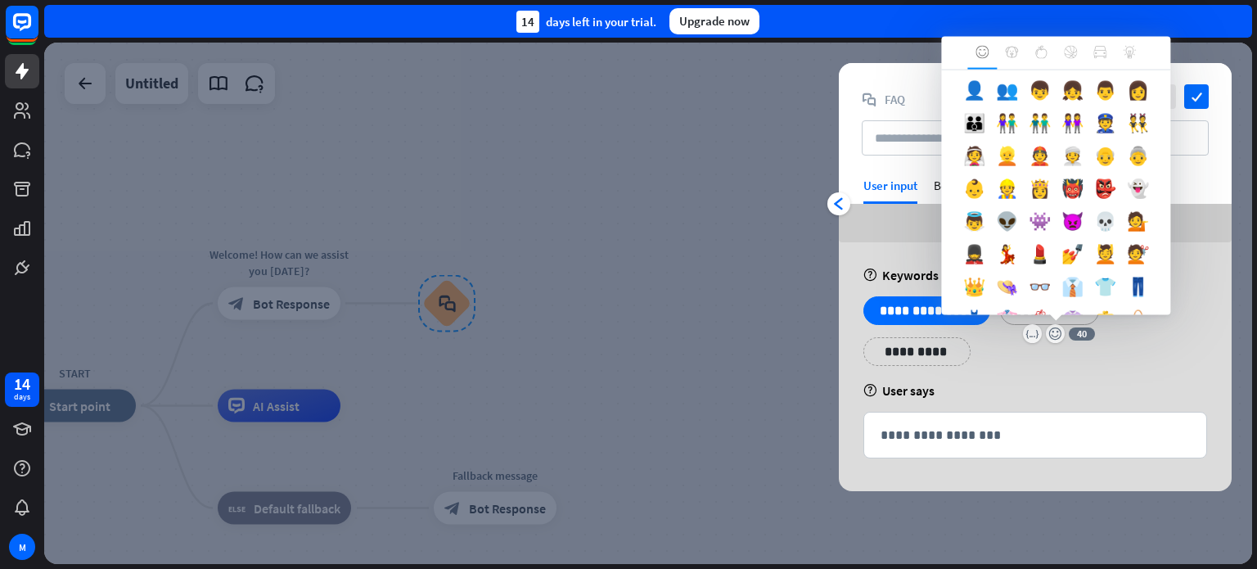
scroll to position [470, 0]
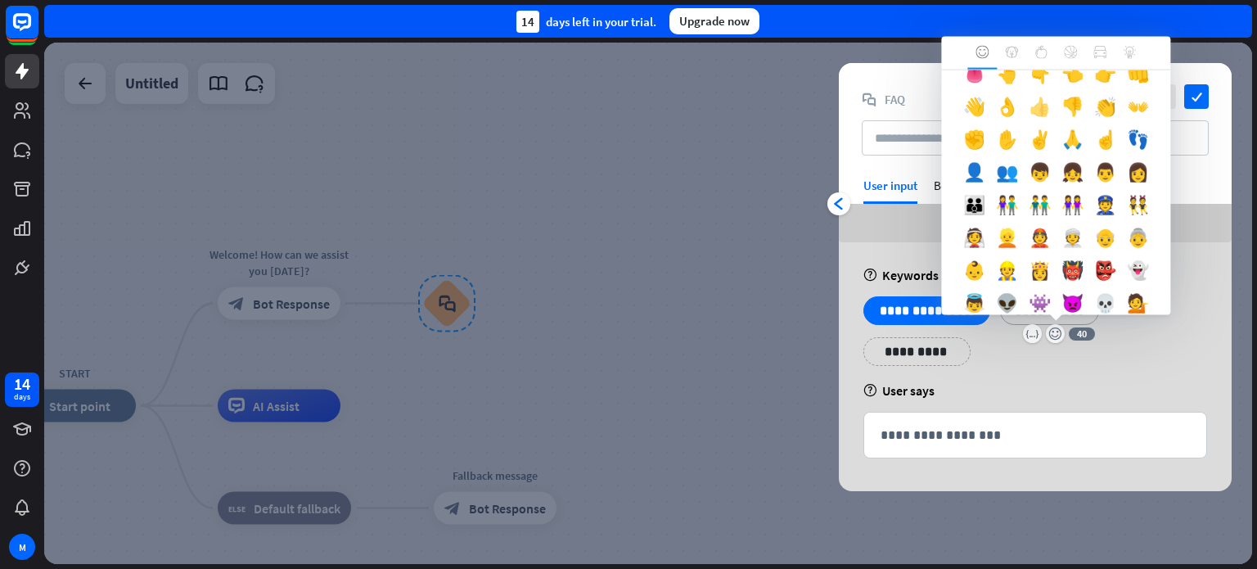
click at [1023, 127] on div "👍" at bounding box center [1039, 110] width 33 height 33
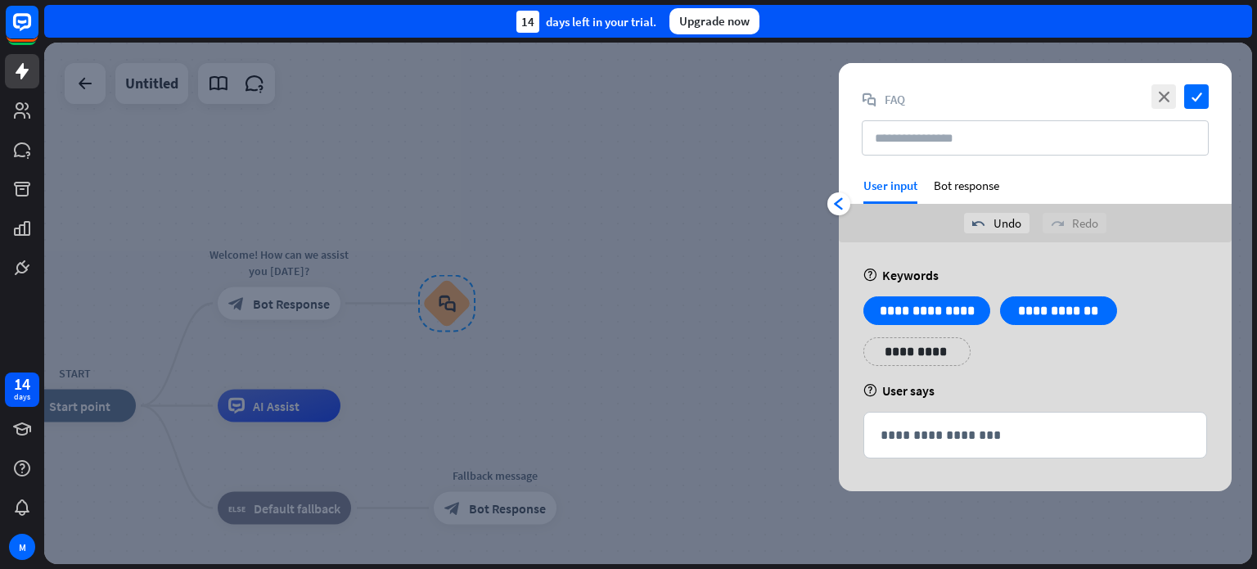
click at [1155, 367] on div "**********" at bounding box center [1034, 337] width 353 height 82
click at [943, 427] on p "**********" at bounding box center [1034, 435] width 309 height 20
click at [961, 184] on div "Bot response" at bounding box center [966, 191] width 65 height 26
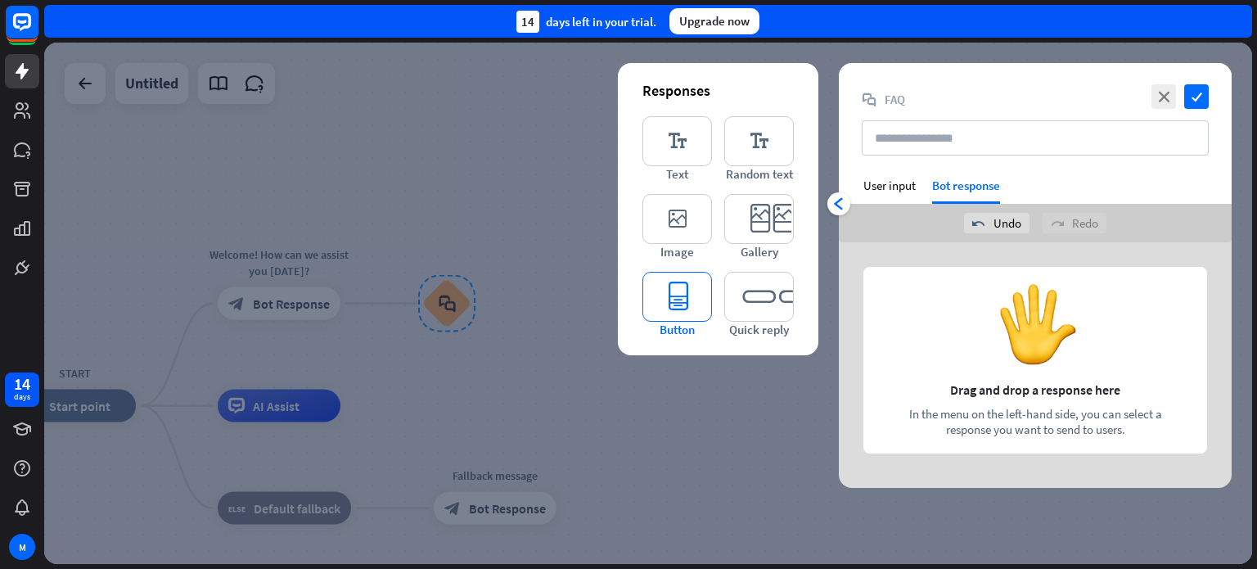
click at [664, 293] on icon "editor_button" at bounding box center [677, 297] width 70 height 50
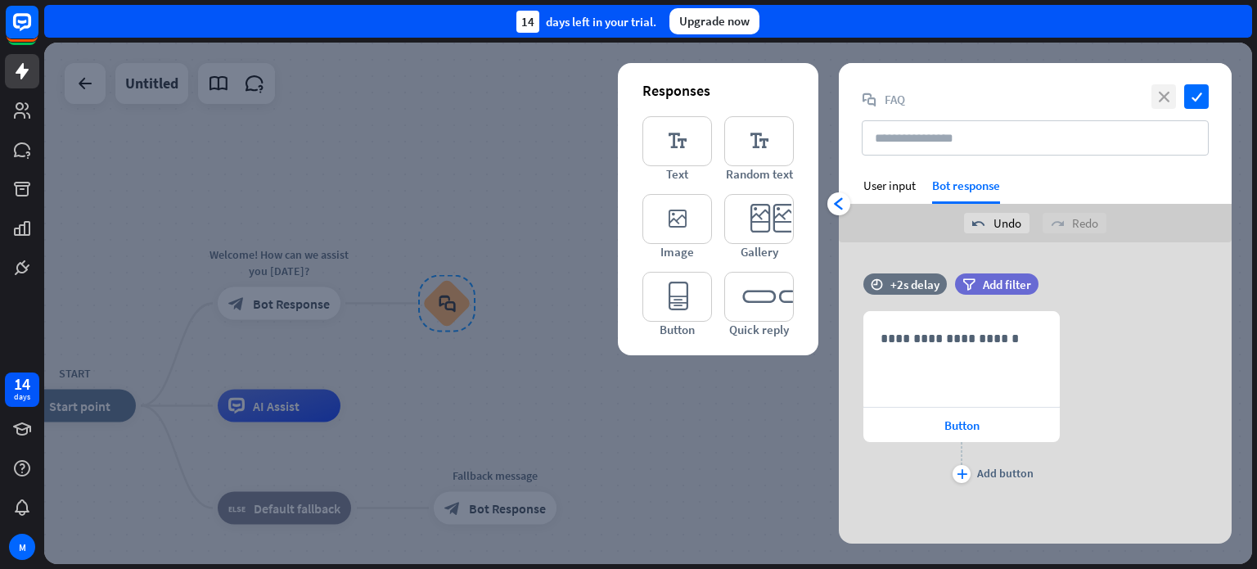
click at [1168, 101] on icon "close" at bounding box center [1163, 96] width 25 height 25
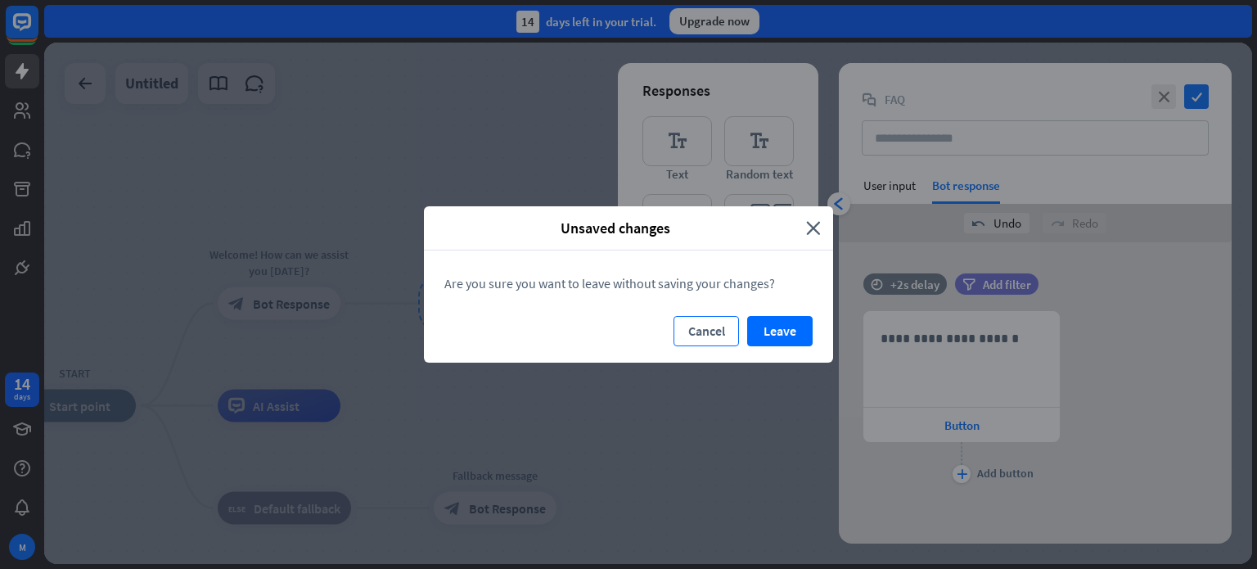
click at [719, 331] on button "Cancel" at bounding box center [705, 331] width 65 height 30
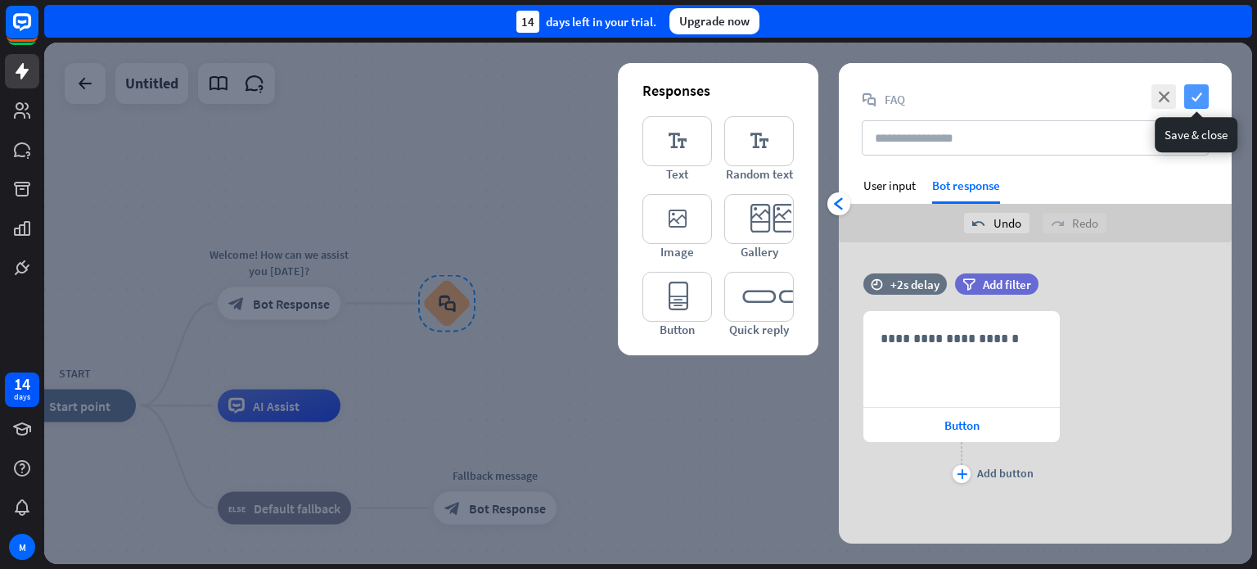
click at [1195, 94] on icon "check" at bounding box center [1196, 96] width 25 height 25
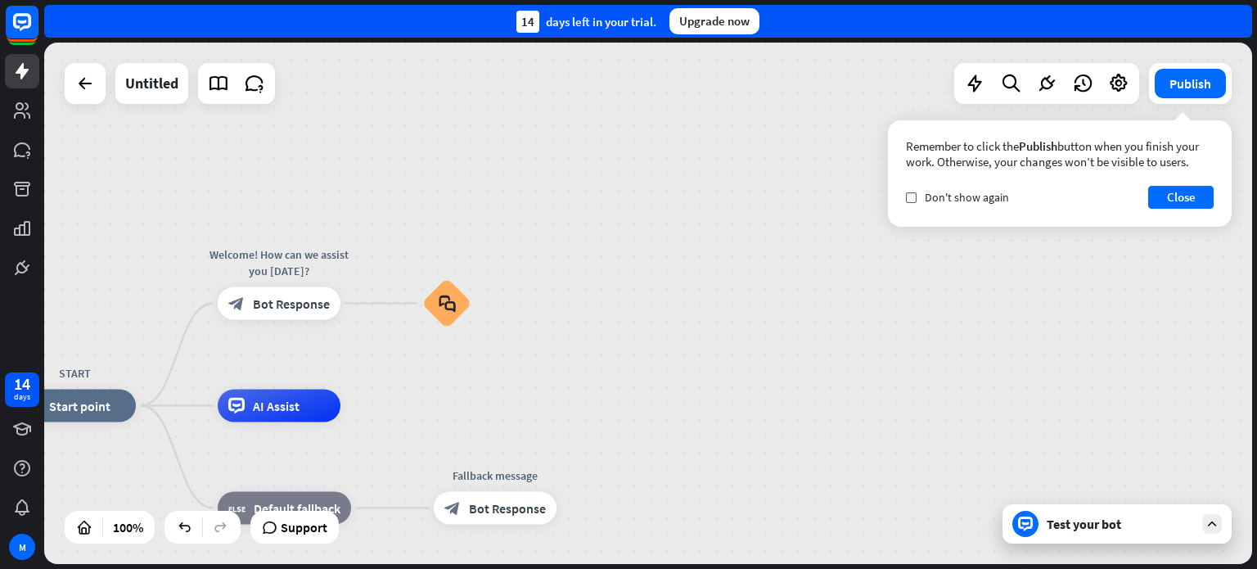
click at [1209, 520] on icon at bounding box center [1211, 523] width 15 height 15
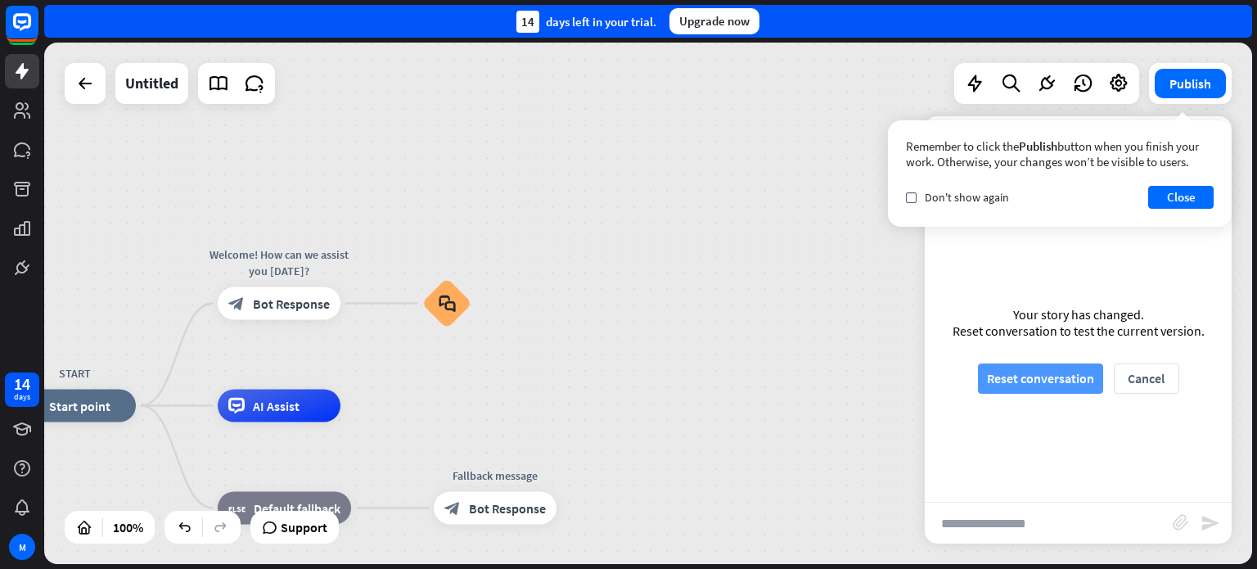
click at [1032, 382] on button "Reset conversation" at bounding box center [1040, 378] width 125 height 30
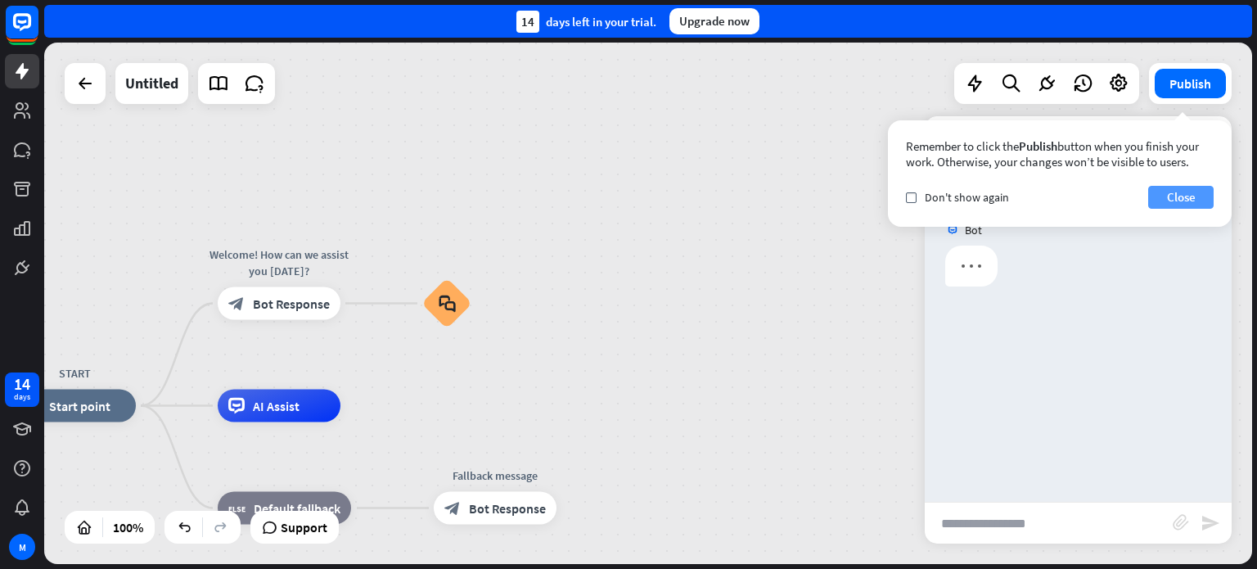
click at [1172, 202] on button "Close" at bounding box center [1180, 197] width 65 height 23
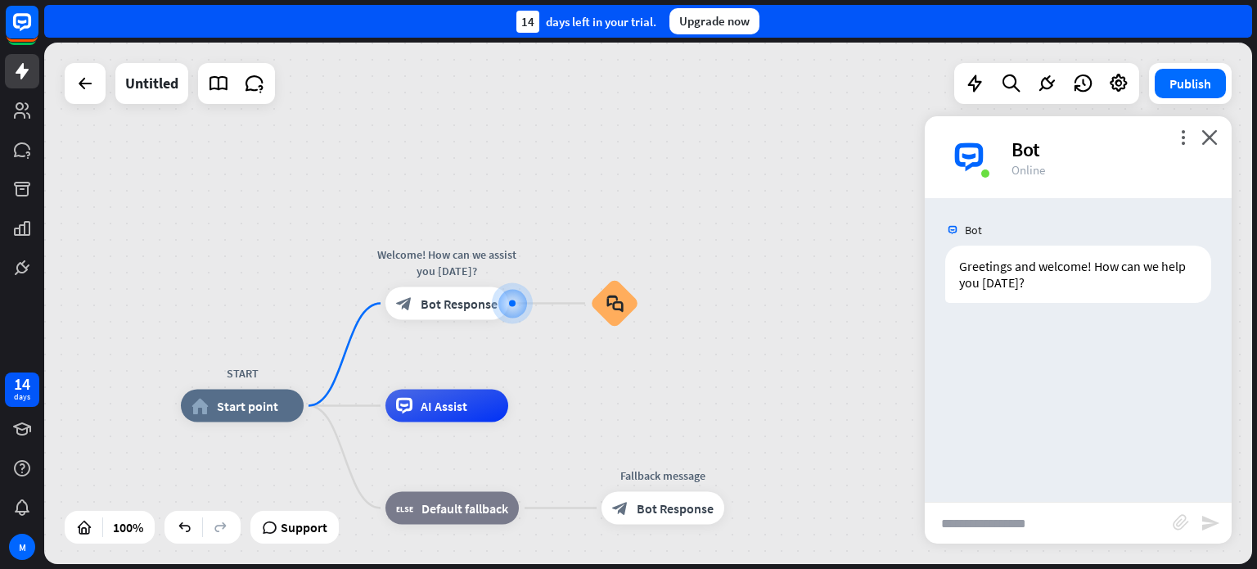
click at [1038, 525] on input "text" at bounding box center [1049, 522] width 248 height 41
type input "**"
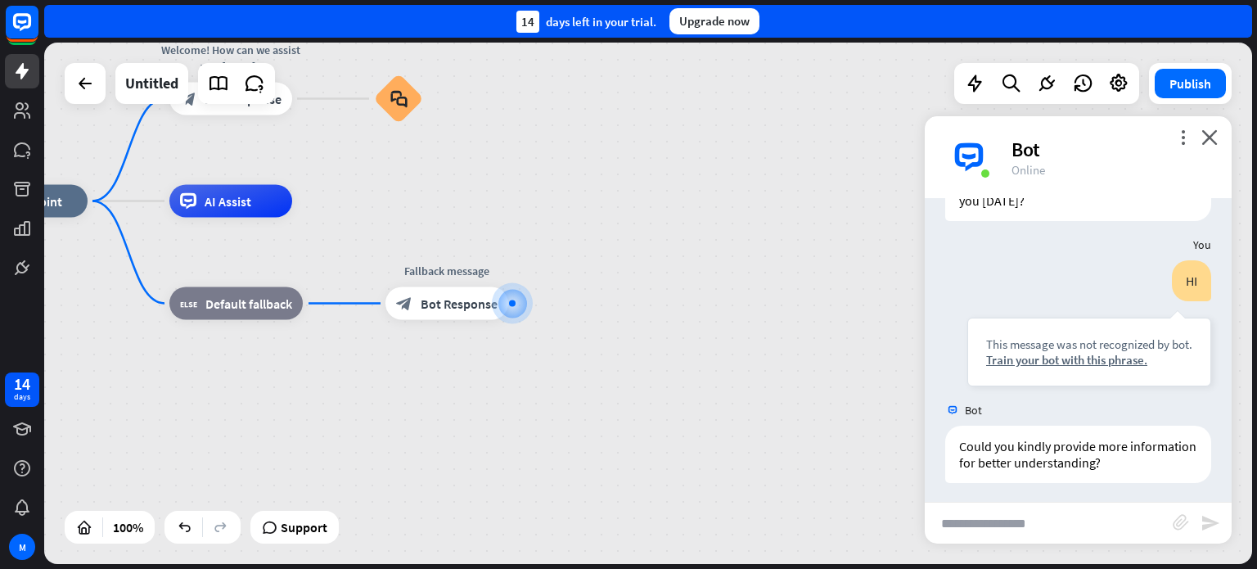
scroll to position [87, 0]
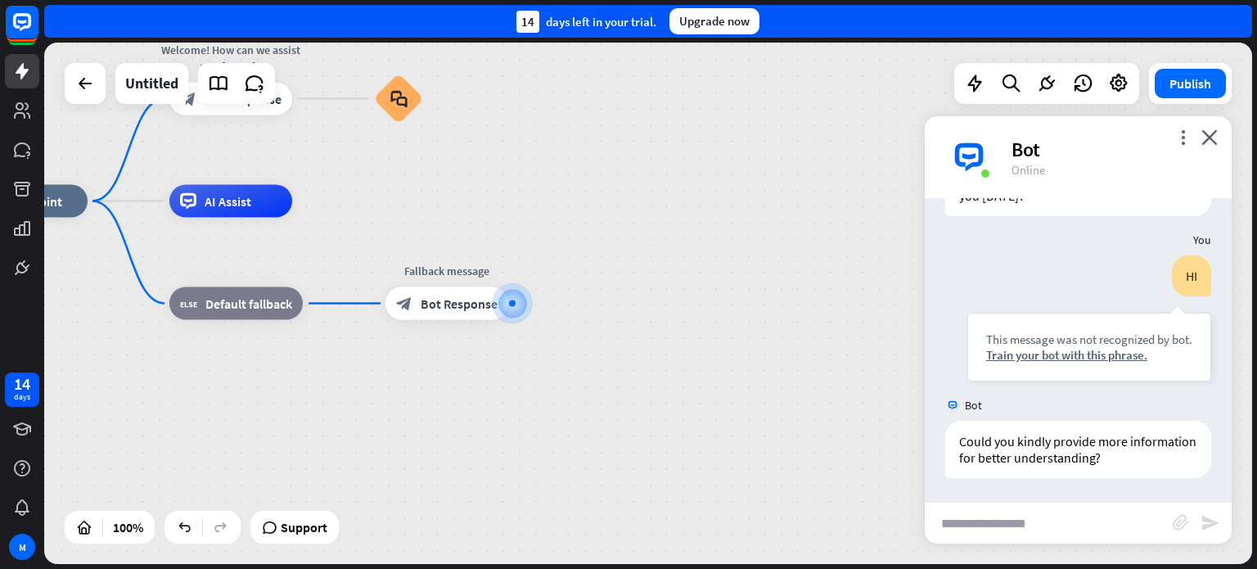
type input "*"
type input "*****"
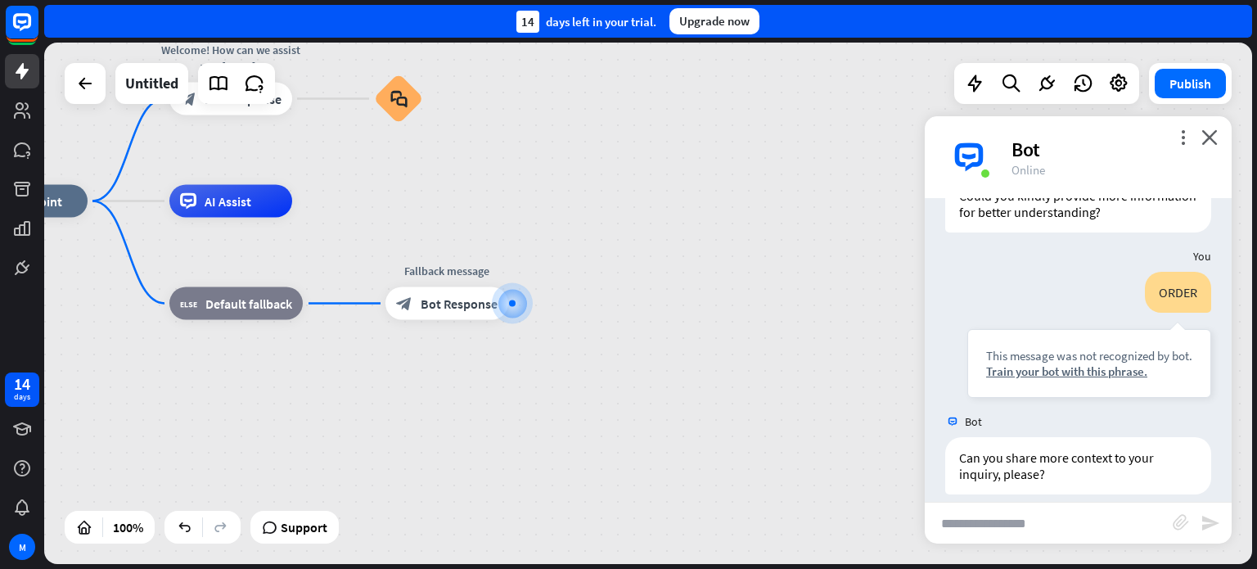
scroll to position [349, 0]
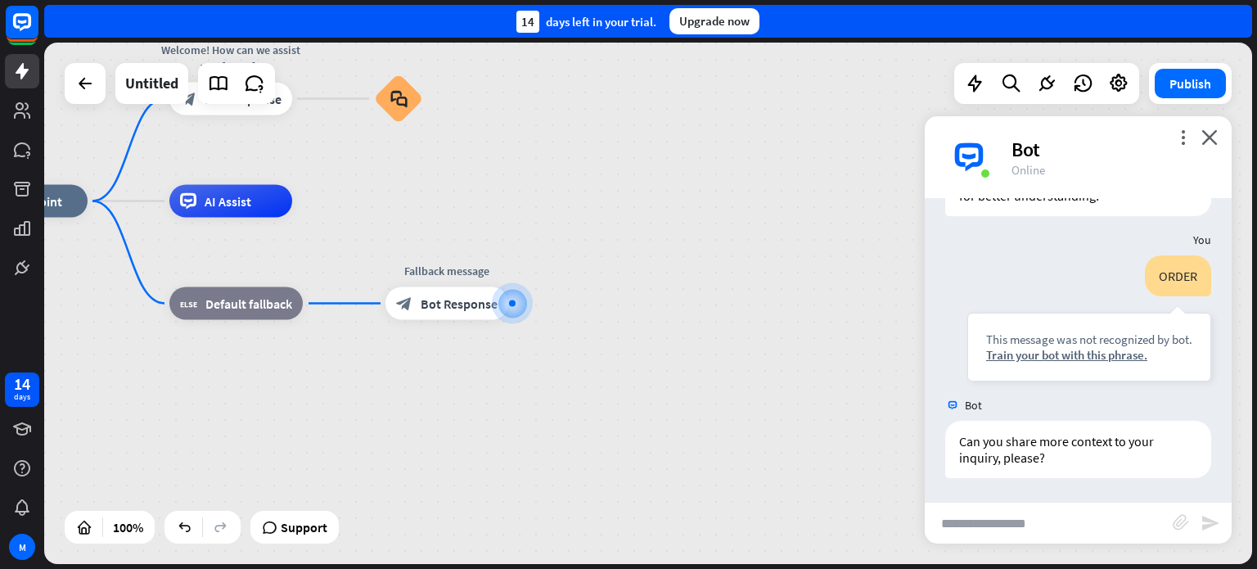
click at [524, 201] on div "START home_2 Start point Welcome! How can we assist you [DATE]? block_bot_respo…" at bounding box center [569, 461] width 1208 height 521
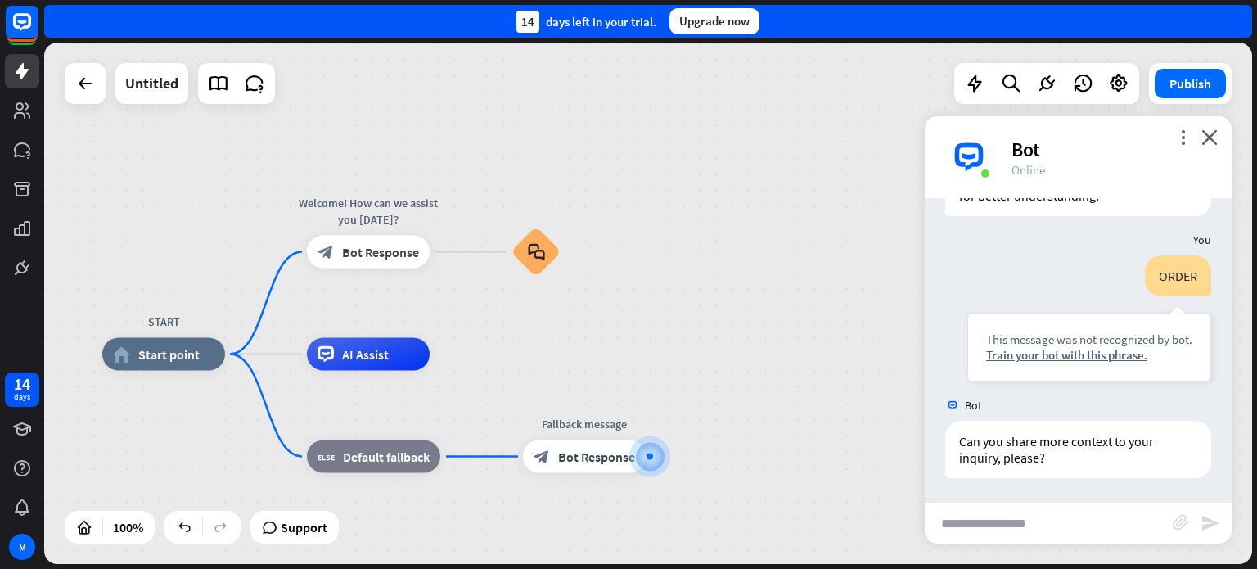
drag, startPoint x: 617, startPoint y: 235, endPoint x: 767, endPoint y: 394, distance: 218.2
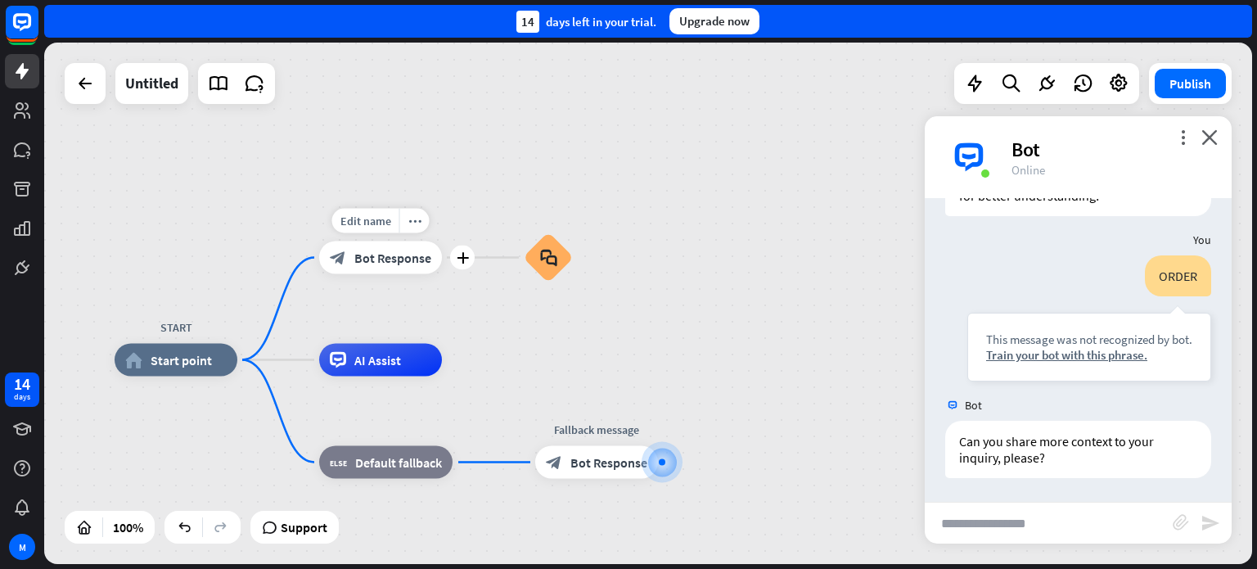
click at [357, 254] on span "Bot Response" at bounding box center [392, 258] width 77 height 16
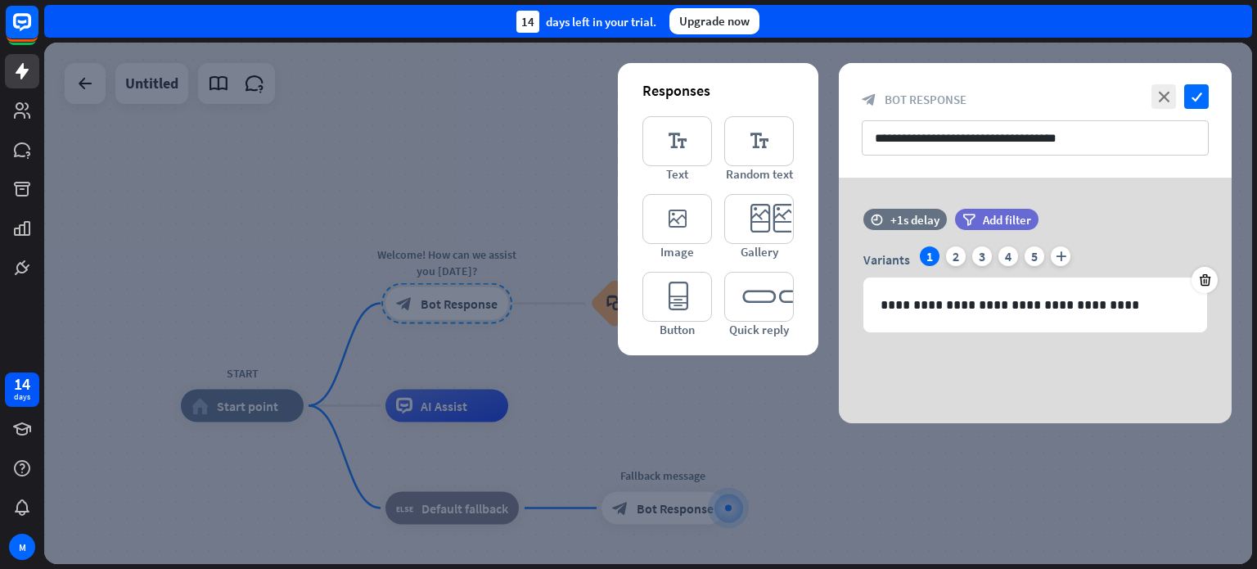
click at [186, 263] on div at bounding box center [648, 303] width 1208 height 521
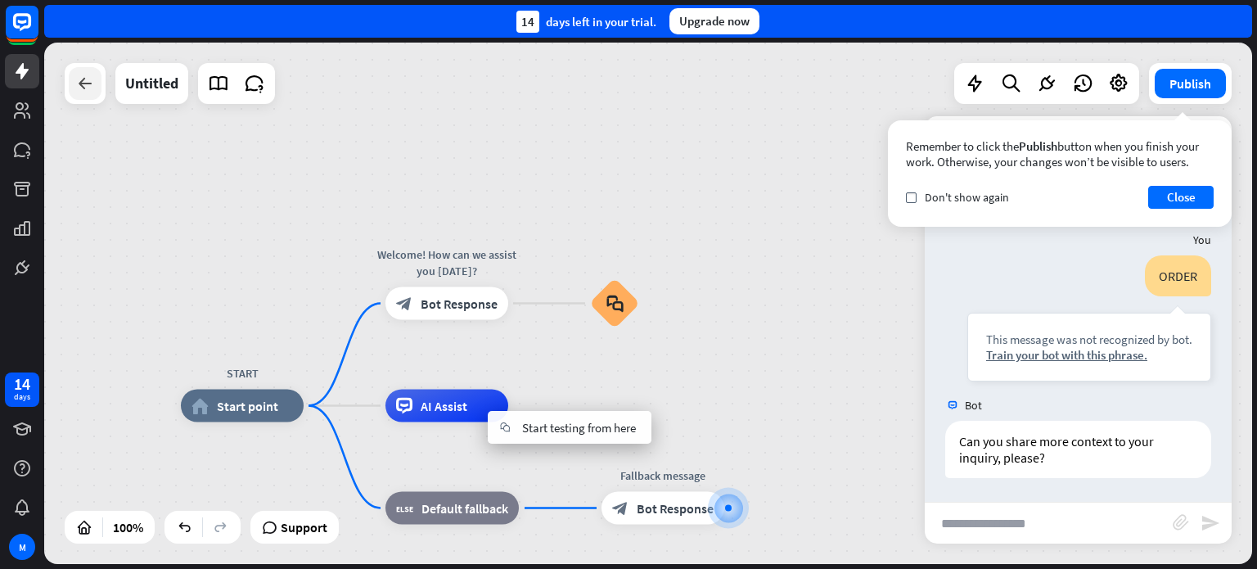
click at [87, 88] on icon at bounding box center [85, 84] width 20 height 20
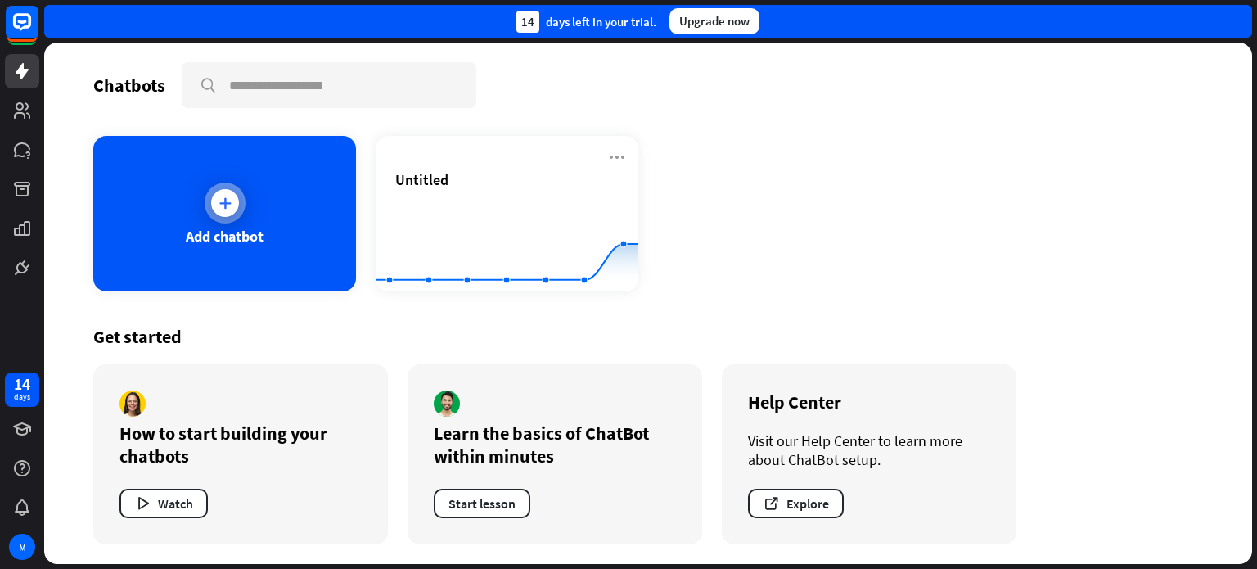
click at [230, 195] on icon at bounding box center [225, 203] width 16 height 16
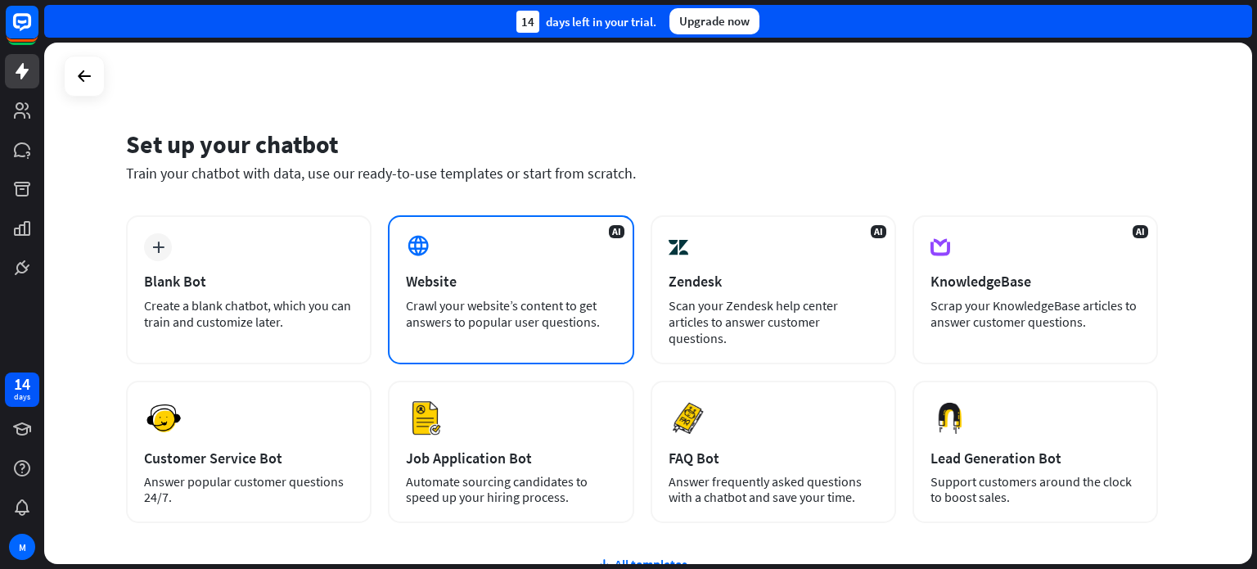
click at [448, 304] on div "Crawl your website’s content to get answers to popular user questions." at bounding box center [510, 313] width 209 height 33
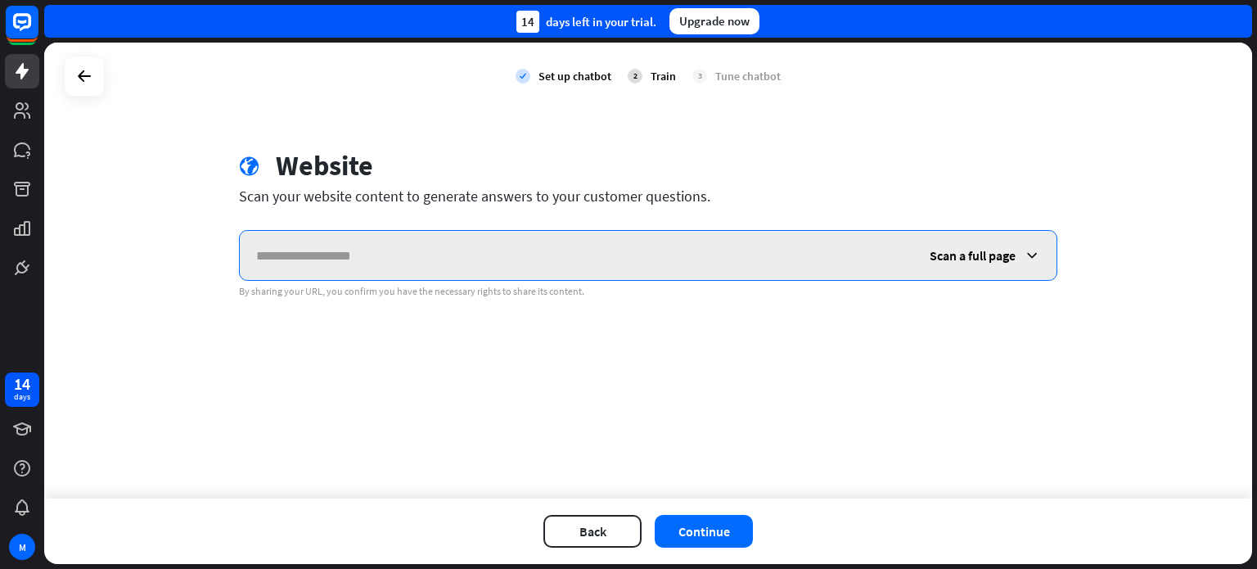
click at [519, 267] on input "text" at bounding box center [576, 255] width 673 height 49
paste input "**********"
type input "**********"
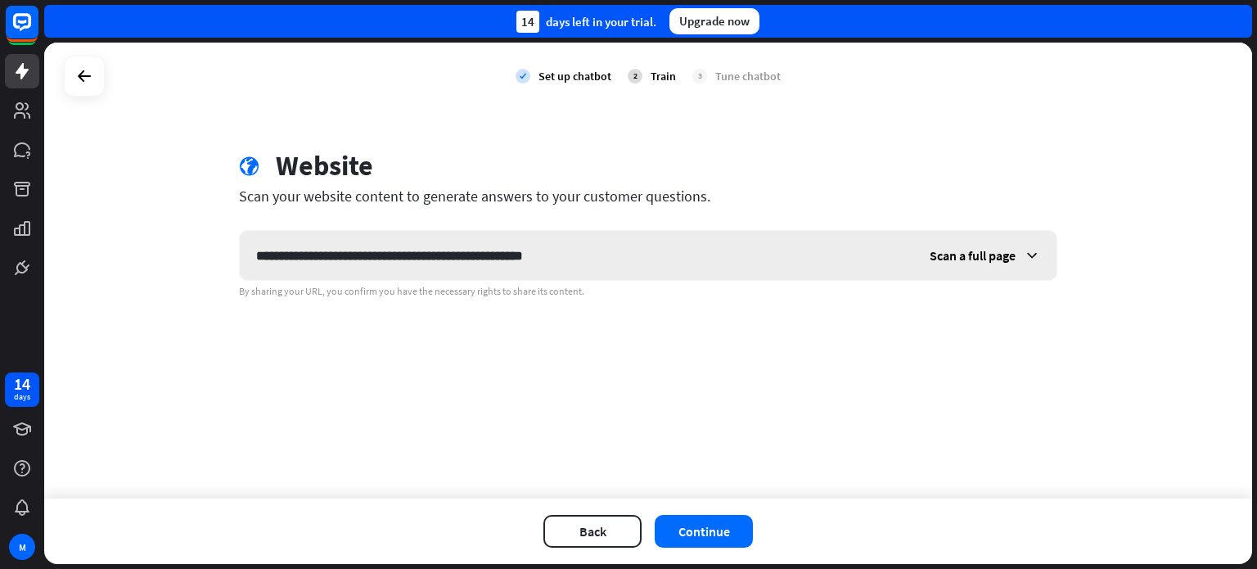
click at [1028, 250] on icon at bounding box center [1032, 255] width 16 height 16
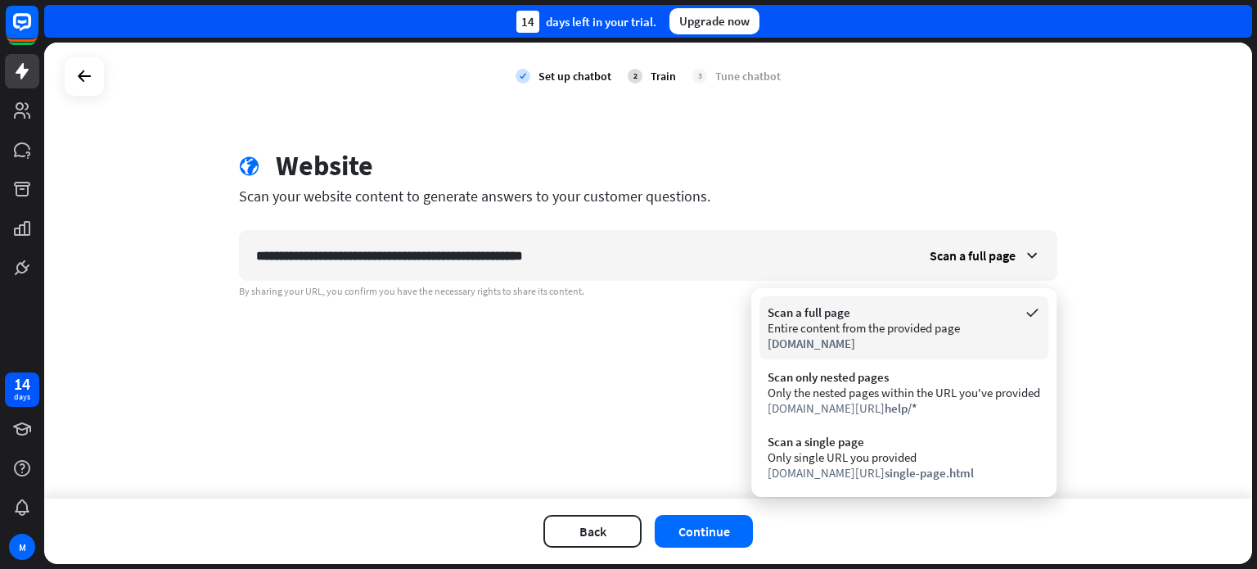
click at [861, 311] on div "Scan a full page" at bounding box center [903, 312] width 272 height 16
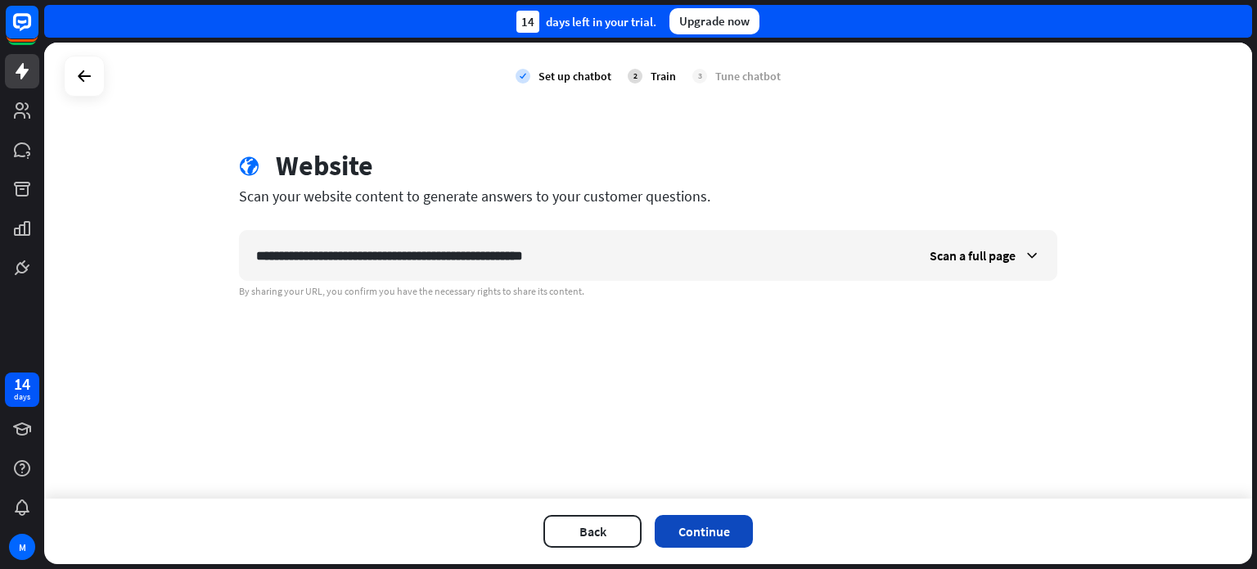
click at [708, 528] on button "Continue" at bounding box center [704, 531] width 98 height 33
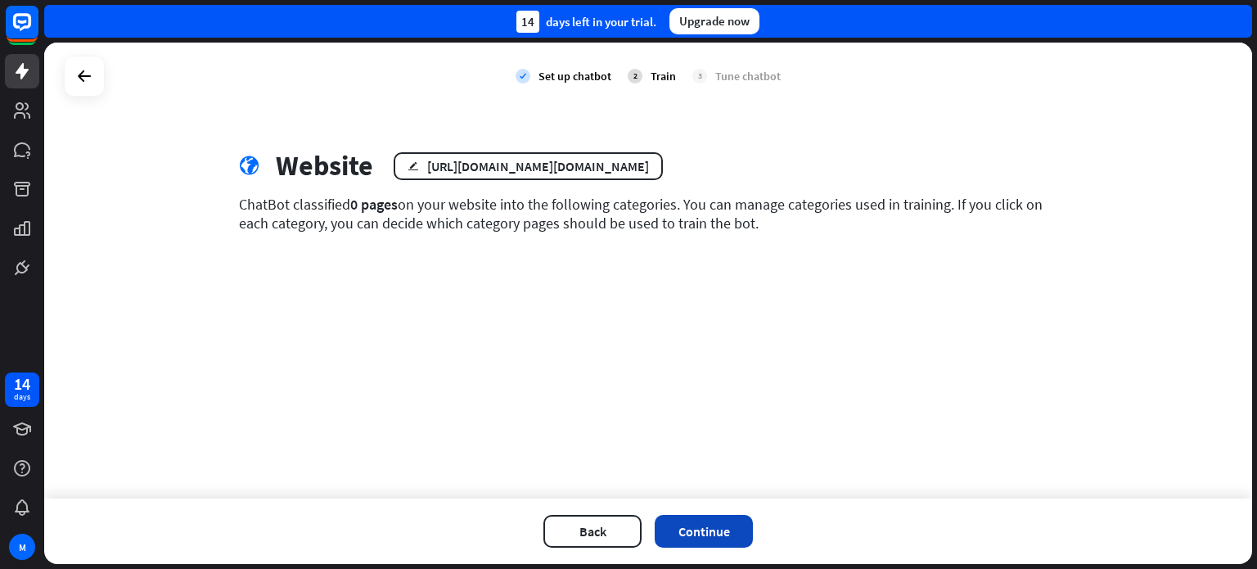
click at [713, 537] on button "Continue" at bounding box center [704, 531] width 98 height 33
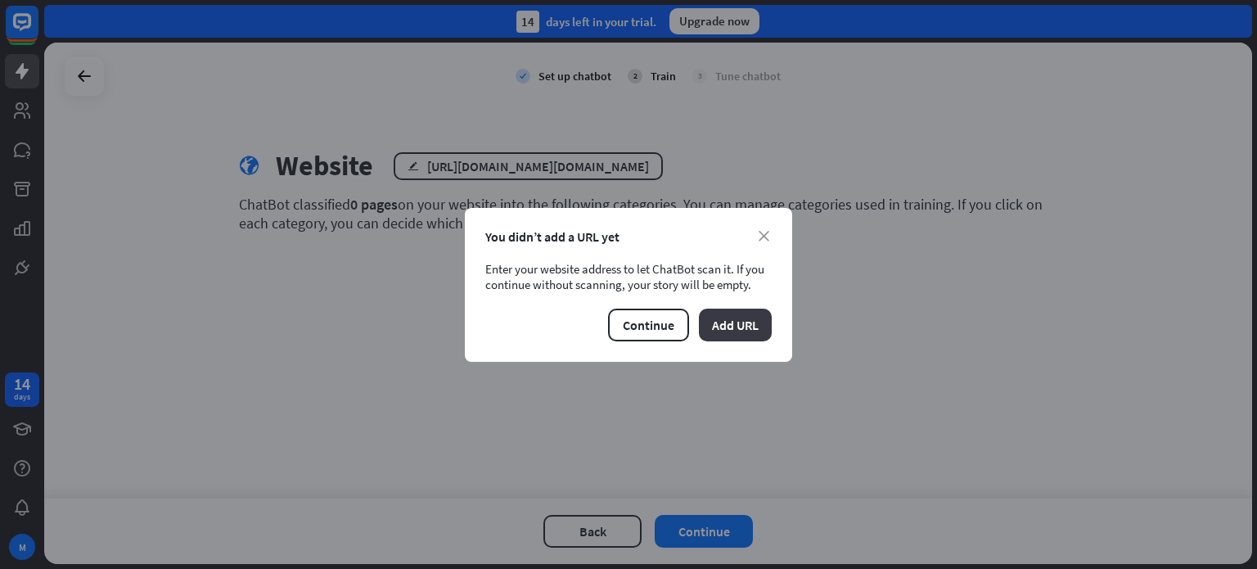
click at [743, 323] on button "Add URL" at bounding box center [735, 324] width 73 height 33
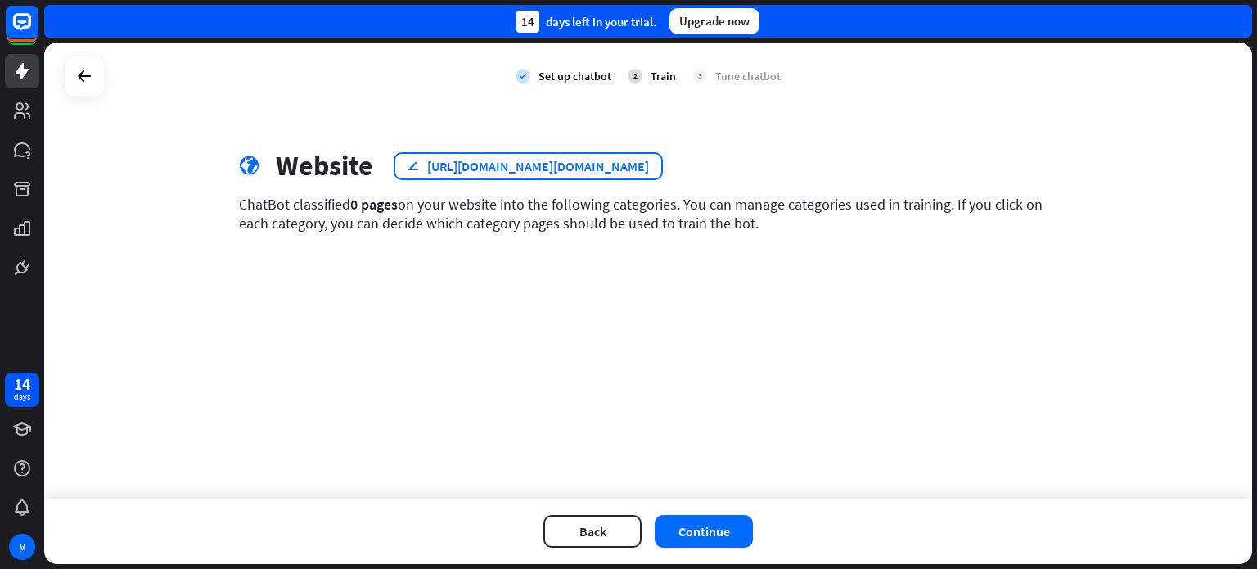
click at [649, 169] on div "[URL][DOMAIN_NAME][DOMAIN_NAME]" at bounding box center [538, 166] width 222 height 16
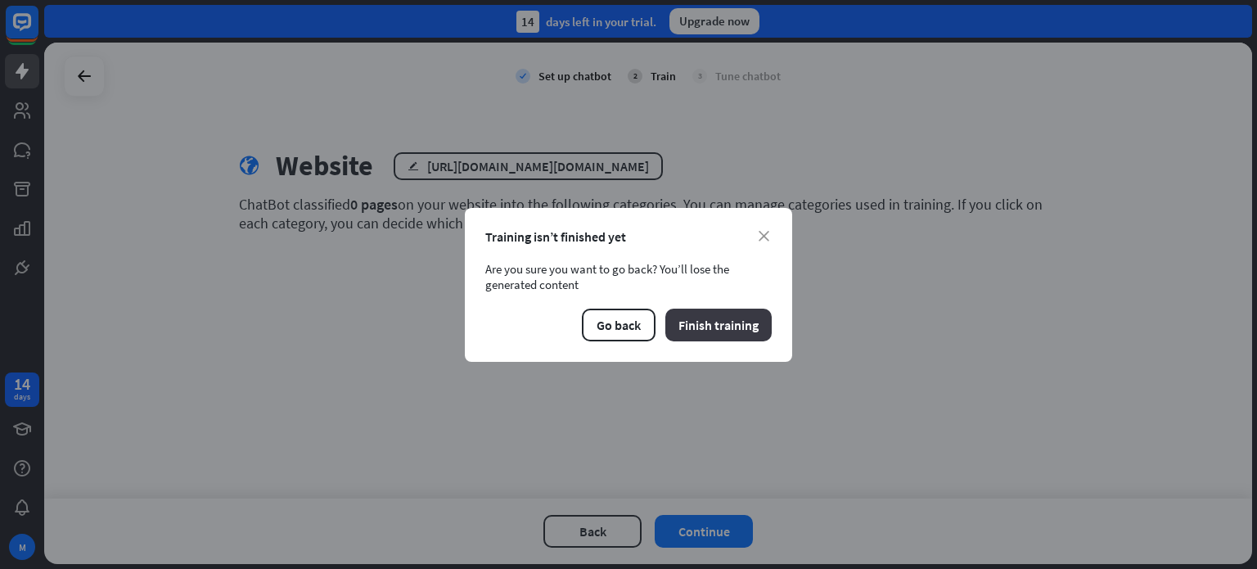
click at [697, 333] on button "Finish training" at bounding box center [718, 324] width 106 height 33
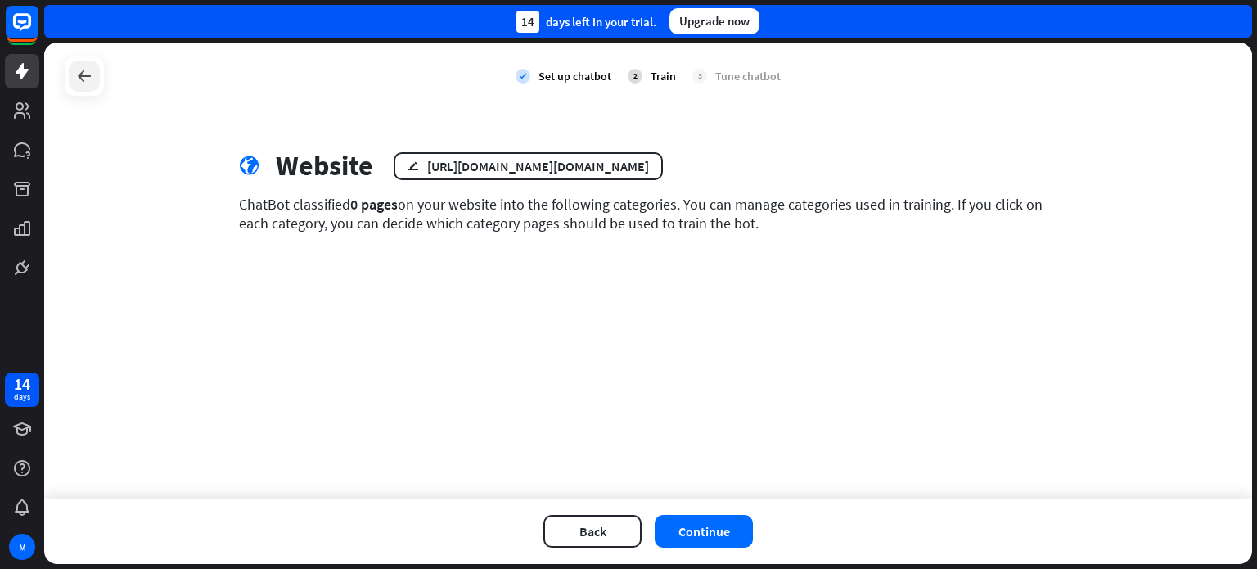
click at [84, 74] on icon at bounding box center [84, 76] width 20 height 20
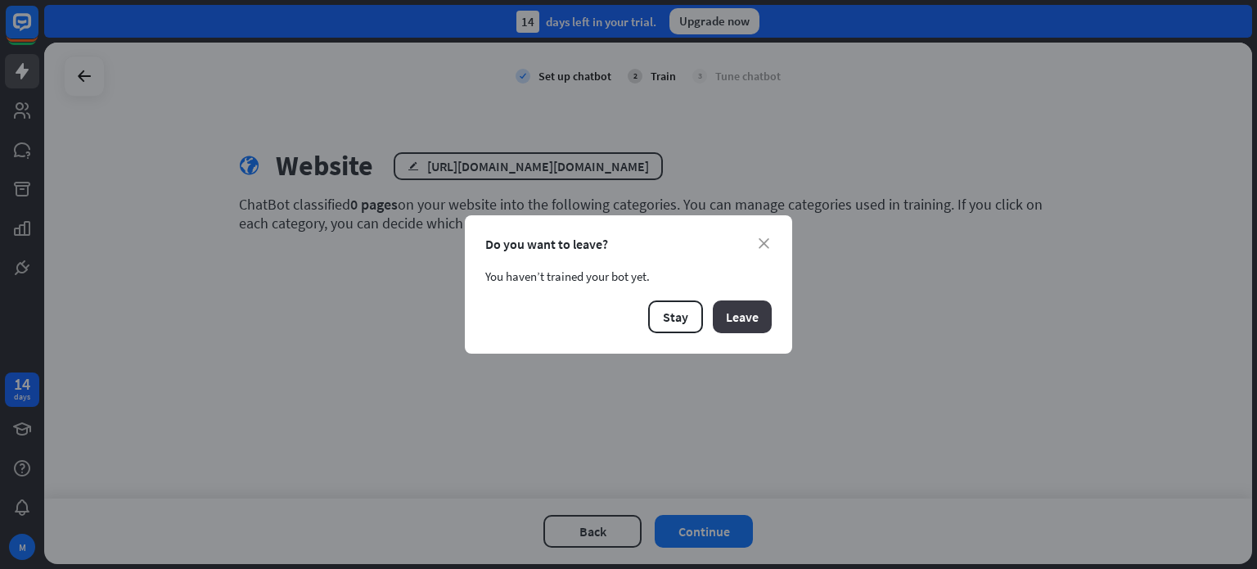
click at [754, 317] on button "Leave" at bounding box center [742, 316] width 59 height 33
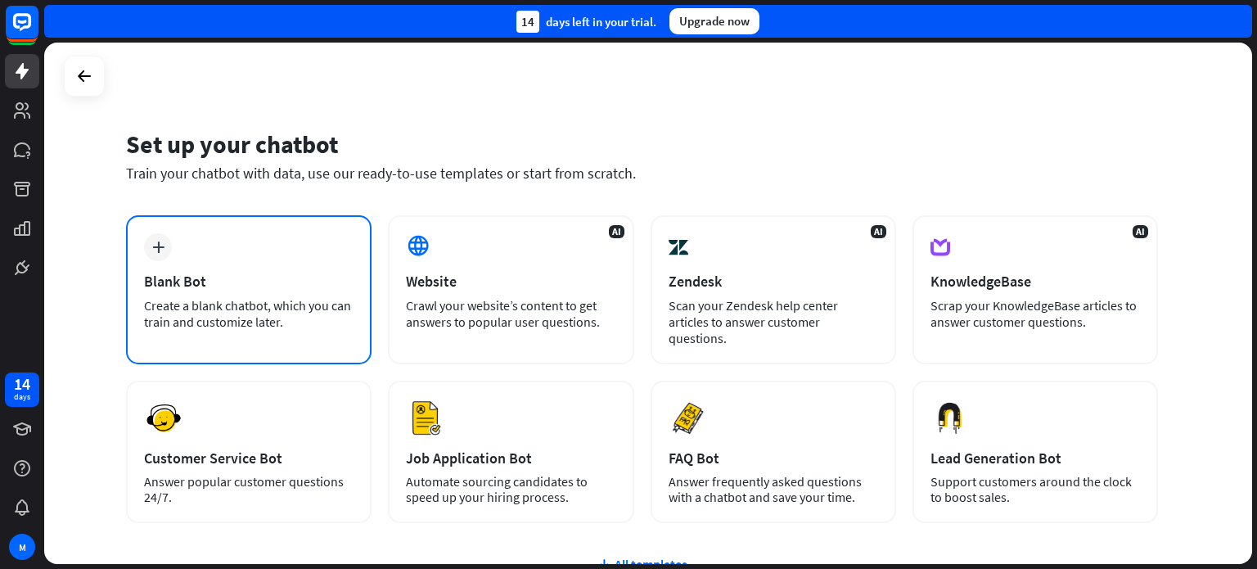
click at [182, 263] on div "plus Blank Bot Create a blank chatbot, which you can train and customize later." at bounding box center [248, 289] width 245 height 149
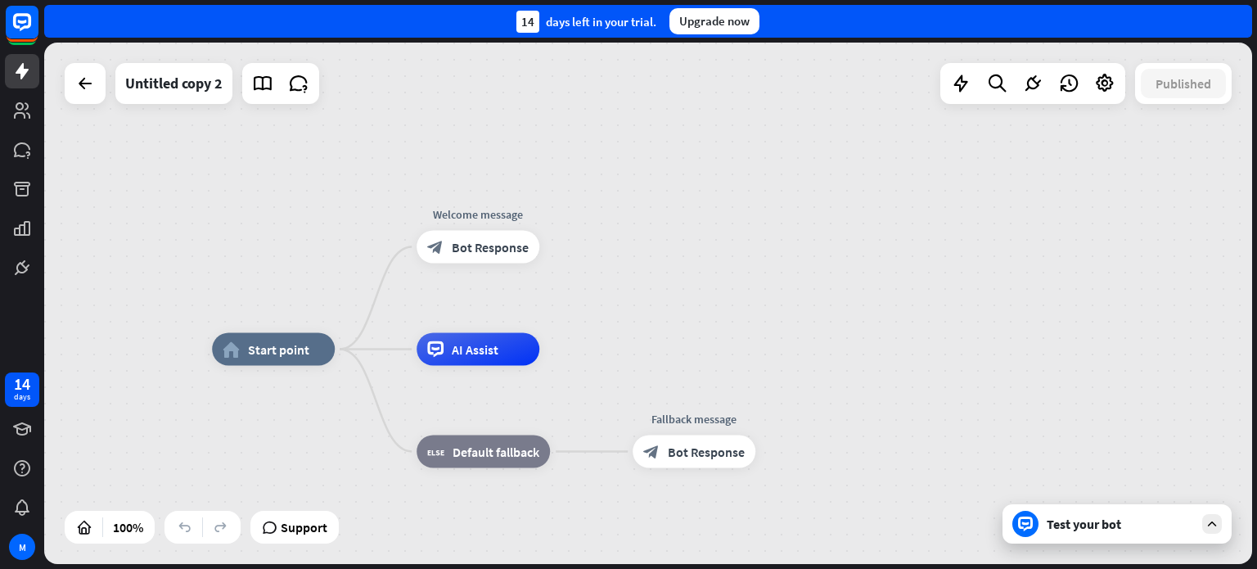
drag, startPoint x: 948, startPoint y: 281, endPoint x: 867, endPoint y: 330, distance: 94.3
click at [867, 330] on div "home_2 Start point Welcome message block_bot_response Bot Response AI Assist bl…" at bounding box center [648, 303] width 1208 height 521
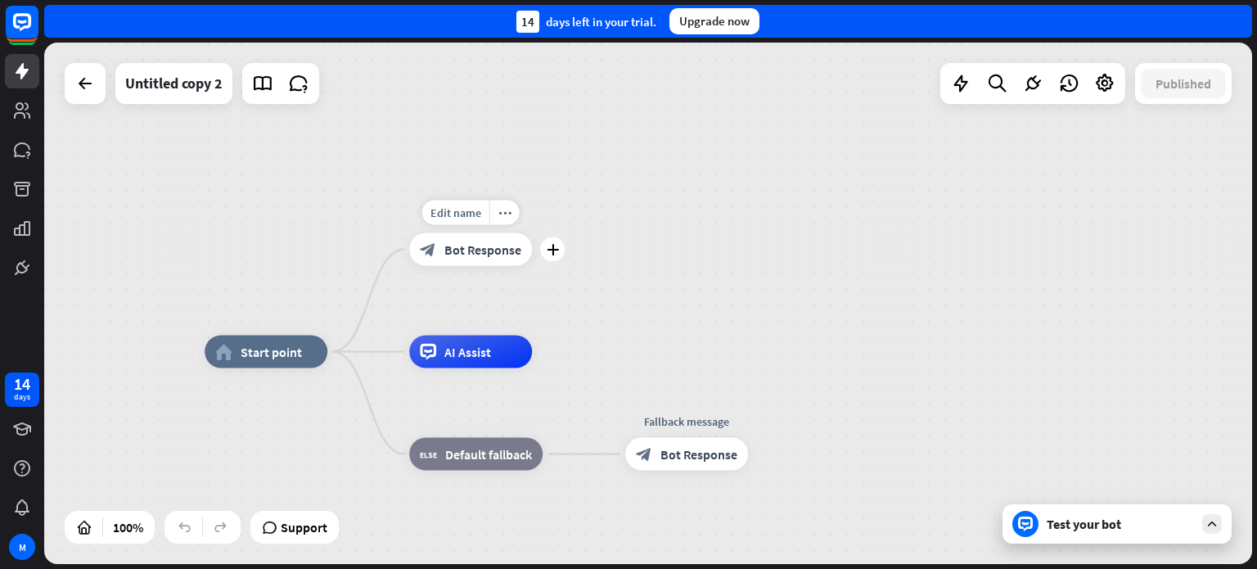
click at [461, 253] on span "Bot Response" at bounding box center [482, 249] width 77 height 16
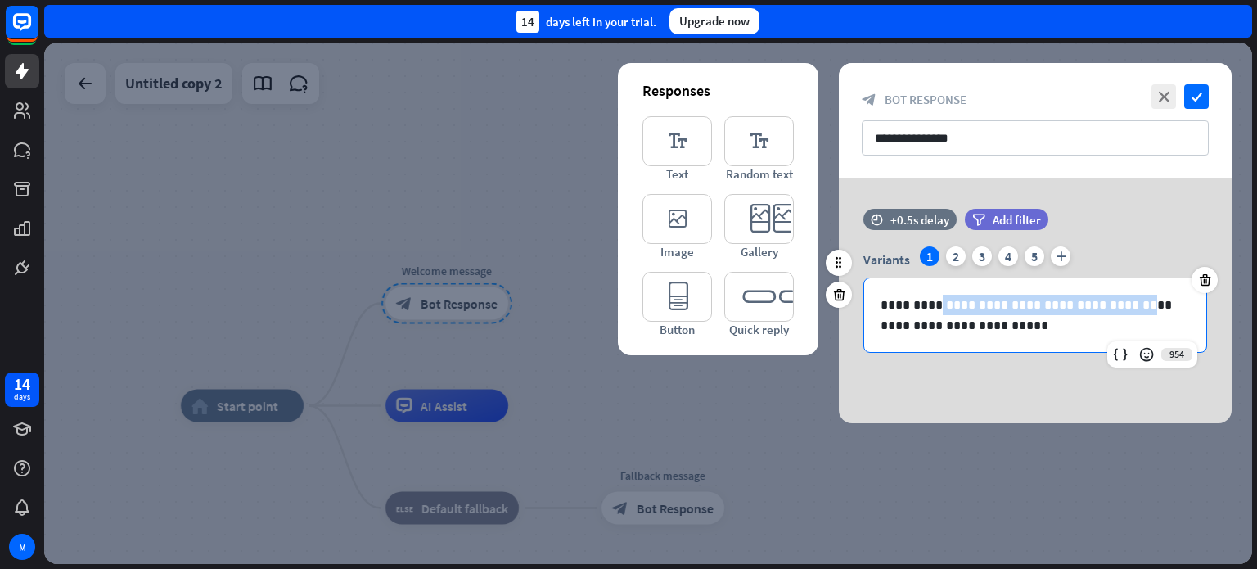
drag, startPoint x: 1110, startPoint y: 304, endPoint x: 937, endPoint y: 299, distance: 173.5
click at [937, 299] on p "**********" at bounding box center [1034, 315] width 309 height 41
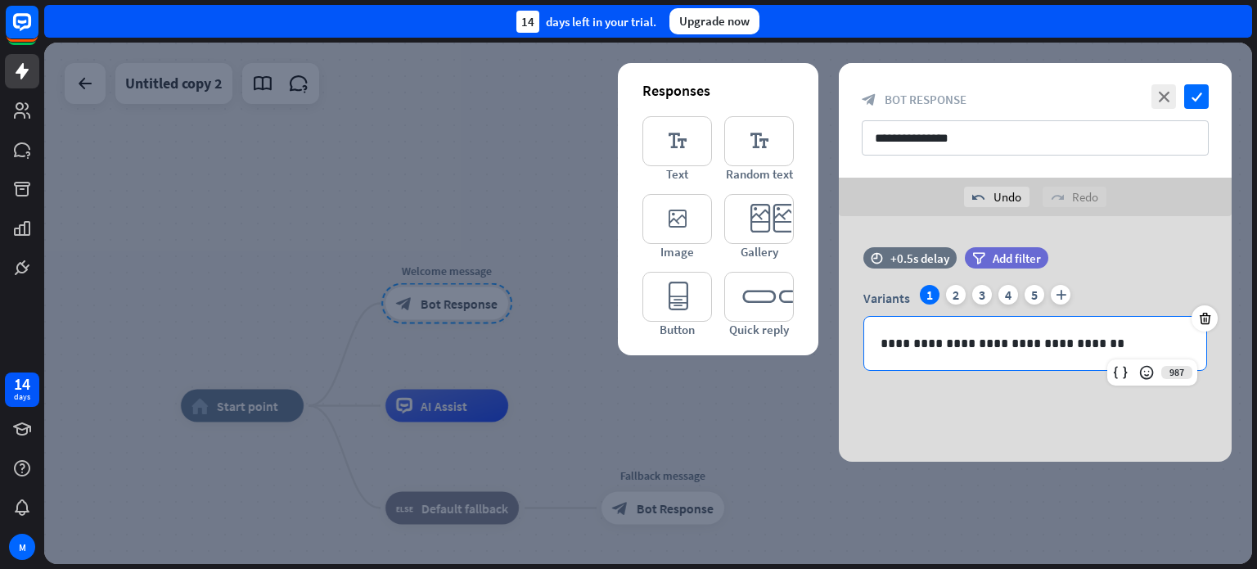
click at [1076, 413] on div "**********" at bounding box center [1035, 338] width 393 height 245
click at [1197, 96] on icon "check" at bounding box center [1196, 96] width 25 height 25
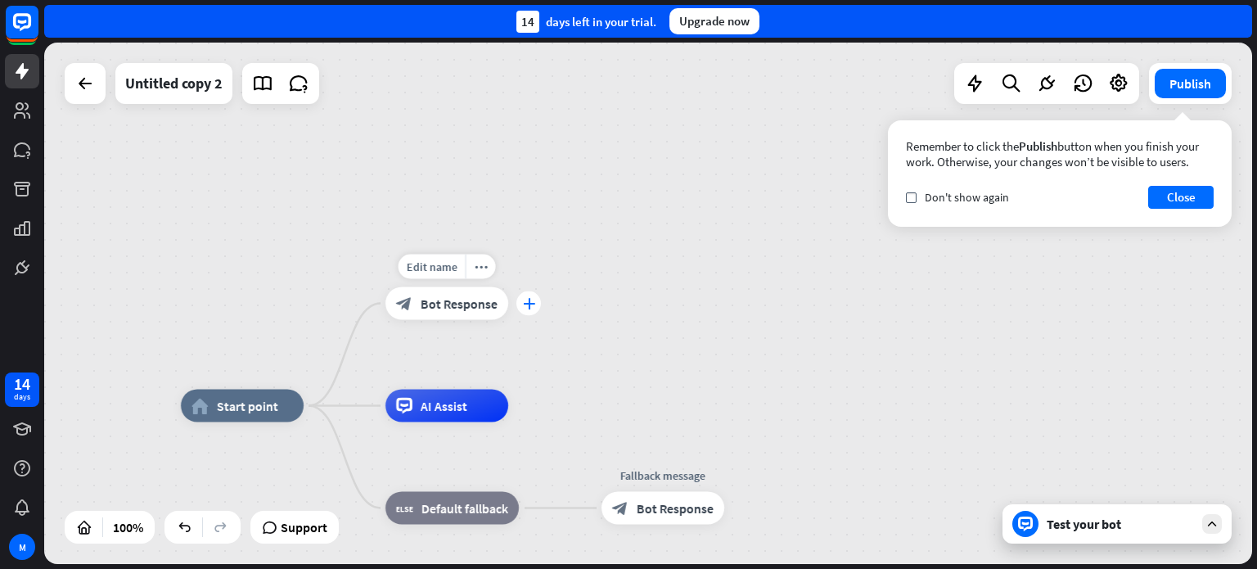
click at [529, 304] on icon "plus" at bounding box center [529, 303] width 12 height 11
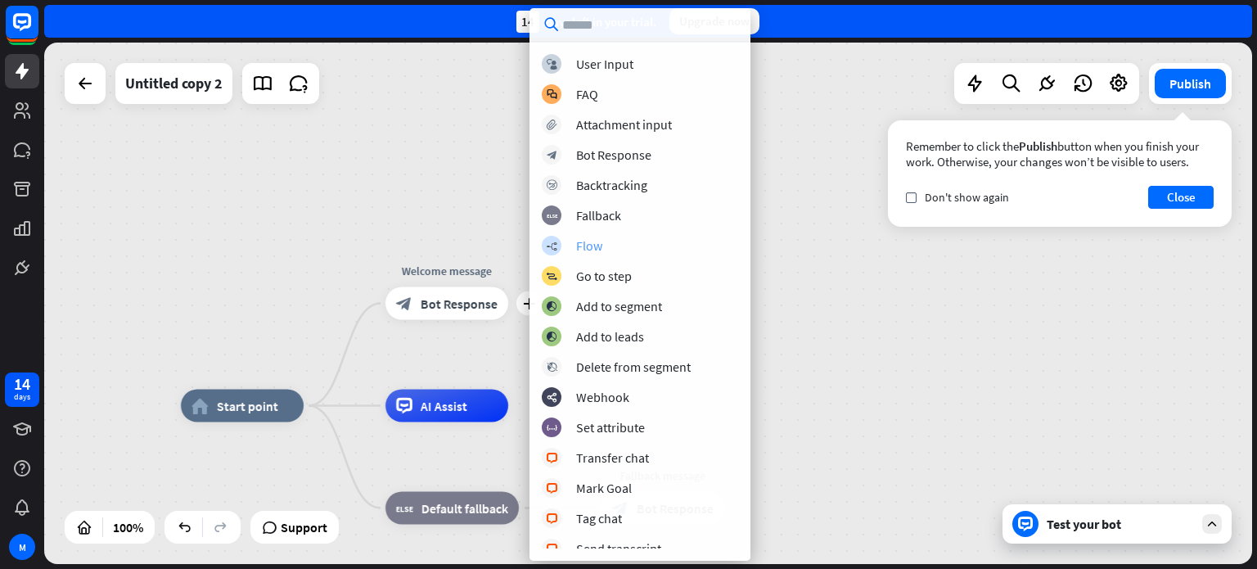
click at [592, 241] on div "Flow" at bounding box center [589, 245] width 26 height 16
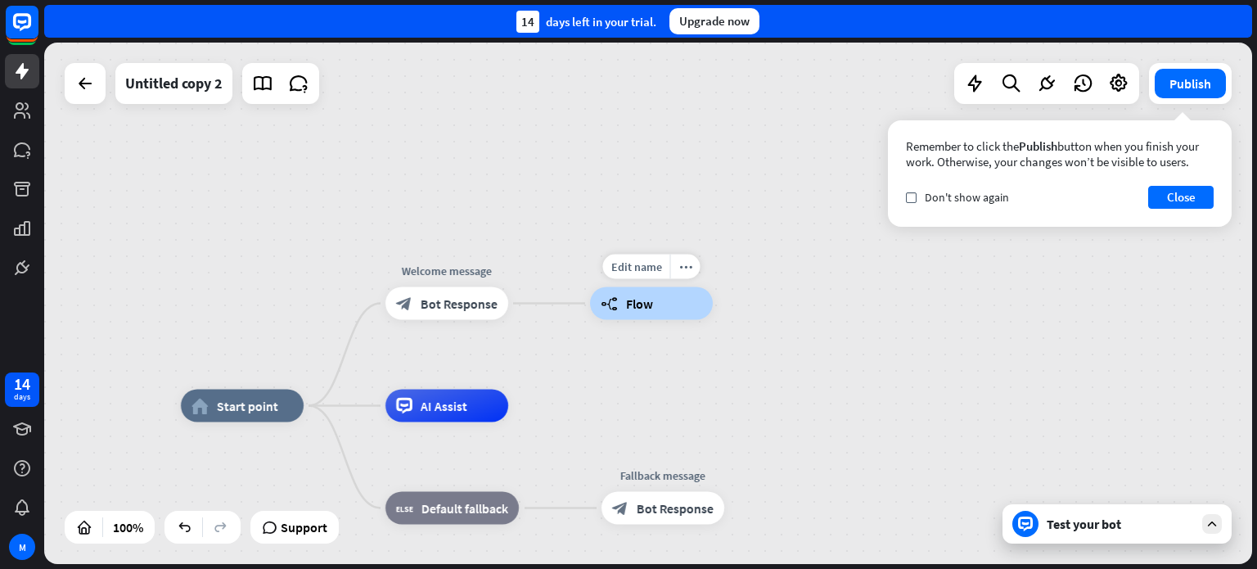
click at [645, 306] on span "Flow" at bounding box center [639, 303] width 27 height 16
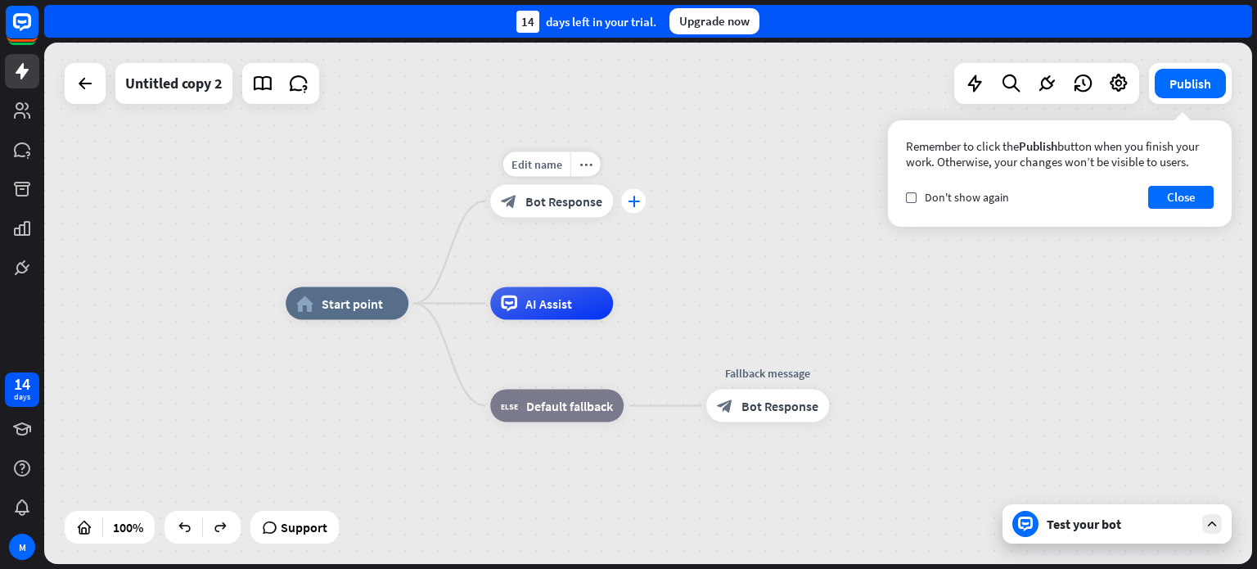
click at [637, 198] on icon "plus" at bounding box center [634, 201] width 12 height 11
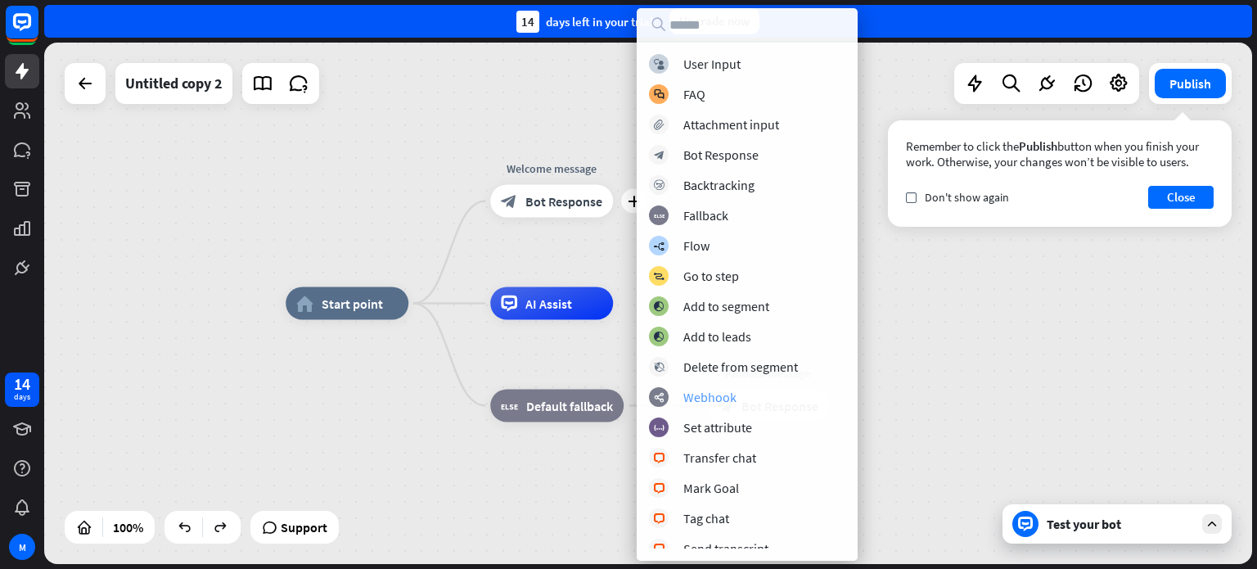
click at [701, 398] on div "Webhook" at bounding box center [709, 397] width 53 height 16
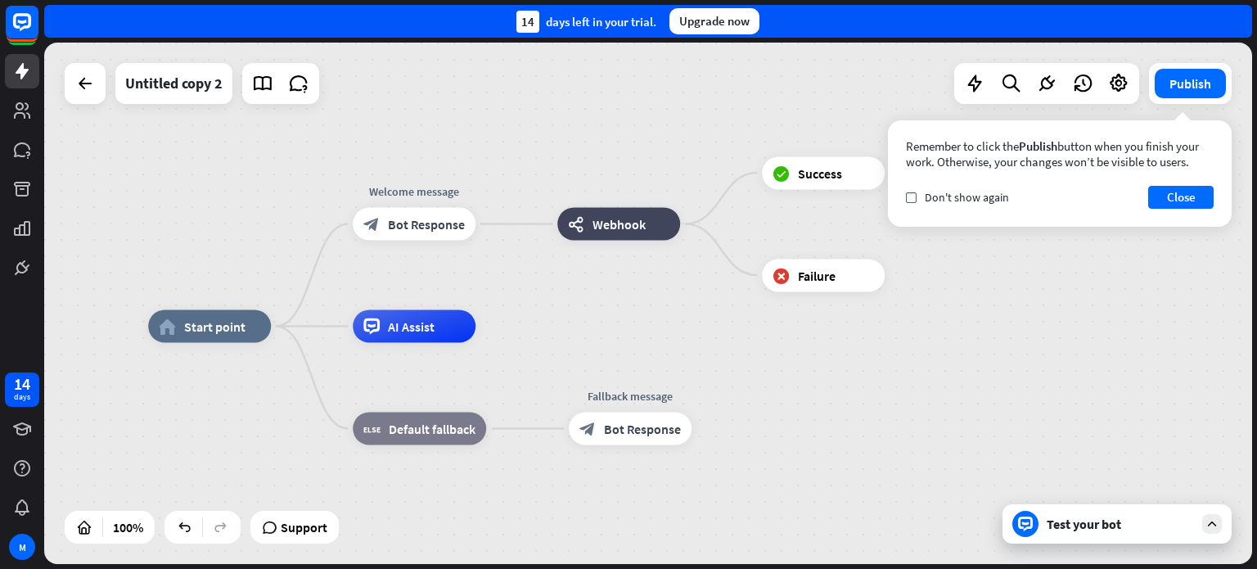
drag, startPoint x: 768, startPoint y: 307, endPoint x: 597, endPoint y: 336, distance: 173.5
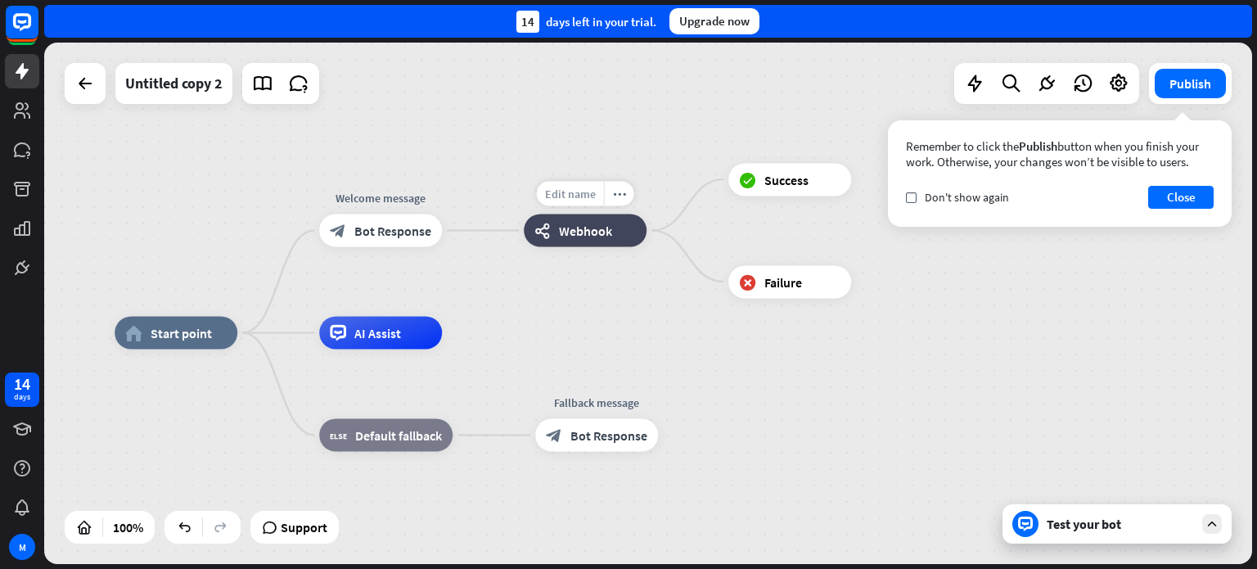
click at [586, 195] on span "Edit name" at bounding box center [570, 194] width 51 height 15
type input "******"
click at [619, 311] on div "home_2 Start point Welcome message block_bot_response Bot Response ****** webho…" at bounding box center [648, 303] width 1208 height 521
click at [780, 182] on span "Success" at bounding box center [786, 179] width 44 height 16
click at [844, 265] on div "Edit name more_horiz plus block_failure Failure" at bounding box center [789, 281] width 123 height 33
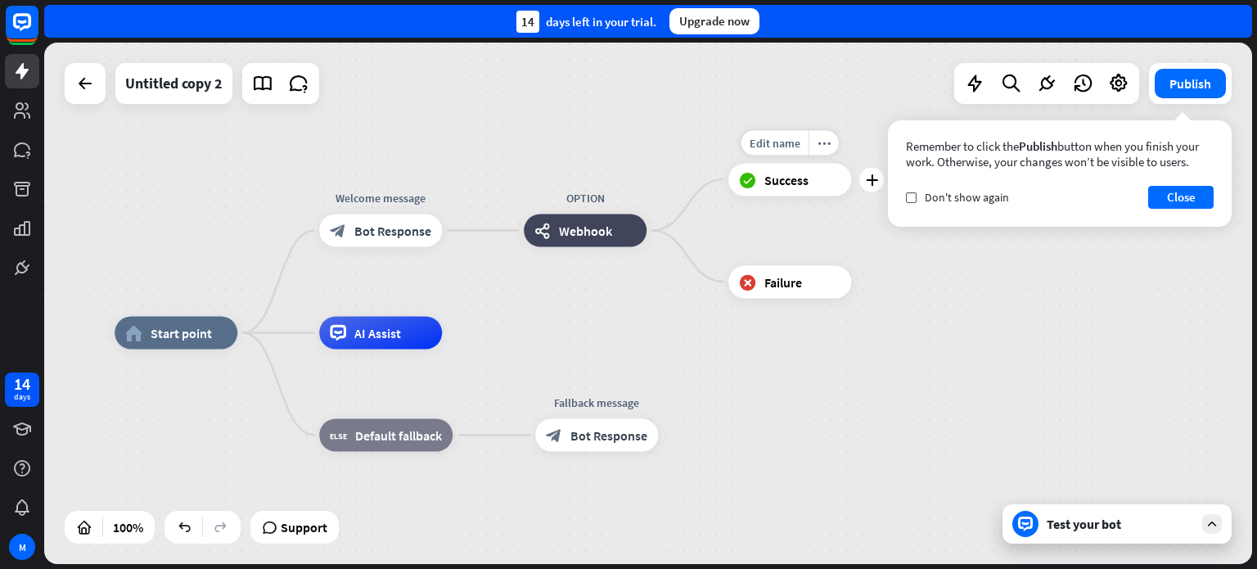
click at [769, 178] on span "Success" at bounding box center [786, 179] width 44 height 16
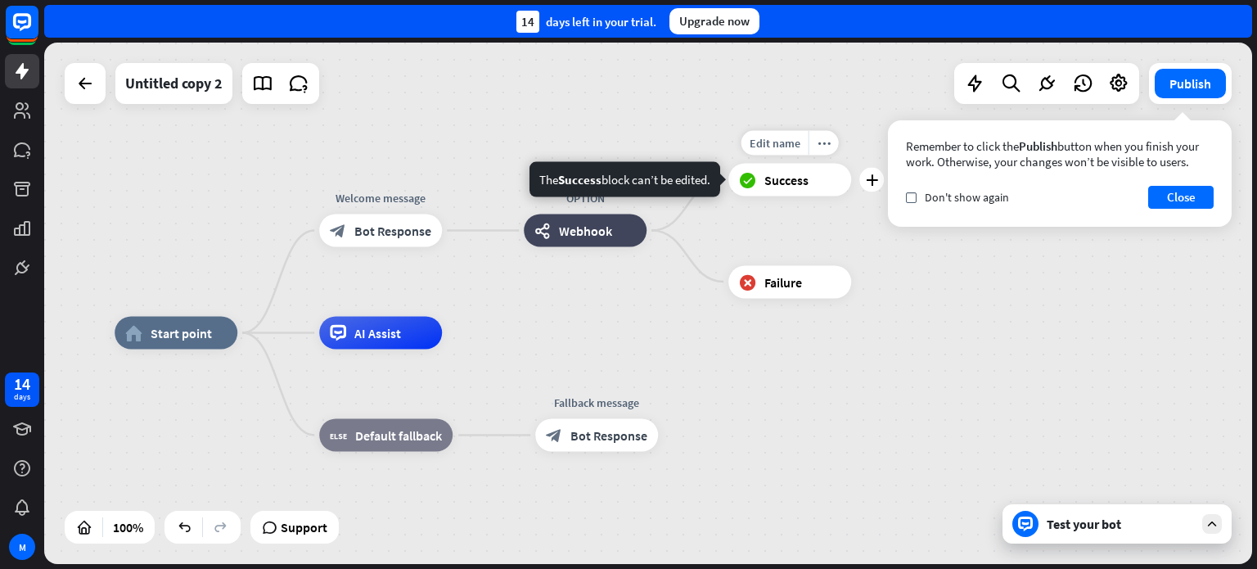
click at [769, 178] on span "Success" at bounding box center [786, 179] width 44 height 16
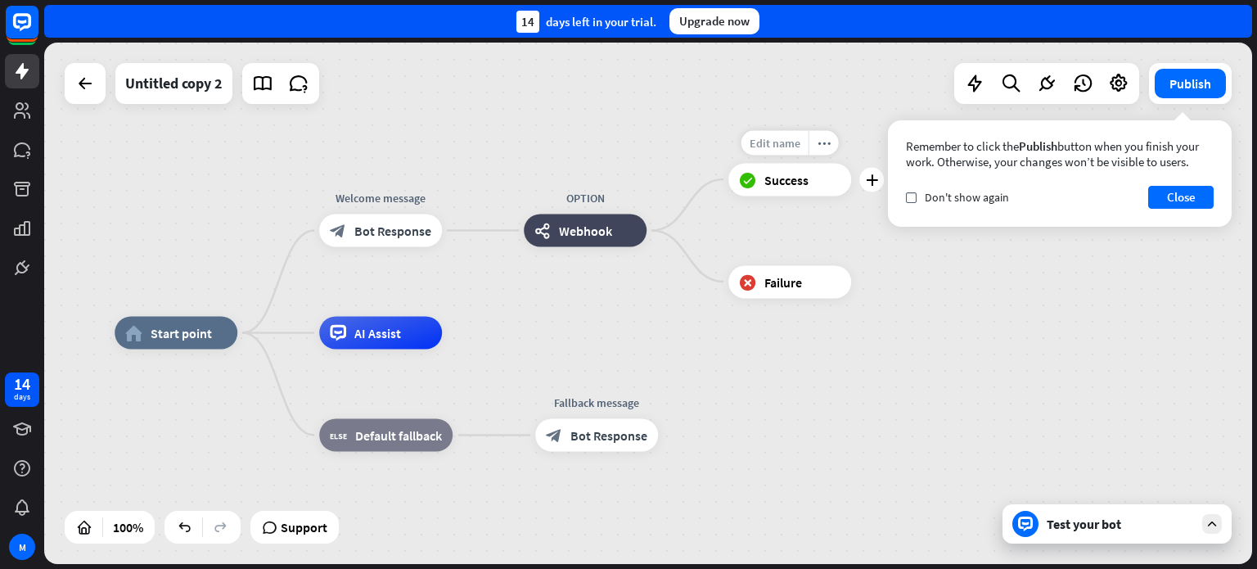
click at [795, 145] on span "Edit name" at bounding box center [774, 142] width 51 height 15
click at [792, 186] on span "Success" at bounding box center [786, 179] width 44 height 16
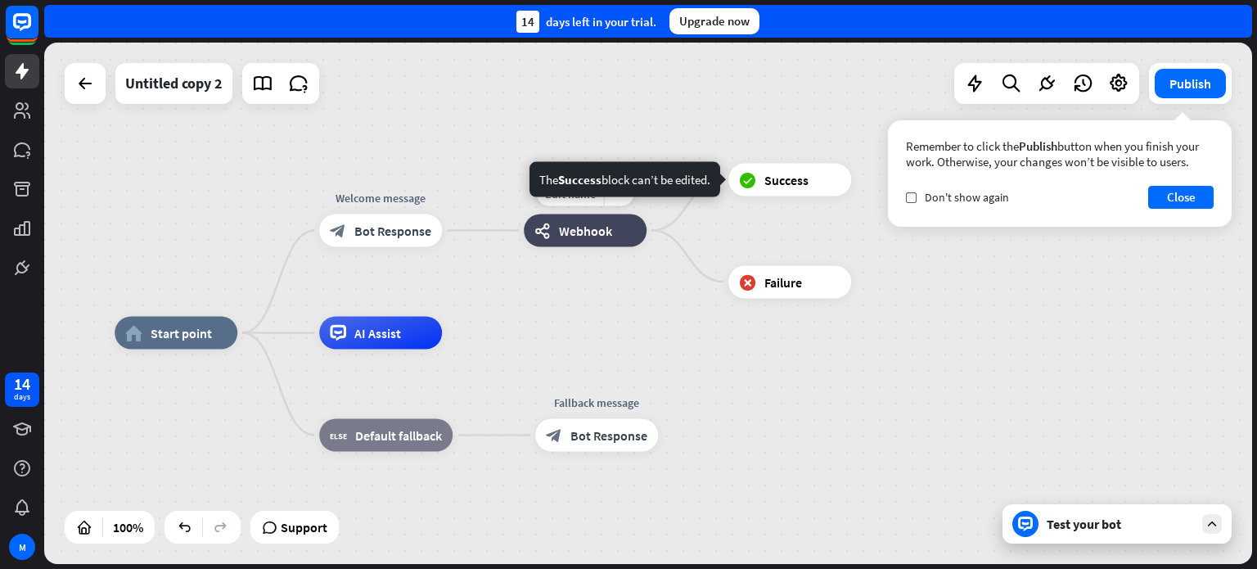
click at [588, 236] on span "Webhook" at bounding box center [585, 231] width 53 height 16
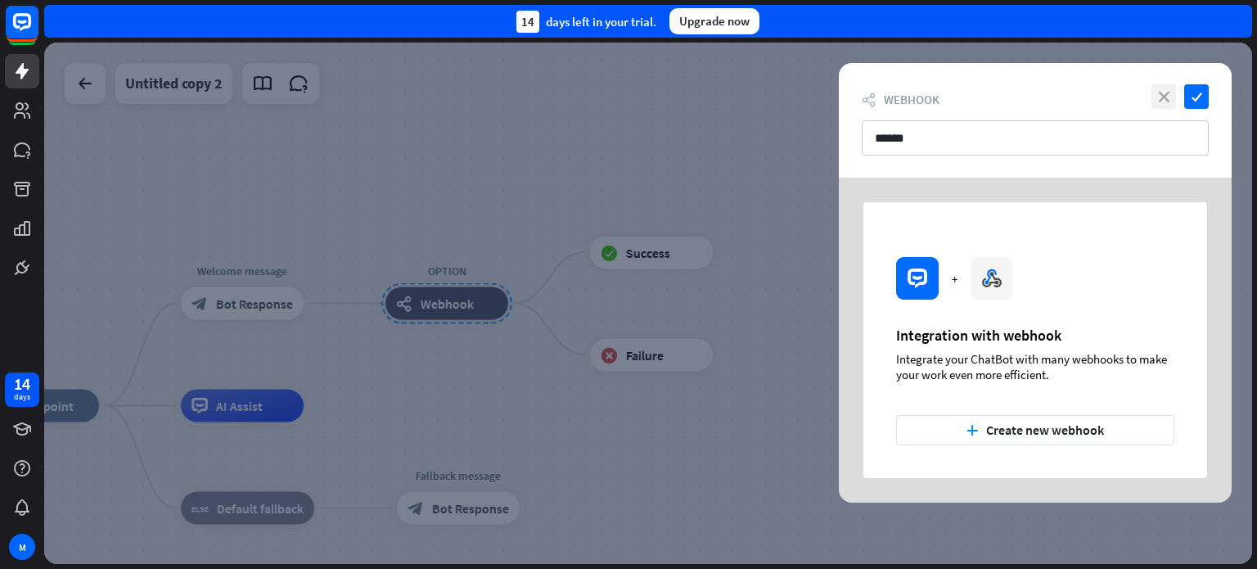
click at [1159, 96] on icon "close" at bounding box center [1163, 96] width 25 height 25
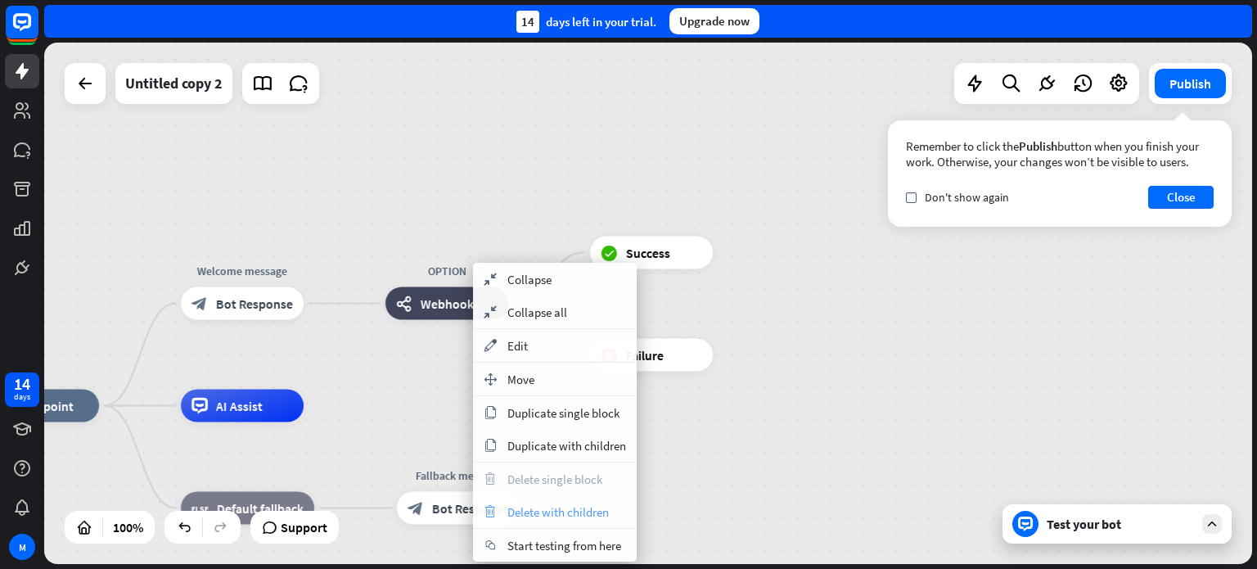
click at [565, 514] on span "Delete with children" at bounding box center [557, 512] width 101 height 16
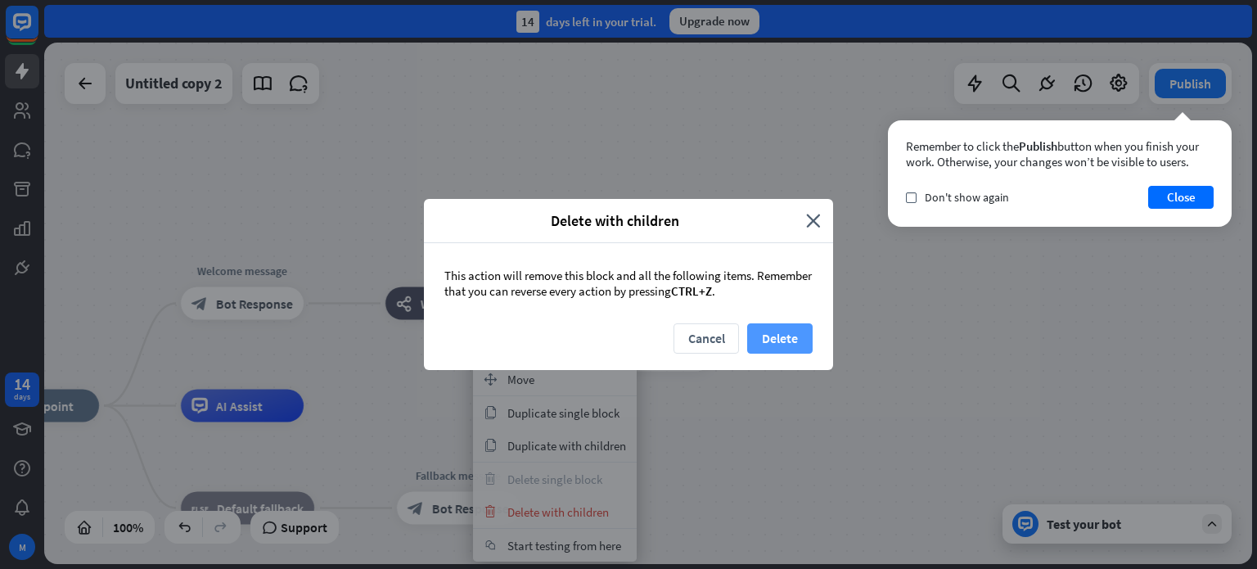
click at [800, 343] on button "Delete" at bounding box center [779, 338] width 65 height 30
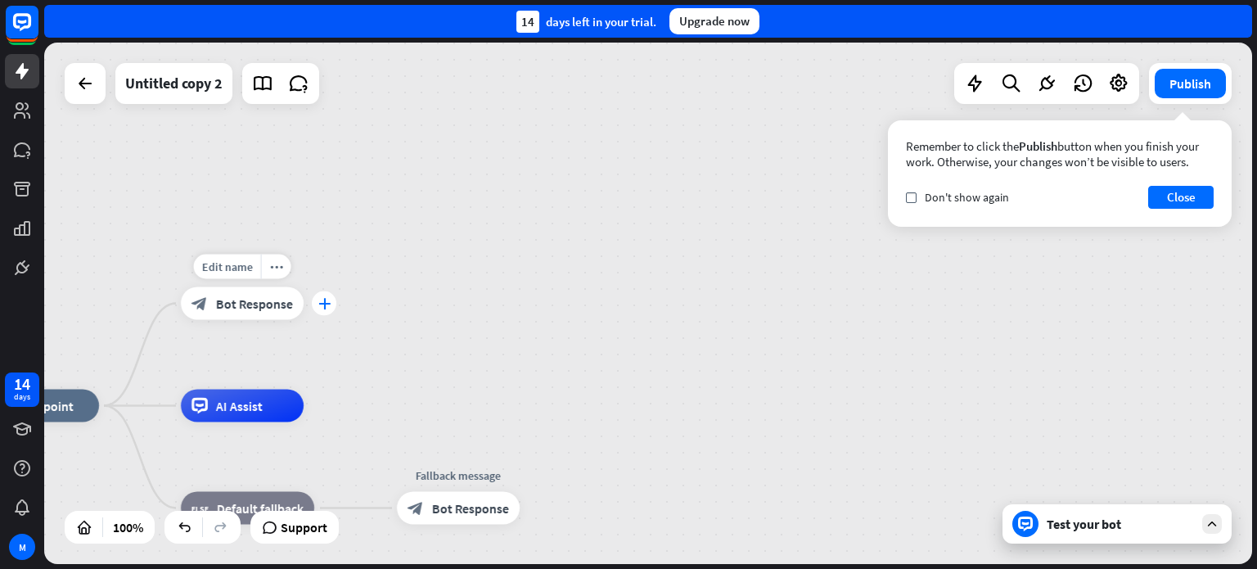
click at [331, 303] on div "plus" at bounding box center [324, 303] width 25 height 25
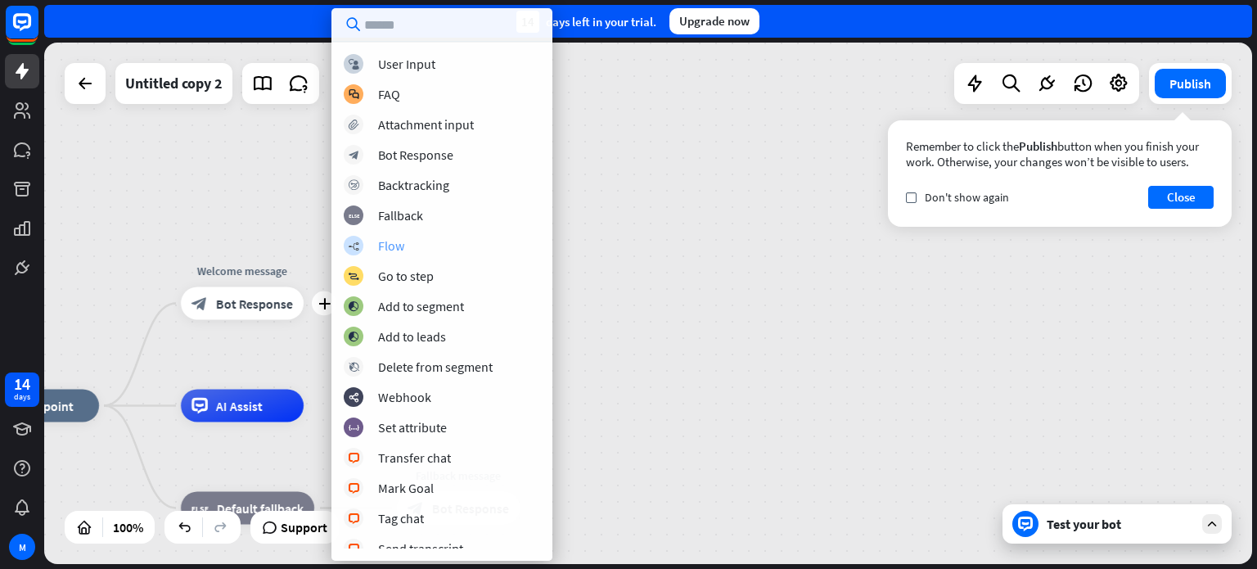
click at [365, 248] on div "builder_tree Flow" at bounding box center [442, 246] width 196 height 20
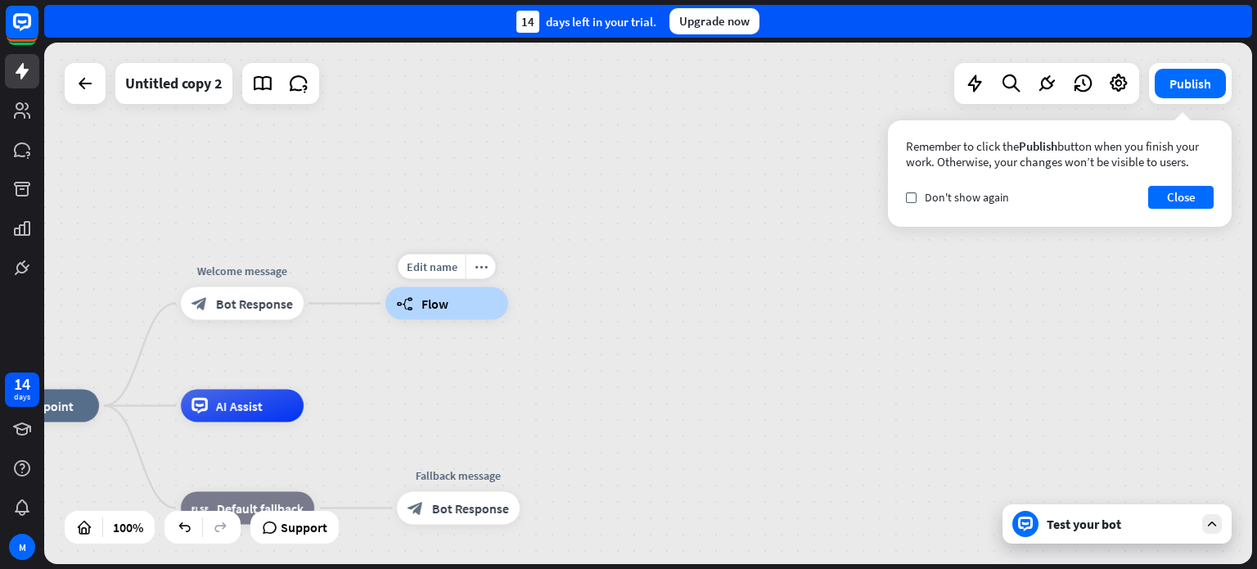
click at [421, 307] on span "Flow" at bounding box center [434, 303] width 27 height 16
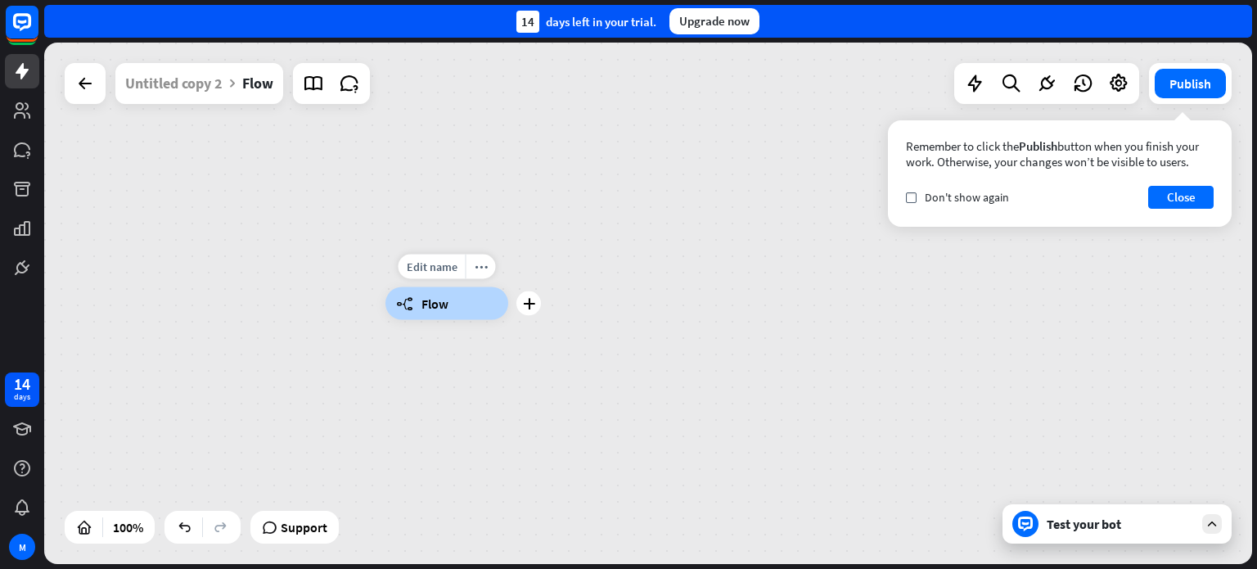
click at [421, 307] on span "Flow" at bounding box center [434, 303] width 27 height 16
click at [475, 267] on icon "more_horiz" at bounding box center [481, 266] width 13 height 12
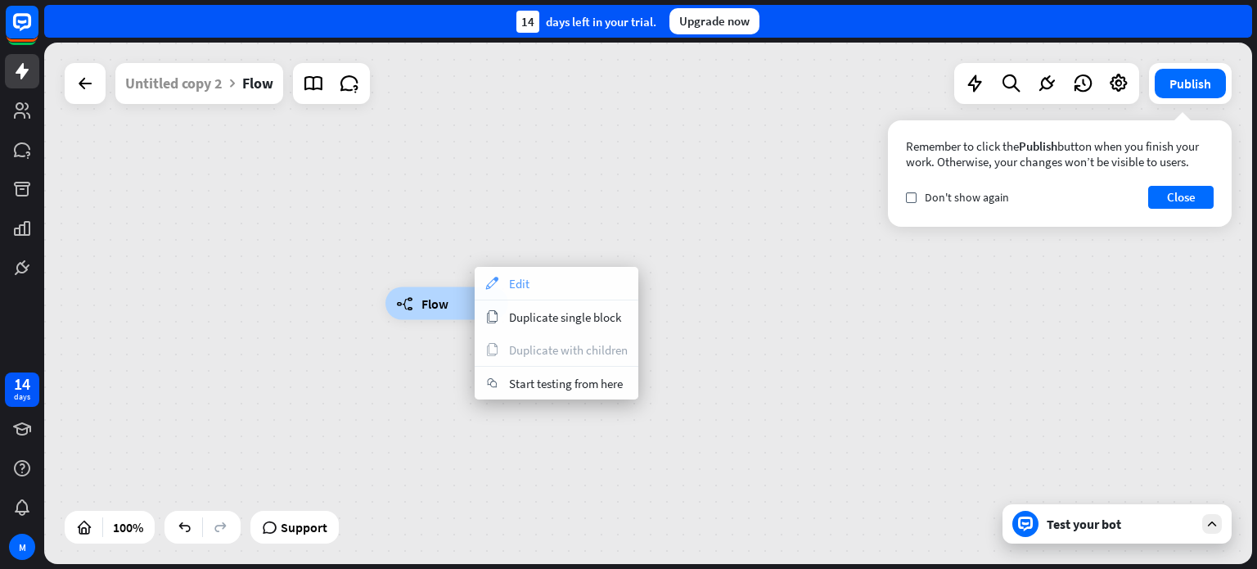
click at [513, 285] on span "Edit" at bounding box center [519, 284] width 20 height 16
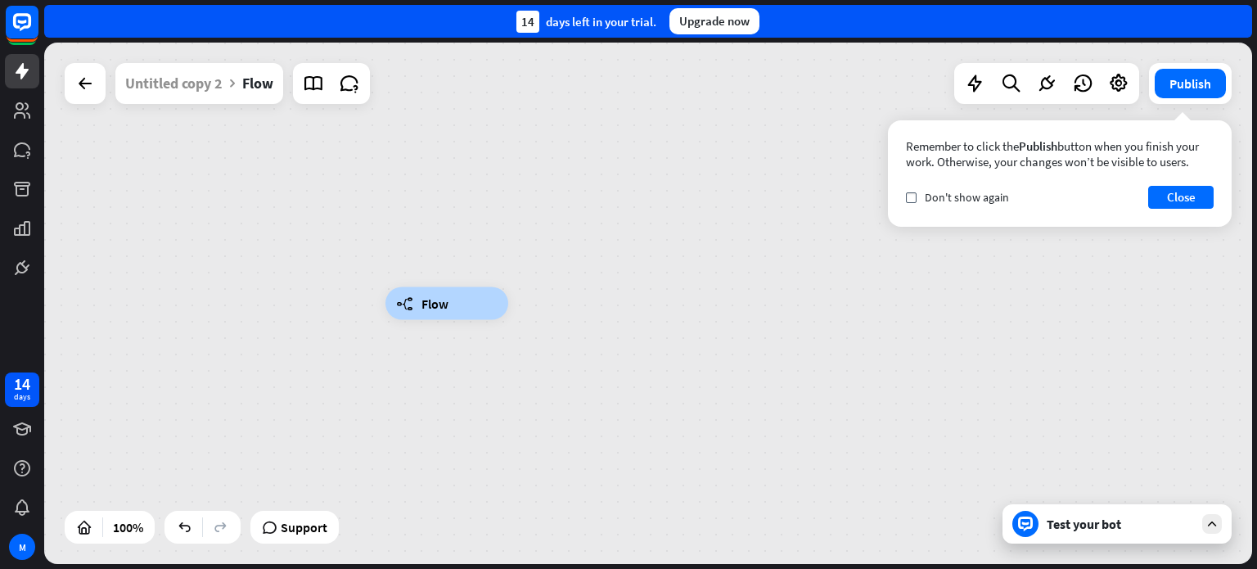
click at [446, 305] on span "Flow" at bounding box center [434, 303] width 27 height 16
click at [1197, 201] on button "Close" at bounding box center [1180, 197] width 65 height 23
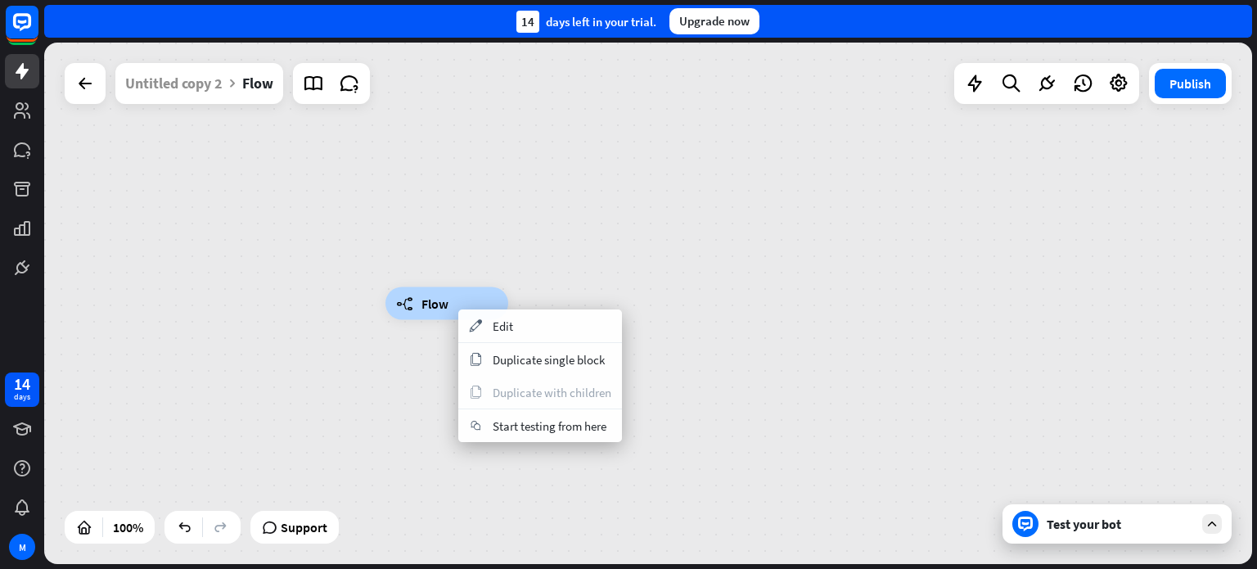
click at [439, 315] on div "builder_tree Flow" at bounding box center [446, 303] width 123 height 33
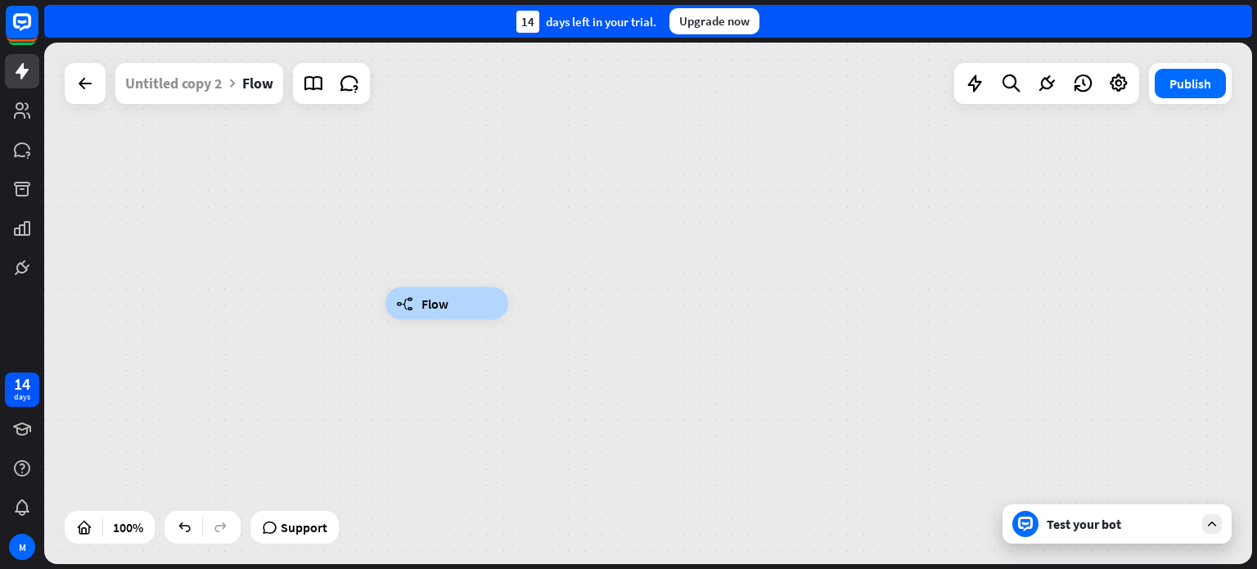
click at [439, 311] on div "builder_tree Flow" at bounding box center [446, 303] width 123 height 33
